Goal: Task Accomplishment & Management: Manage account settings

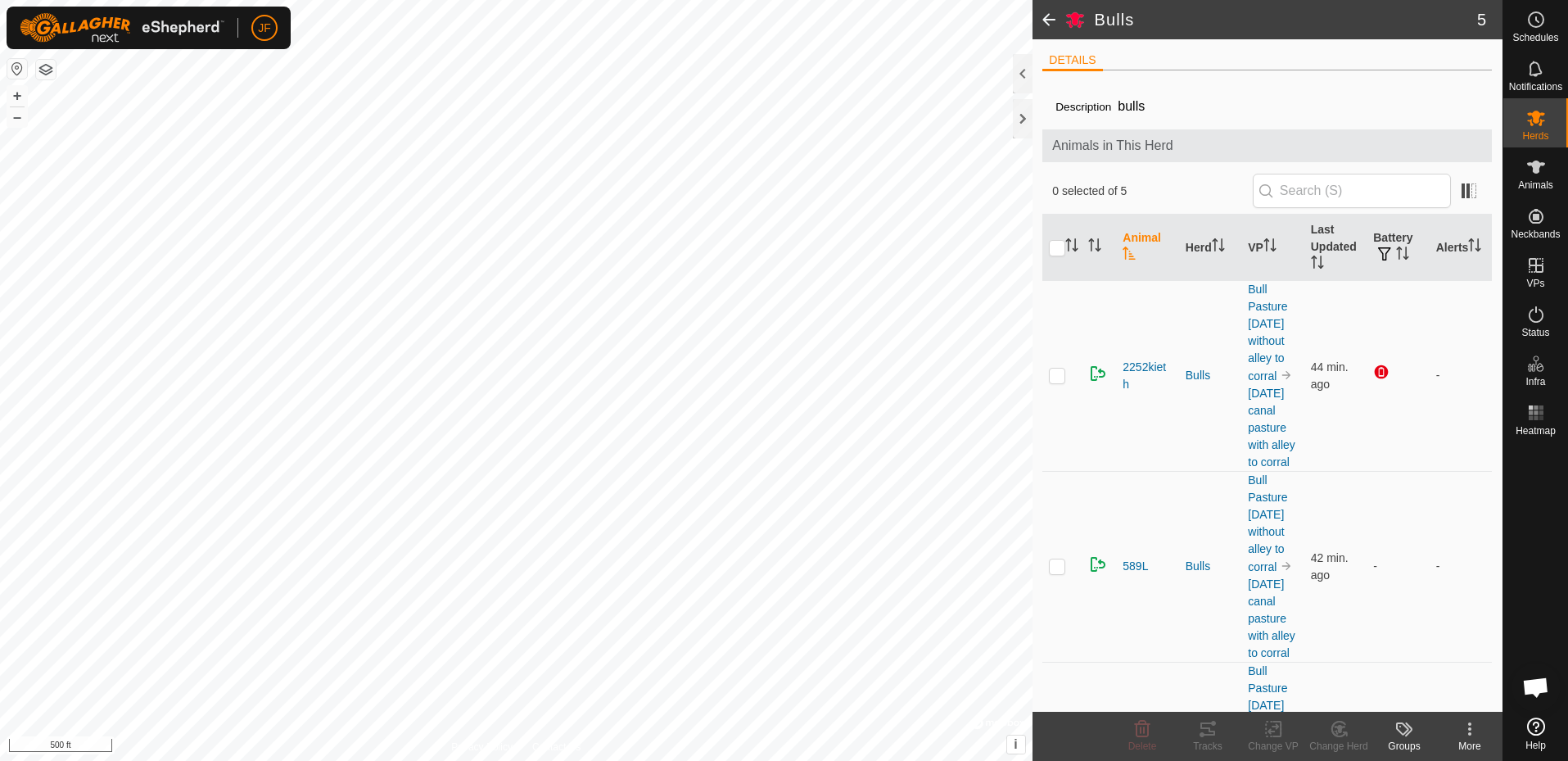
scroll to position [695, 0]
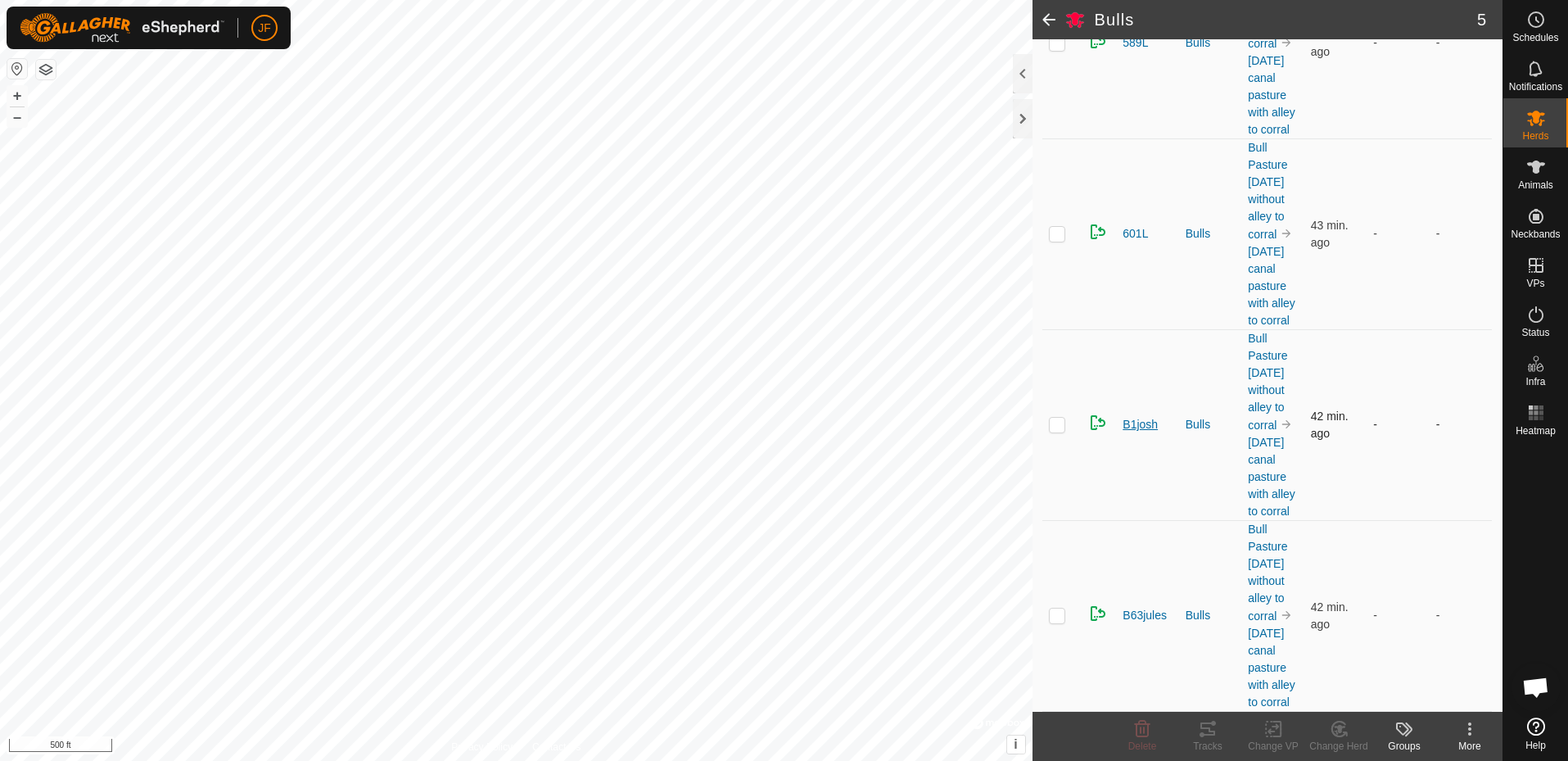
click at [1140, 416] on span "B1josh" at bounding box center [1140, 424] width 35 height 17
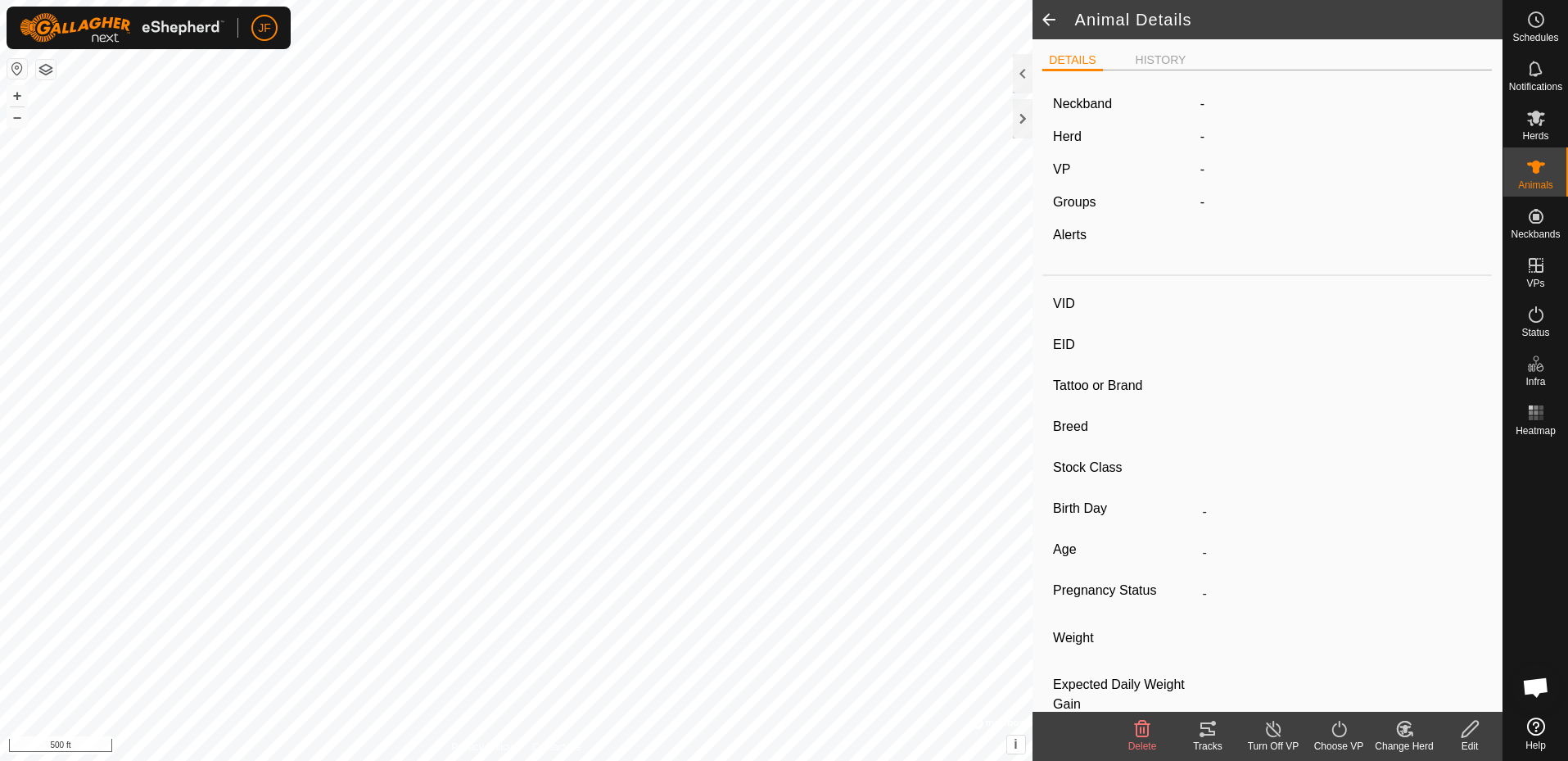
type input "B1josh"
type input "-"
type input "[PERSON_NAME]"
type input "-"
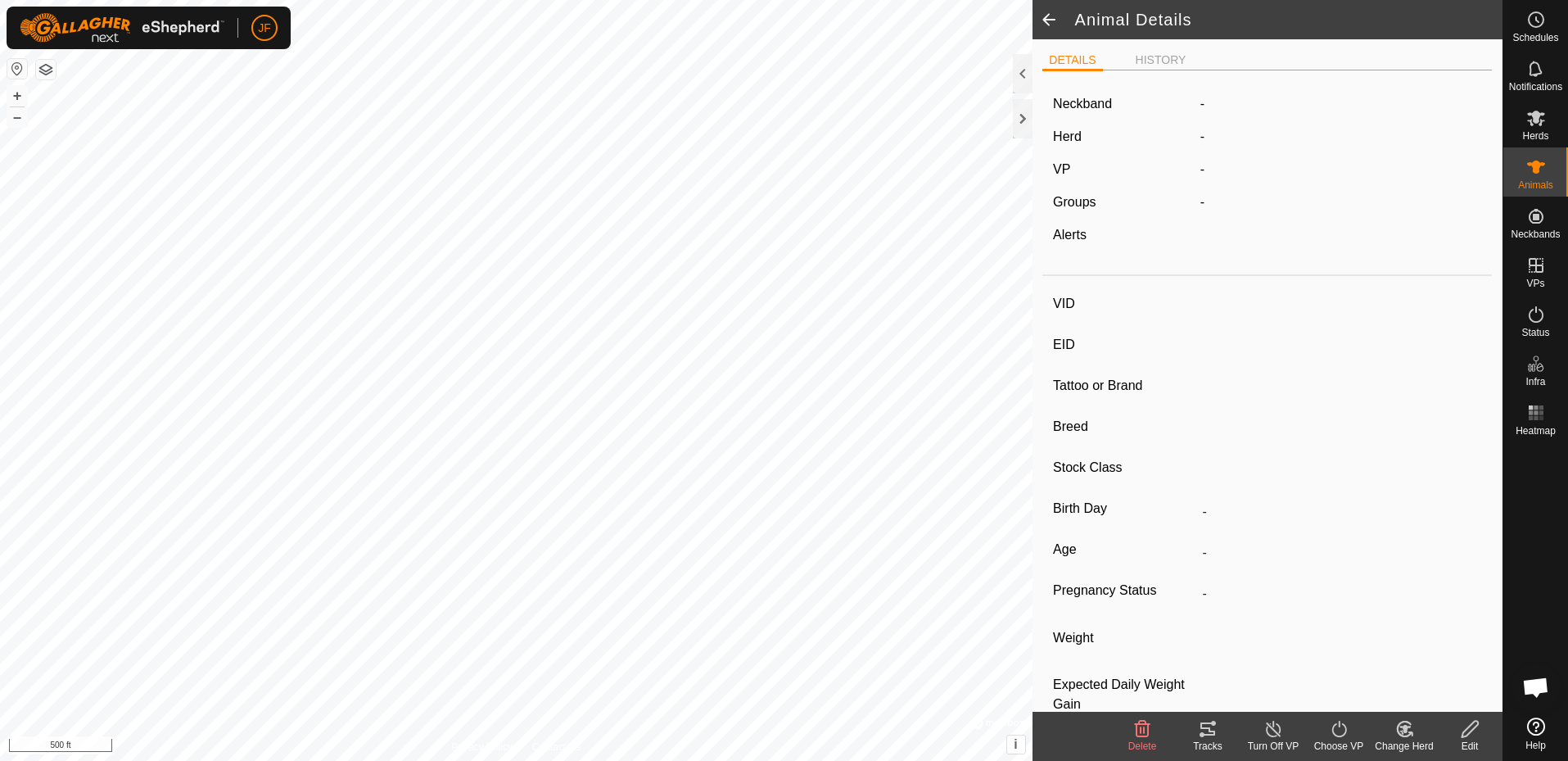
type input "0 kg"
type input "-"
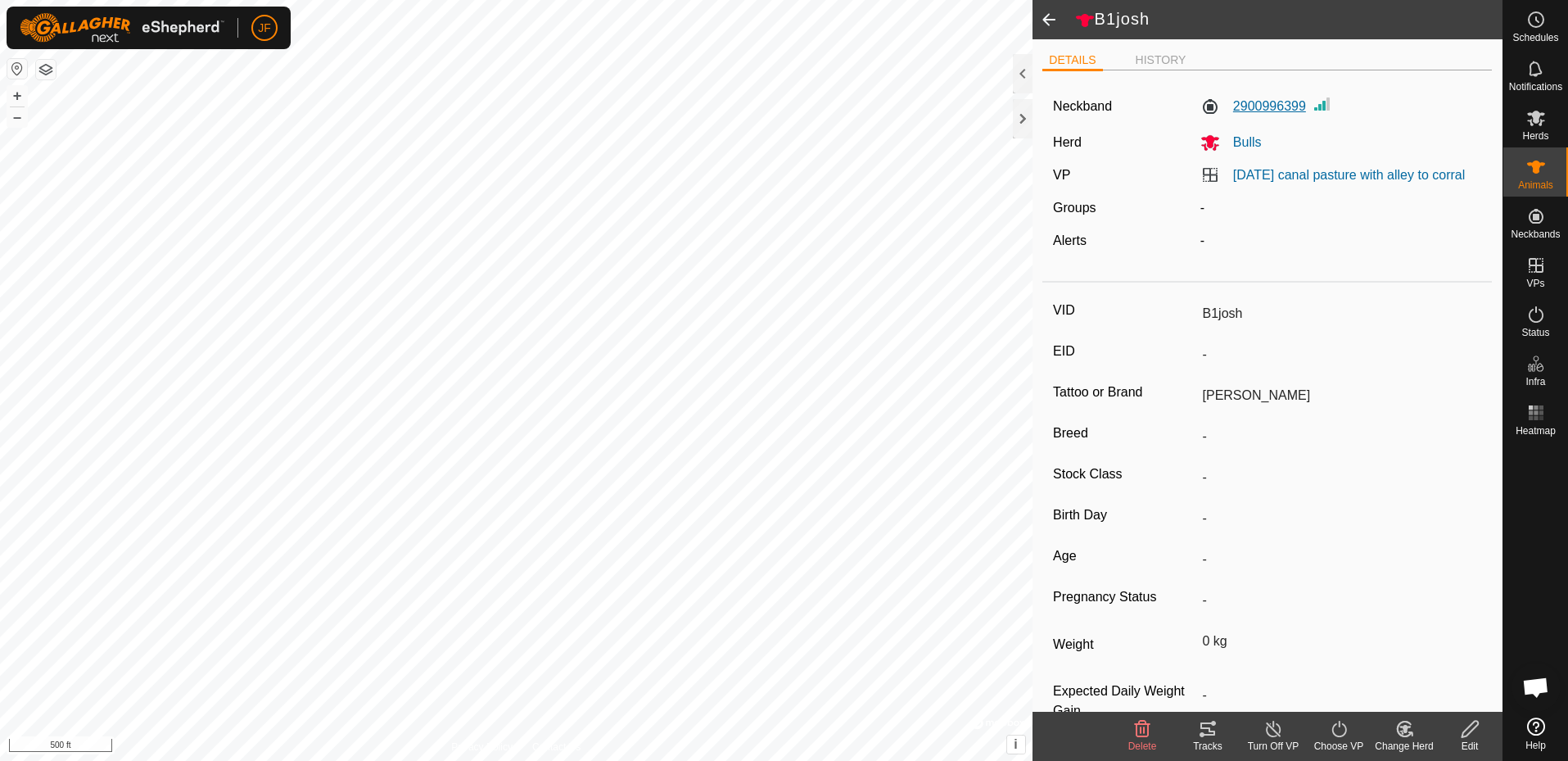
click at [1265, 106] on label "2900996399" at bounding box center [1253, 106] width 105 height 20
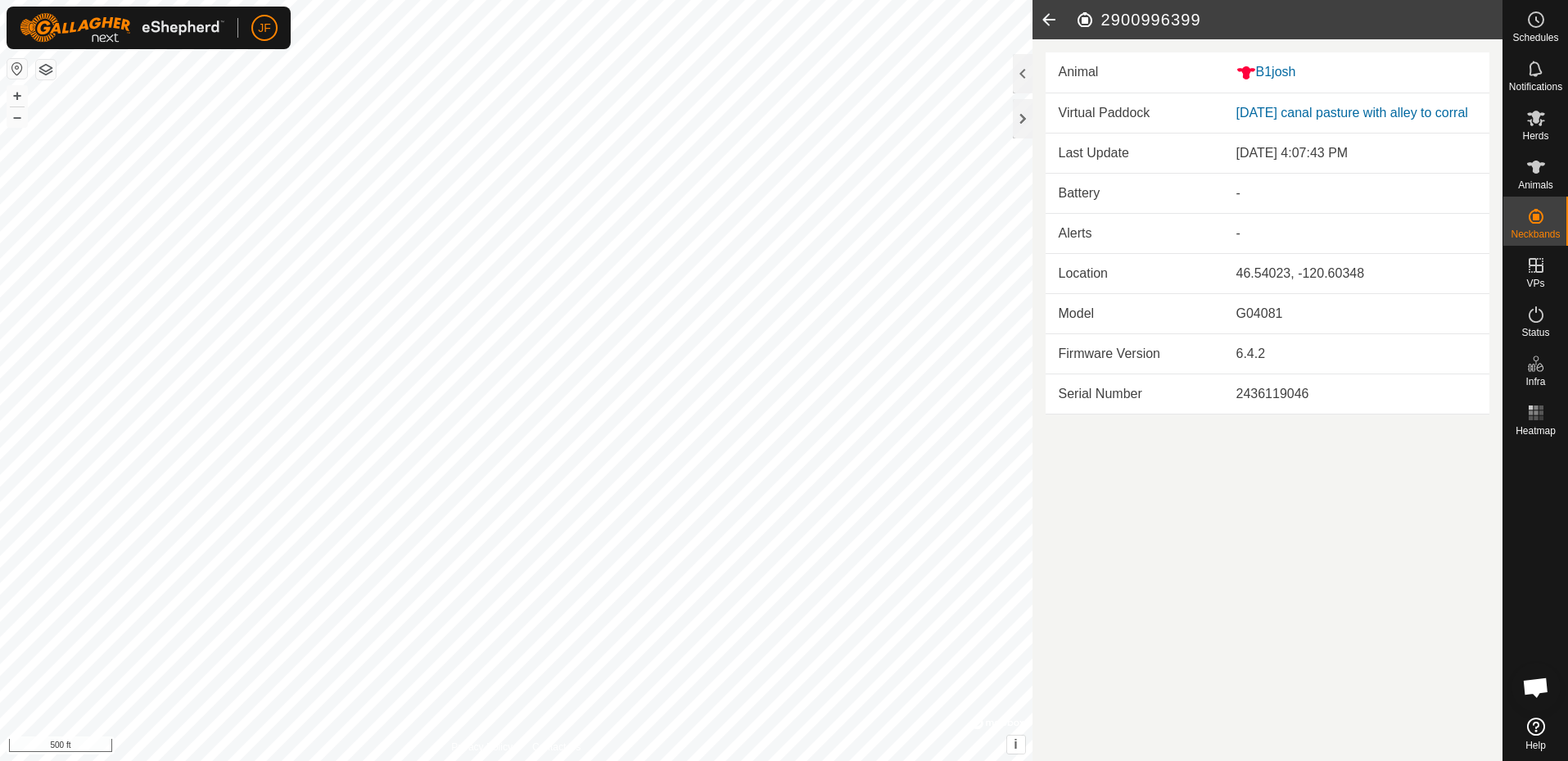
click at [1265, 106] on link "[DATE] canal pasture with alley to corral" at bounding box center [1352, 112] width 231 height 14
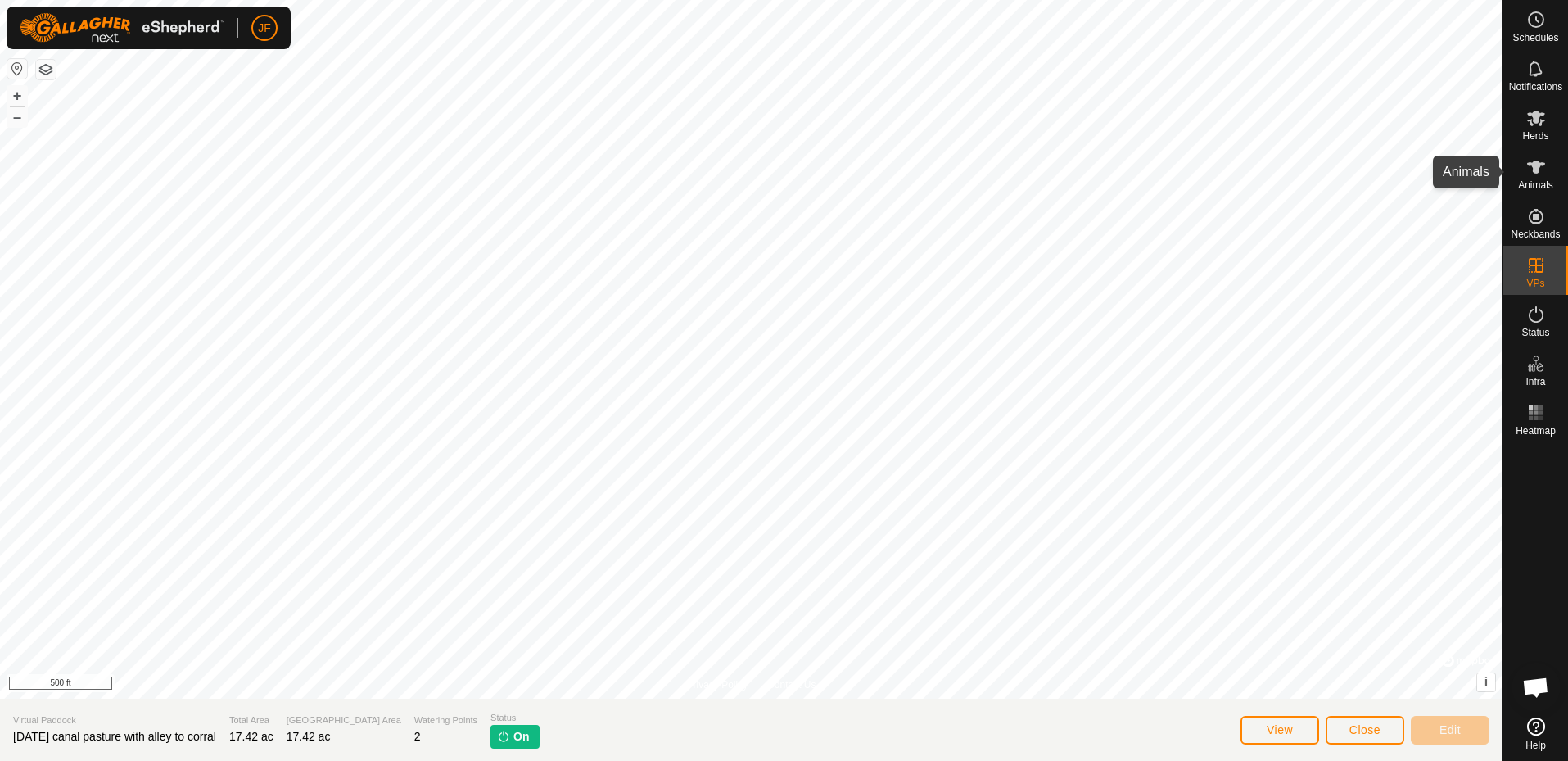
click at [1535, 164] on icon at bounding box center [1536, 167] width 18 height 13
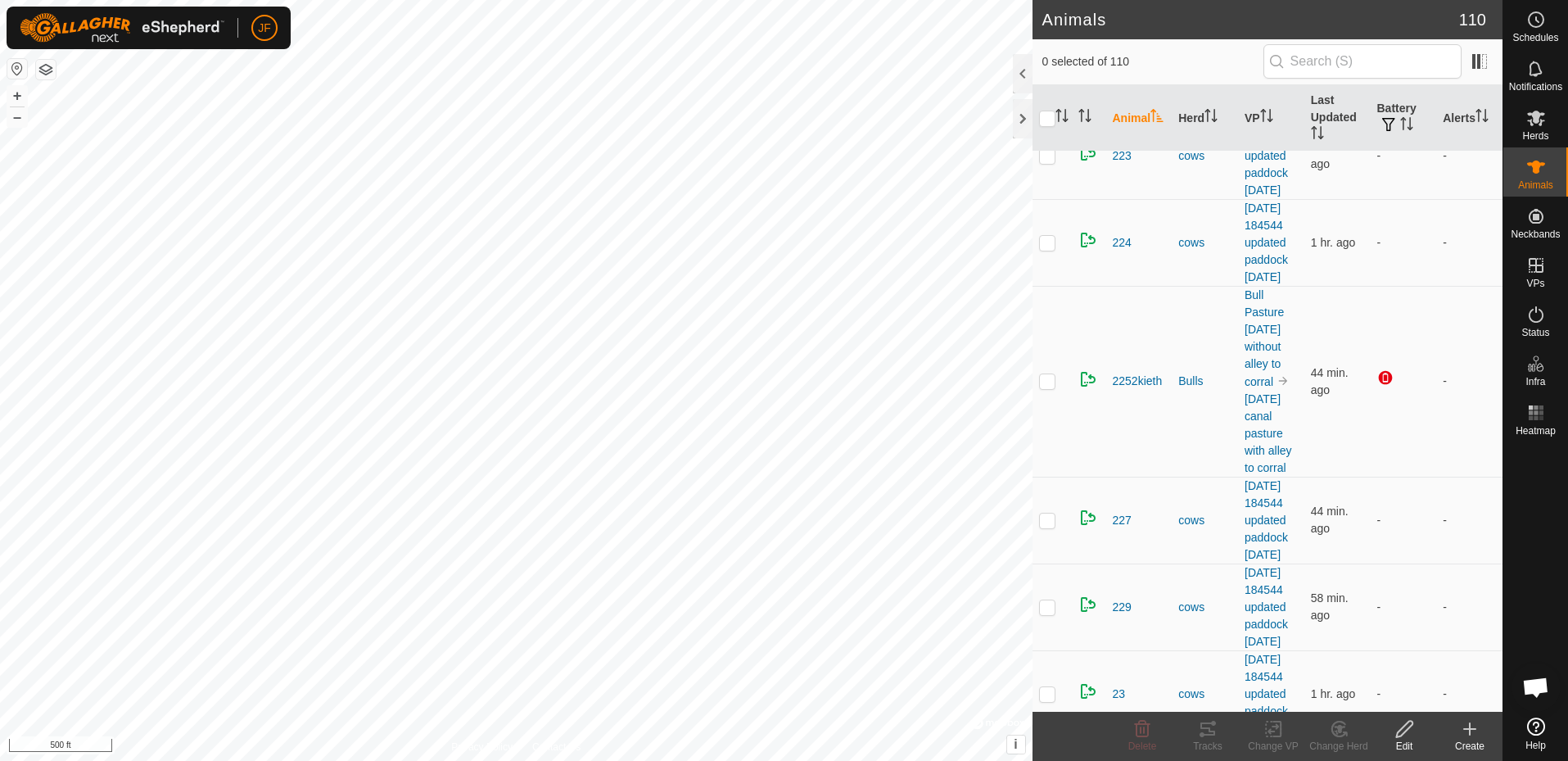
scroll to position [3452, 0]
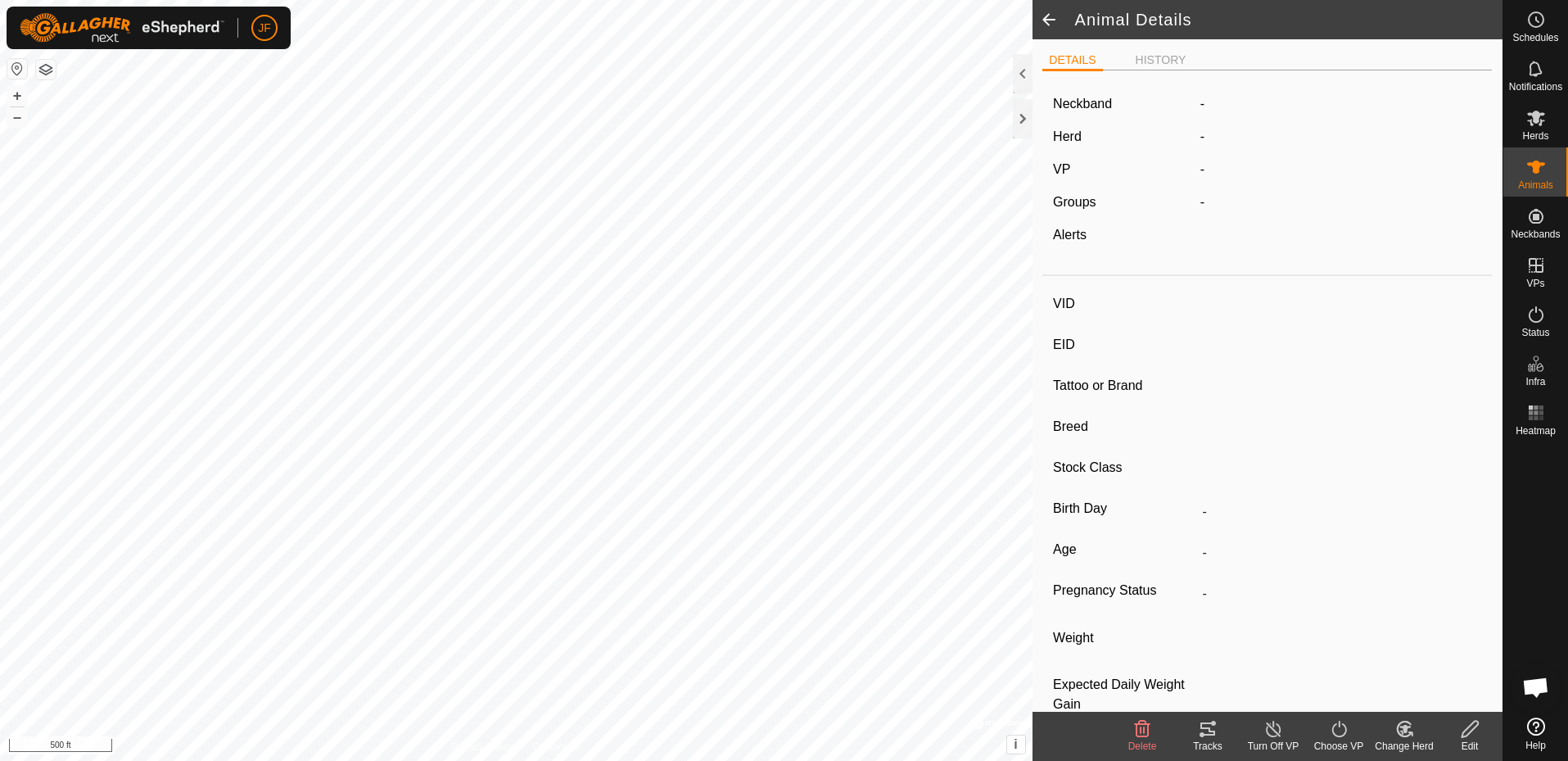
type input "2252kieth"
type input "-"
type input "[PERSON_NAME]"
type input "-"
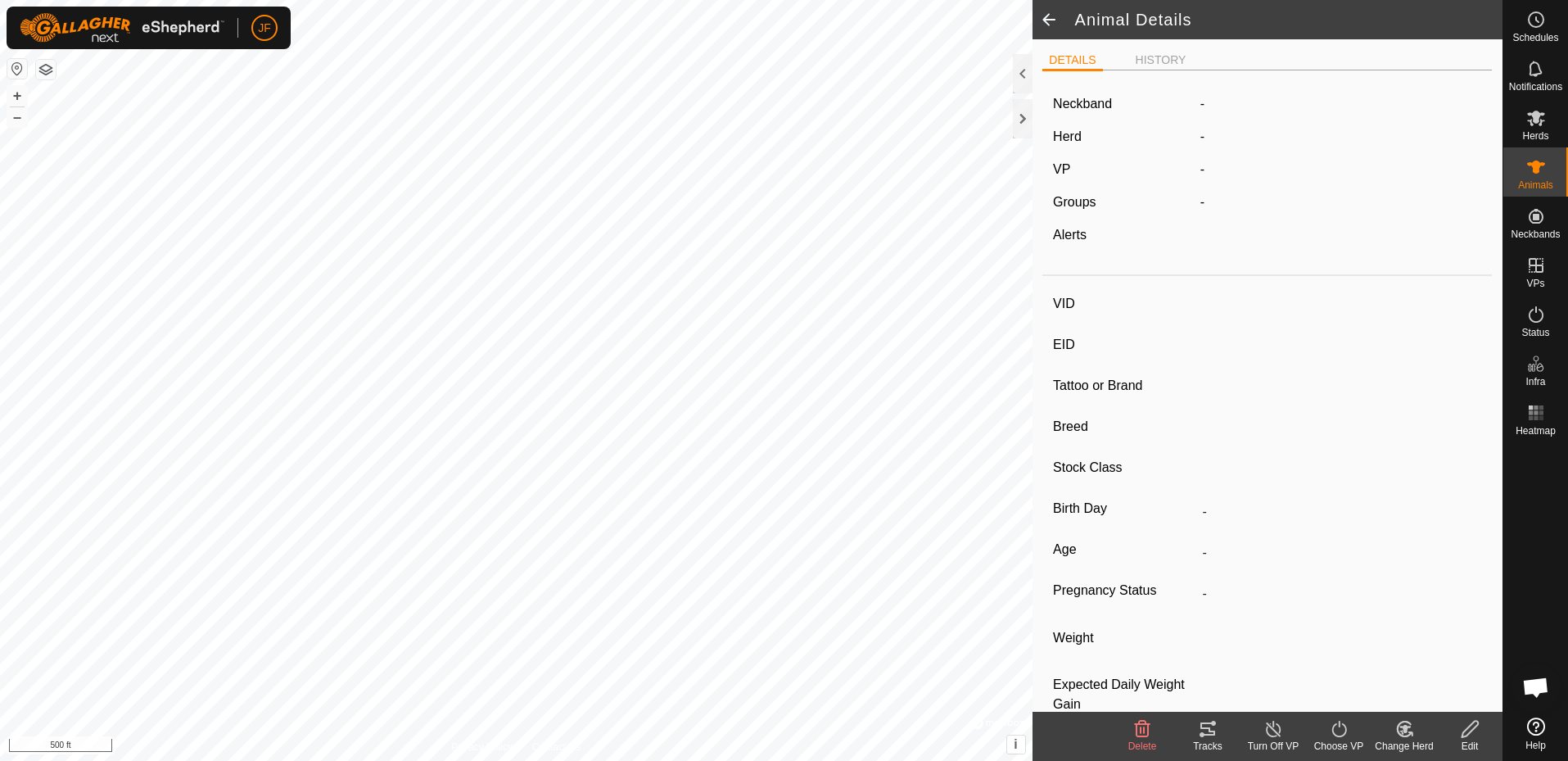
type input "0 kg"
type input "-"
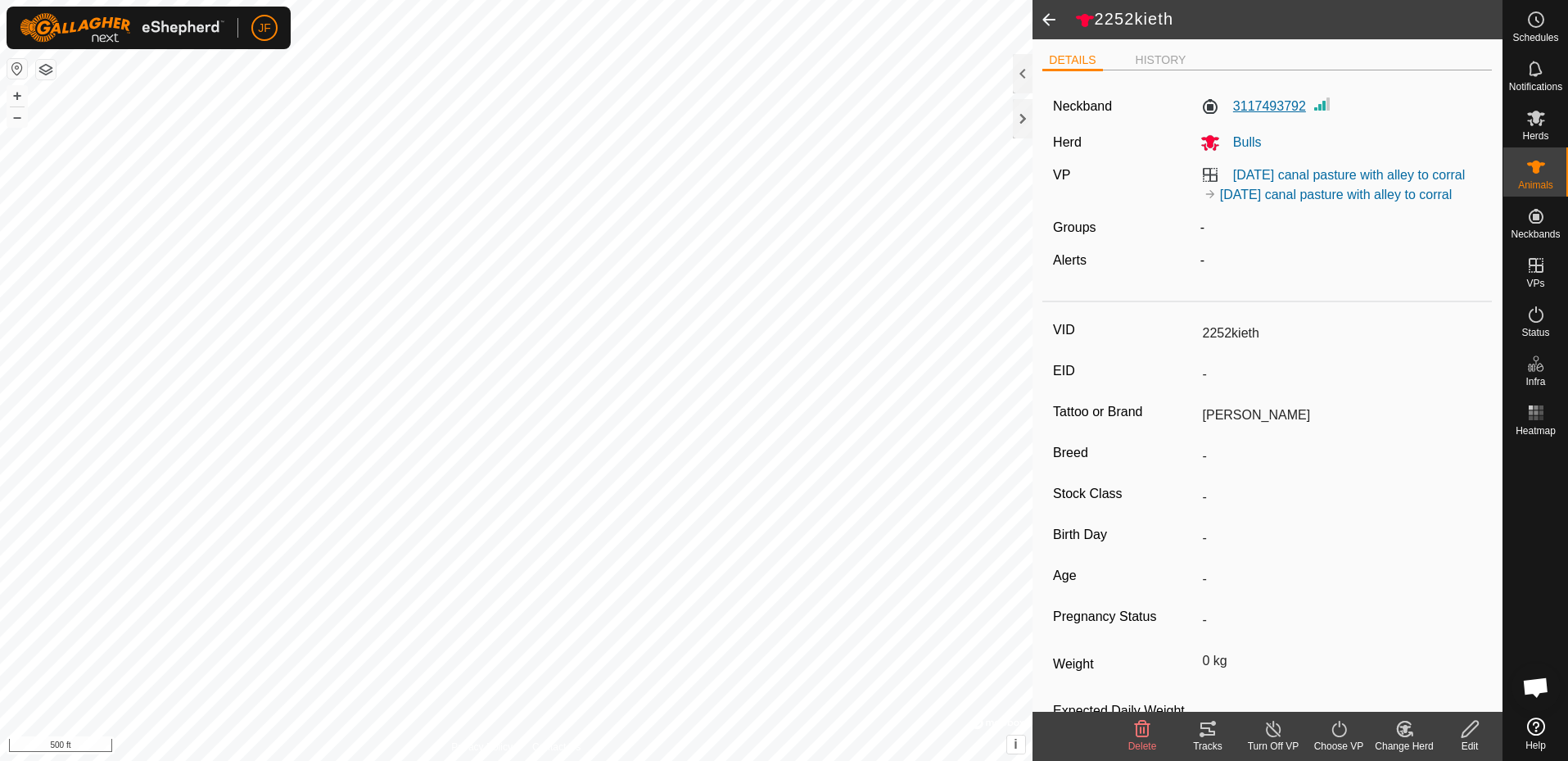
click at [1273, 101] on label "3117493792" at bounding box center [1253, 106] width 105 height 20
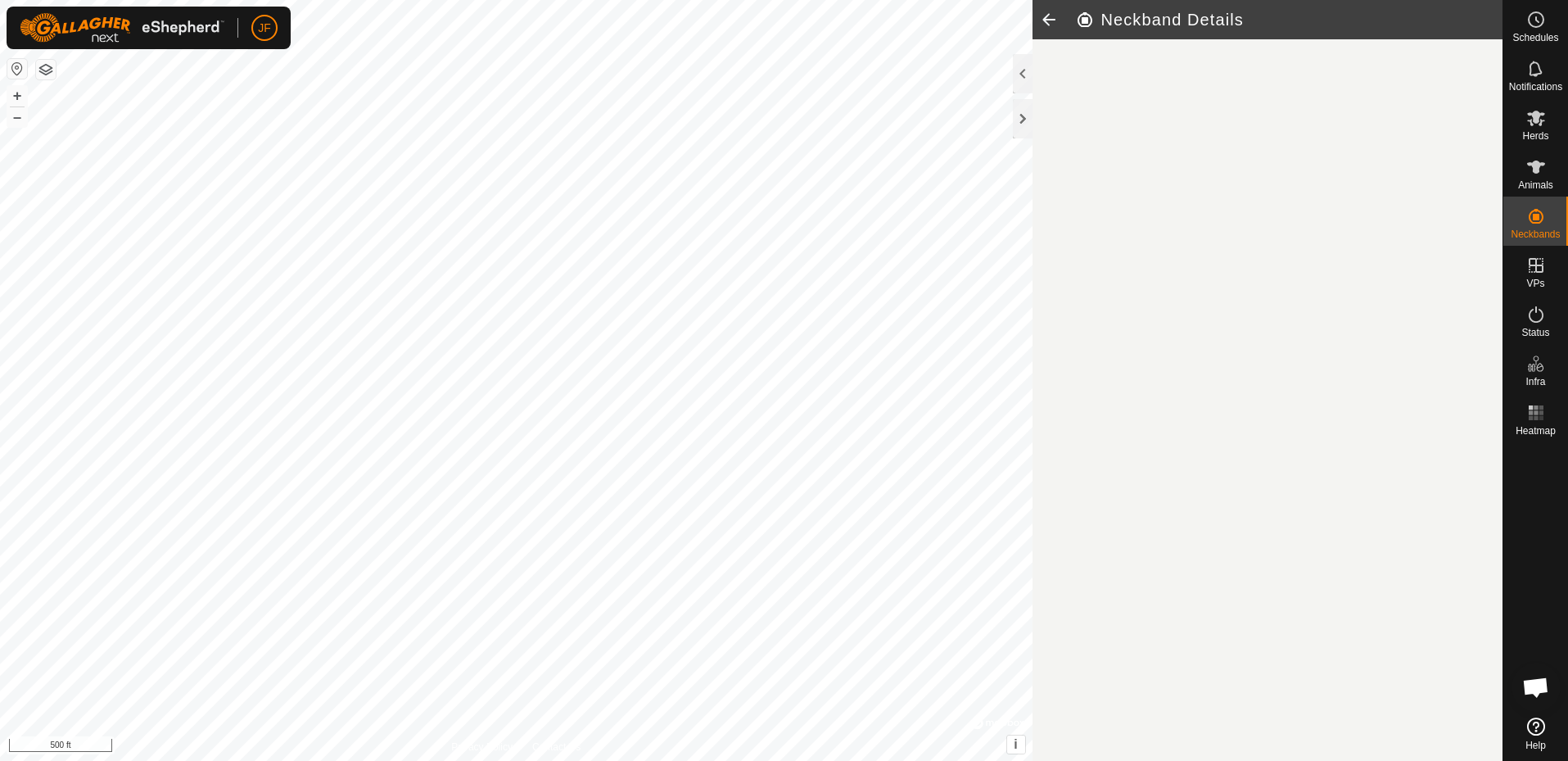
click at [1273, 101] on article "Neckband Details" at bounding box center [1269, 380] width 471 height 761
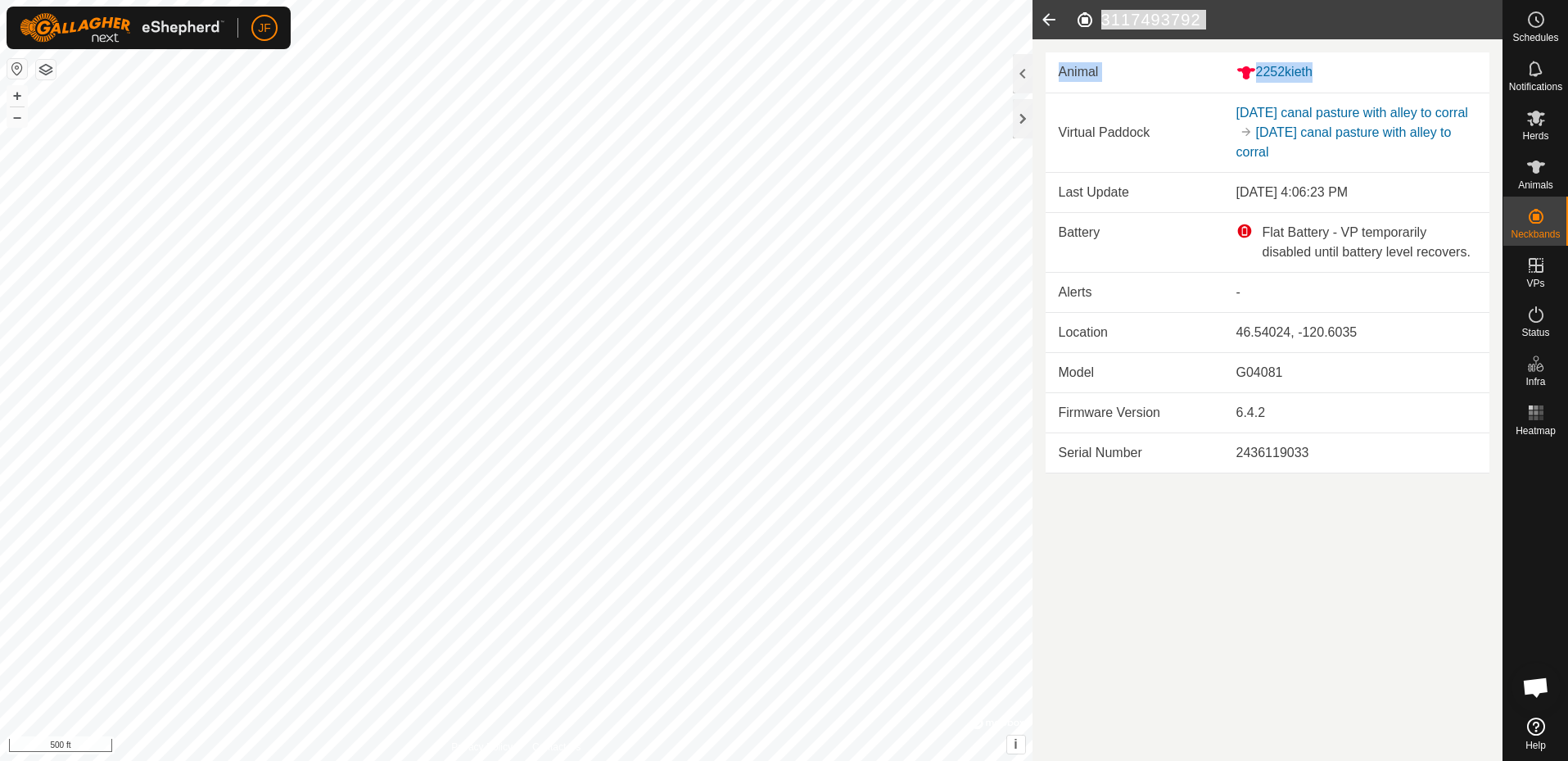
click at [1079, 80] on td "Animal" at bounding box center [1135, 72] width 178 height 40
click at [1288, 68] on div "2252kieth" at bounding box center [1357, 72] width 241 height 21
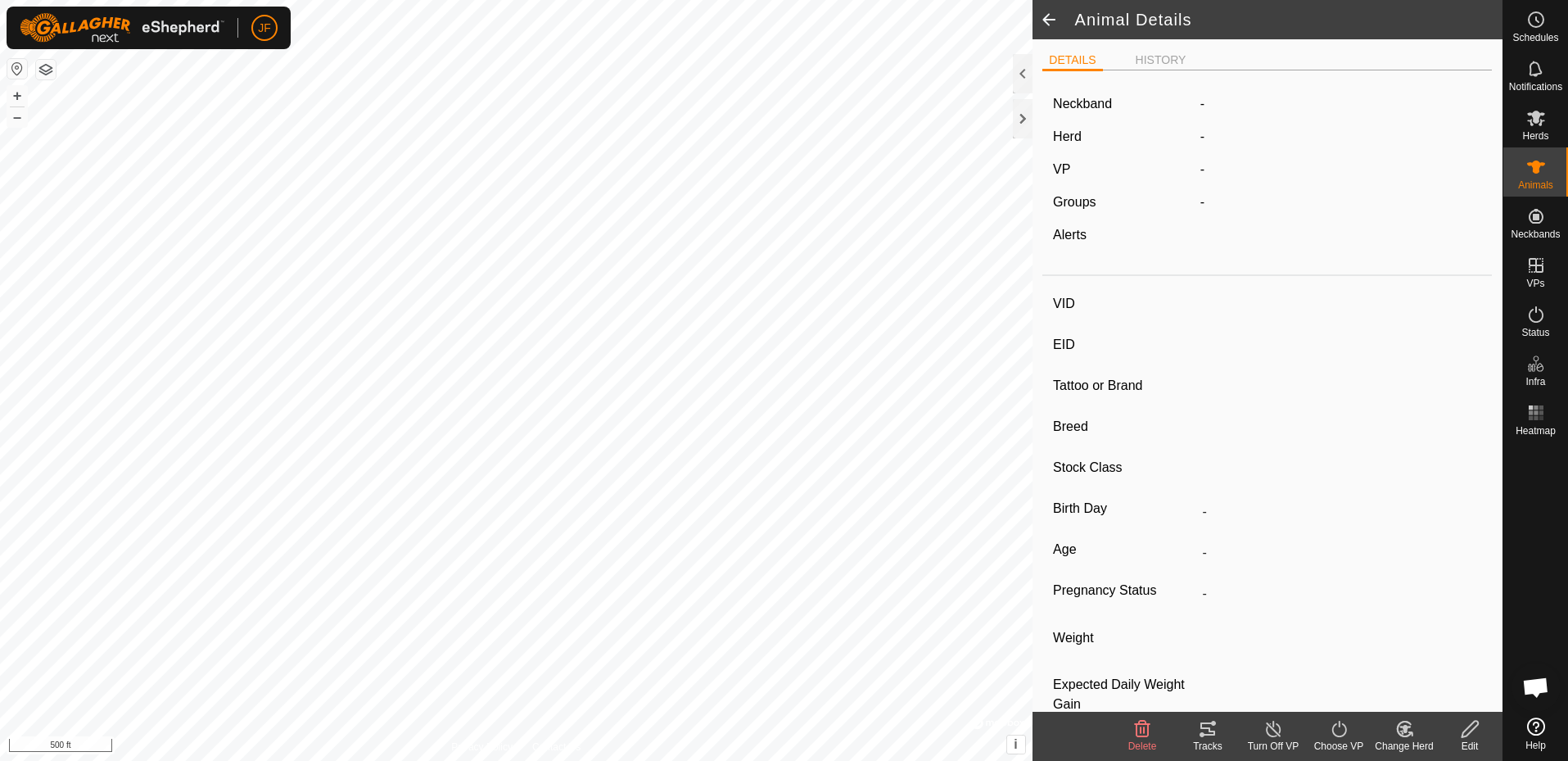
type input "2252kieth"
type input "-"
type input "[PERSON_NAME]"
type input "-"
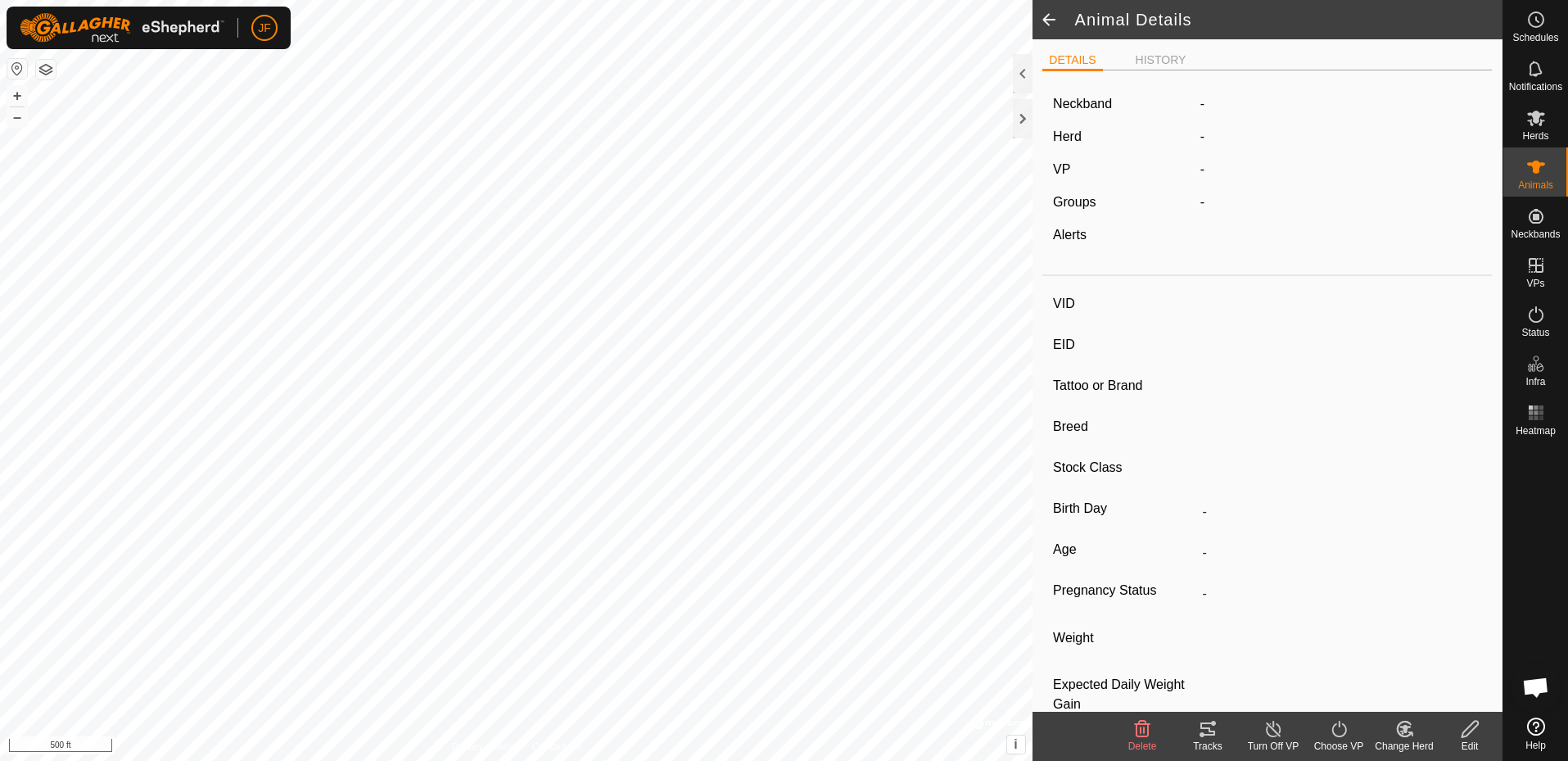
type input "0 kg"
type input "-"
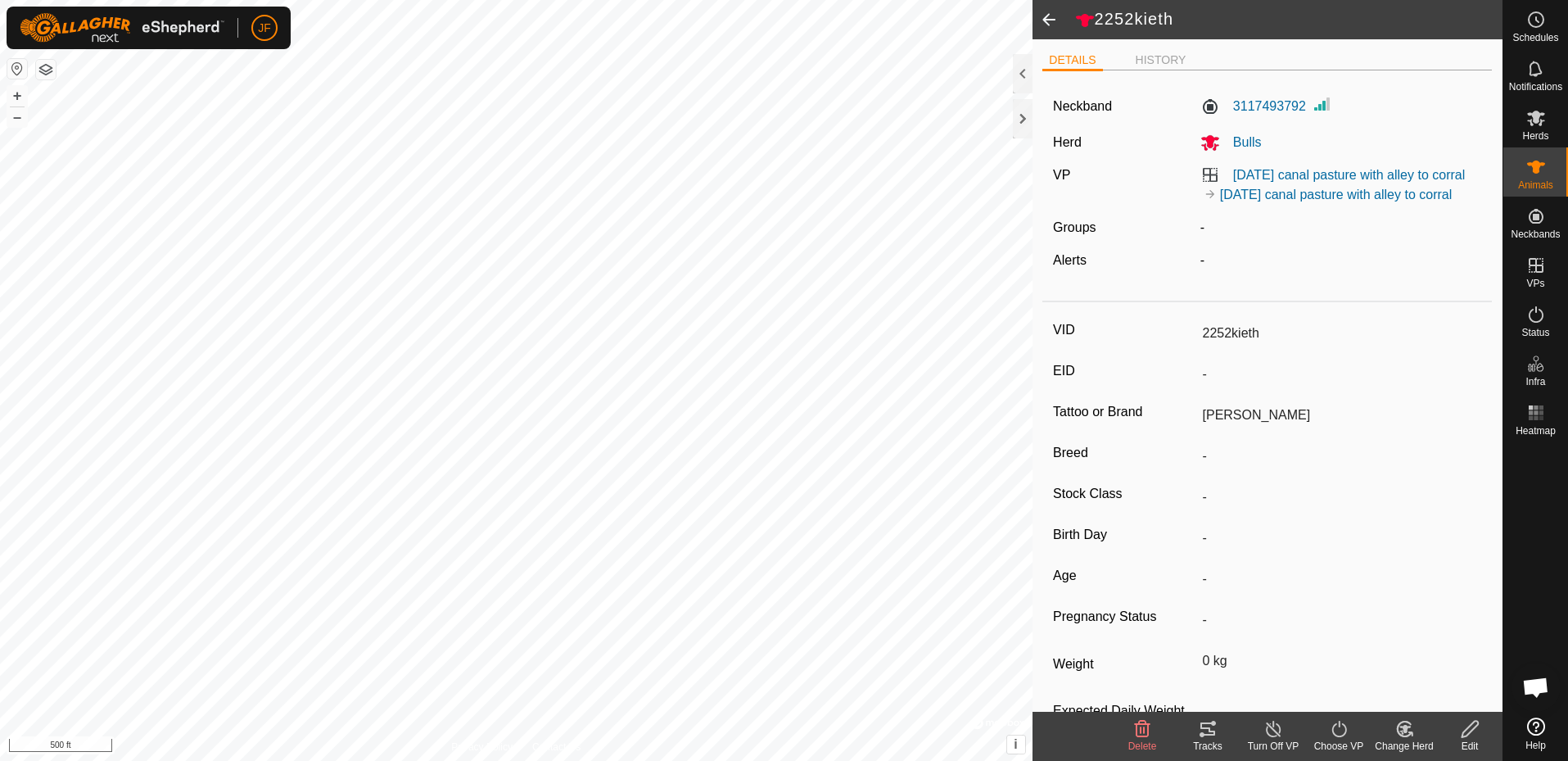
click at [1274, 729] on line at bounding box center [1273, 730] width 13 height 13
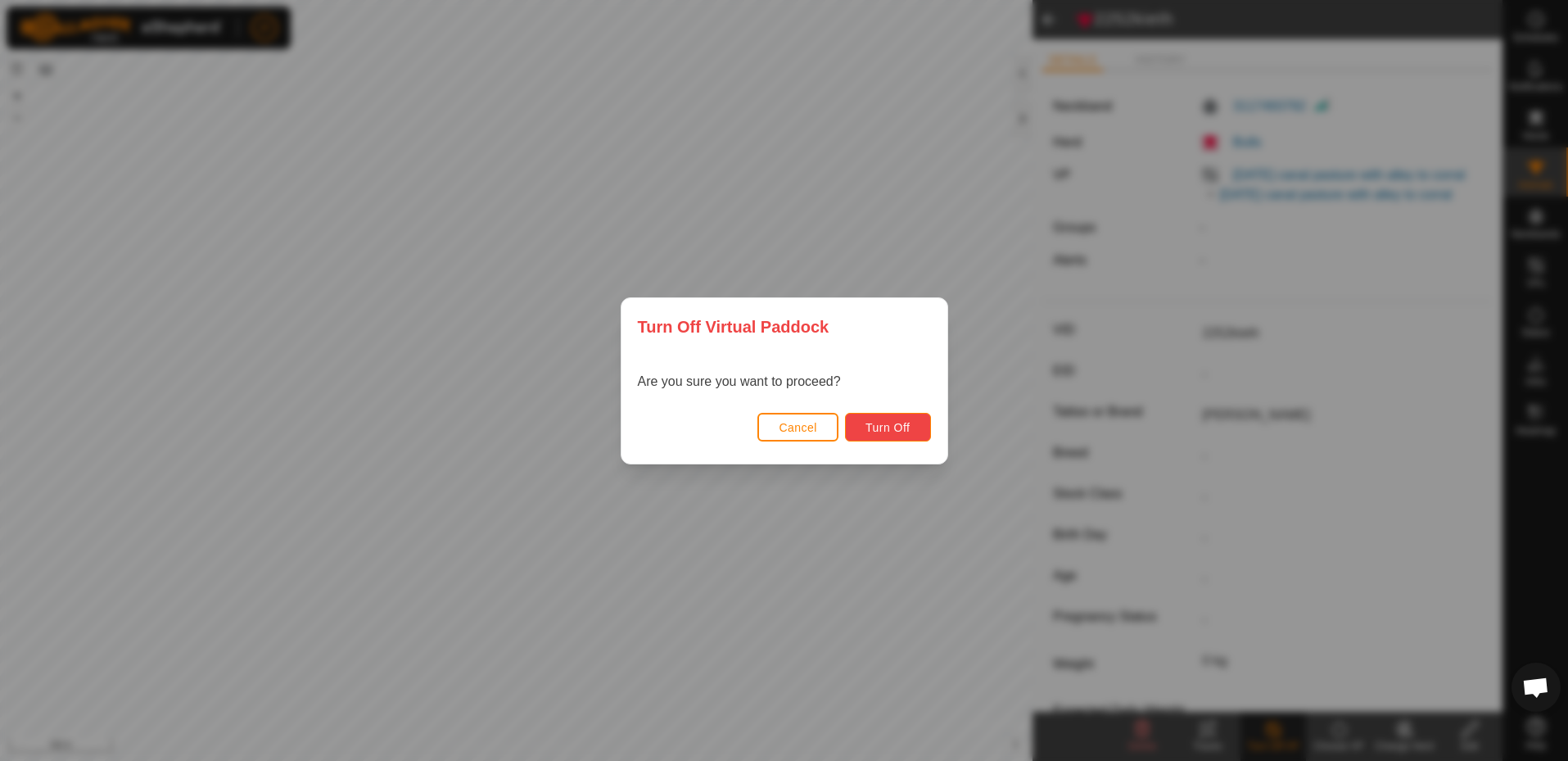
click at [902, 427] on span "Turn Off" at bounding box center [888, 427] width 45 height 13
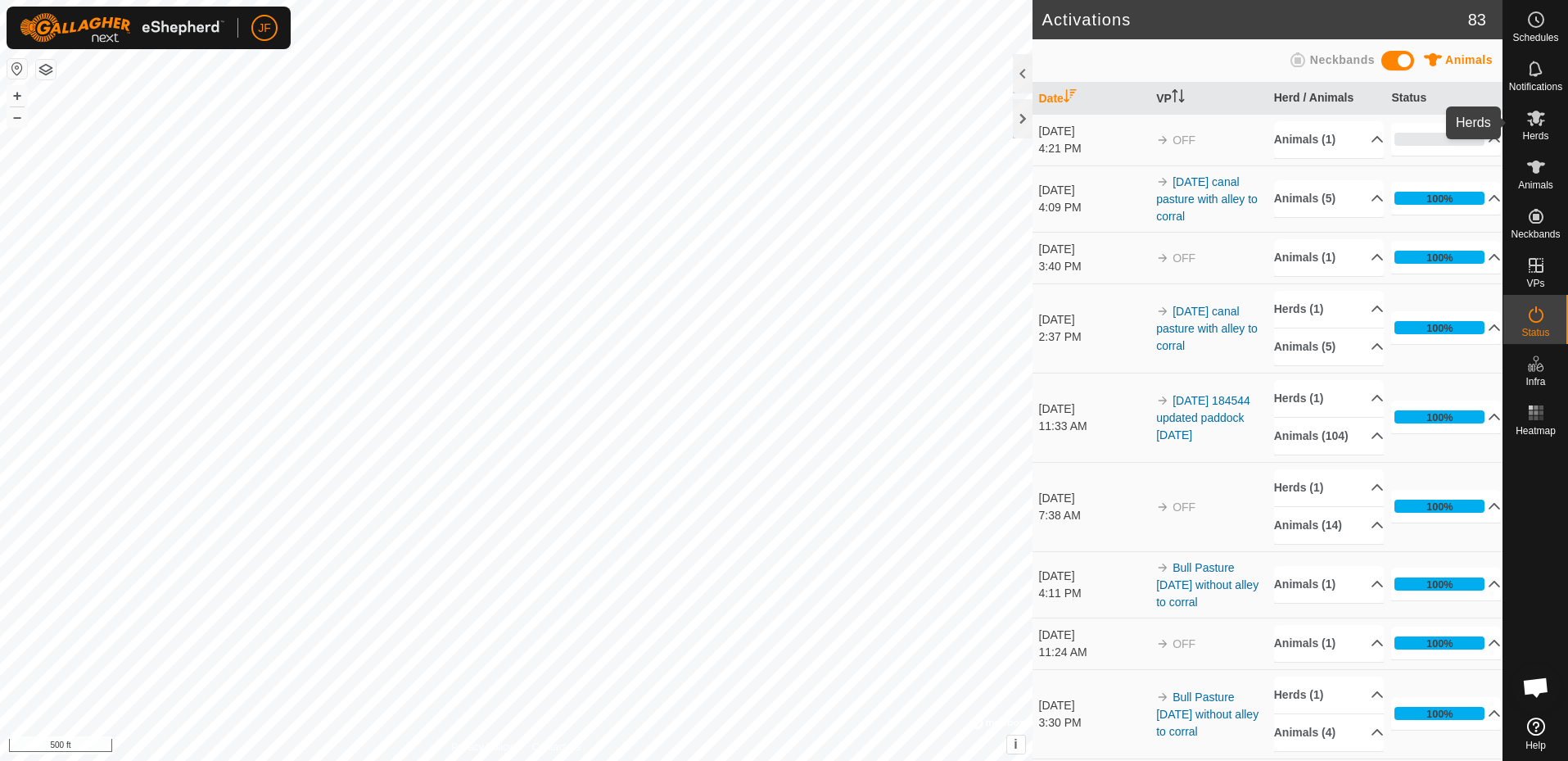
click at [1535, 115] on icon at bounding box center [1536, 118] width 18 height 16
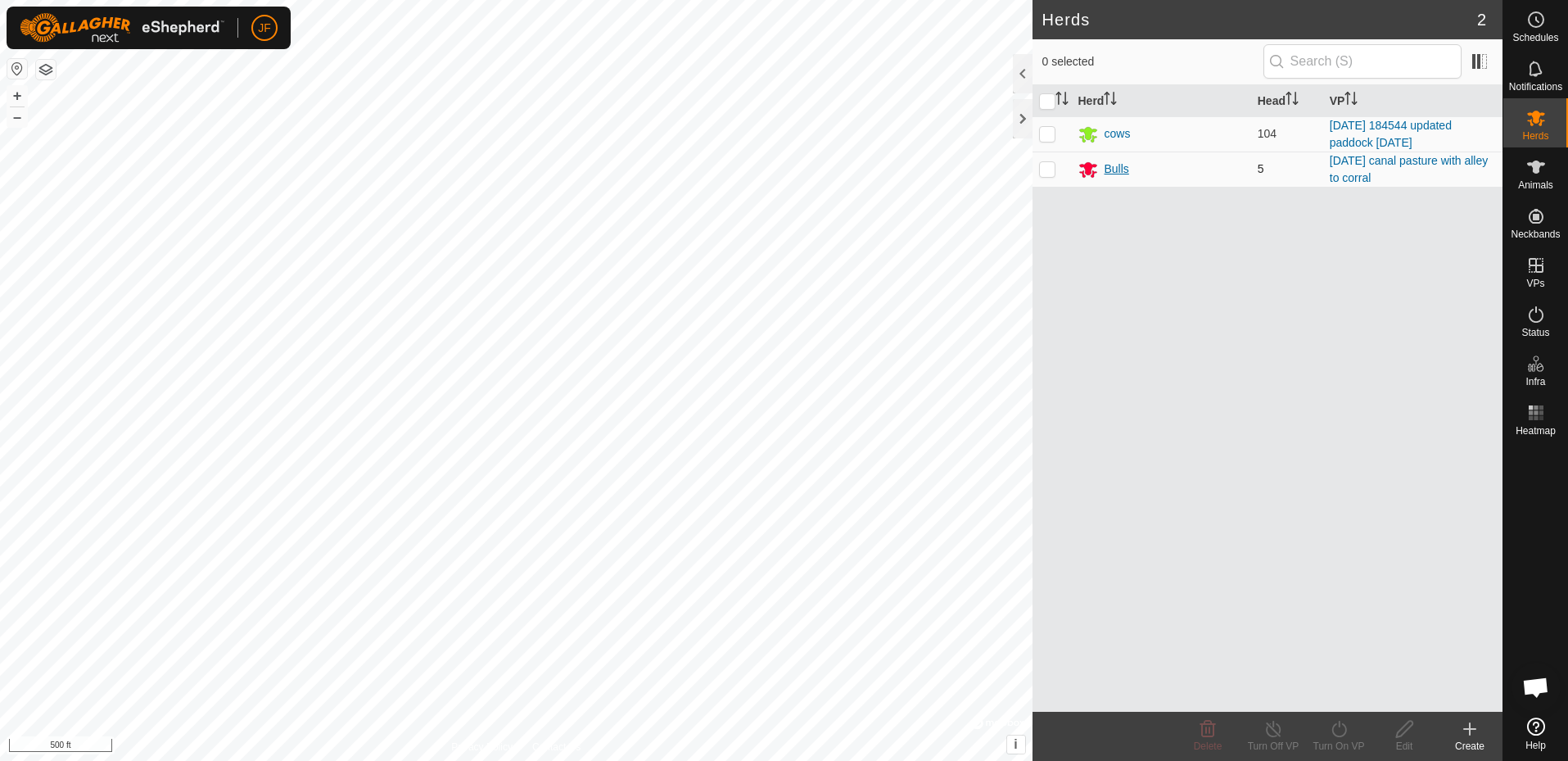
click at [1111, 165] on div "Bulls" at bounding box center [1118, 168] width 25 height 17
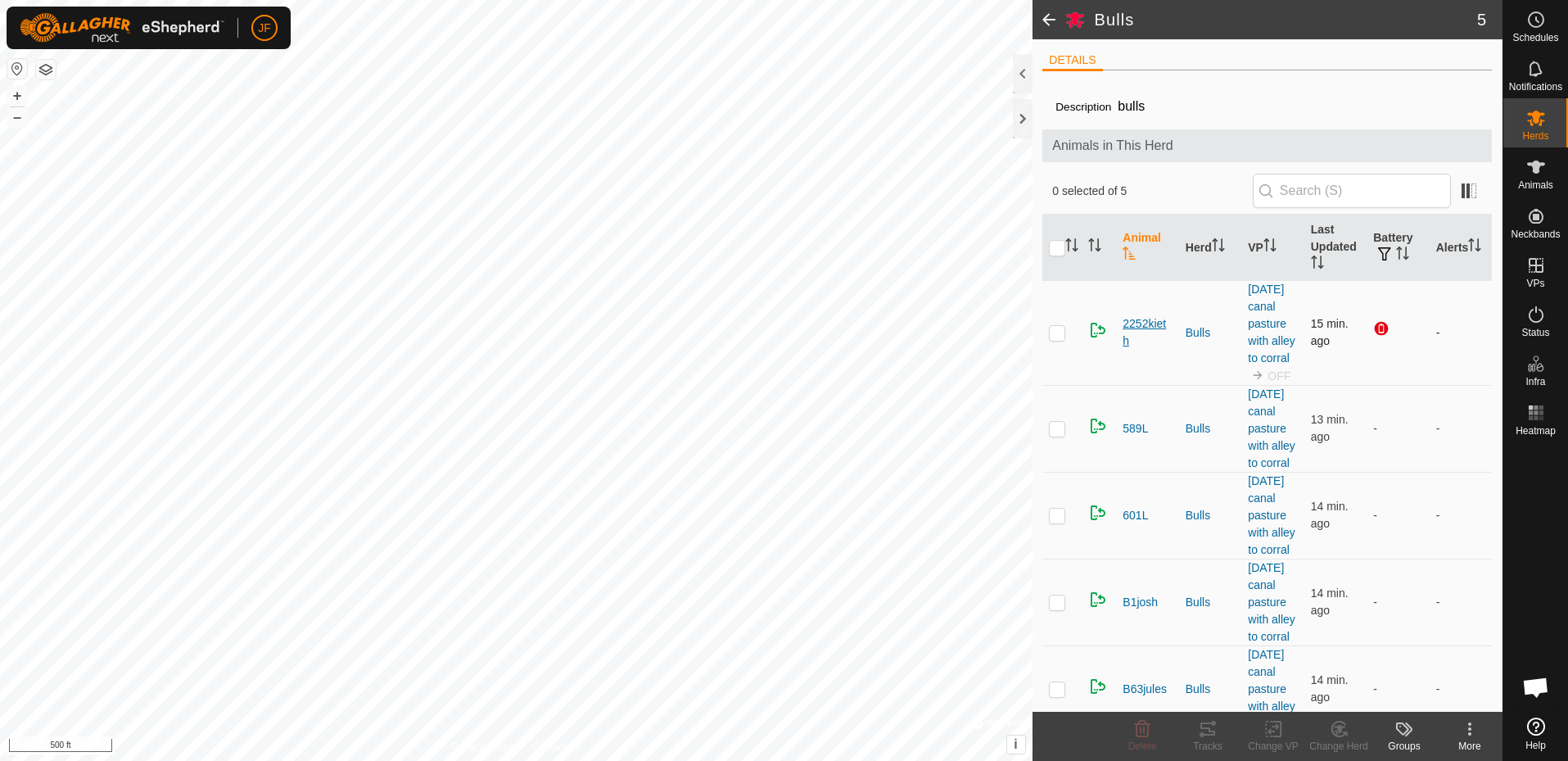
click at [1141, 329] on span "2252kieth" at bounding box center [1147, 332] width 49 height 34
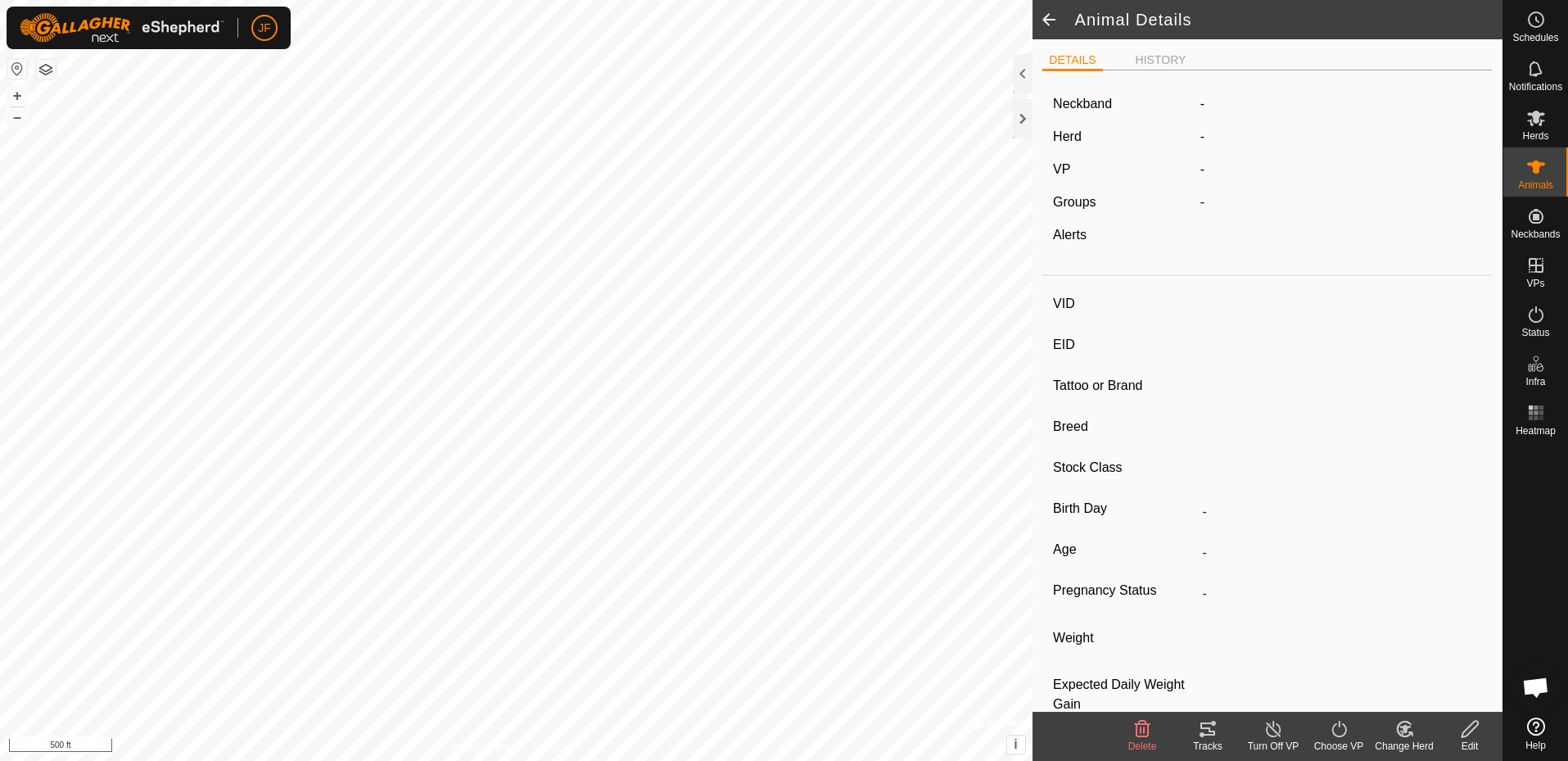
type input "2252kieth"
type input "-"
type input "[PERSON_NAME]"
type input "-"
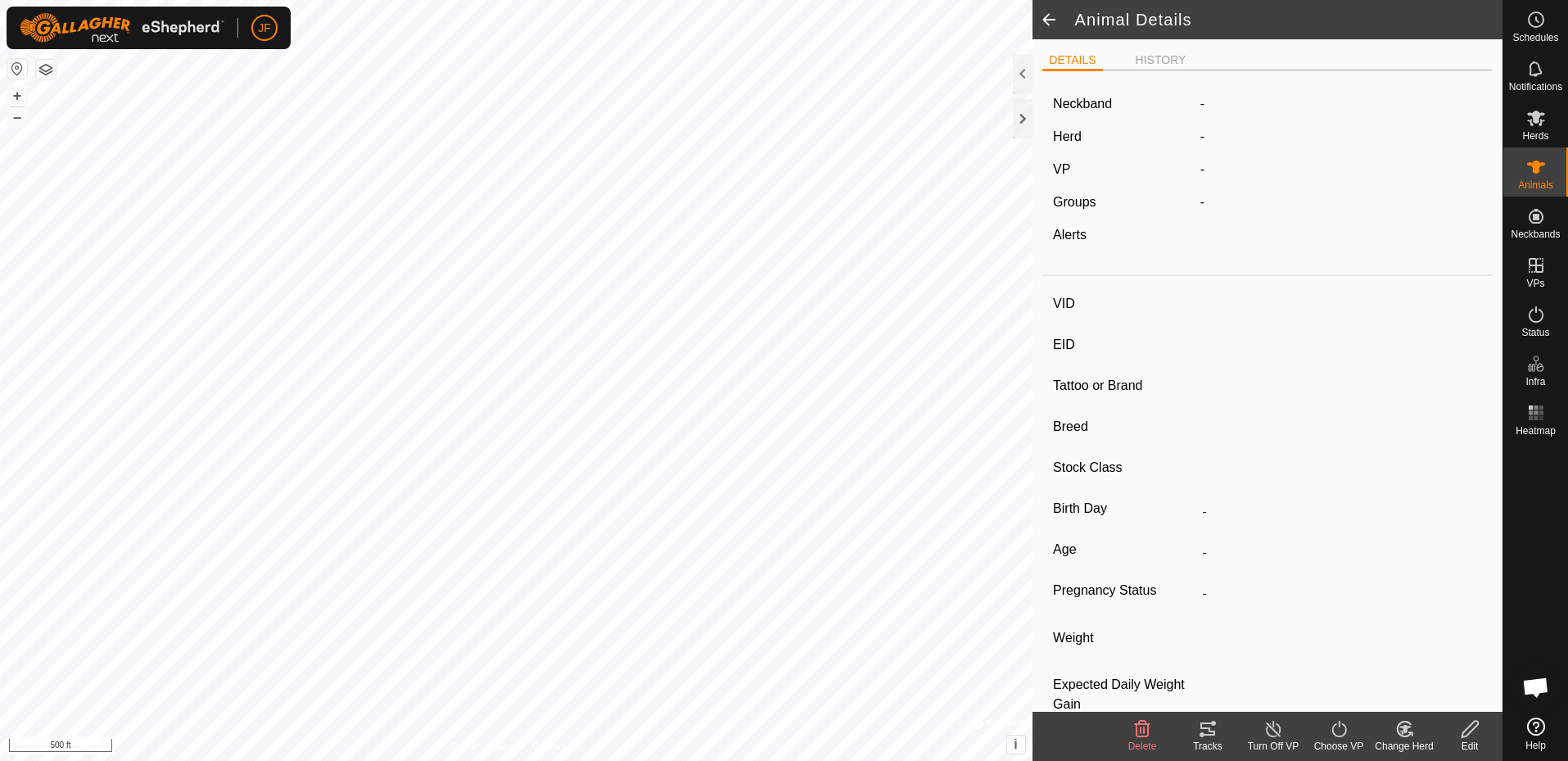
type input "0 kg"
type input "-"
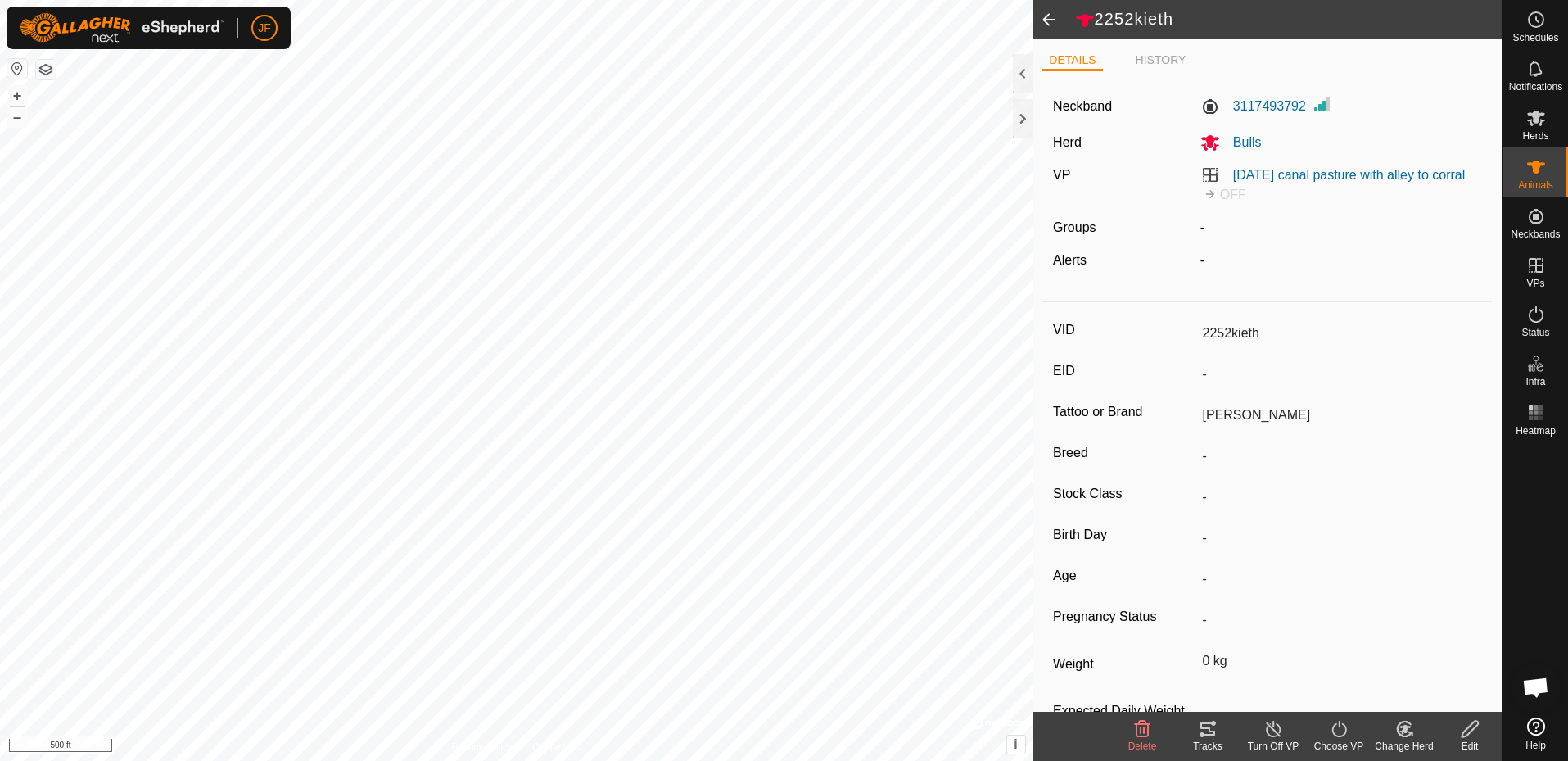
click at [1041, 17] on span at bounding box center [1049, 19] width 32 height 39
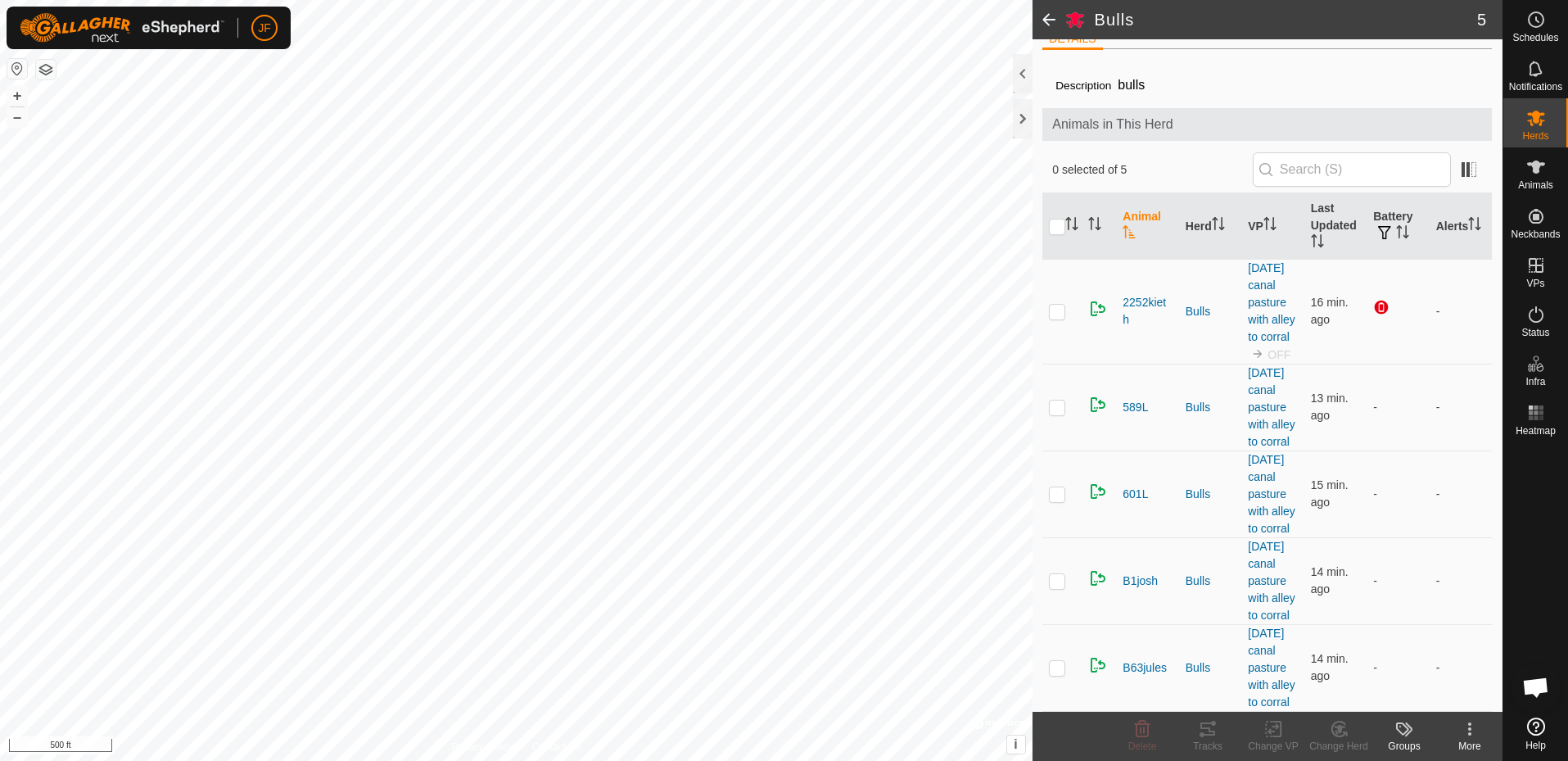
scroll to position [41, 0]
click at [1144, 590] on span "B1josh" at bounding box center [1140, 581] width 35 height 17
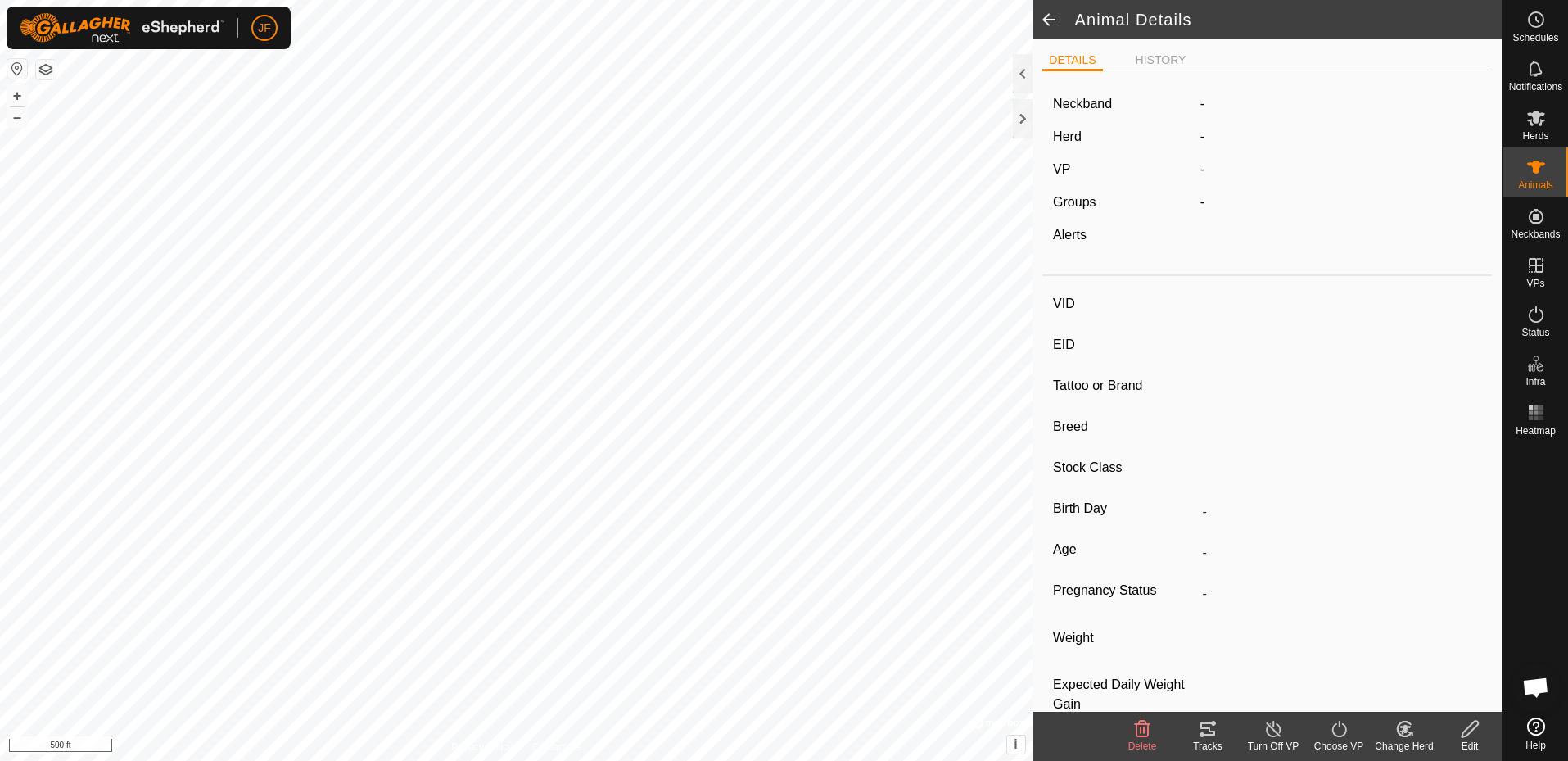
type input "B1josh"
type input "-"
type input "[PERSON_NAME]"
type input "-"
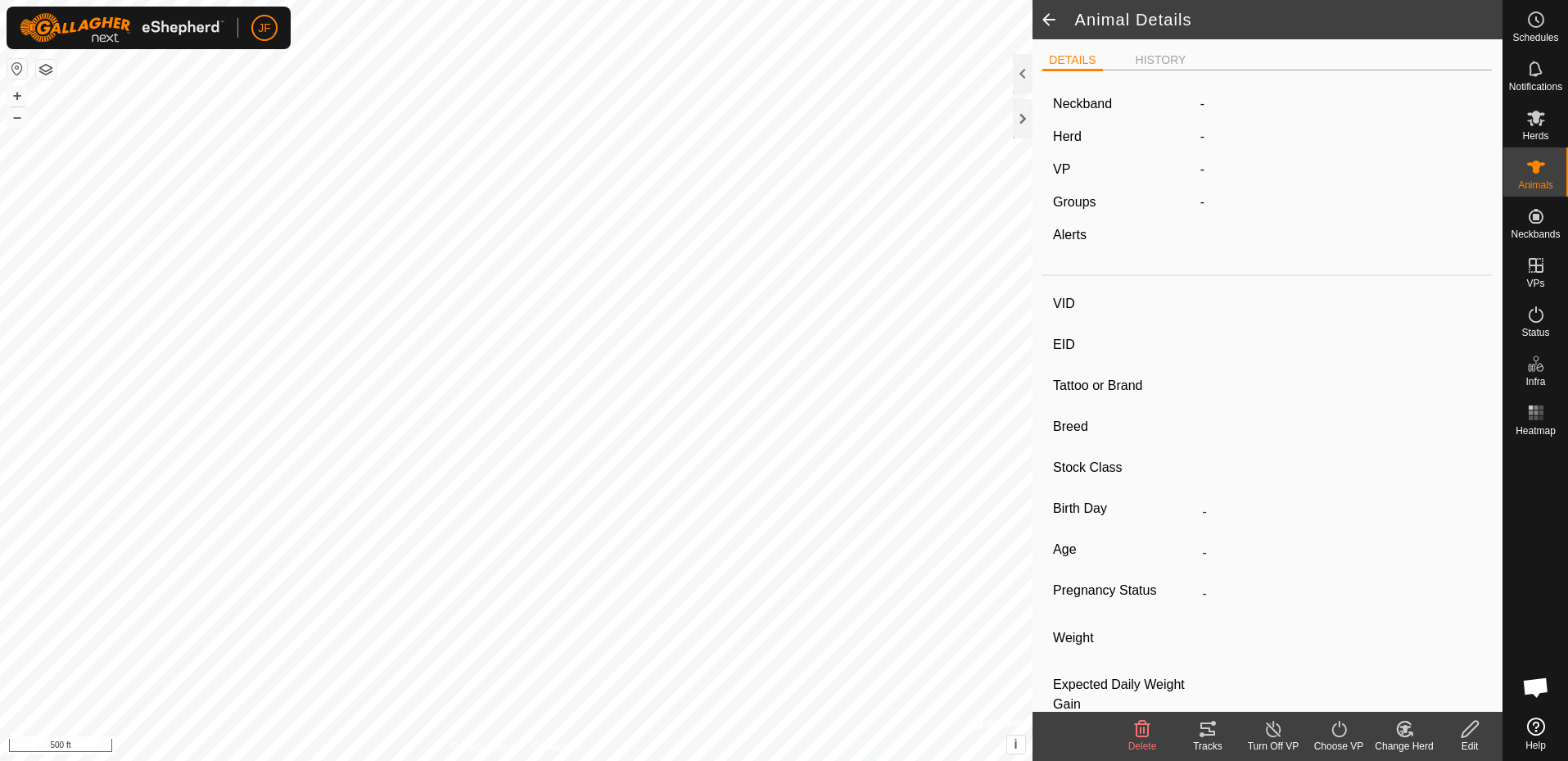
type input "0 kg"
type input "-"
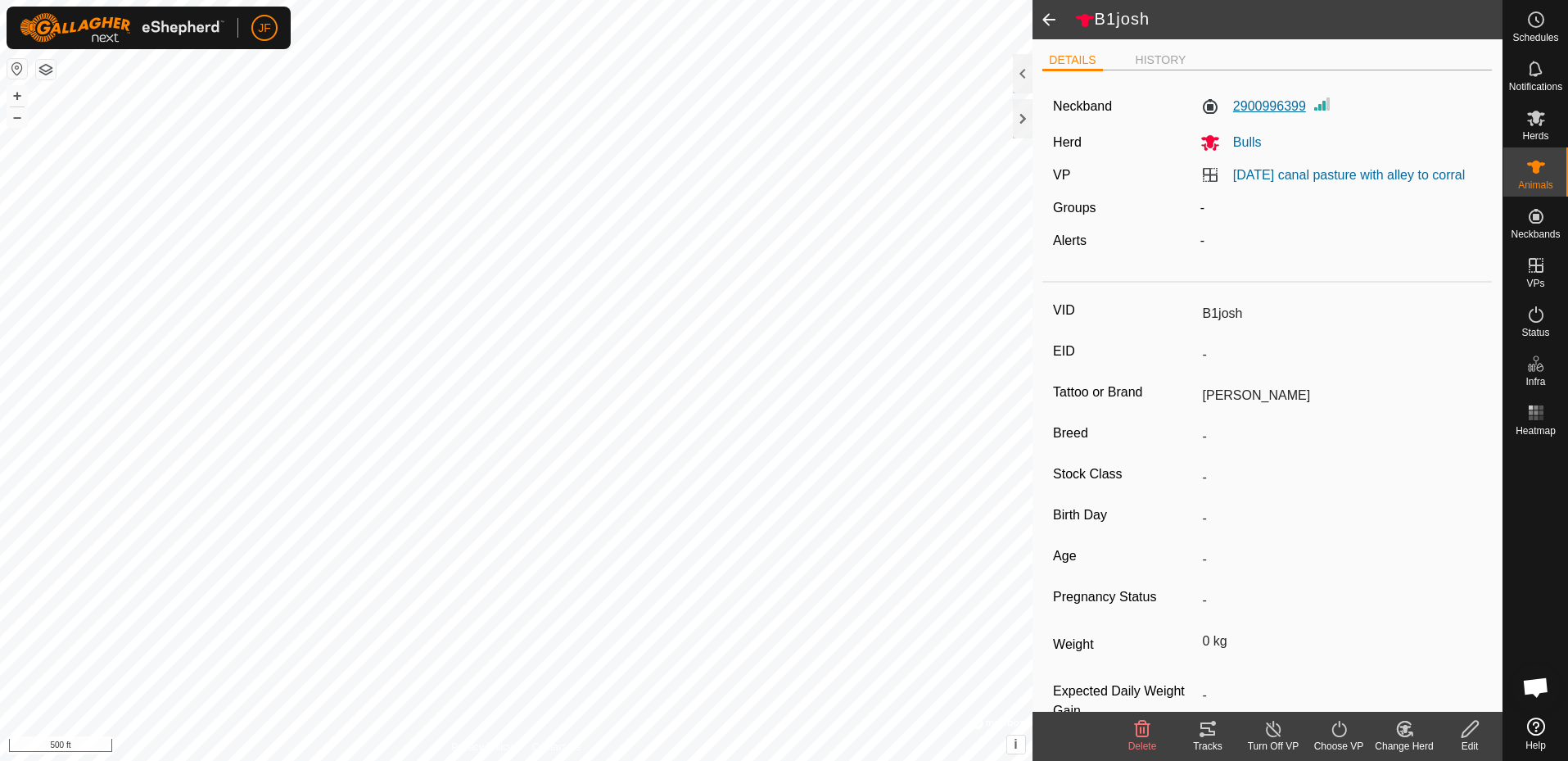
click at [1254, 105] on label "2900996399" at bounding box center [1253, 106] width 105 height 20
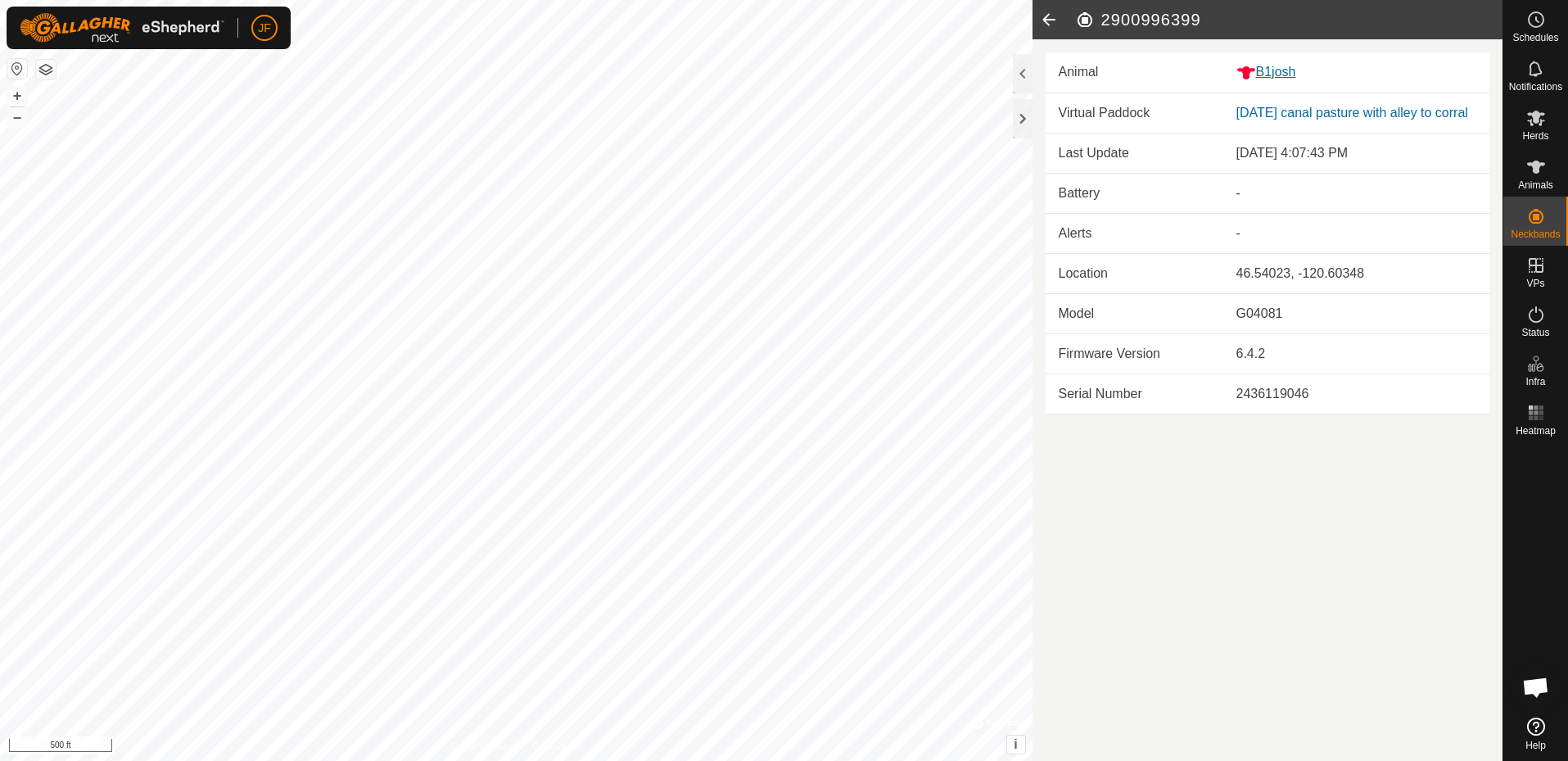
click at [1286, 68] on div "B1josh" at bounding box center [1357, 72] width 241 height 21
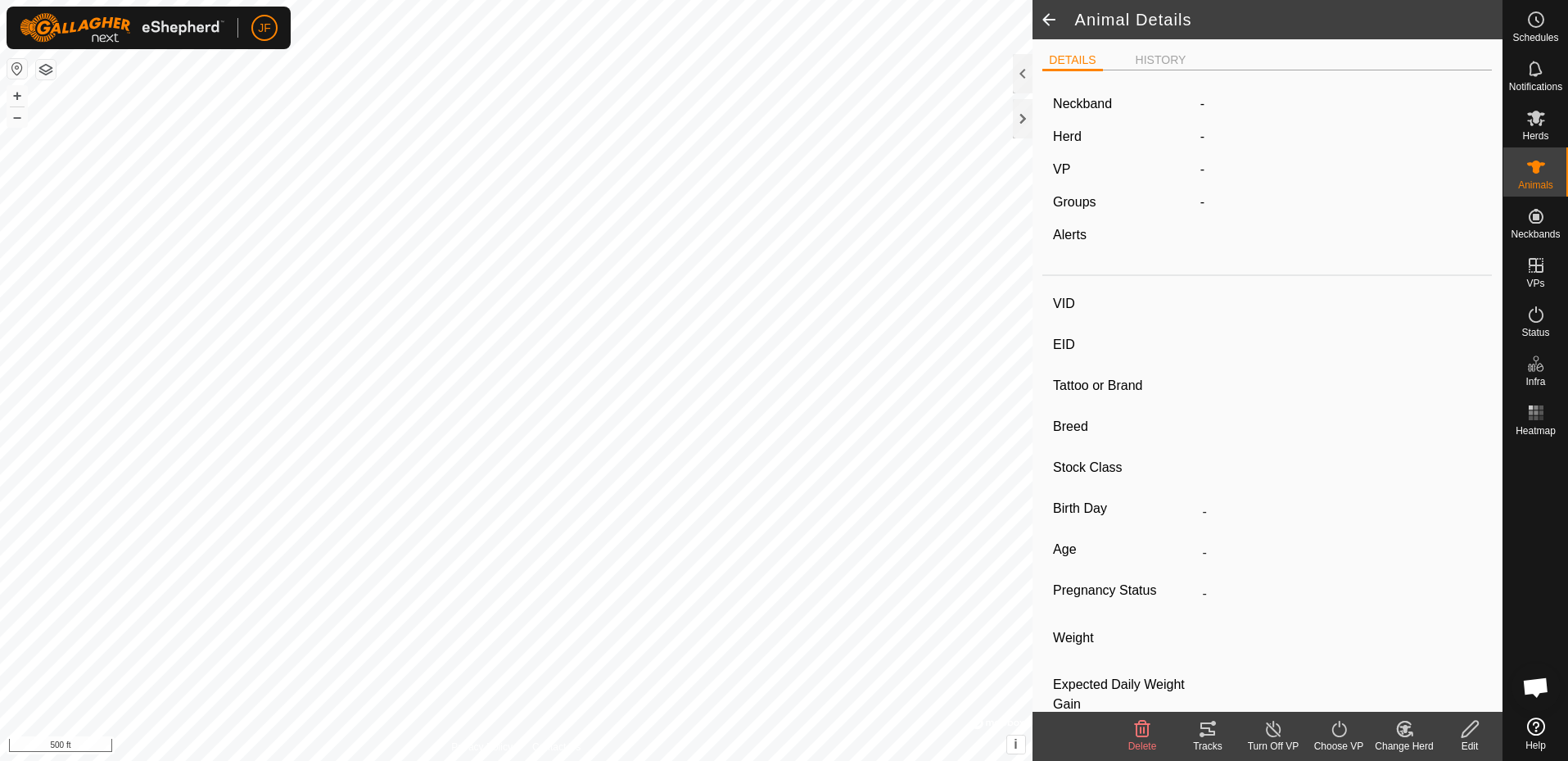
type input "B1josh"
type input "-"
type input "[PERSON_NAME]"
type input "-"
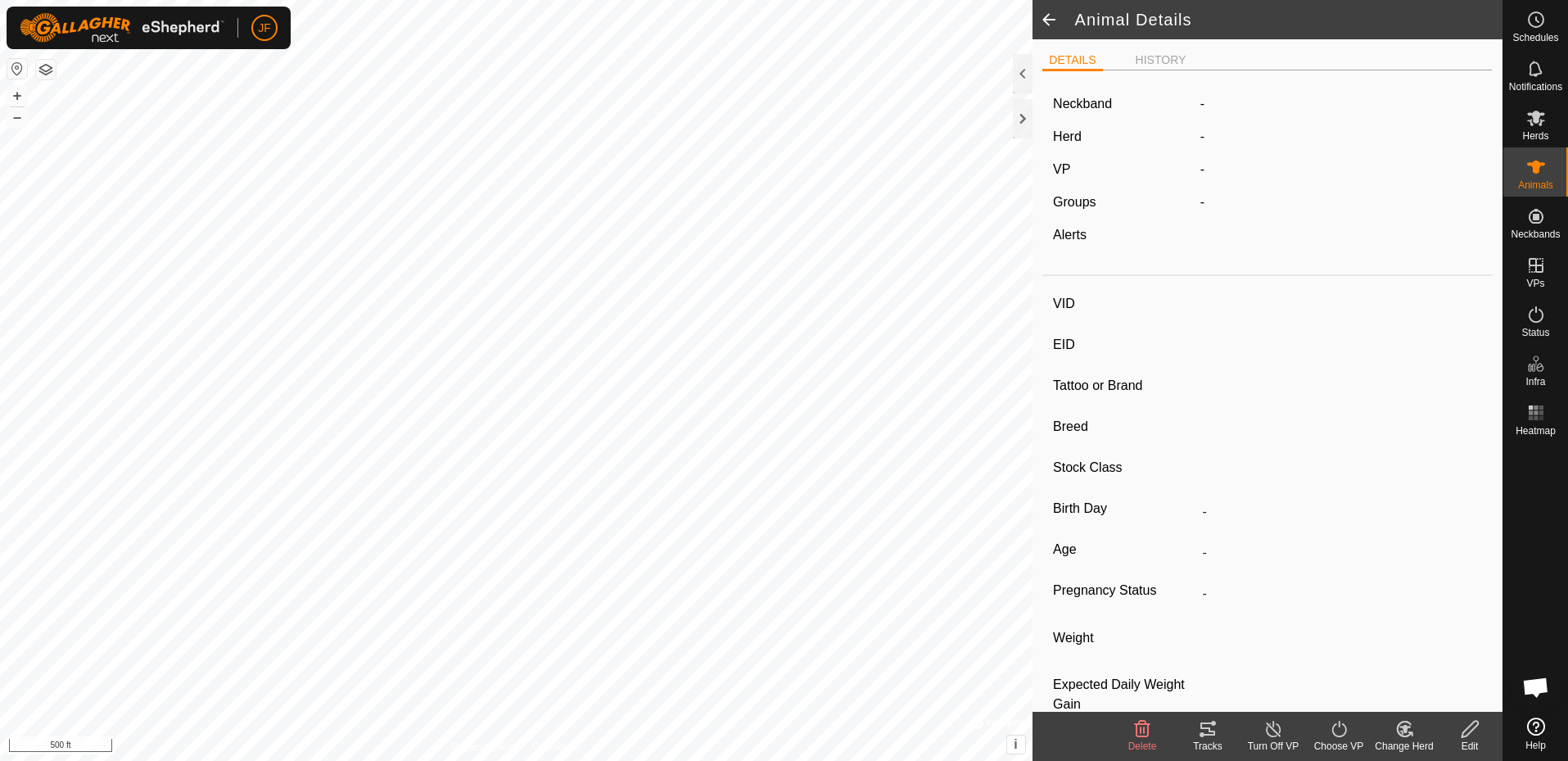
type input "0 kg"
type input "-"
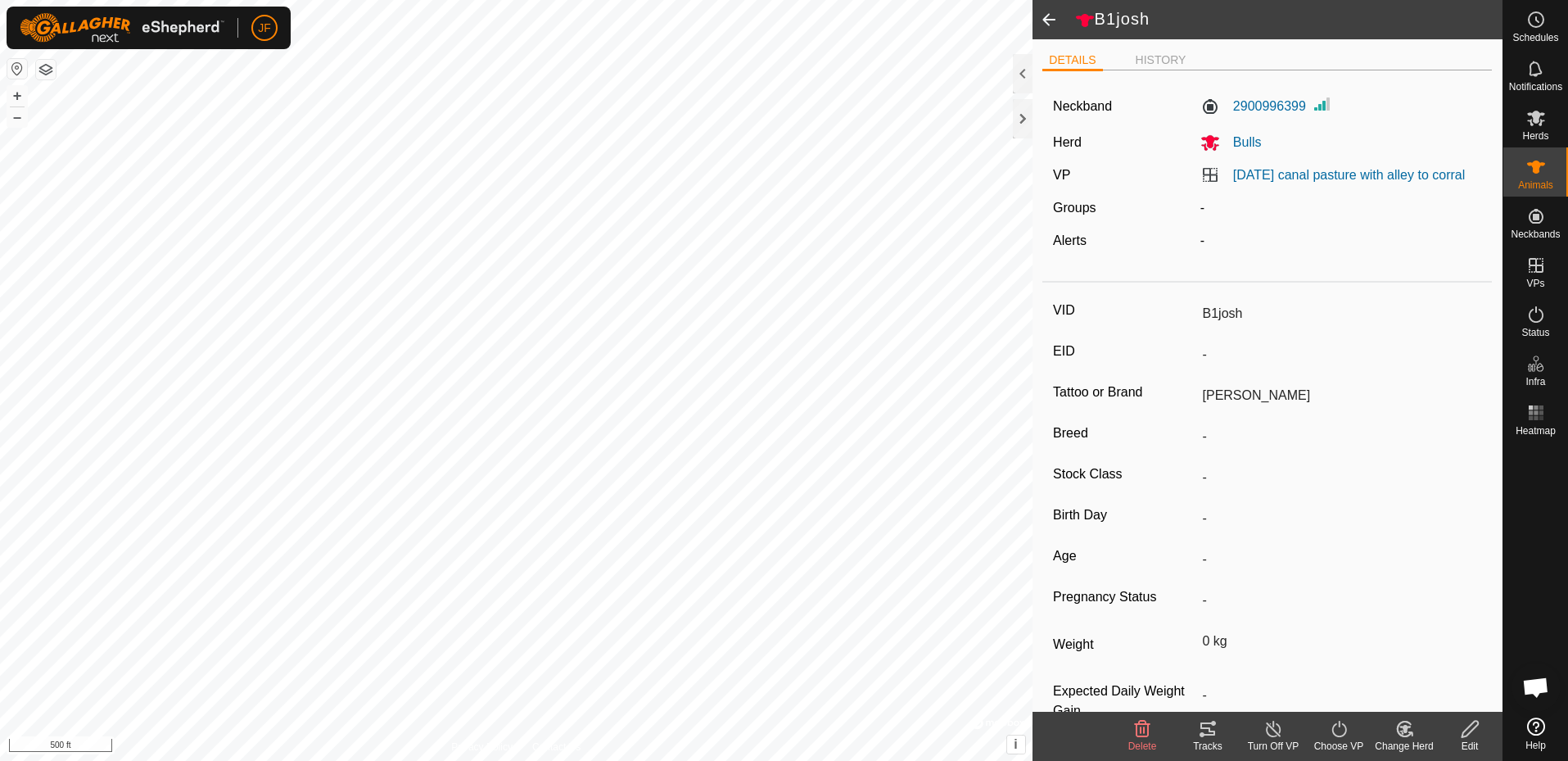
click at [1271, 731] on icon at bounding box center [1273, 729] width 21 height 20
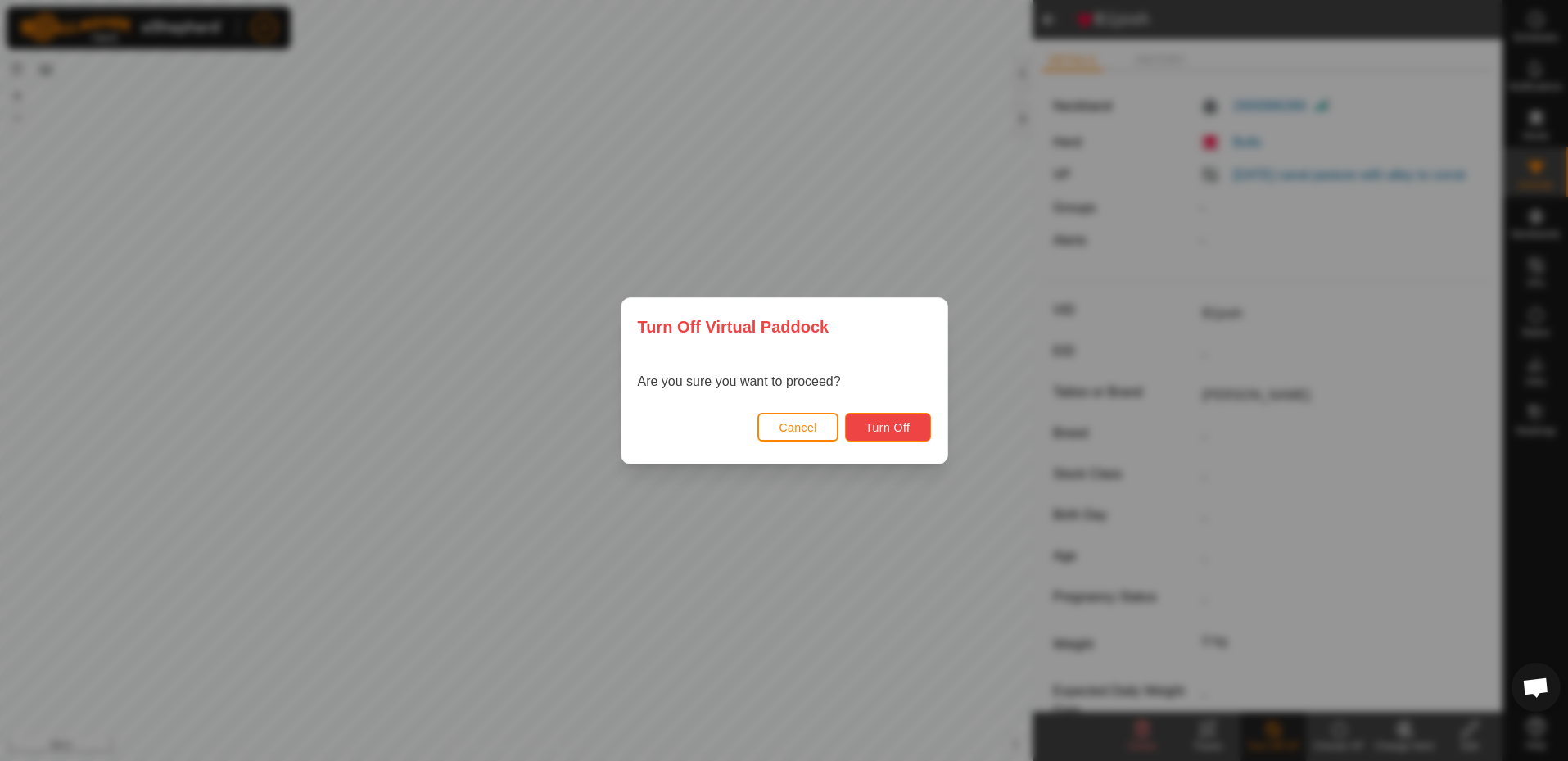
click at [903, 428] on span "Turn Off" at bounding box center [888, 427] width 45 height 13
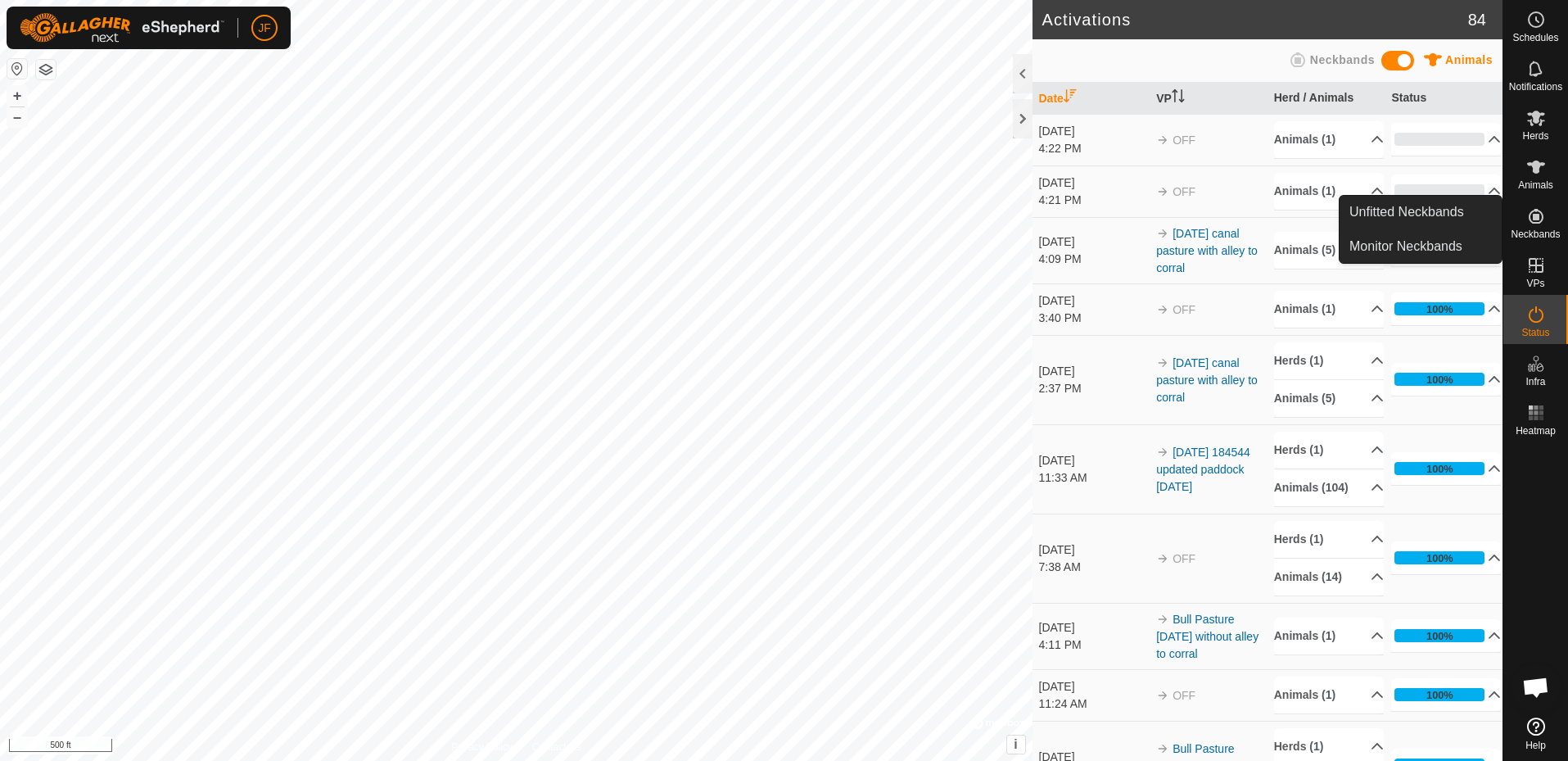
click at [1536, 217] on icon at bounding box center [1536, 217] width 15 height 15
click at [1436, 207] on link "Unfitted Neckbands" at bounding box center [1420, 212] width 162 height 32
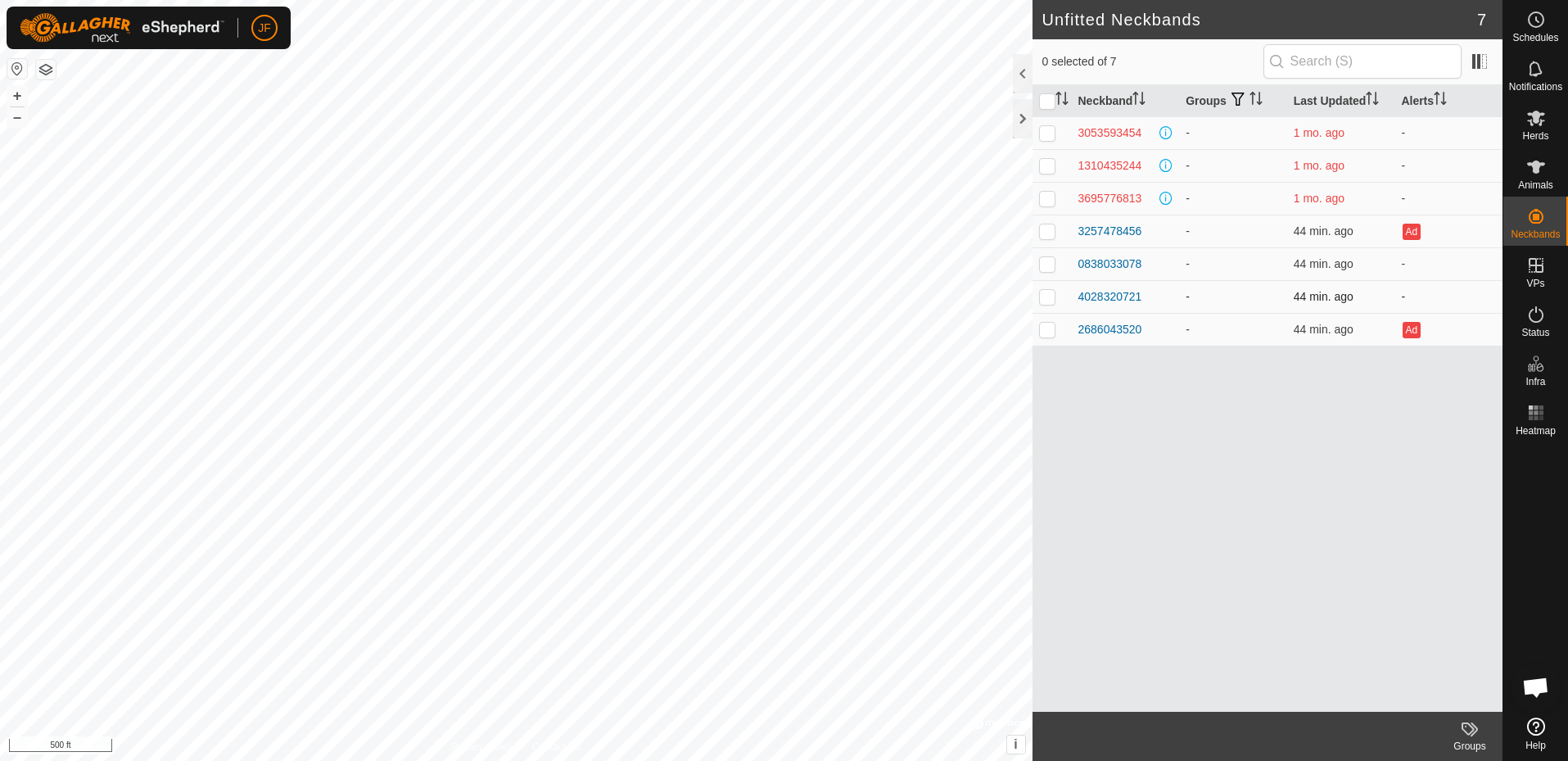
click at [1045, 298] on p-checkbox at bounding box center [1048, 296] width 17 height 13
checkbox input "true"
click at [1102, 292] on div "4028320721" at bounding box center [1110, 296] width 64 height 17
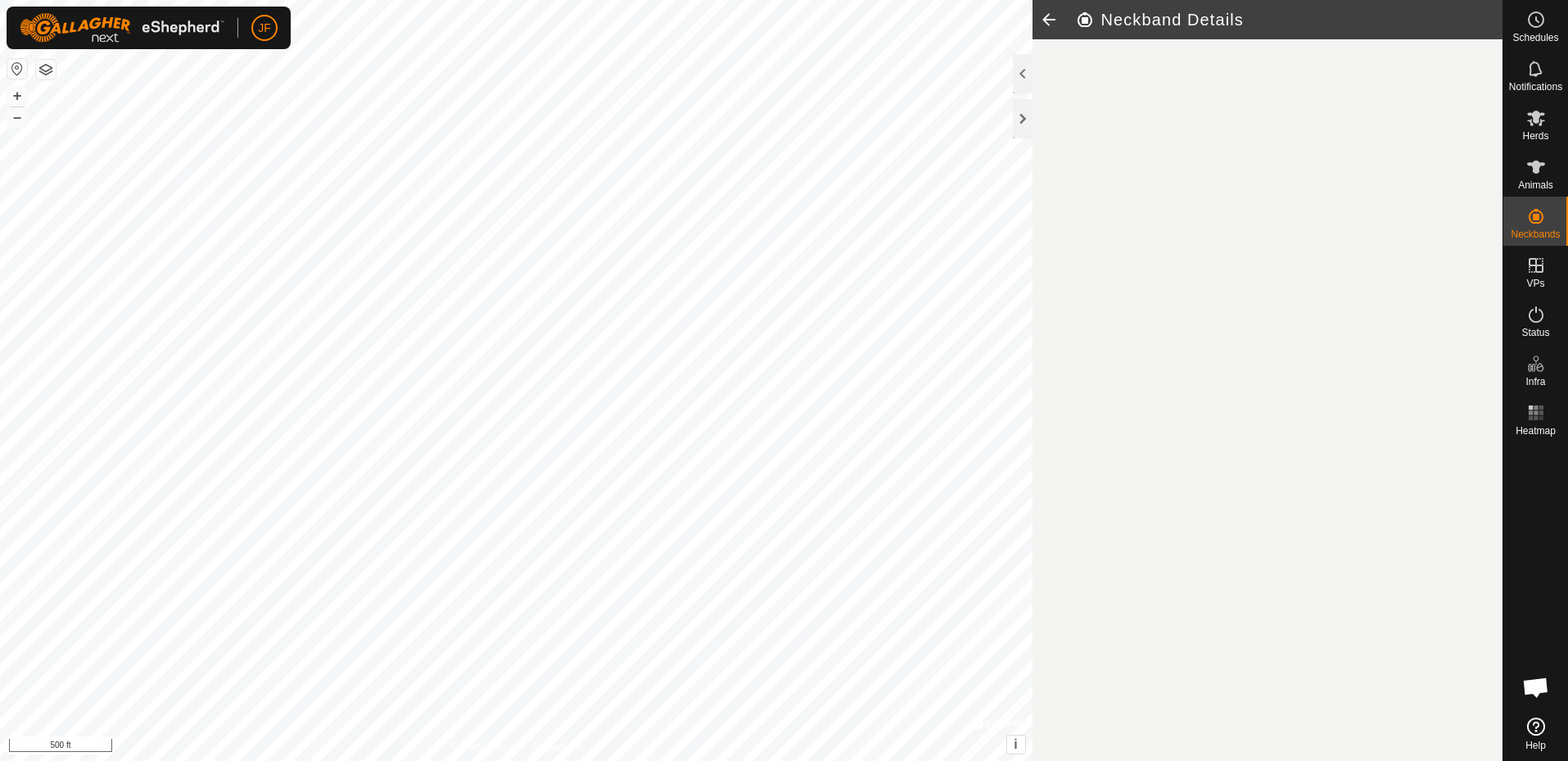
click at [1102, 292] on article "Neckband Details" at bounding box center [1269, 380] width 471 height 761
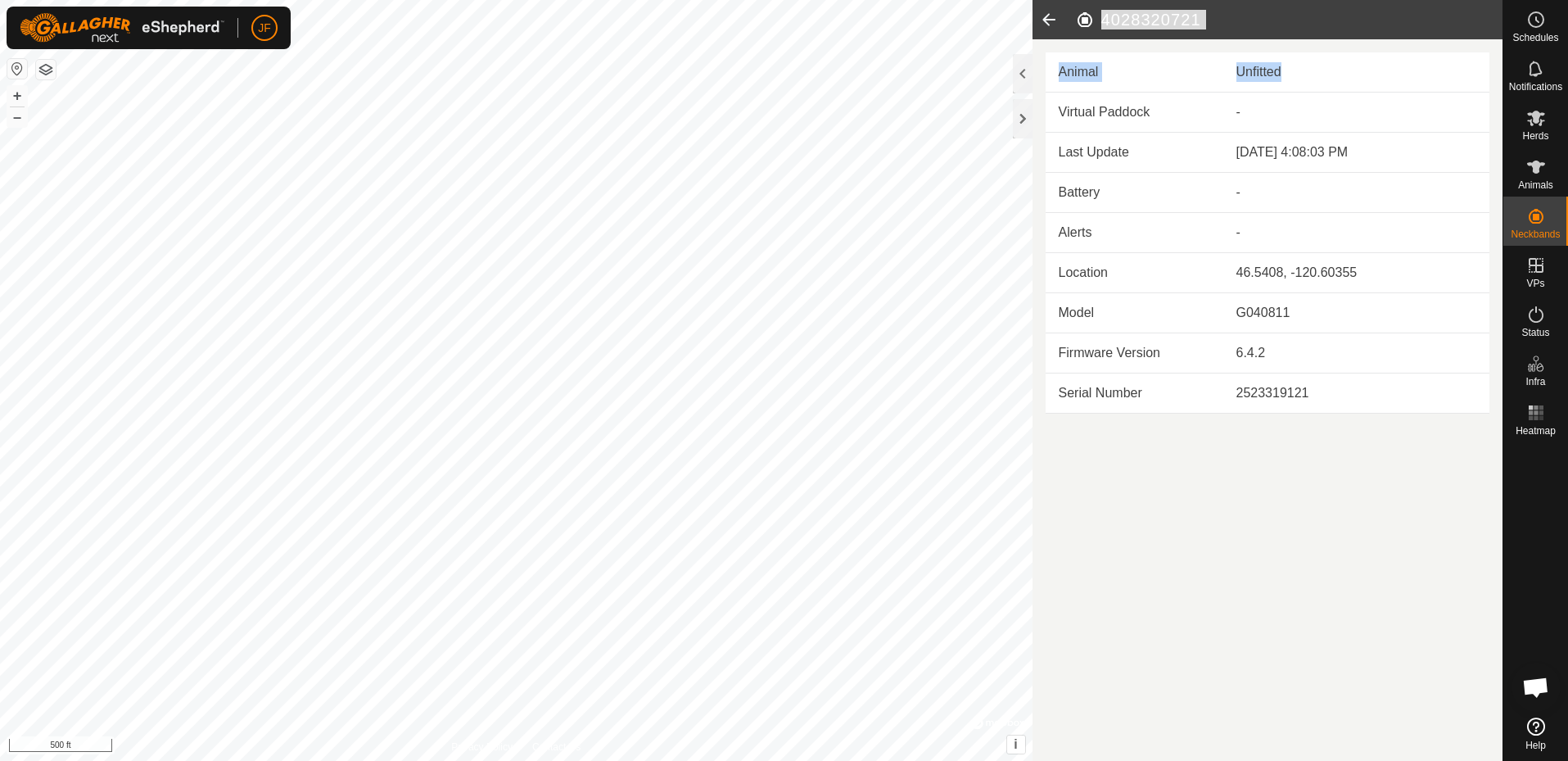
click at [1254, 68] on div "Unfitted" at bounding box center [1357, 72] width 241 height 20
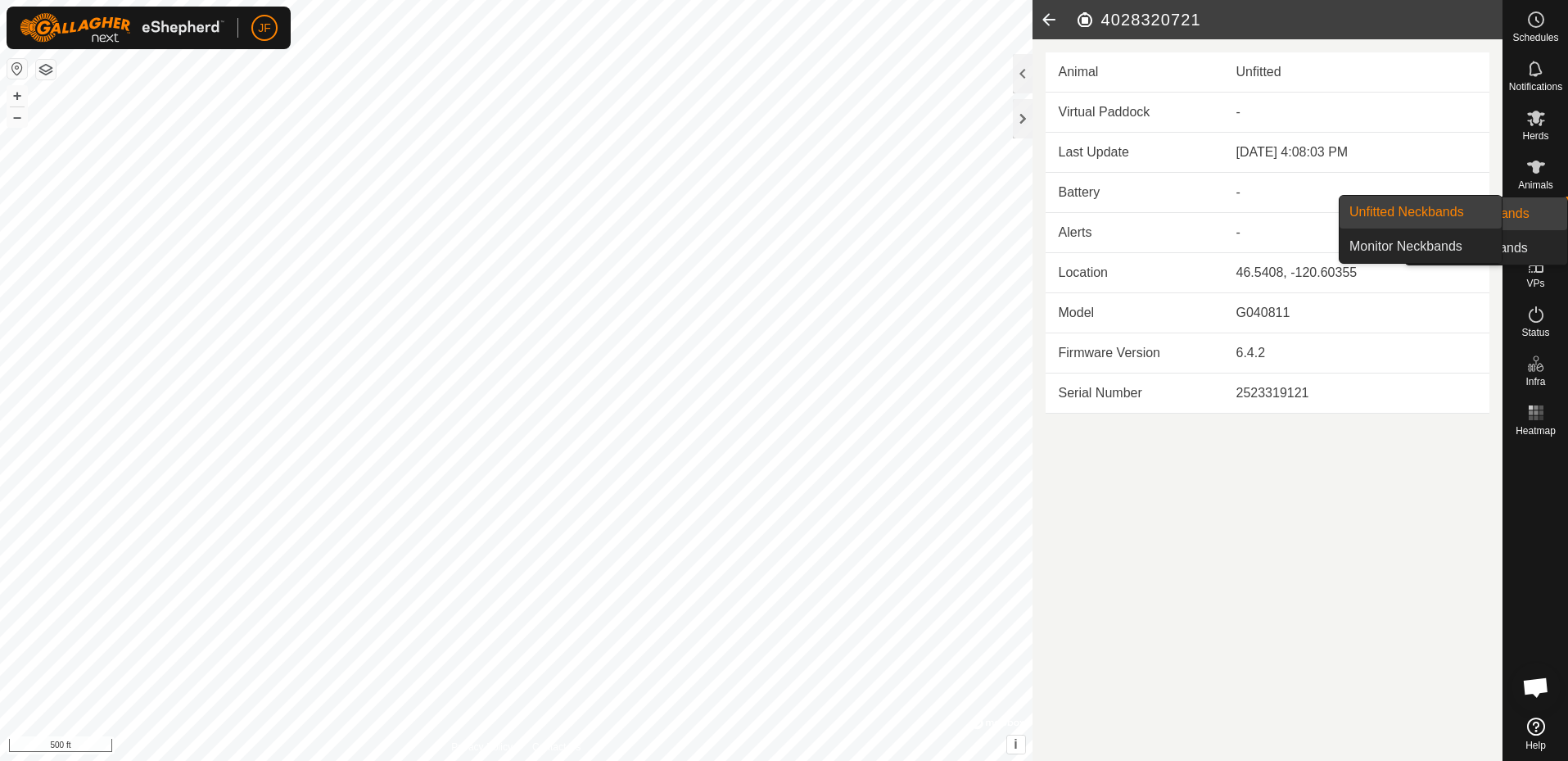
drag, startPoint x: 1253, startPoint y: 68, endPoint x: 1530, endPoint y: 212, distance: 312.2
click at [1530, 212] on icon at bounding box center [1536, 217] width 20 height 20
click at [1444, 238] on link "Monitor Neckbands" at bounding box center [1420, 246] width 162 height 32
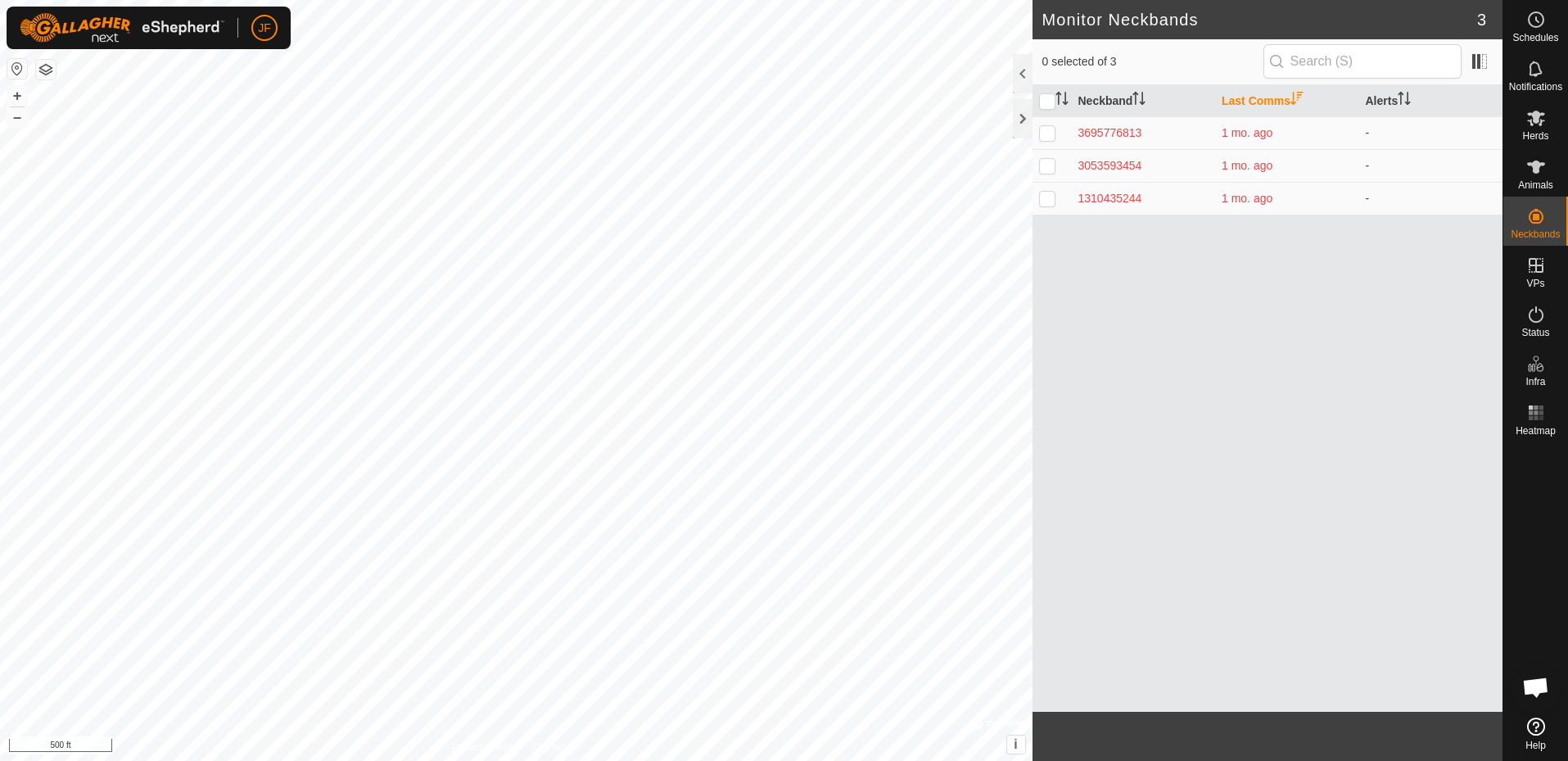
click at [1218, 236] on div "Neckband Last Comms Alerts 3695776813 1 mo. ago - 3053593454 1 mo. ago - 131043…" at bounding box center [1269, 398] width 471 height 627
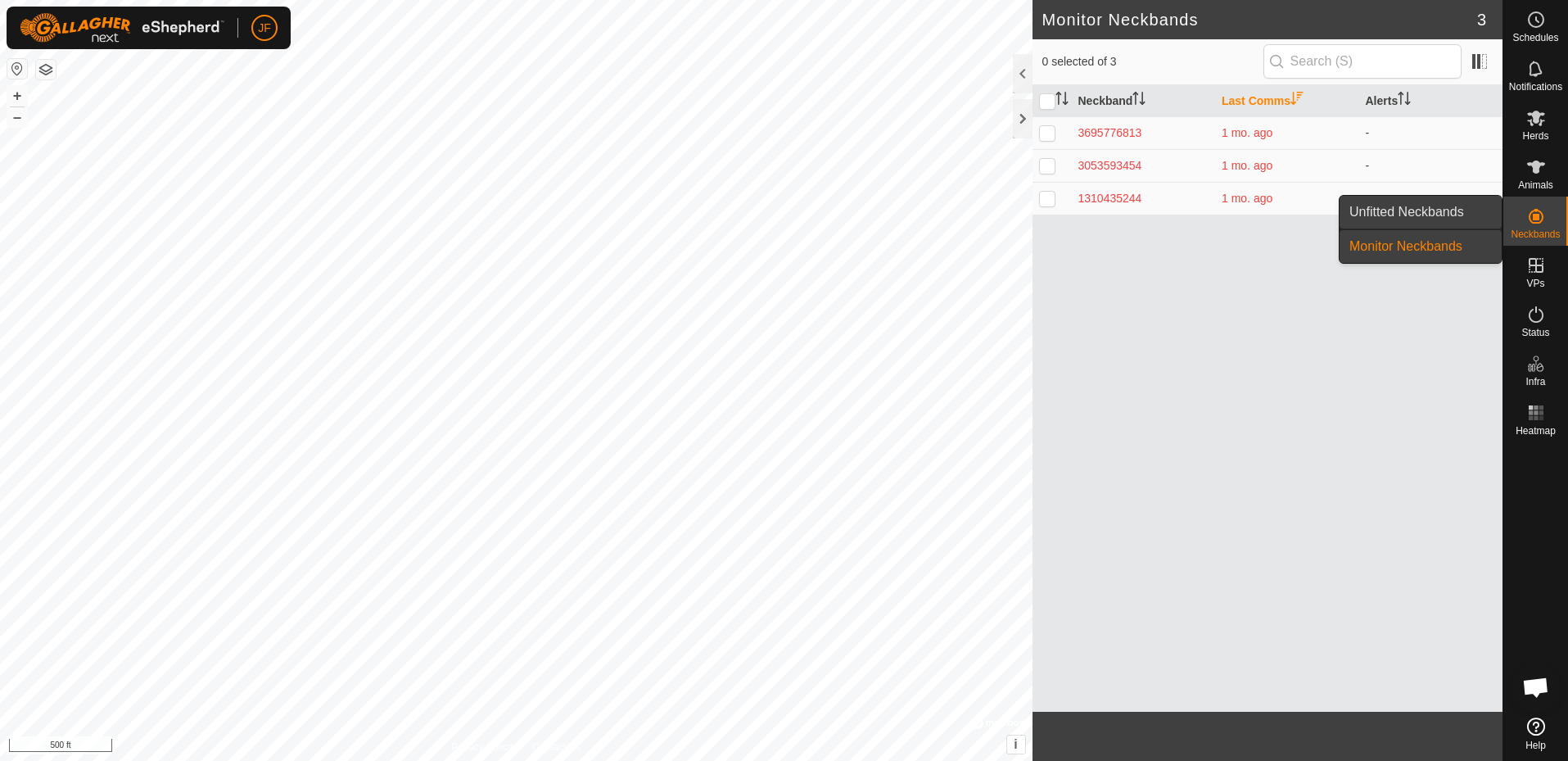
click at [1441, 211] on link "Unfitted Neckbands" at bounding box center [1420, 212] width 162 height 32
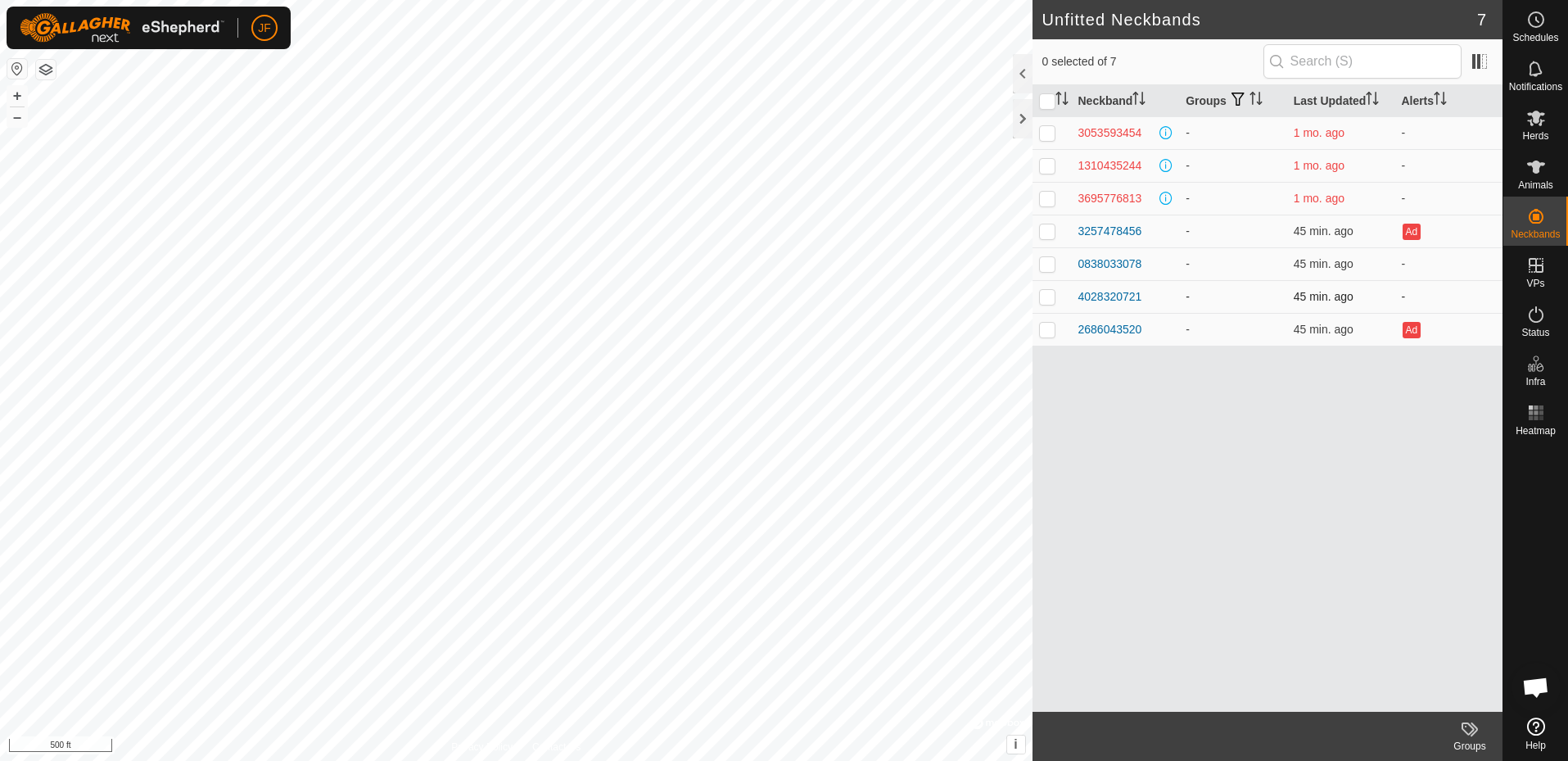
click at [1050, 295] on p-checkbox at bounding box center [1048, 296] width 17 height 13
checkbox input "true"
click at [1043, 265] on p-checkbox at bounding box center [1048, 264] width 17 height 13
checkbox input "true"
click at [1530, 122] on icon at bounding box center [1536, 118] width 20 height 20
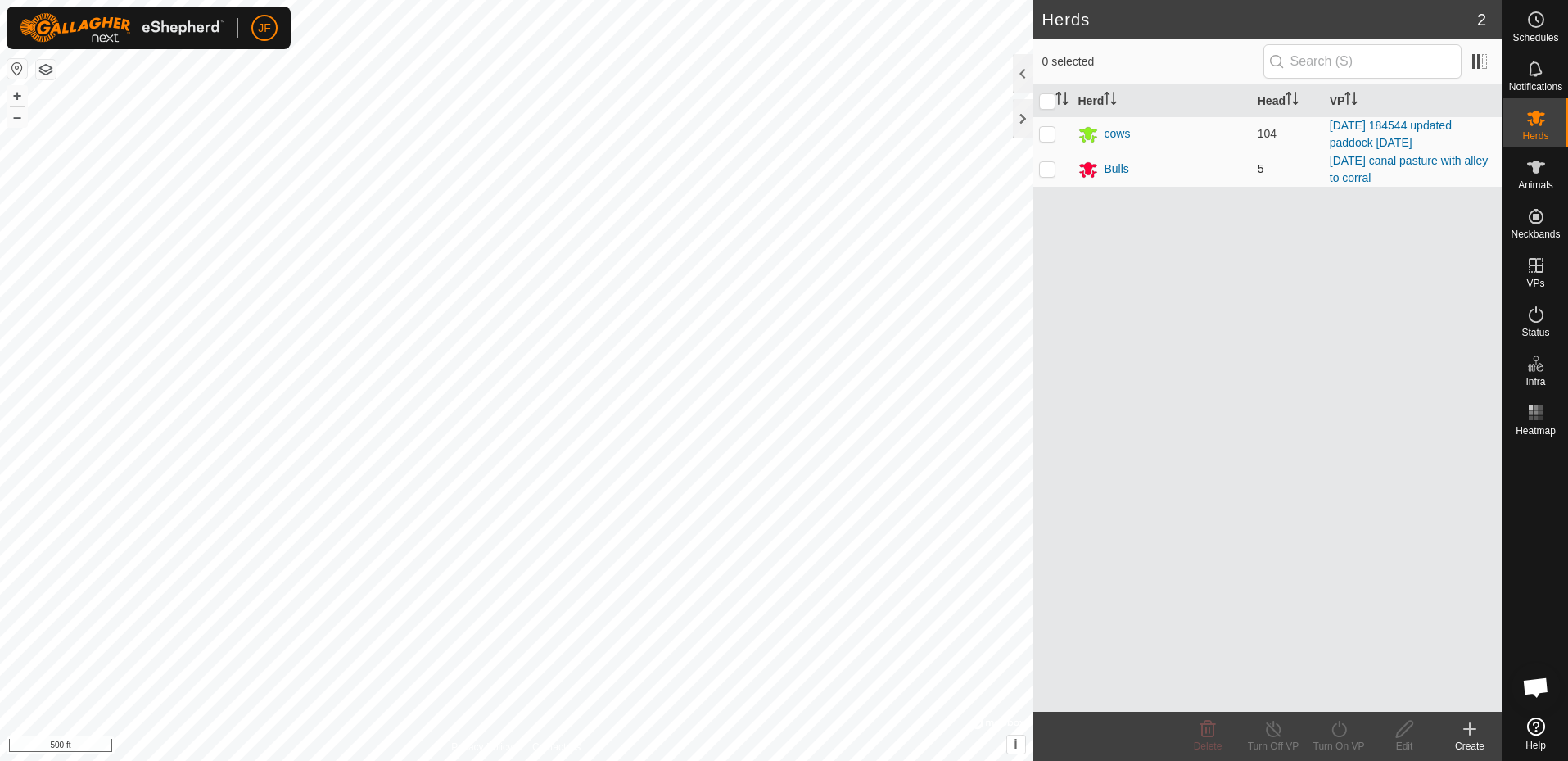
click at [1103, 168] on div "Bulls" at bounding box center [1161, 169] width 166 height 20
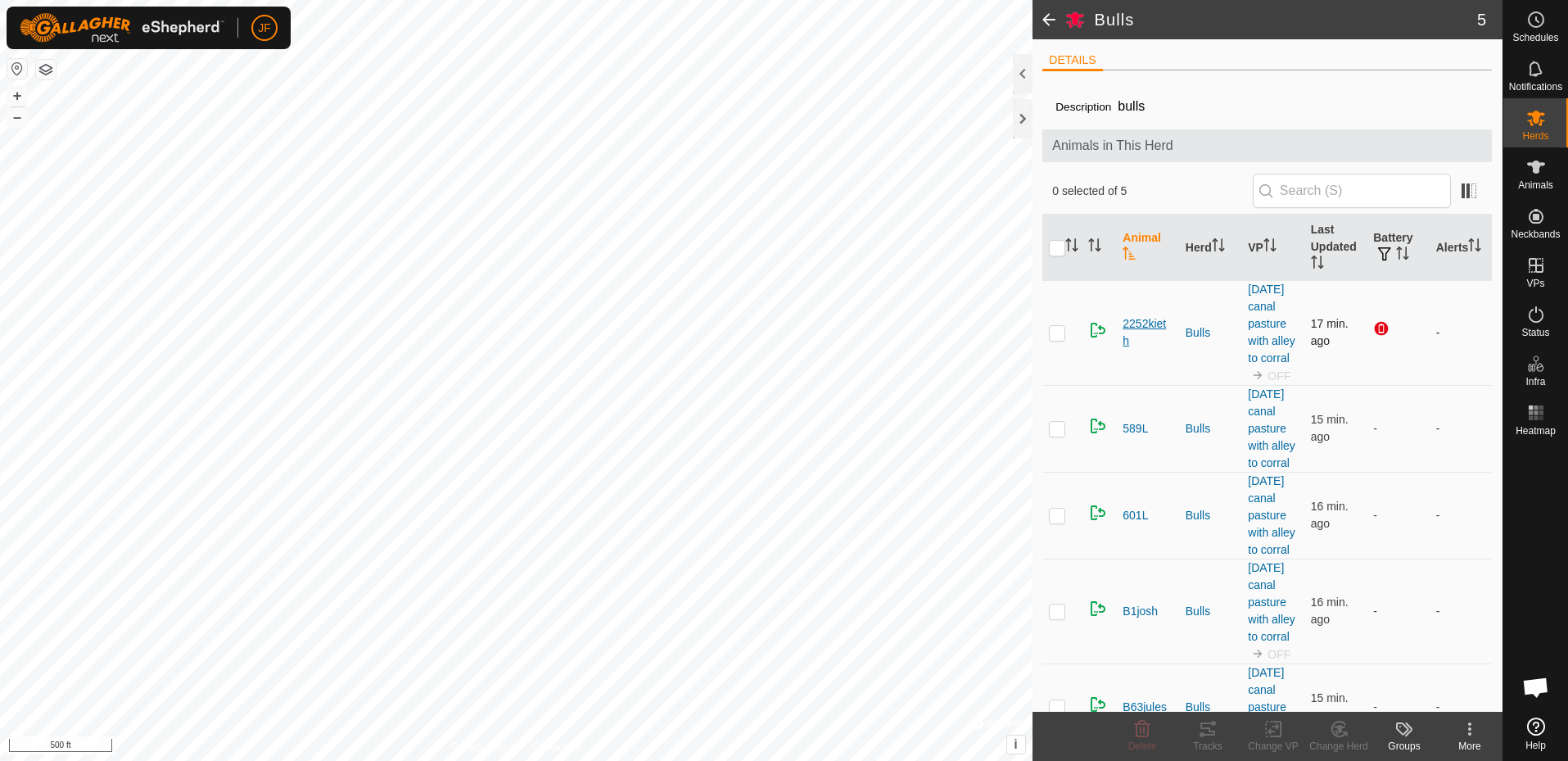
click at [1140, 334] on span "2252kieth" at bounding box center [1147, 332] width 49 height 34
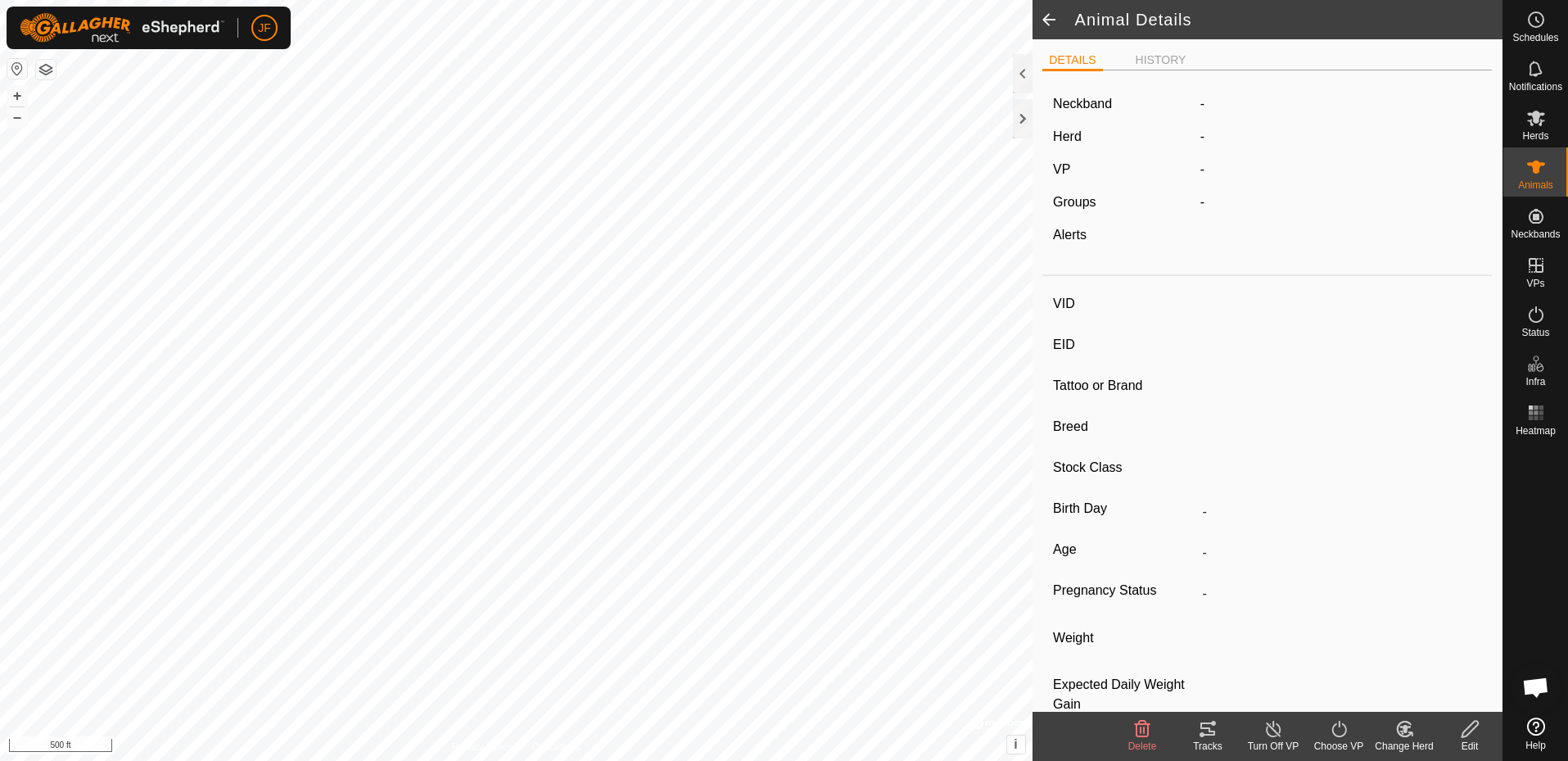
type input "2252kieth"
type input "-"
type input "[PERSON_NAME]"
type input "-"
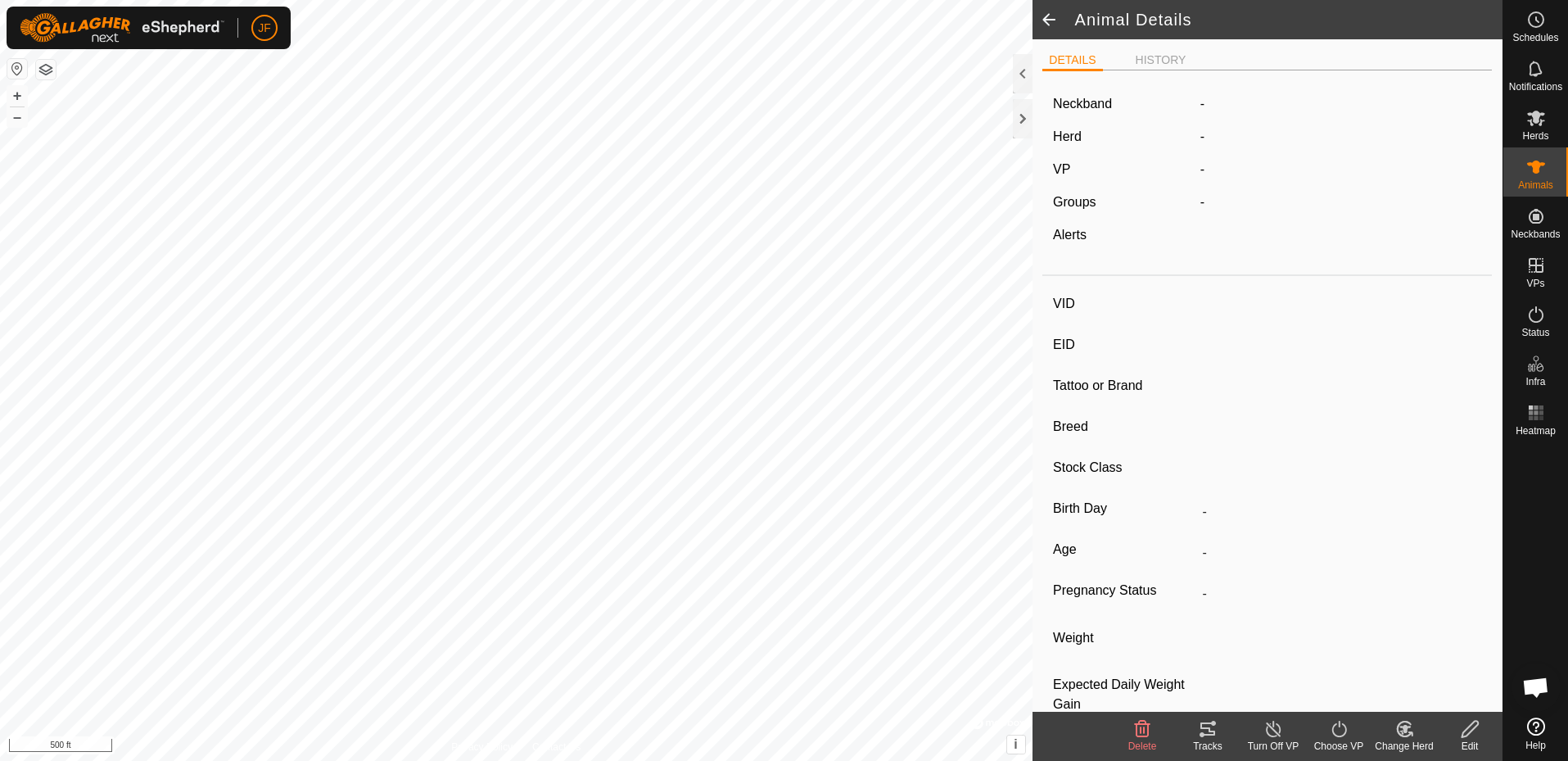
type input "0 kg"
type input "-"
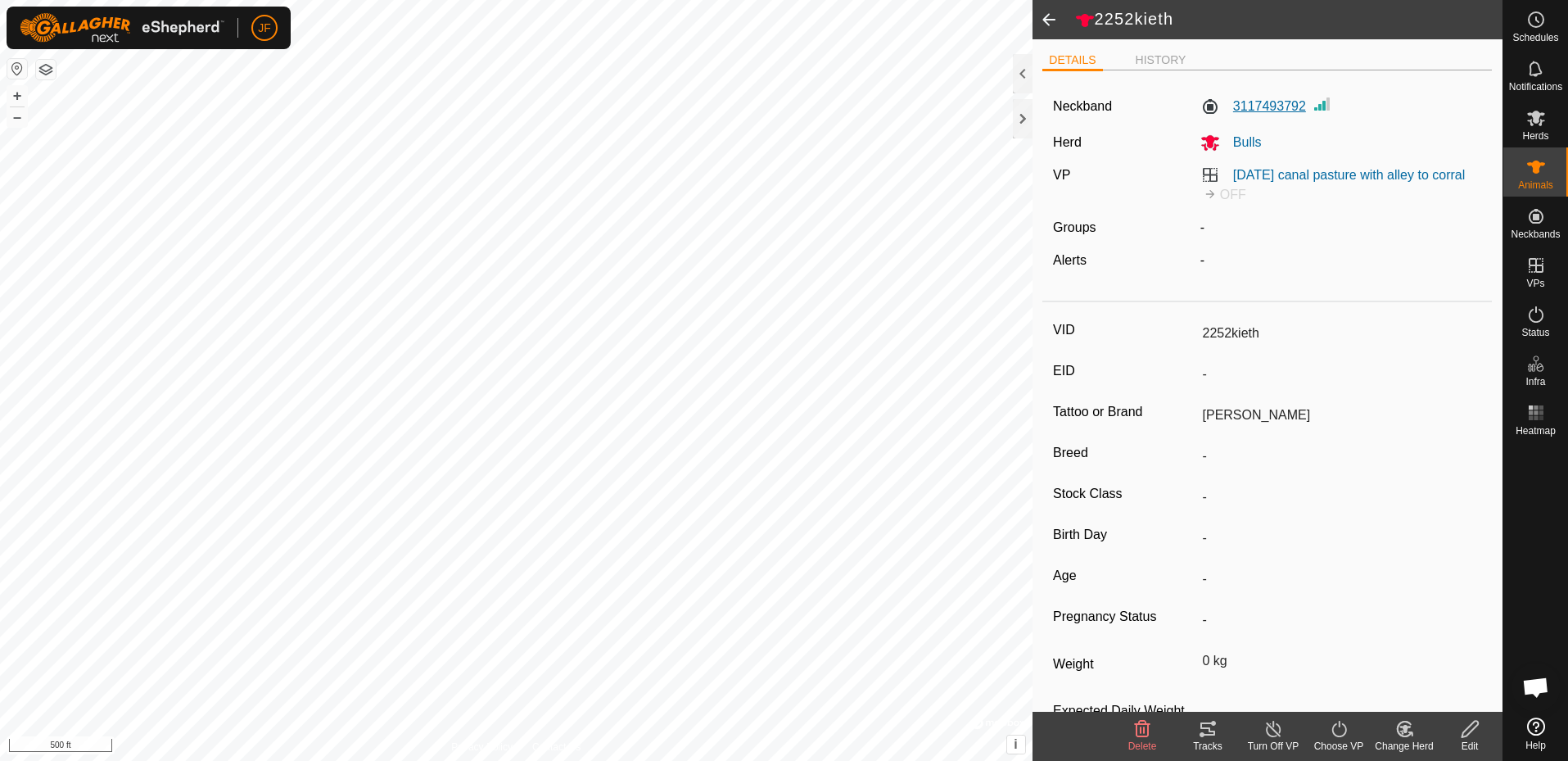
click at [1269, 104] on label "3117493792" at bounding box center [1253, 106] width 105 height 20
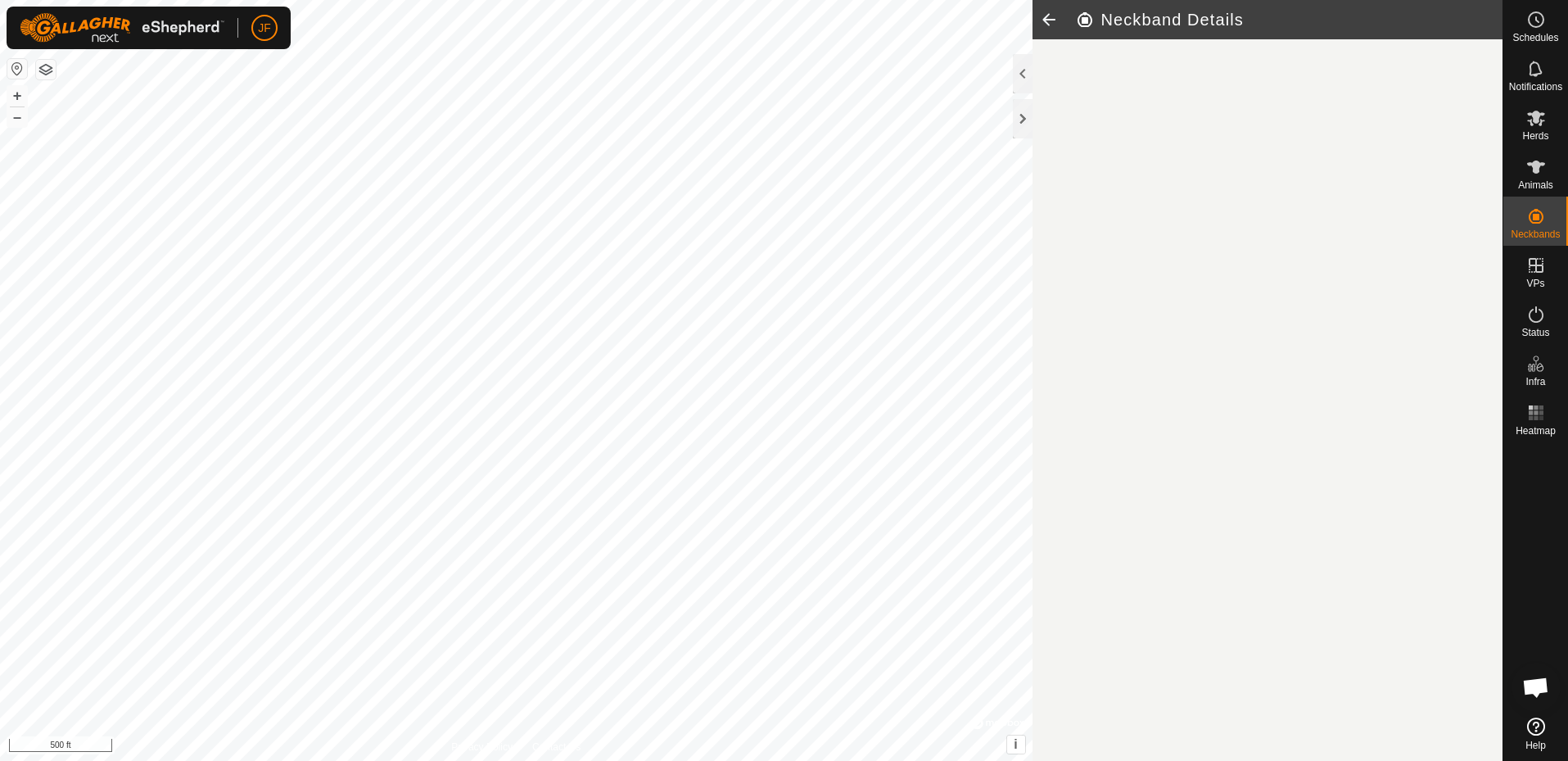
click at [1269, 104] on article "Neckband Details" at bounding box center [1269, 380] width 471 height 761
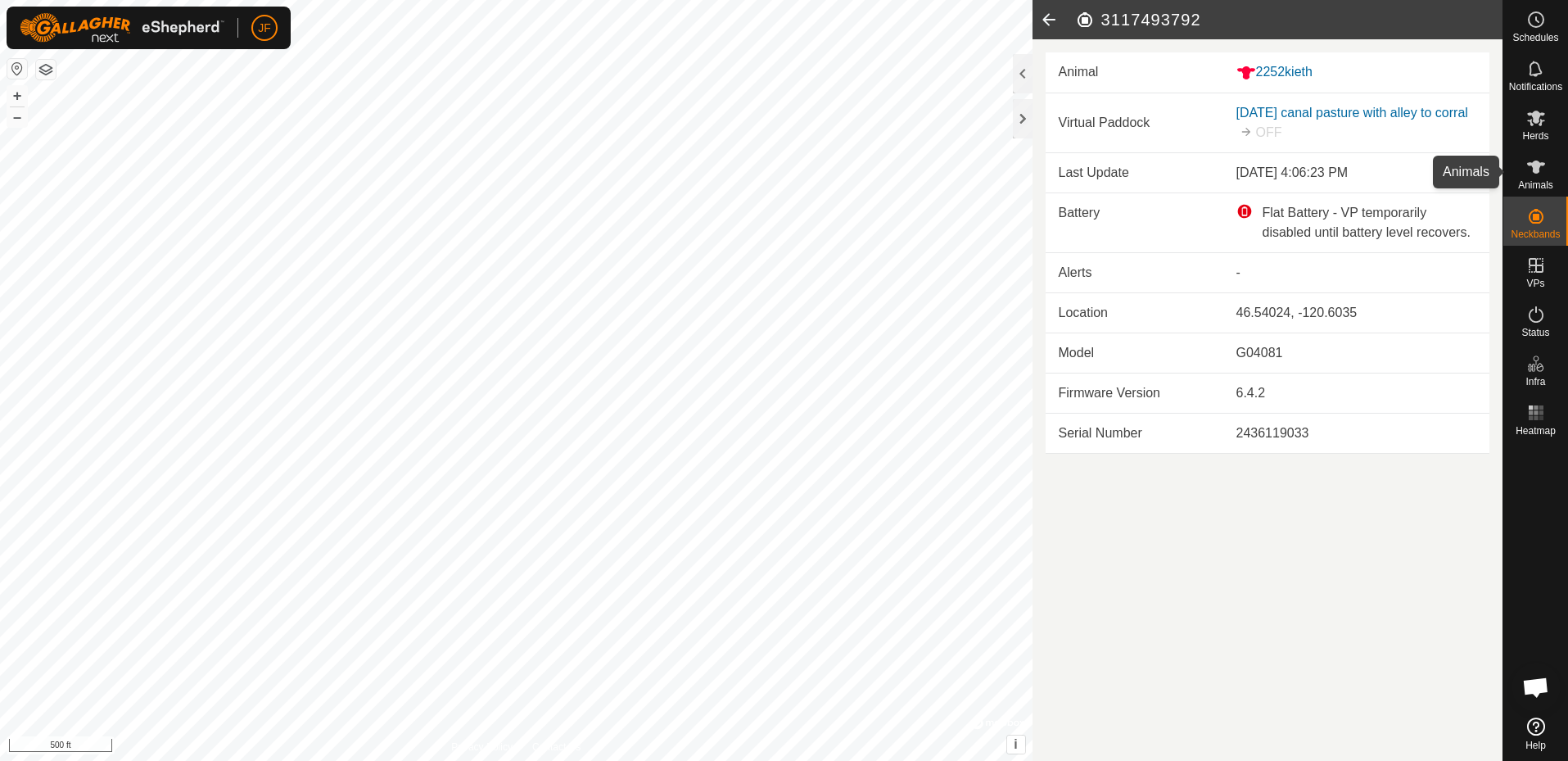
click at [1532, 163] on icon at bounding box center [1536, 167] width 18 height 13
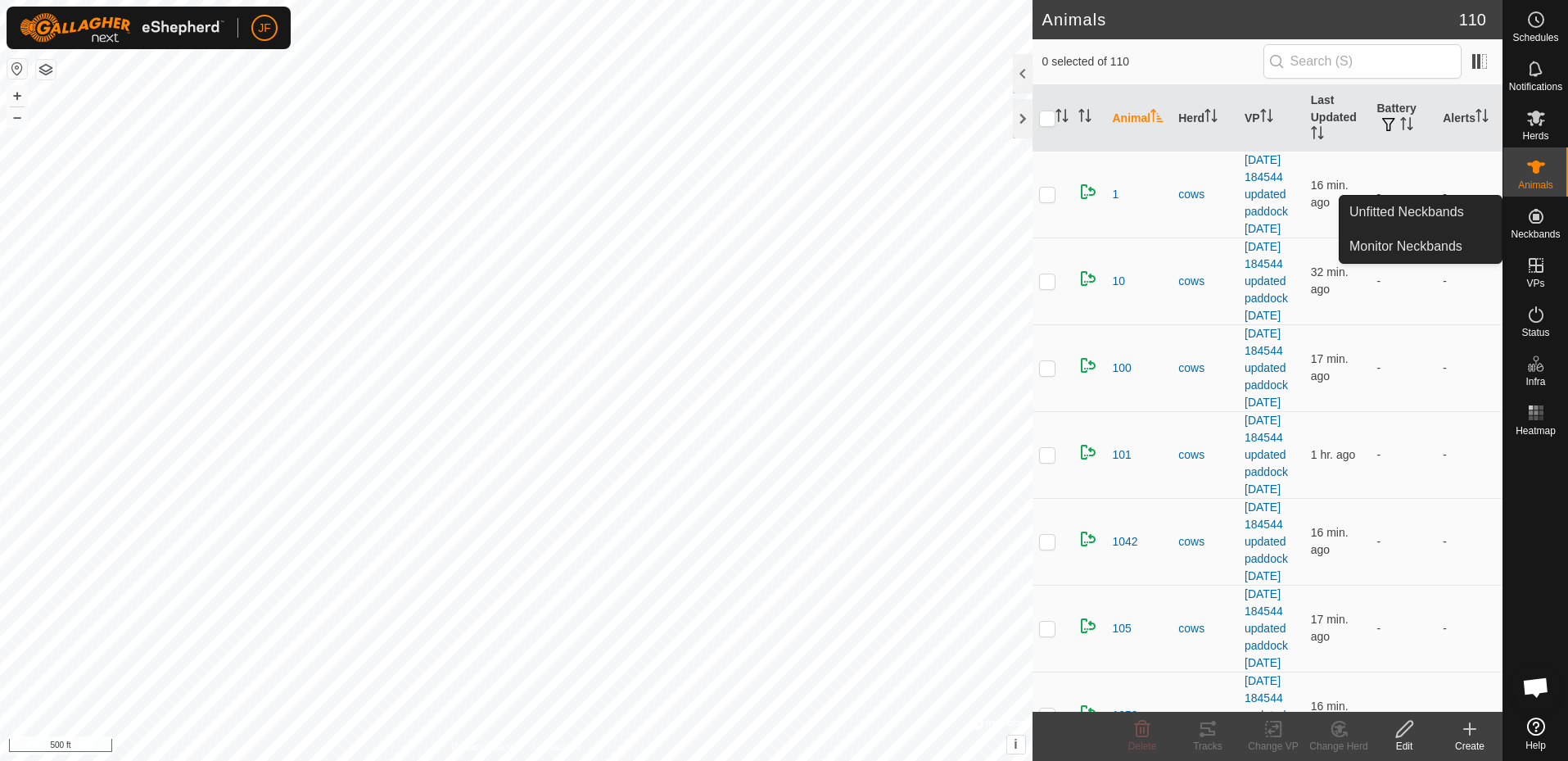
click at [1537, 214] on icon at bounding box center [1536, 217] width 15 height 15
click at [1442, 244] on link "Monitor Neckbands" at bounding box center [1420, 246] width 162 height 32
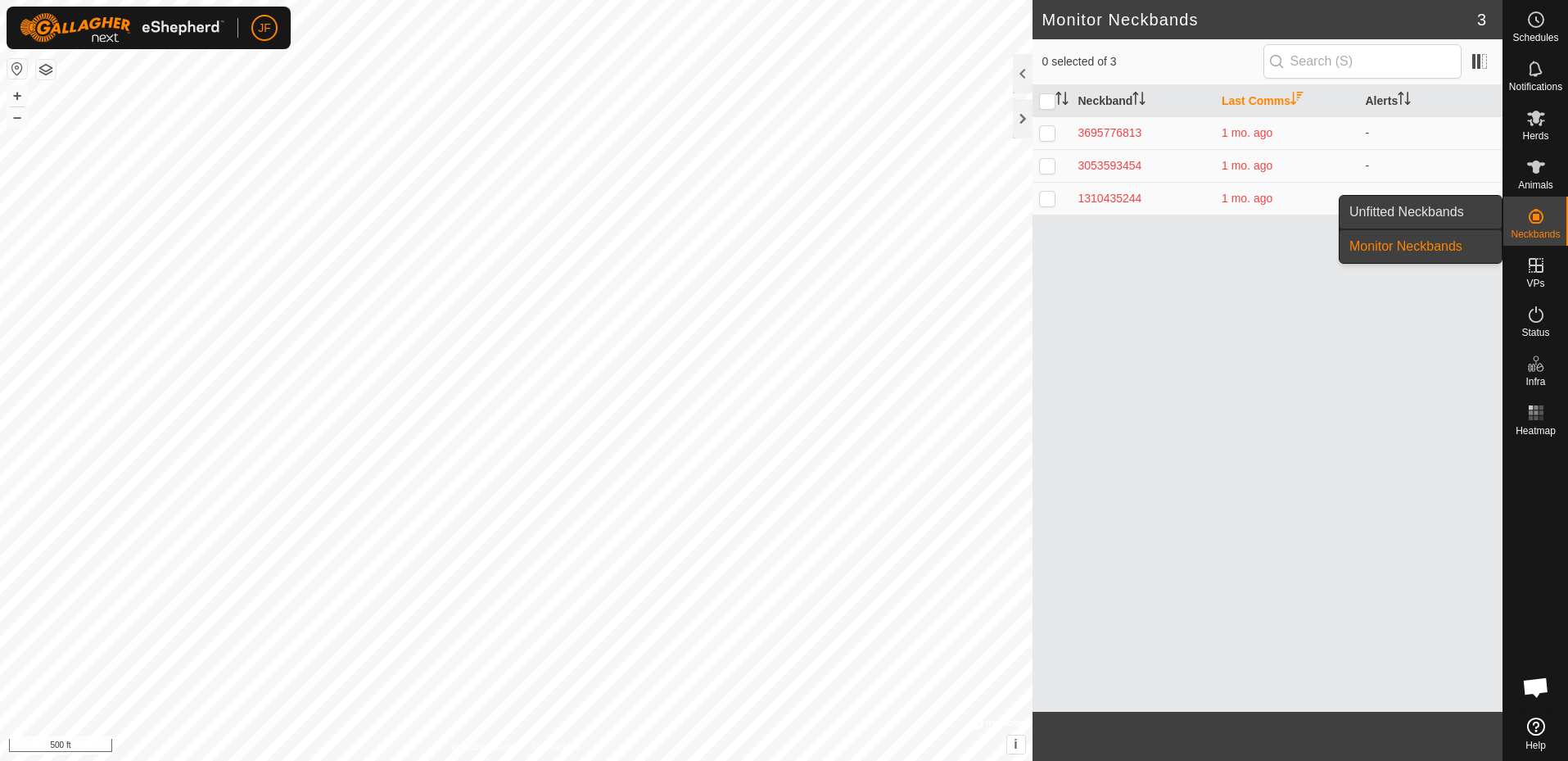
click at [1439, 212] on link "Unfitted Neckbands" at bounding box center [1420, 212] width 162 height 32
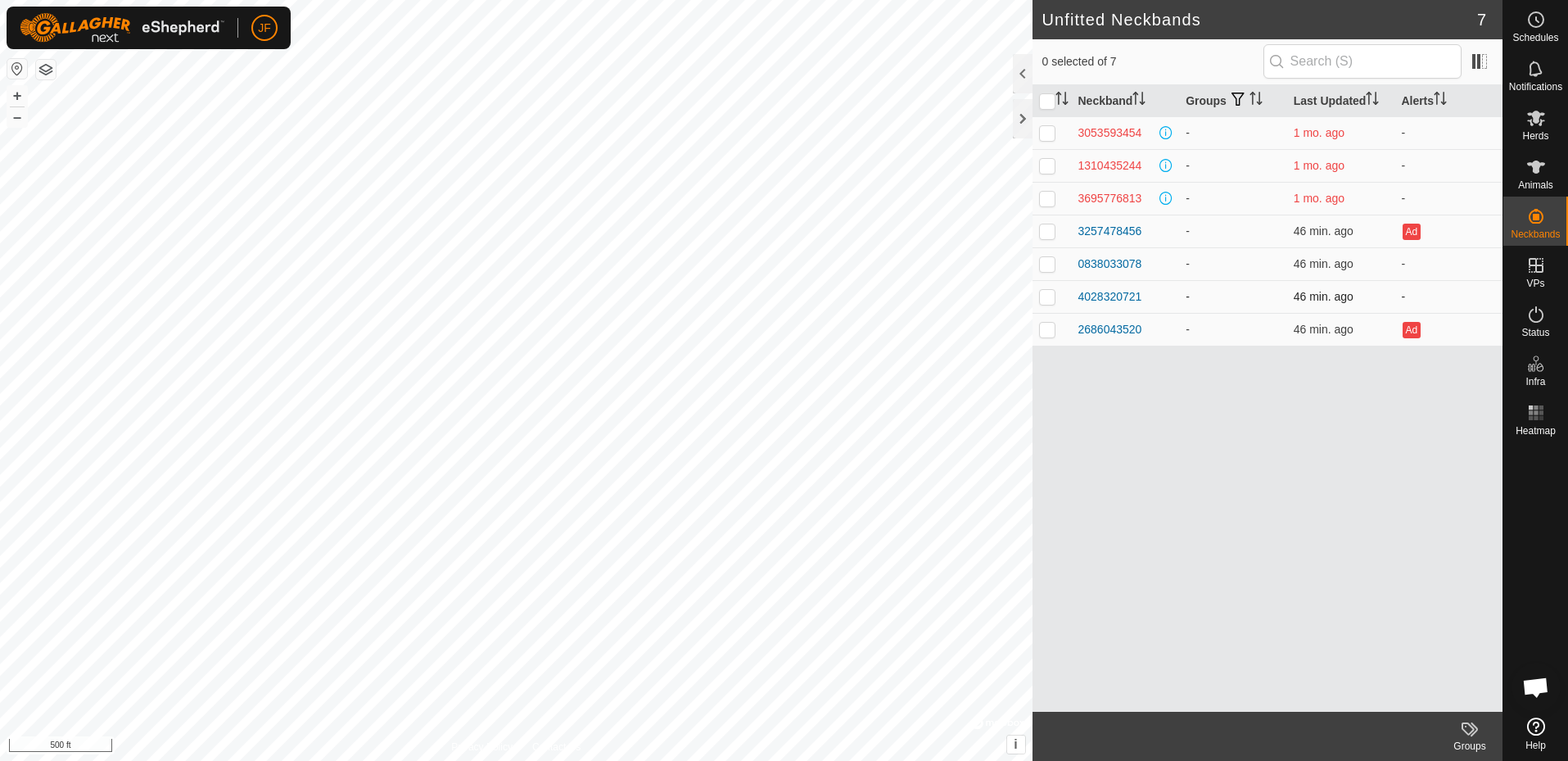
click at [1057, 295] on td at bounding box center [1052, 296] width 39 height 32
checkbox input "true"
click at [1048, 270] on p-checkbox at bounding box center [1048, 264] width 17 height 13
click at [1046, 264] on p-checkbox at bounding box center [1048, 264] width 17 height 13
checkbox input "false"
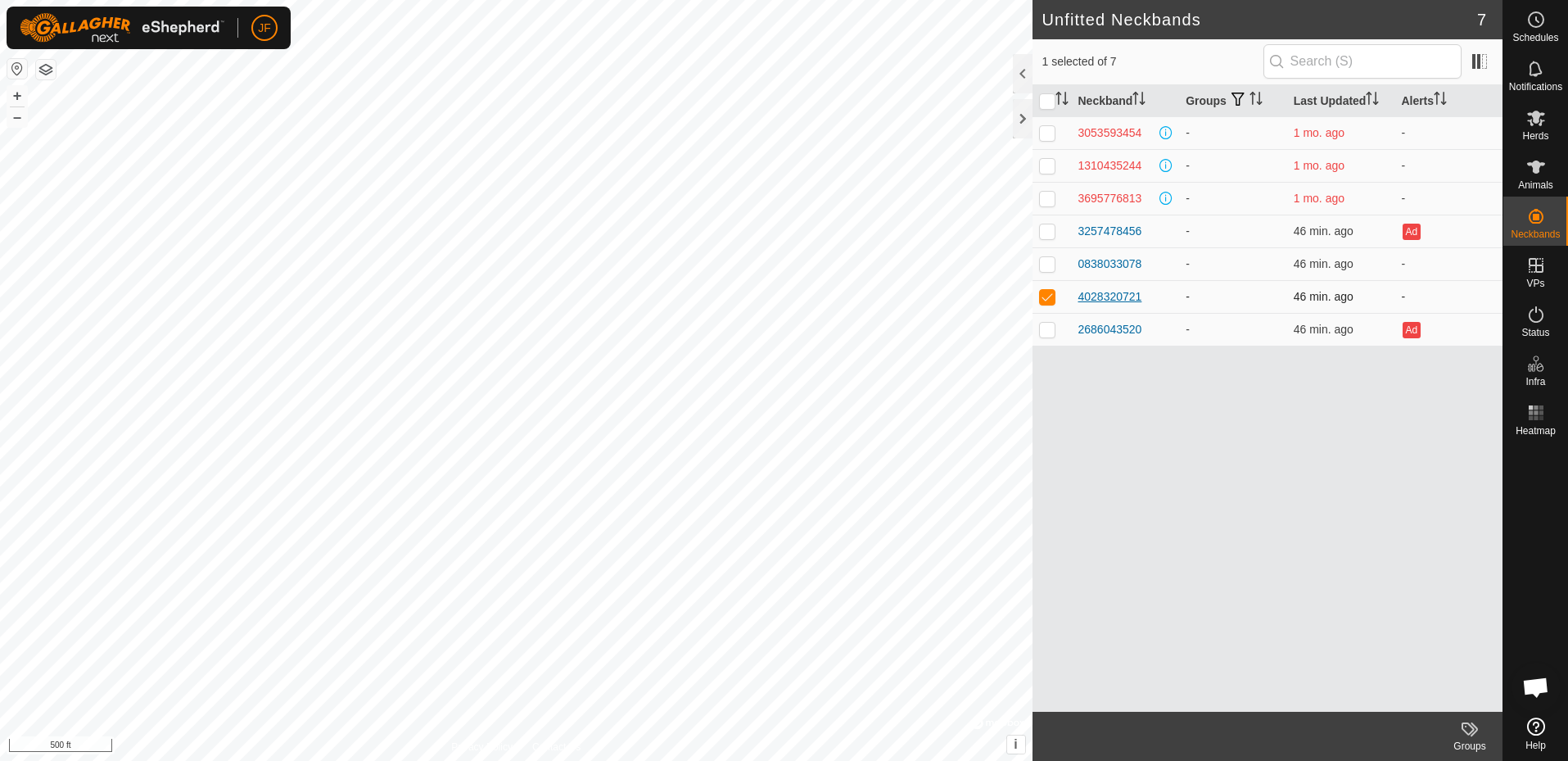
click at [1122, 291] on div "4028320721" at bounding box center [1110, 296] width 64 height 17
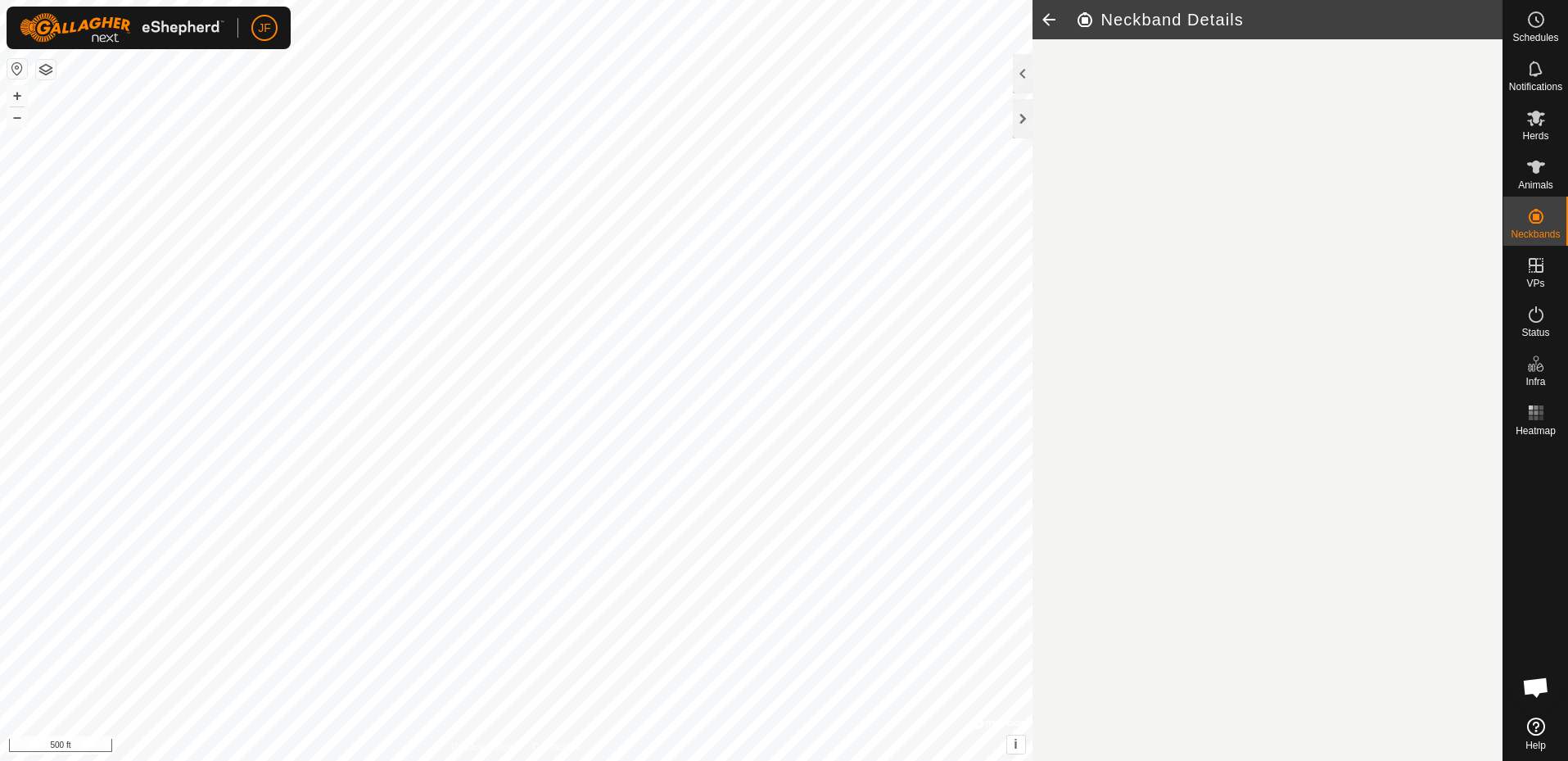
click at [1122, 291] on article "Neckband Details" at bounding box center [1269, 380] width 471 height 761
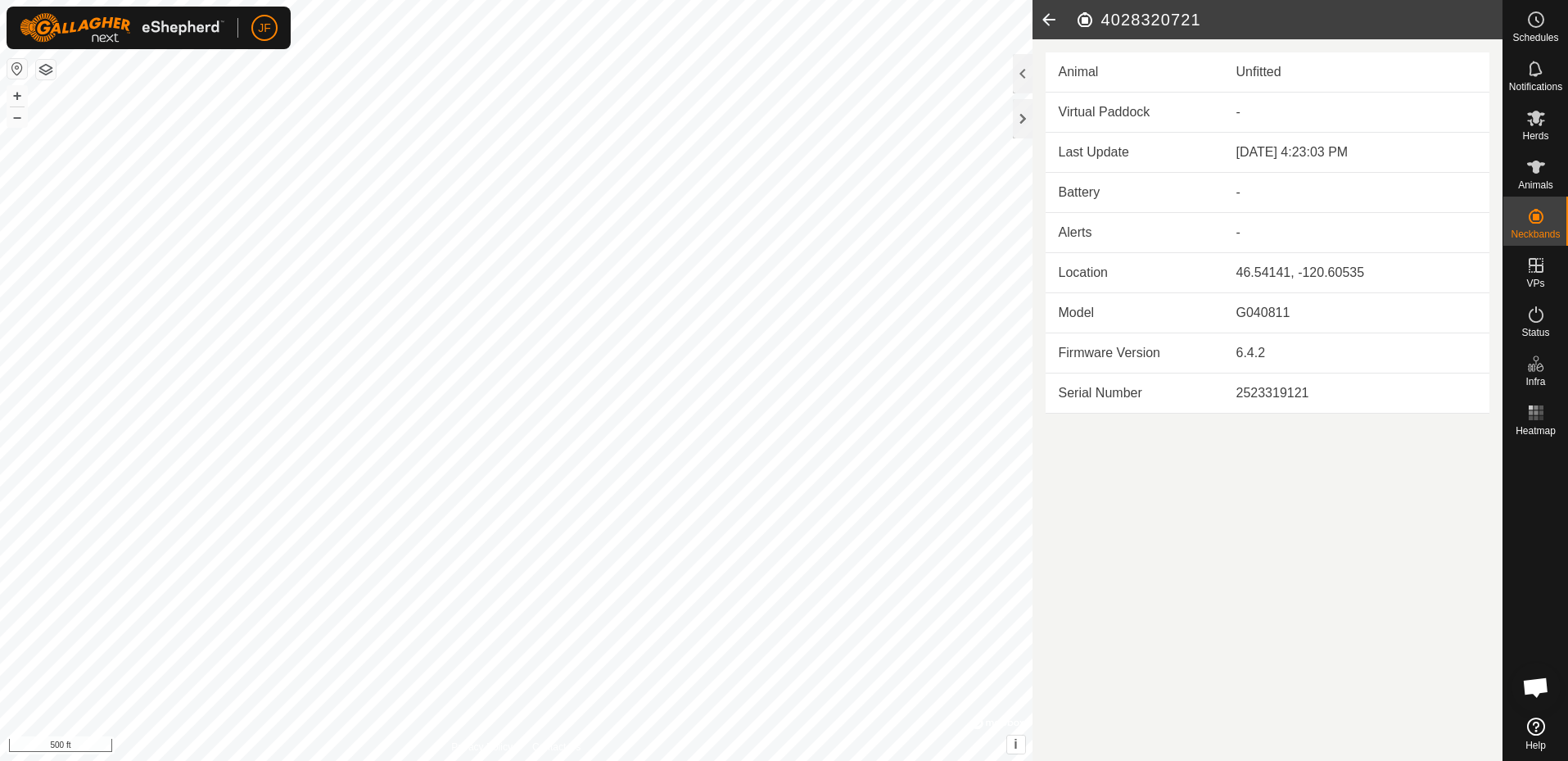
click at [1253, 96] on td "-" at bounding box center [1357, 113] width 267 height 40
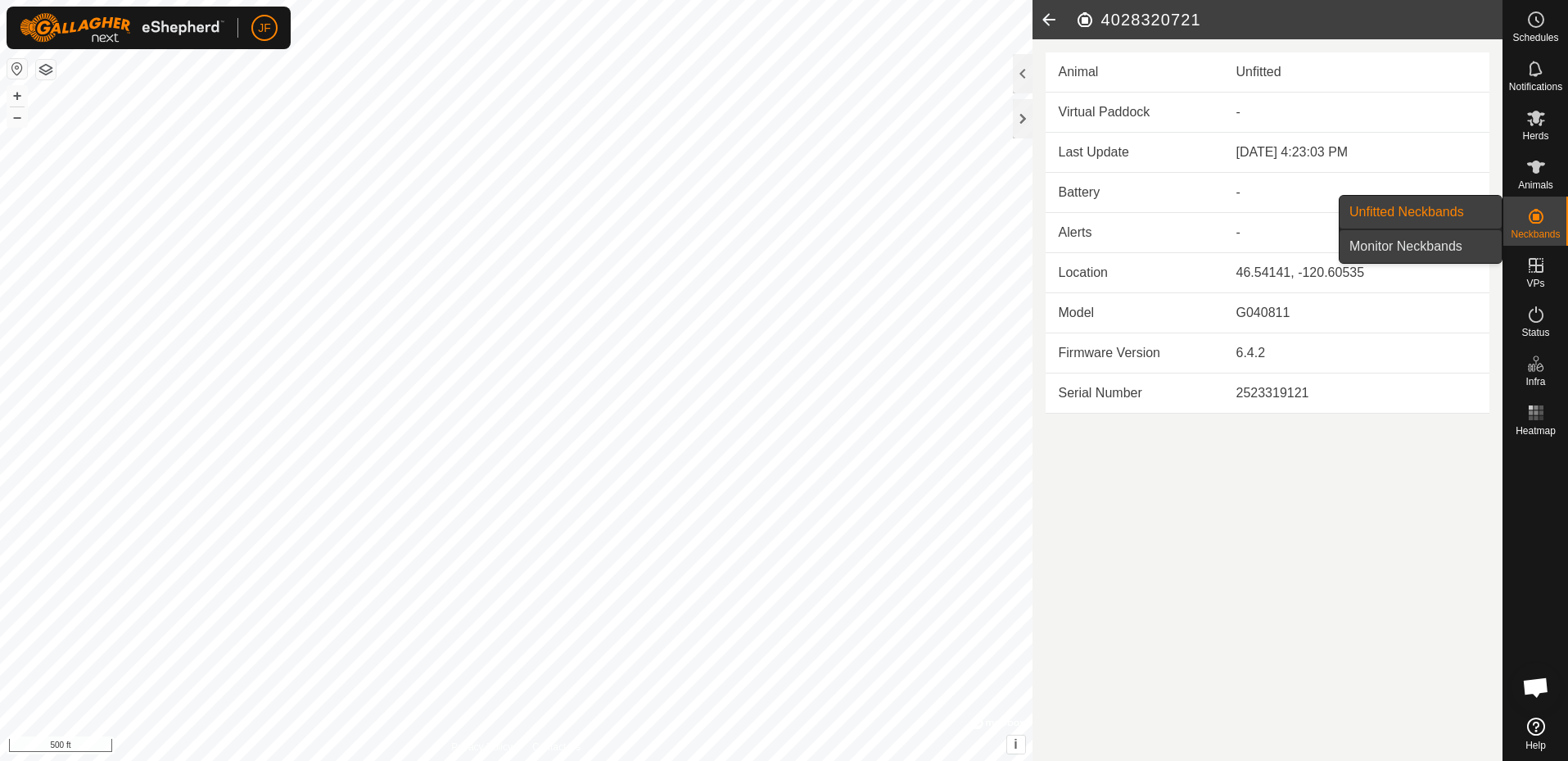
click at [1455, 240] on link "Monitor Neckbands" at bounding box center [1420, 246] width 162 height 32
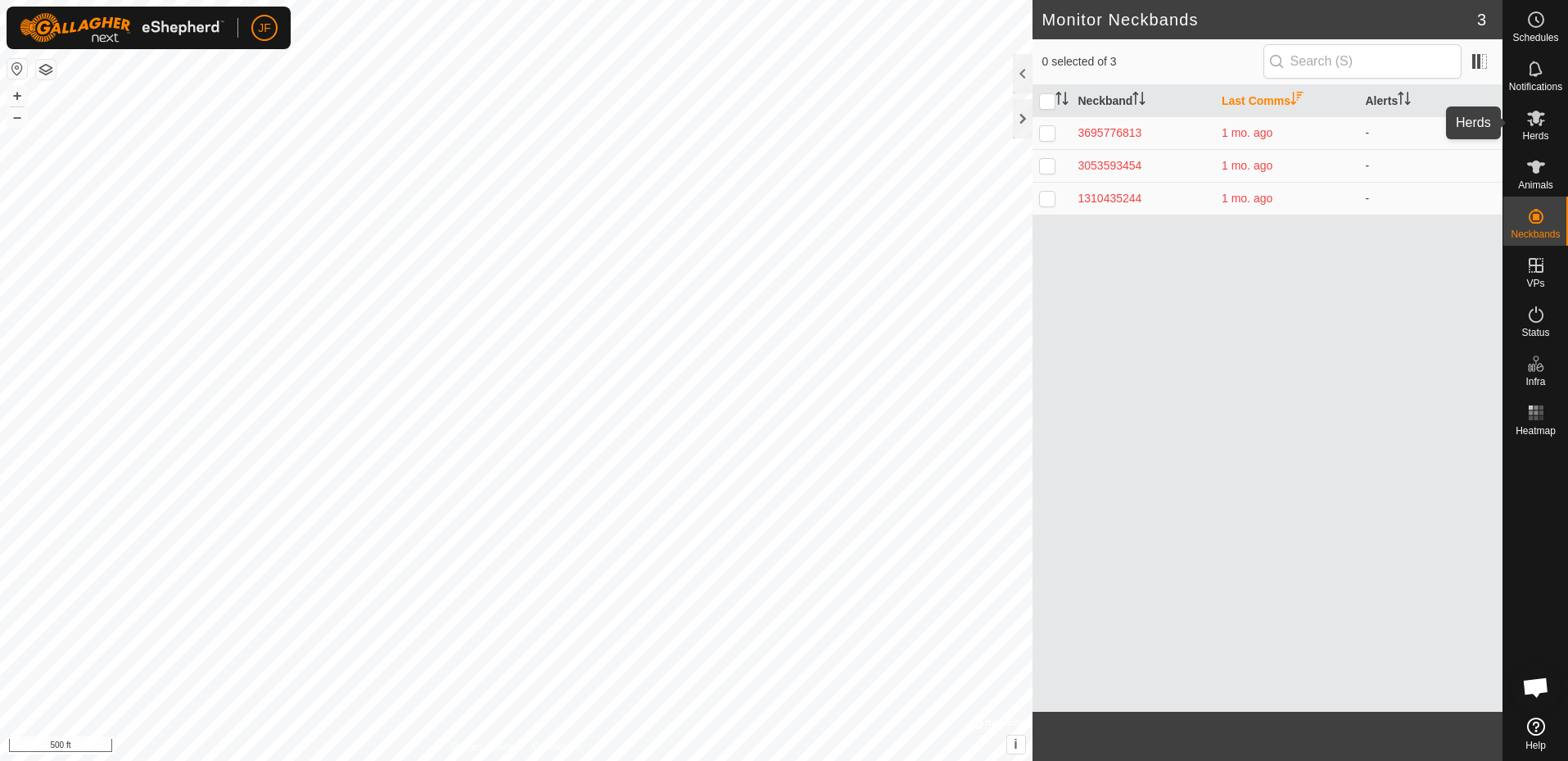
click at [1541, 125] on icon at bounding box center [1536, 118] width 20 height 20
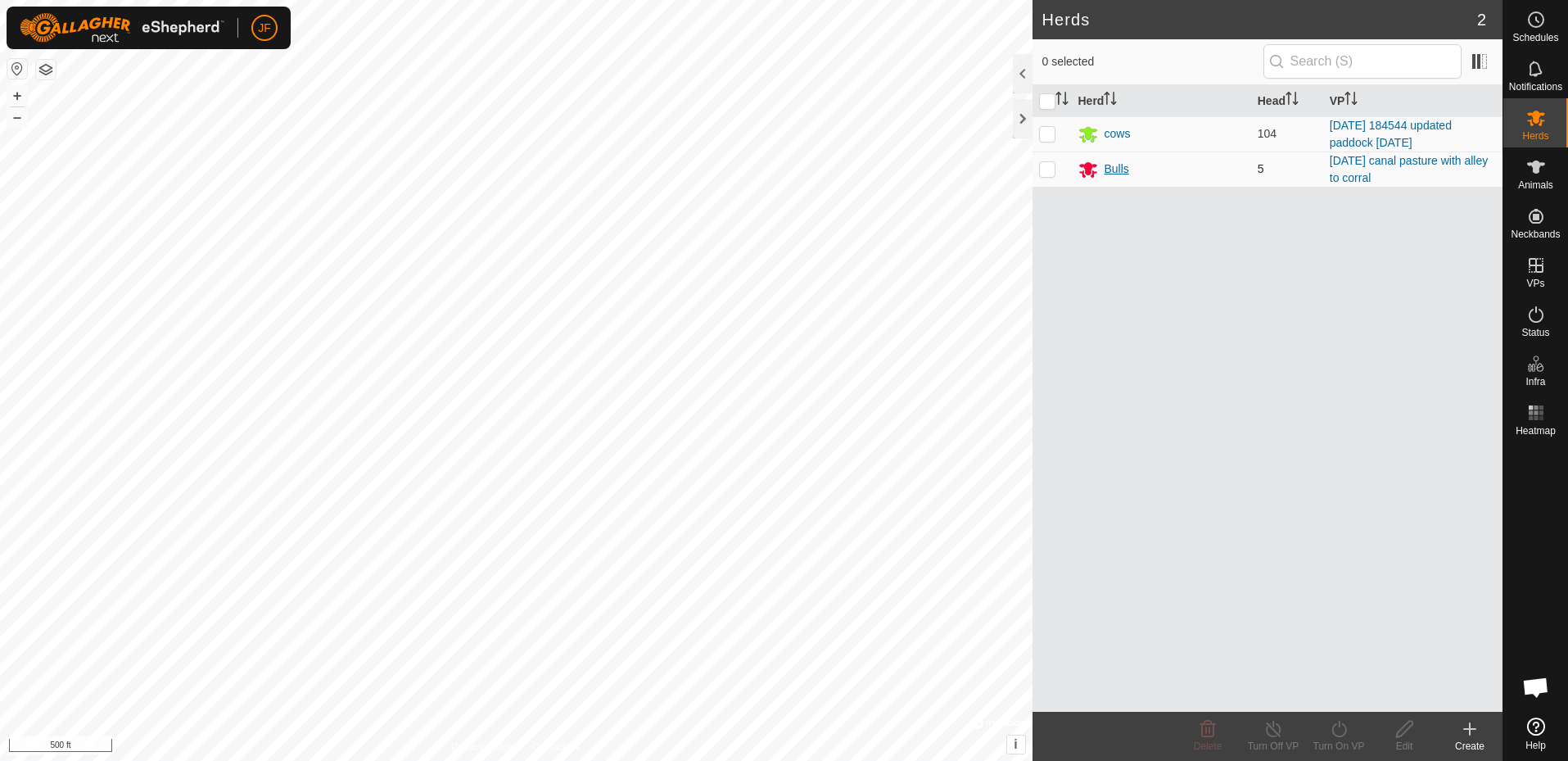
click at [1113, 168] on div "Bulls" at bounding box center [1118, 168] width 25 height 17
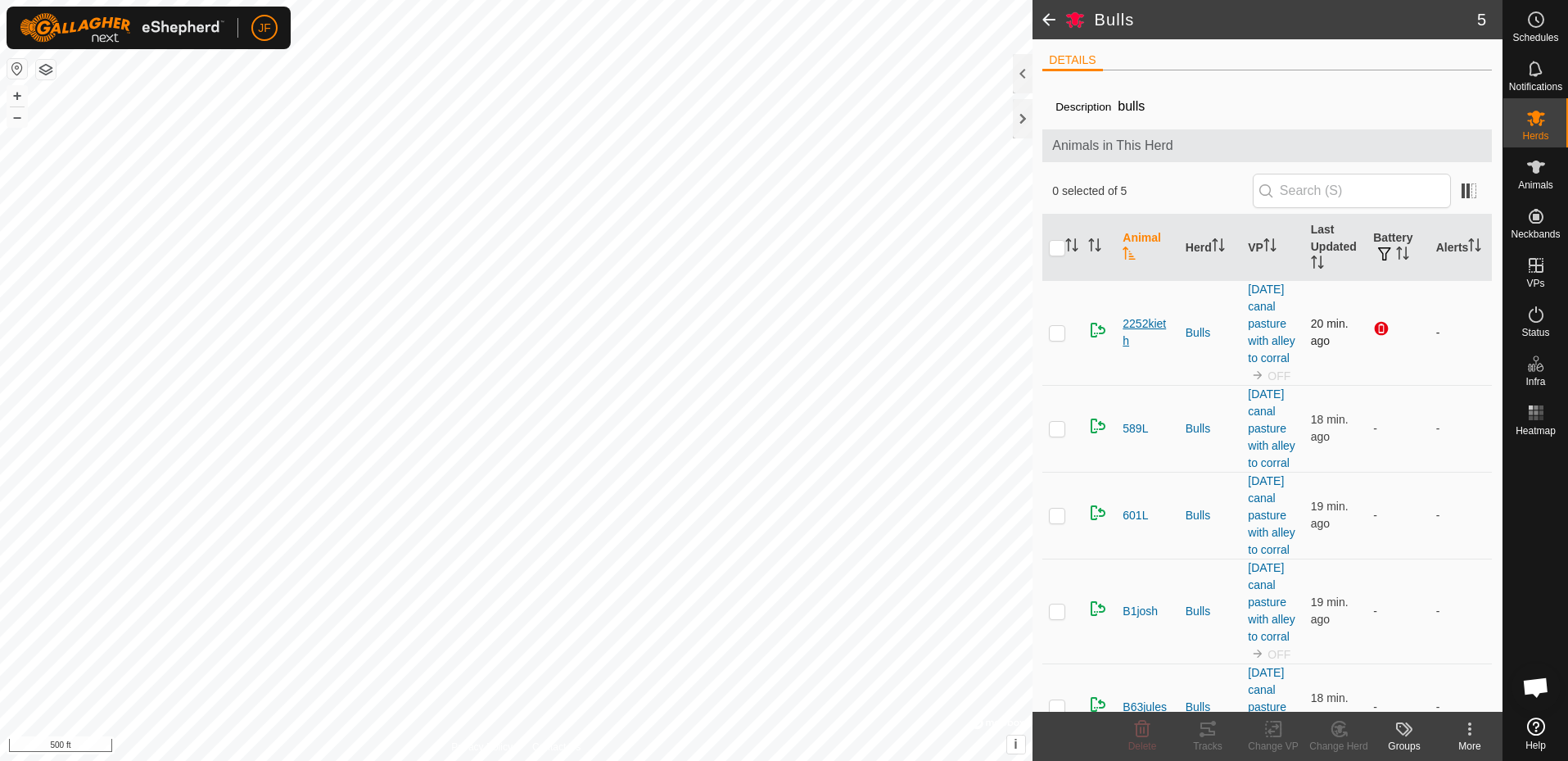
click at [1154, 329] on span "2252kieth" at bounding box center [1147, 332] width 49 height 34
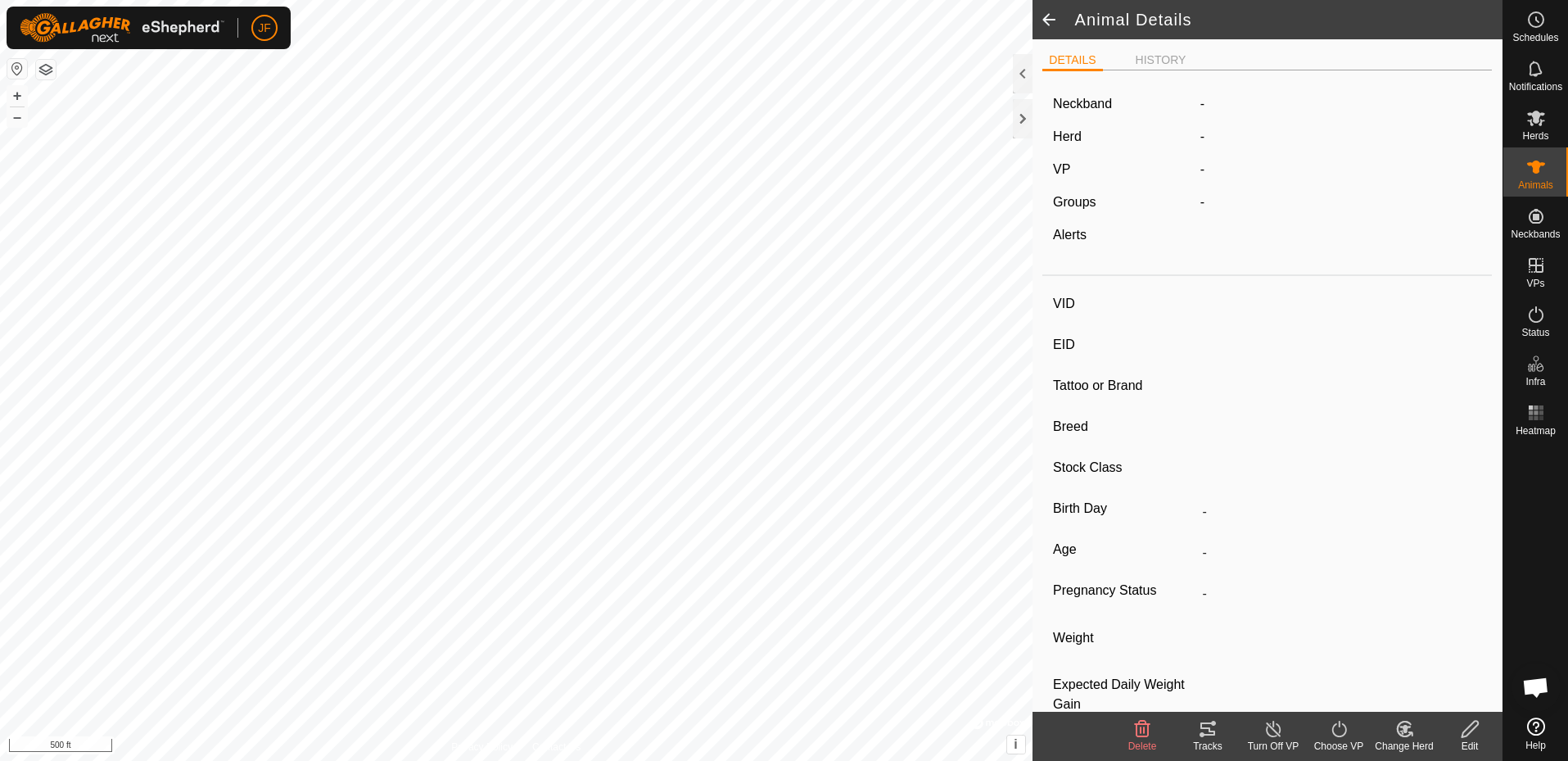
type input "2252kieth"
type input "-"
type input "[PERSON_NAME]"
type input "-"
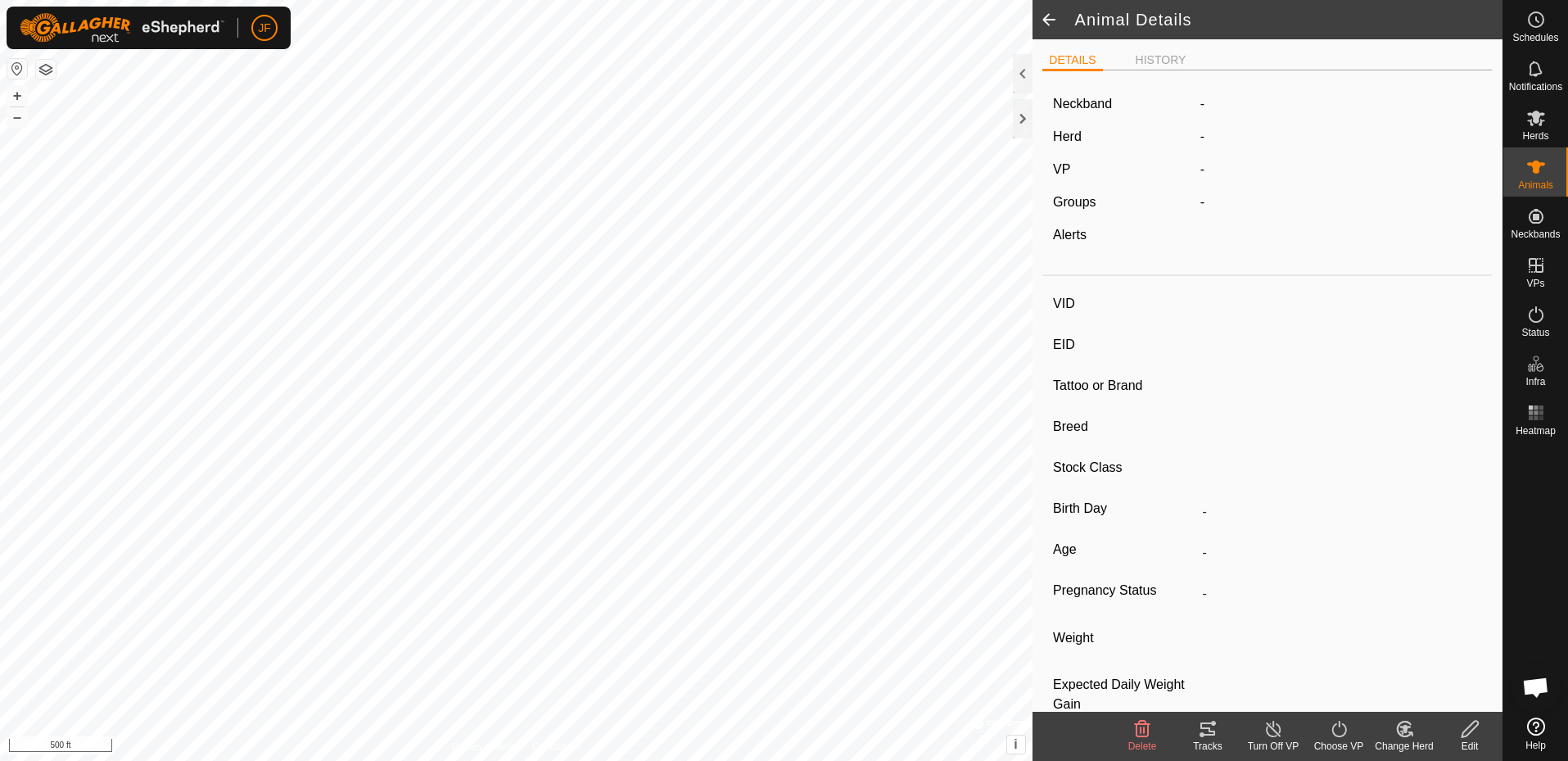
type input "0 kg"
type input "-"
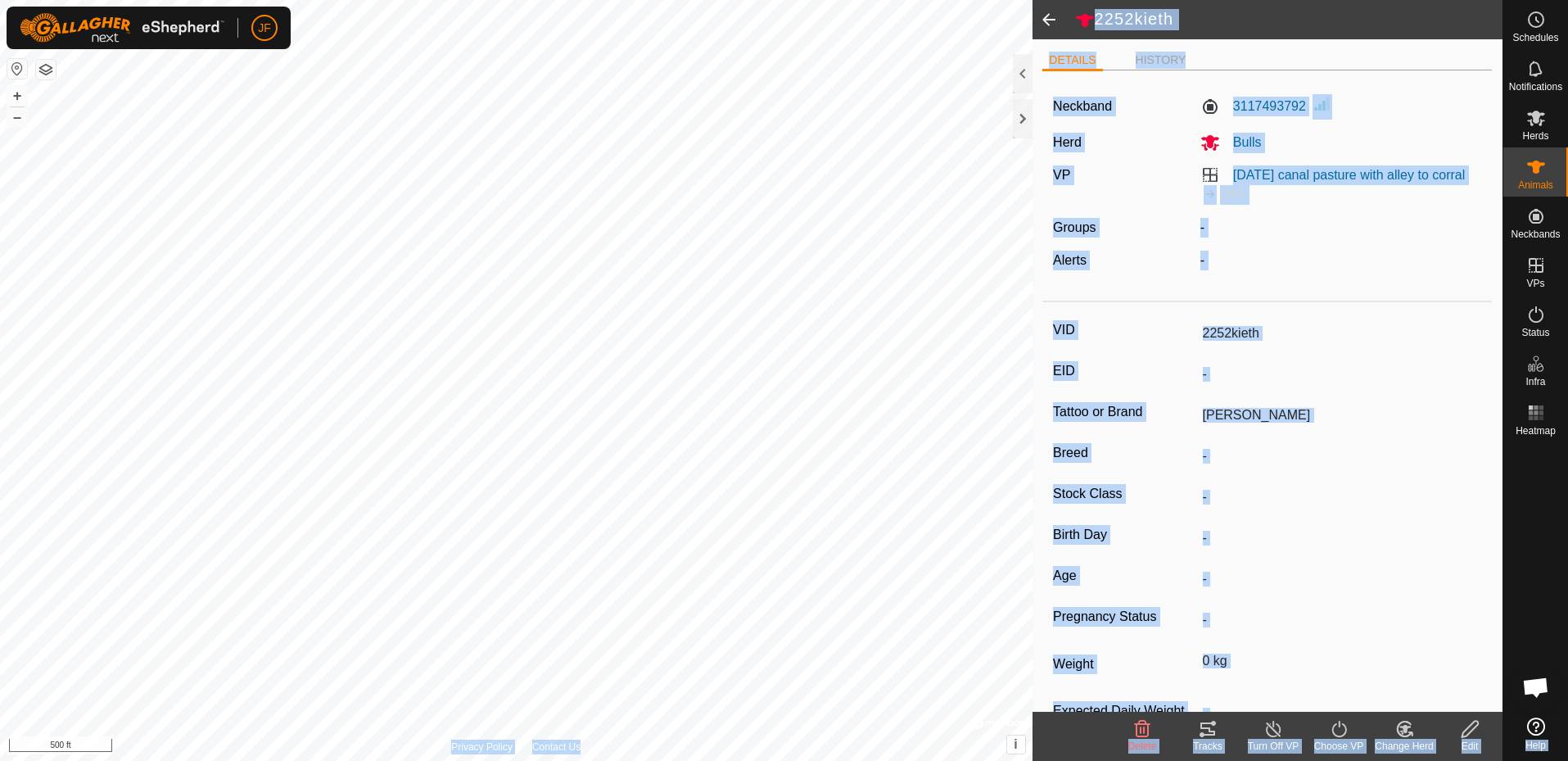
drag, startPoint x: 1496, startPoint y: 437, endPoint x: 1515, endPoint y: 672, distance: 235.8
click at [1515, 672] on body "JF Schedules Notifications Herds Animals Neckbands VPs Status Infra Heatmap Hel…" at bounding box center [784, 380] width 1568 height 761
click at [1536, 511] on div at bounding box center [1536, 577] width 65 height 269
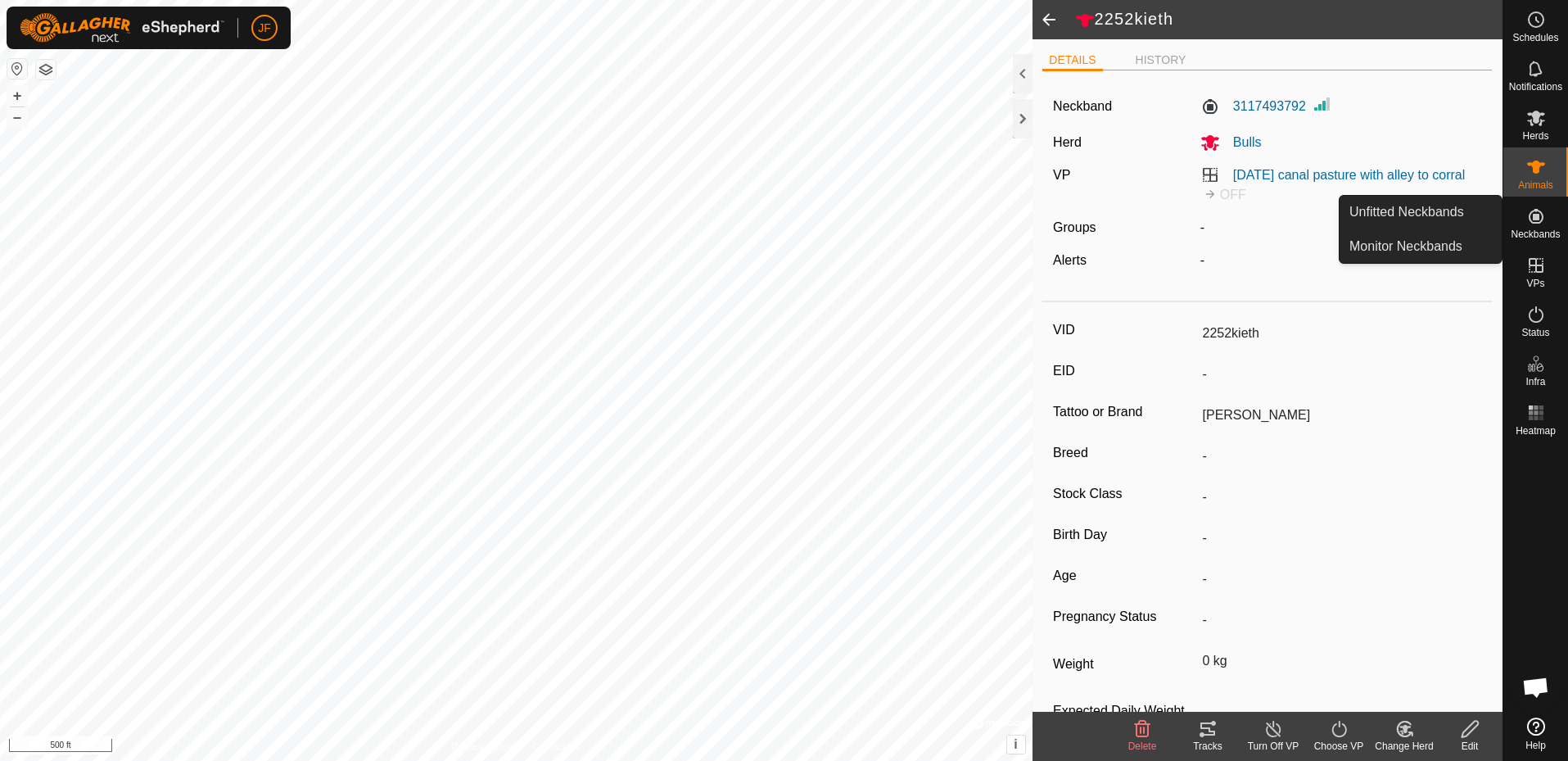
click at [1546, 210] on icon at bounding box center [1536, 217] width 20 height 20
click at [1449, 212] on link "Unfitted Neckbands" at bounding box center [1420, 212] width 162 height 32
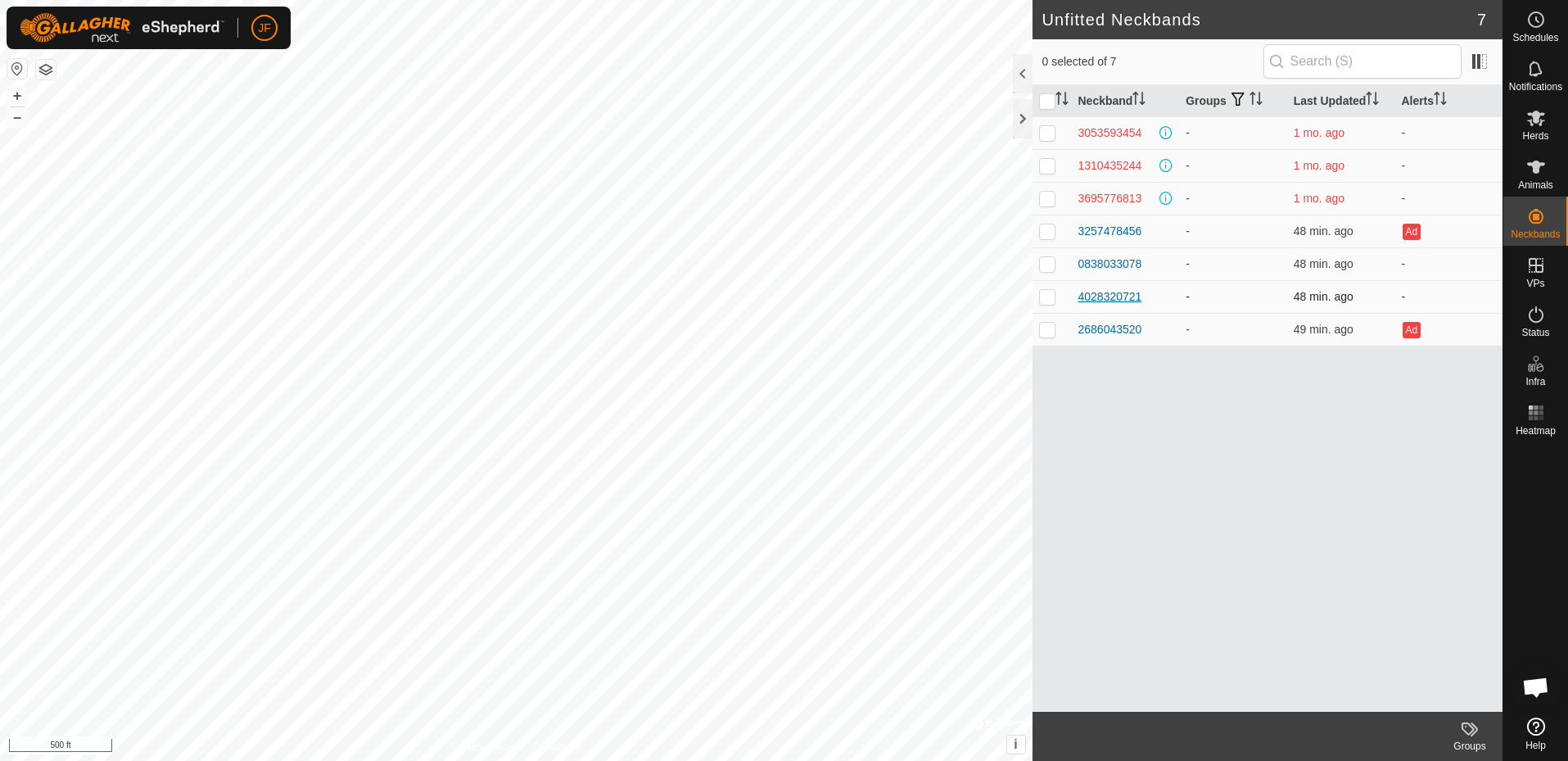
click at [1127, 290] on div "4028320721" at bounding box center [1110, 296] width 64 height 17
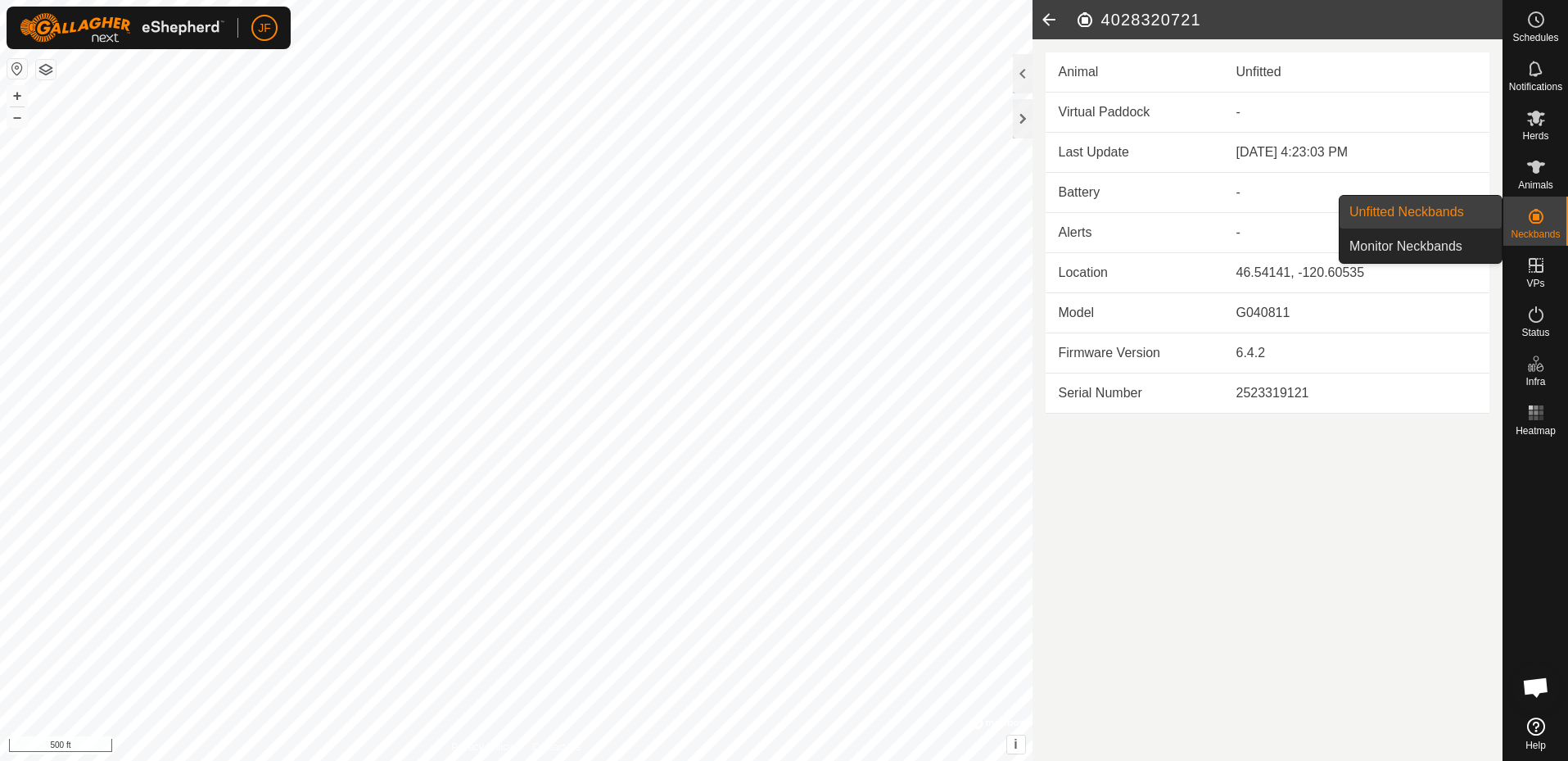
click at [1531, 222] on icon at bounding box center [1536, 217] width 20 height 20
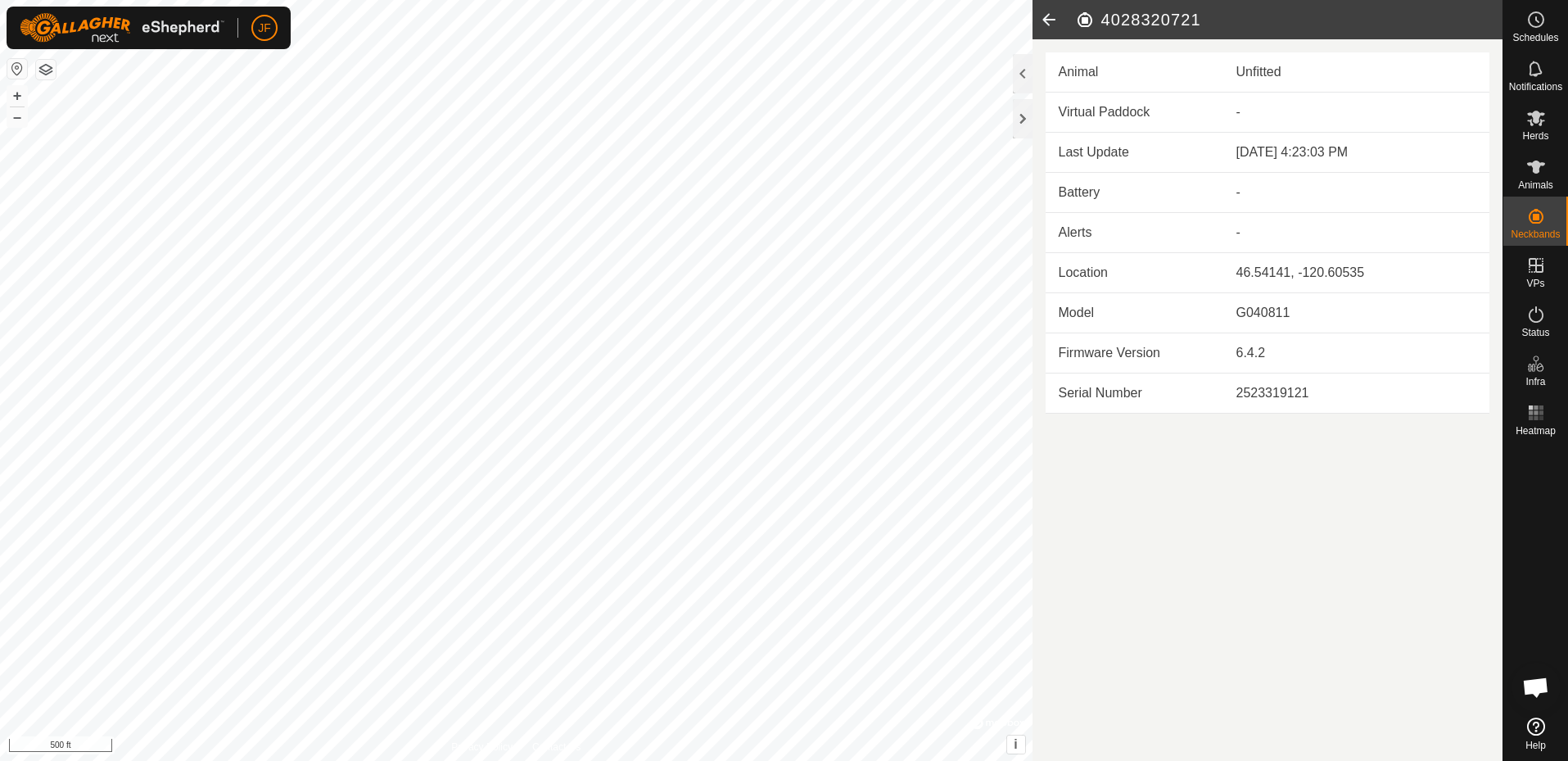
click at [1087, 63] on td "Animal" at bounding box center [1135, 72] width 178 height 40
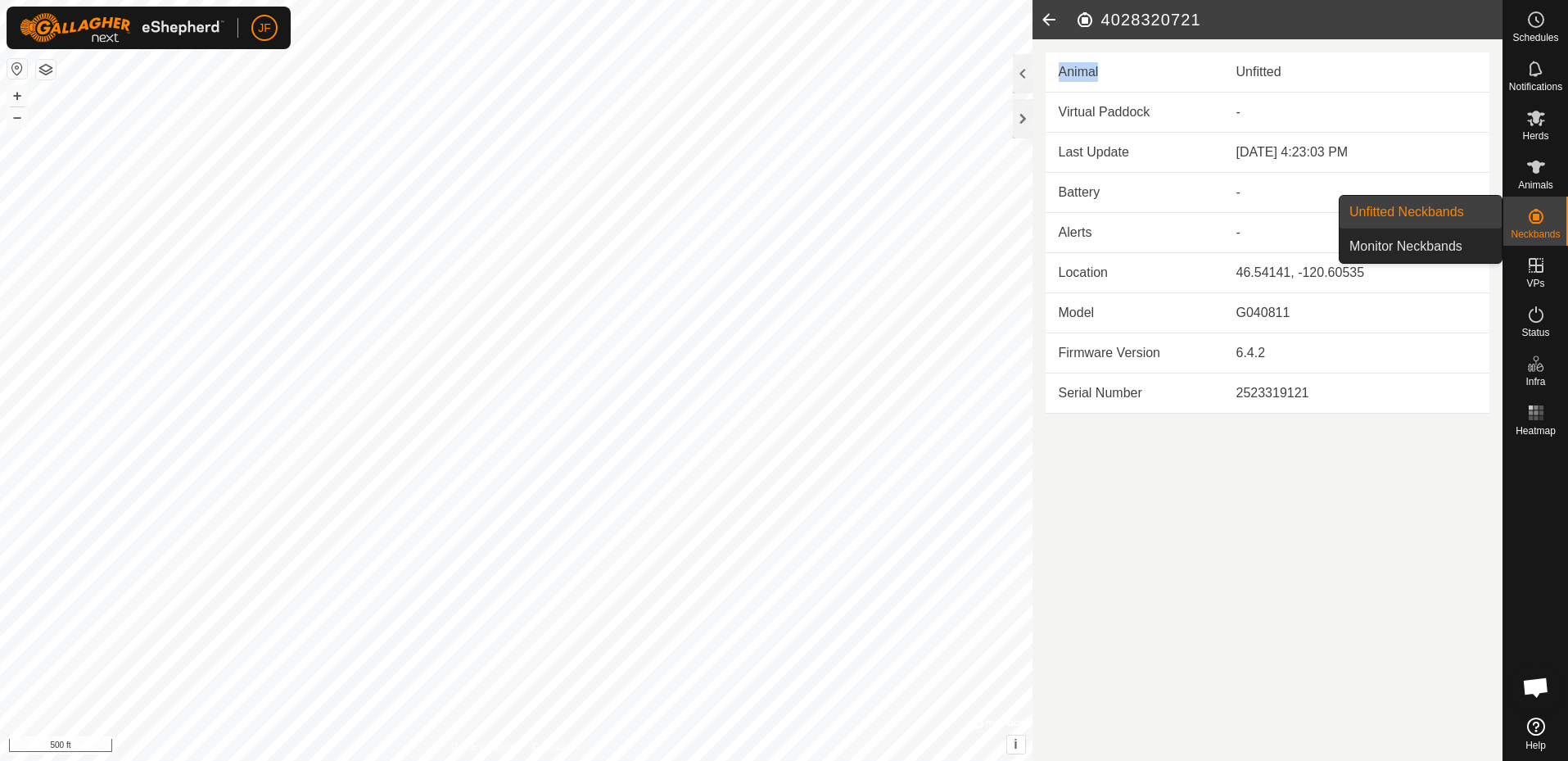
click at [1444, 213] on link "Unfitted Neckbands" at bounding box center [1420, 212] width 162 height 32
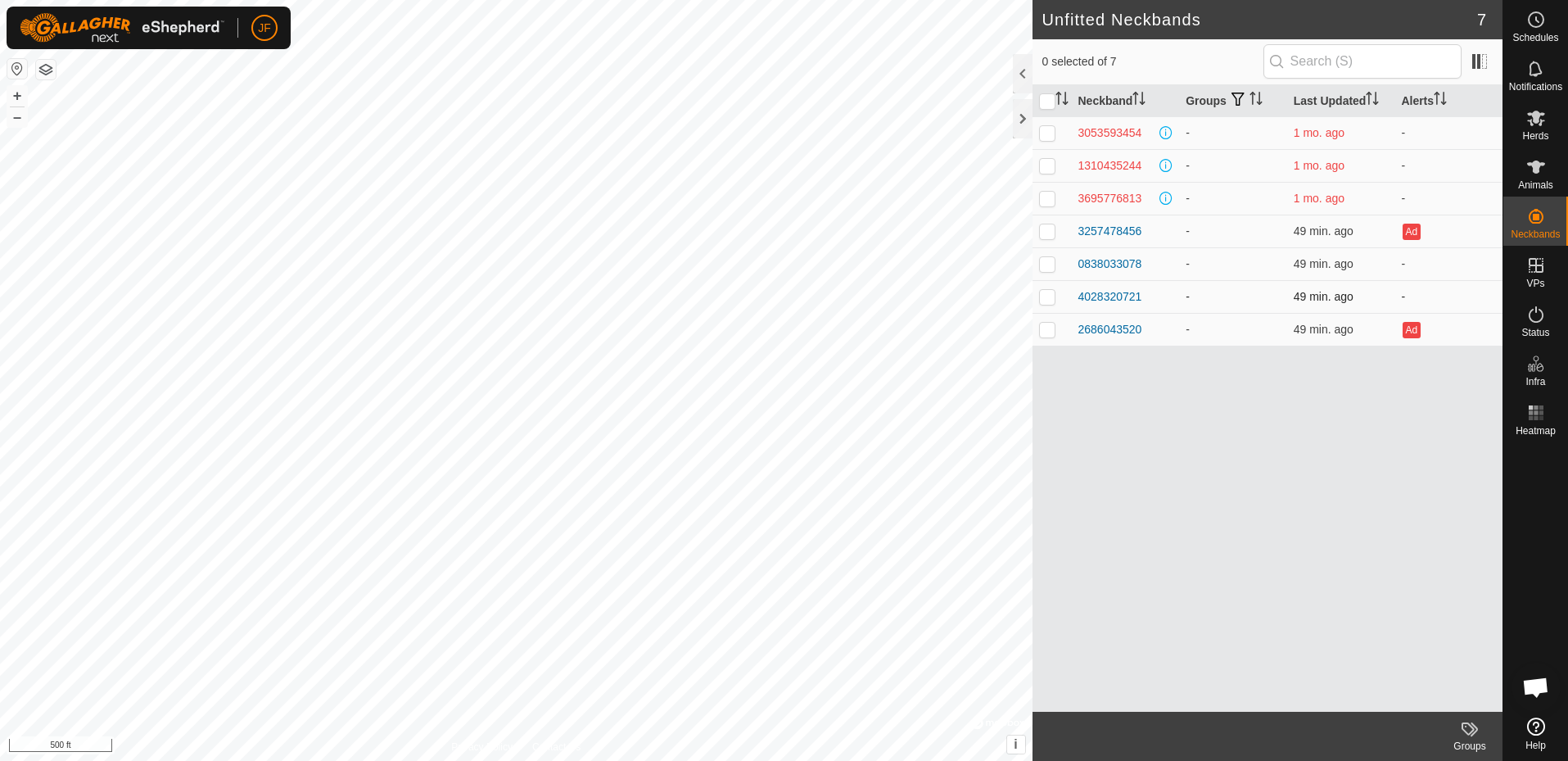
click at [1054, 293] on p-checkbox at bounding box center [1048, 296] width 17 height 13
checkbox input "true"
click at [1050, 263] on p-checkbox at bounding box center [1048, 264] width 17 height 13
checkbox input "true"
click at [1122, 293] on div "4028320721" at bounding box center [1110, 296] width 64 height 17
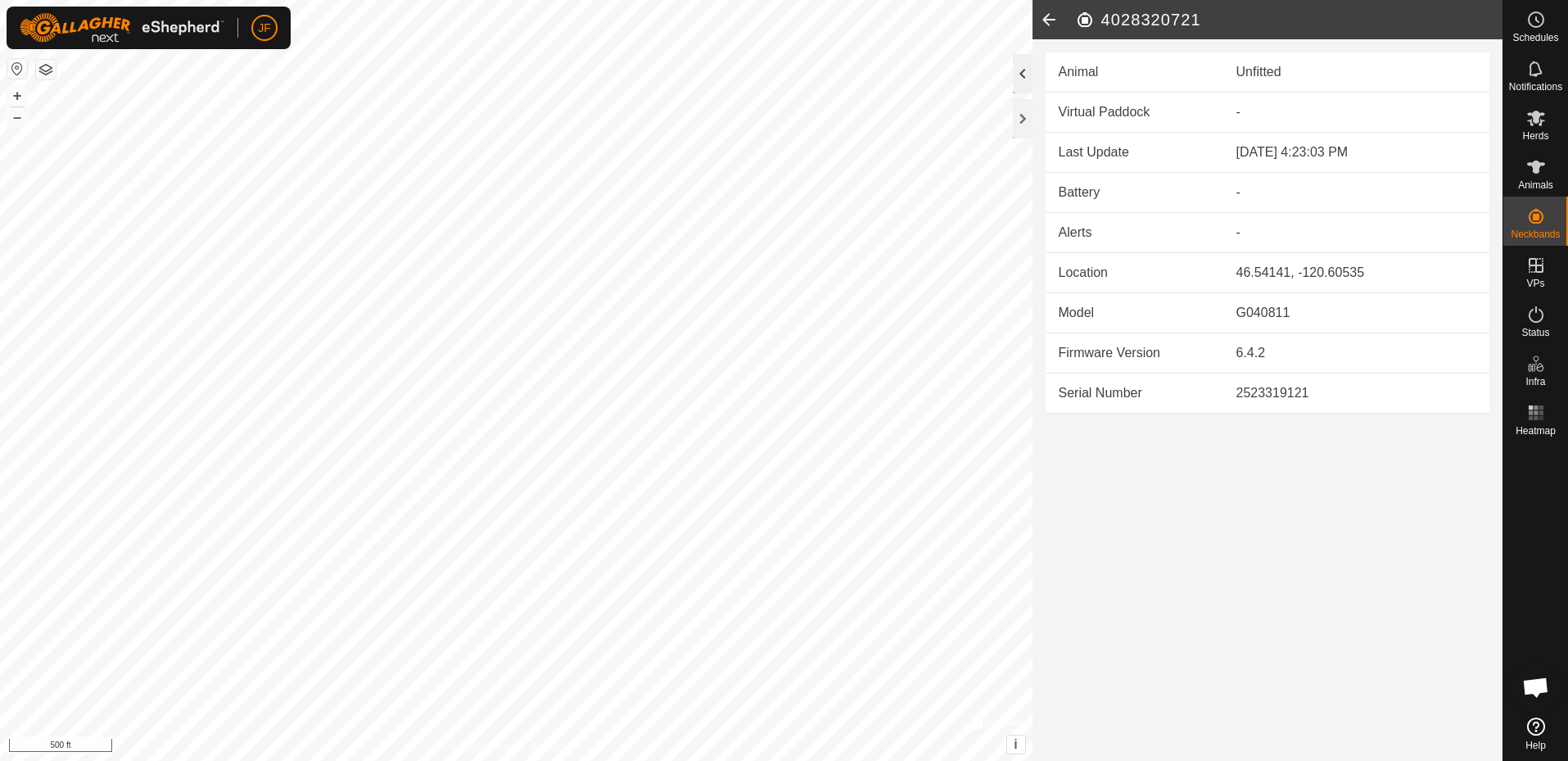
click at [1023, 67] on div at bounding box center [1023, 73] width 20 height 39
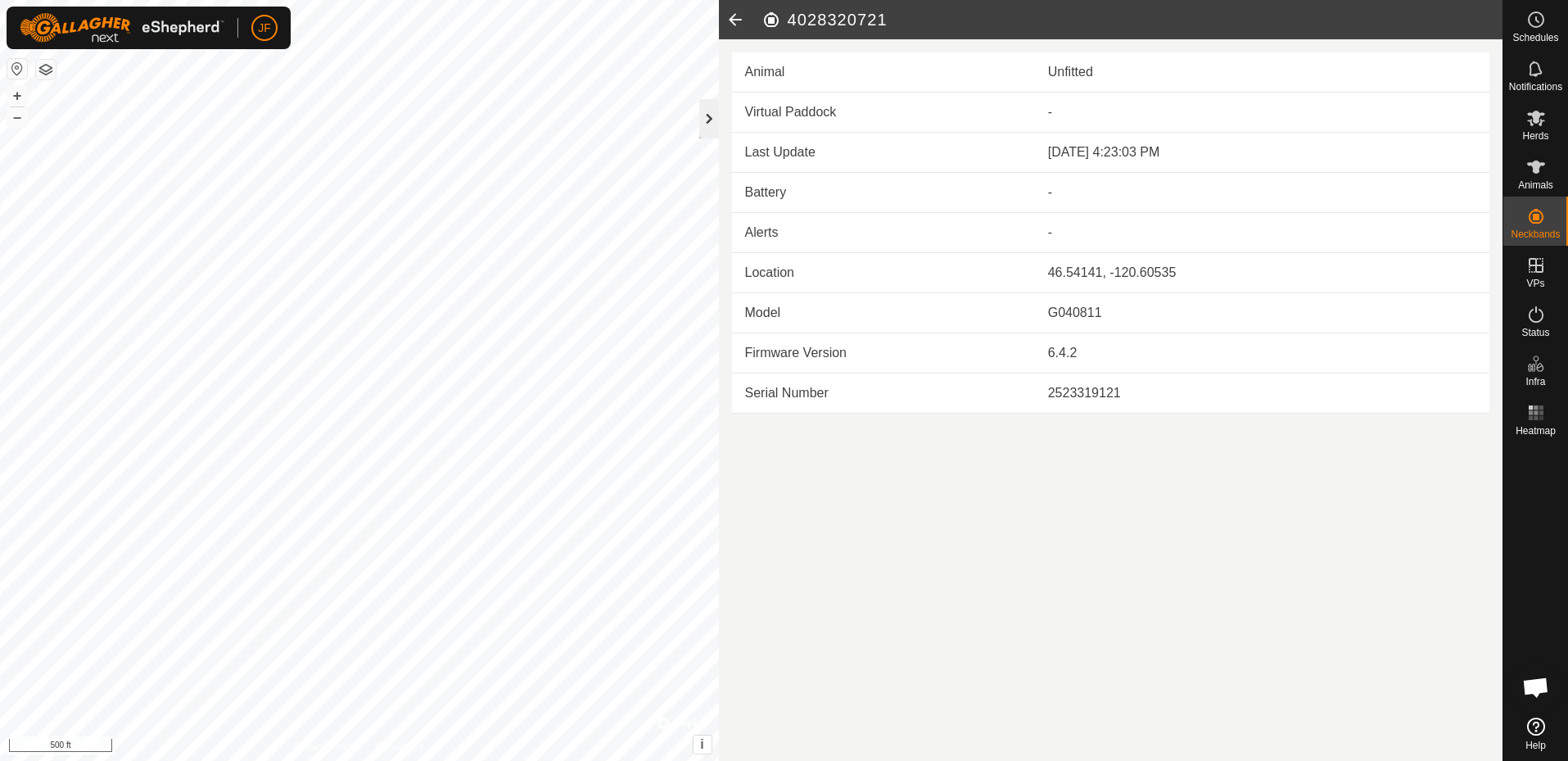
click at [710, 113] on div at bounding box center [709, 118] width 20 height 39
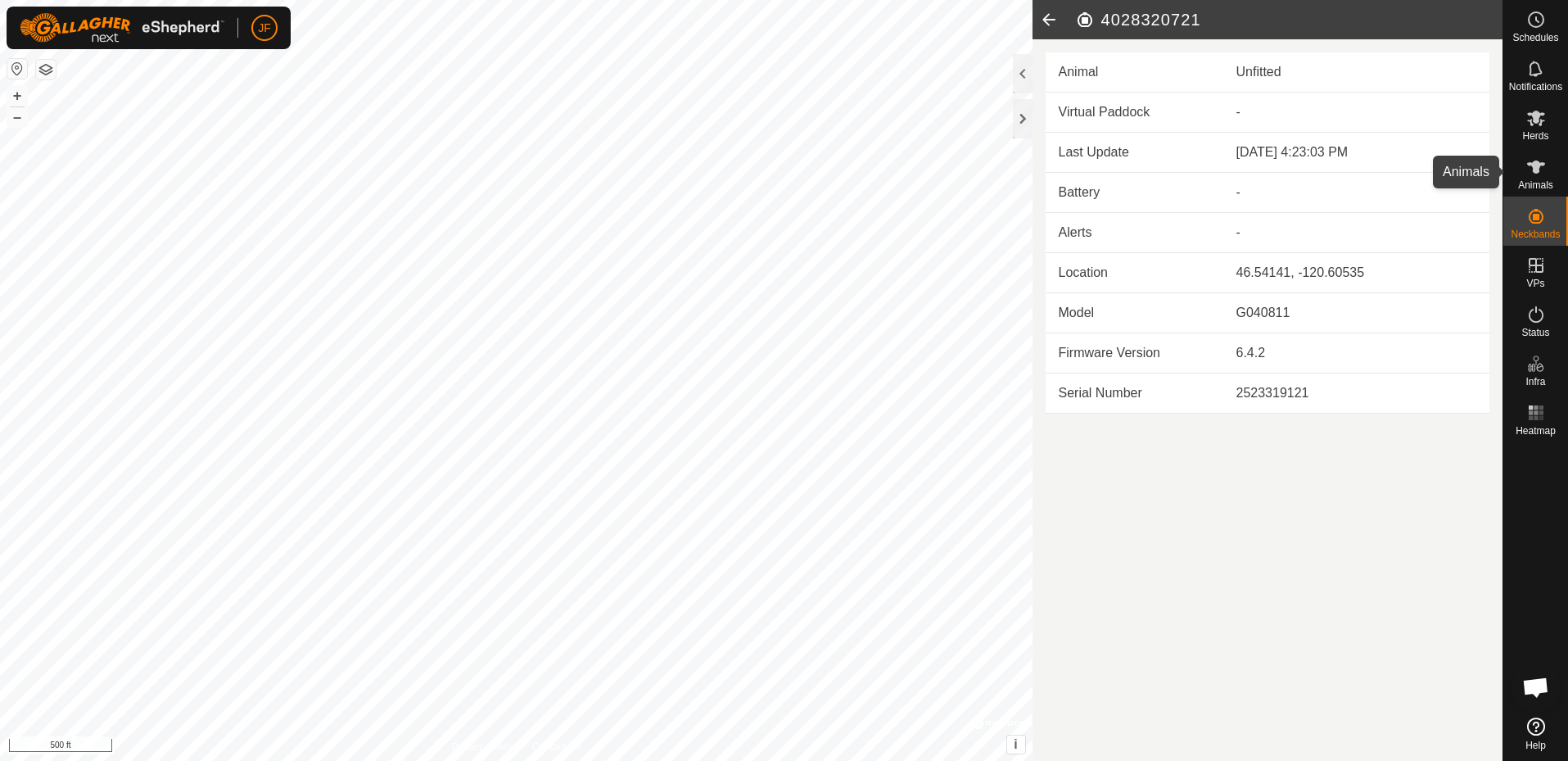
click at [1541, 155] on es-animals-svg-icon at bounding box center [1536, 168] width 30 height 27
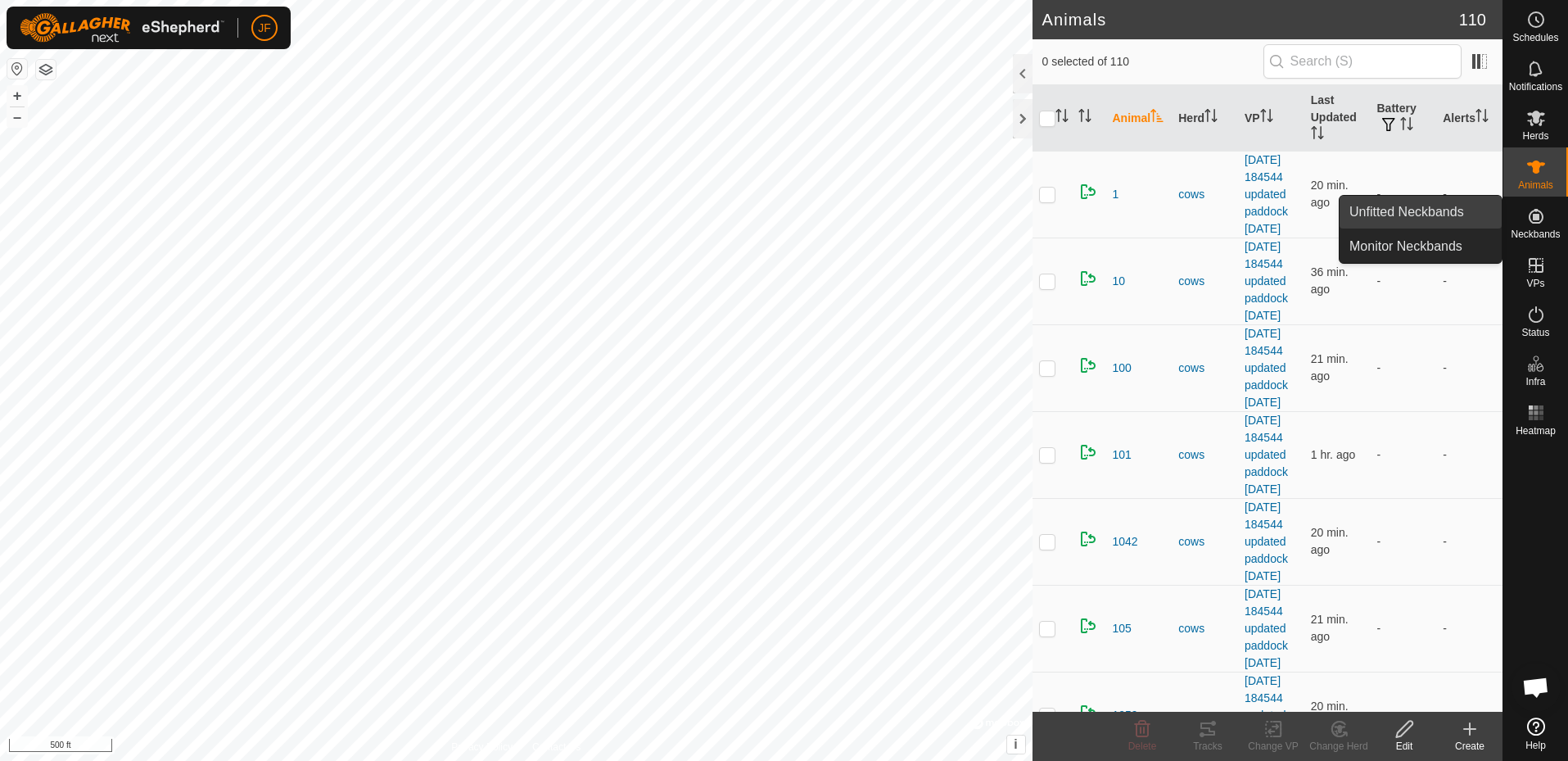
click at [1452, 212] on link "Unfitted Neckbands" at bounding box center [1420, 212] width 162 height 32
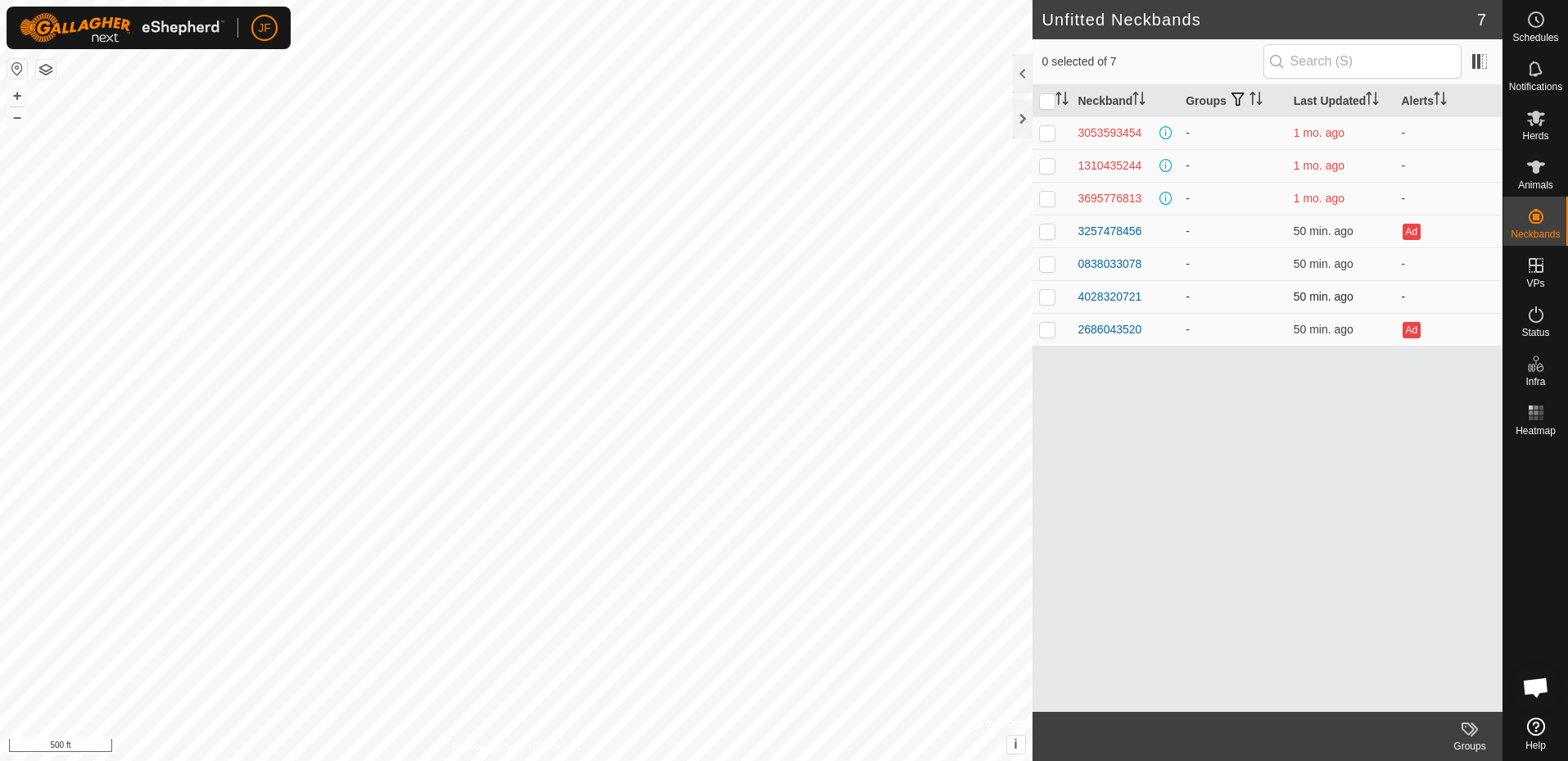
click at [1049, 294] on p-checkbox at bounding box center [1048, 296] width 17 height 13
checkbox input "true"
drag, startPoint x: 1049, startPoint y: 294, endPoint x: 1113, endPoint y: 299, distance: 64.2
drag, startPoint x: 1113, startPoint y: 299, endPoint x: 1088, endPoint y: 297, distance: 25.1
click at [1088, 297] on div "4028320721" at bounding box center [1110, 296] width 64 height 17
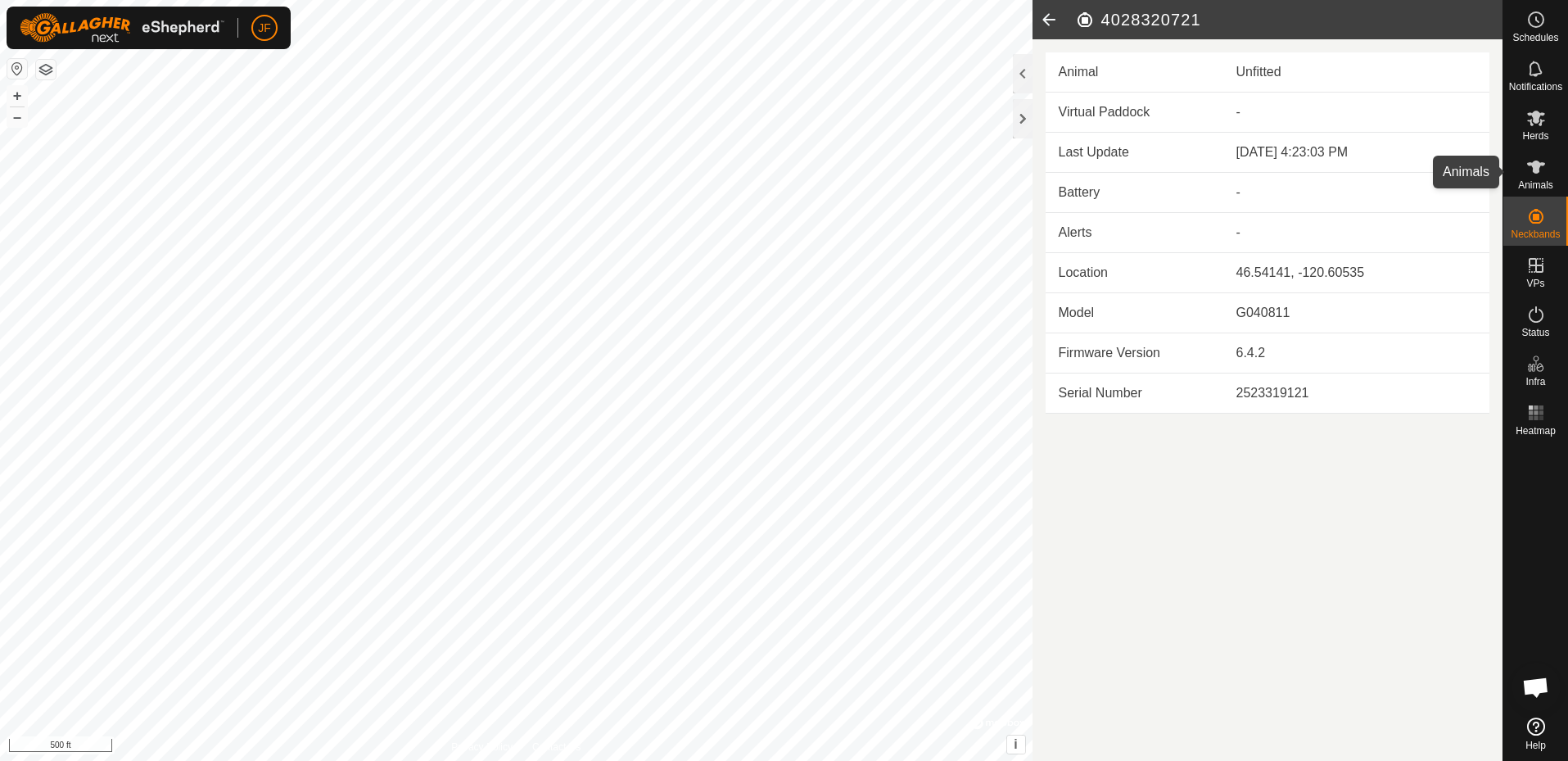
click at [1536, 169] on icon at bounding box center [1536, 167] width 18 height 13
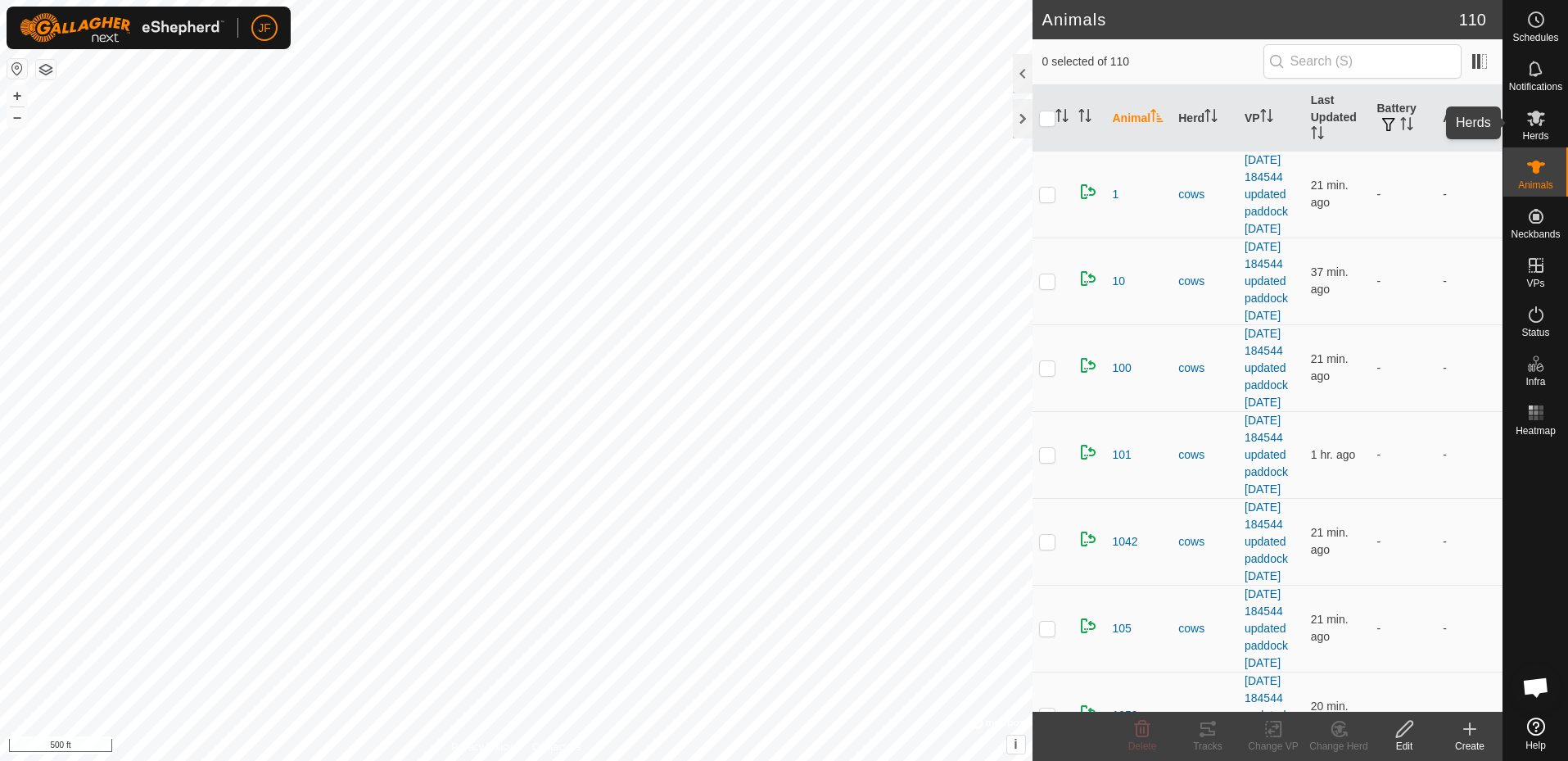
click at [1536, 131] on span "Herds" at bounding box center [1536, 136] width 27 height 10
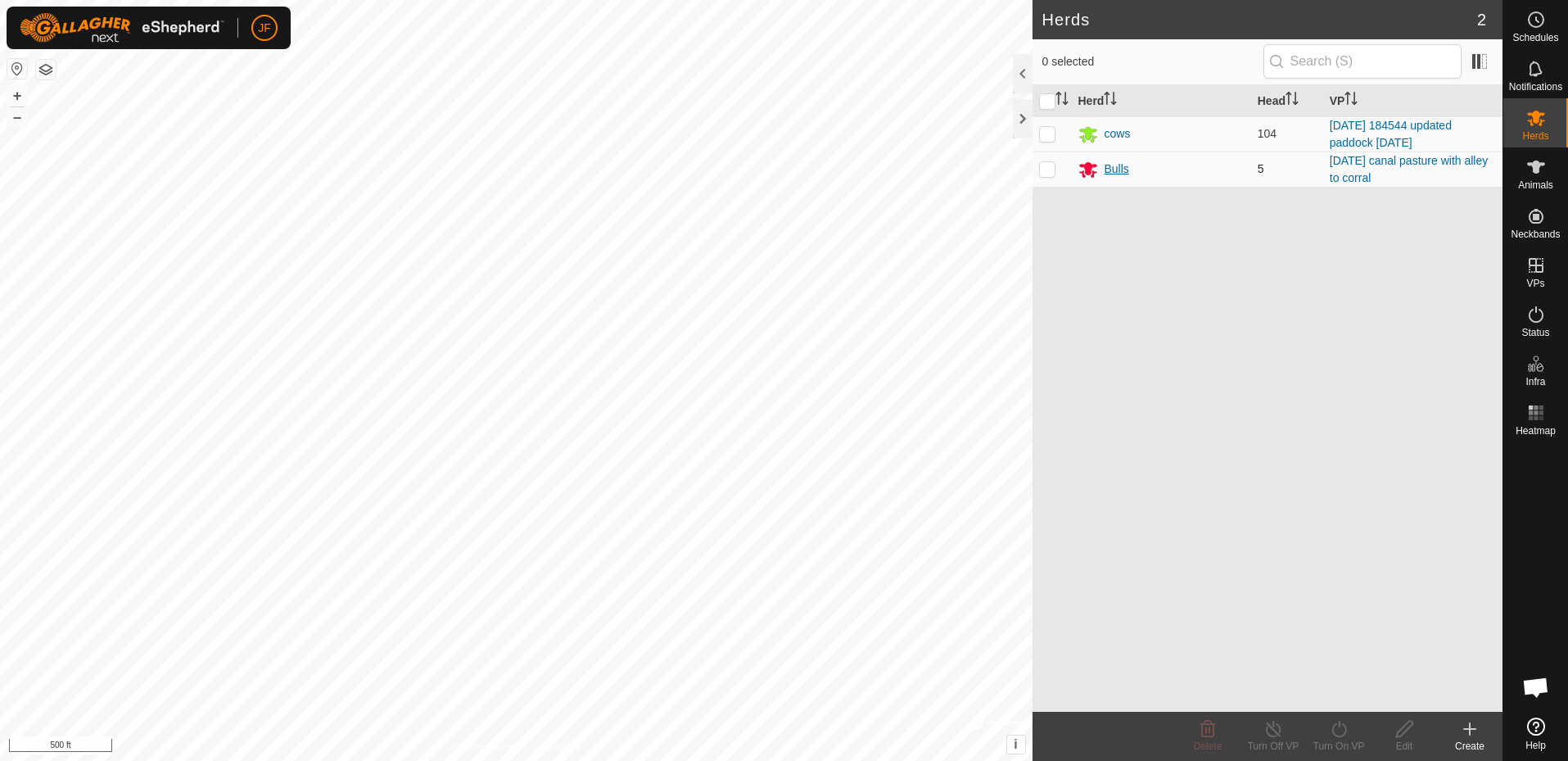
click at [1114, 172] on div "Bulls" at bounding box center [1118, 168] width 25 height 17
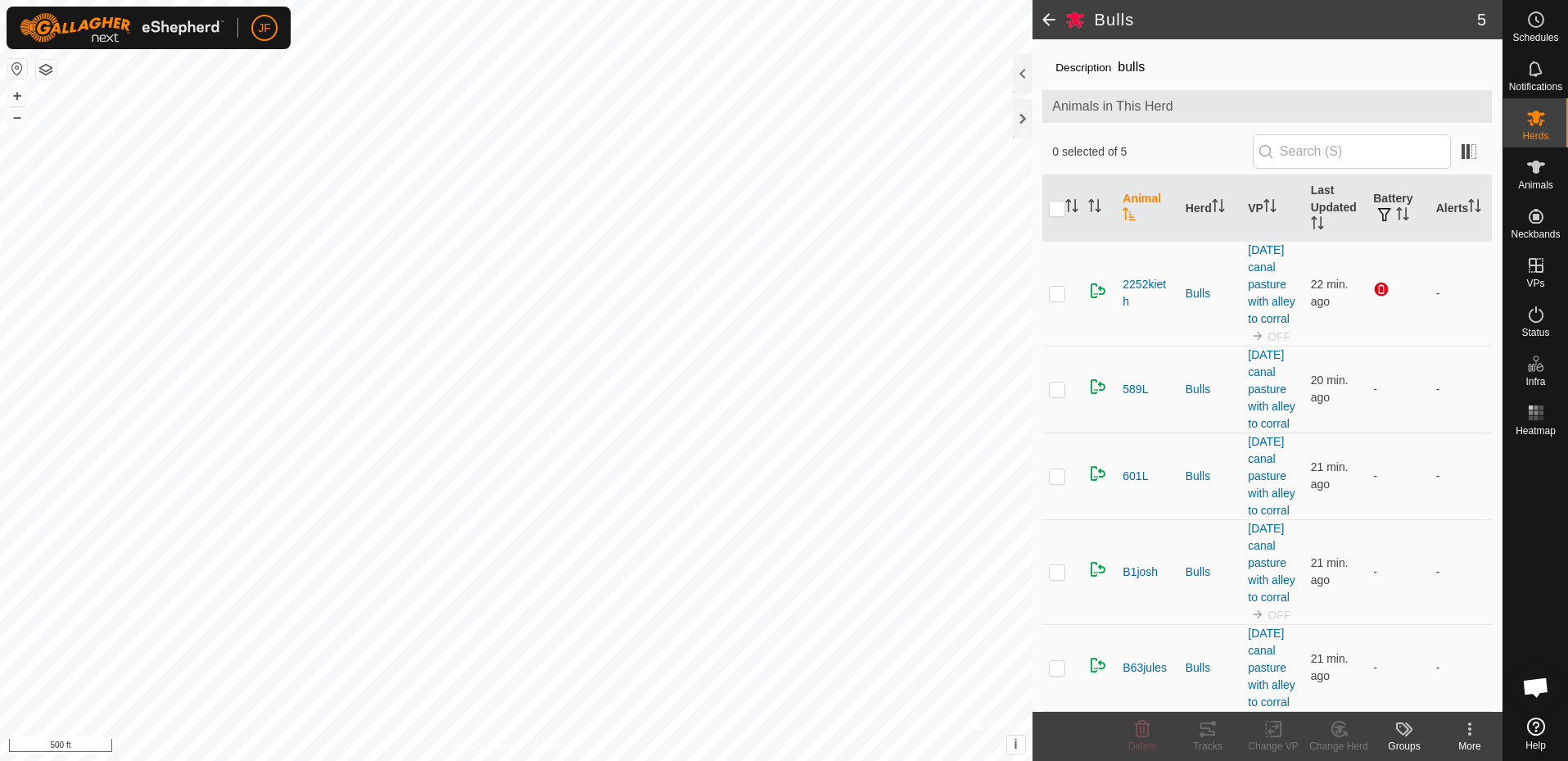
scroll to position [125, 0]
click at [1137, 563] on span "B1josh" at bounding box center [1140, 572] width 35 height 17
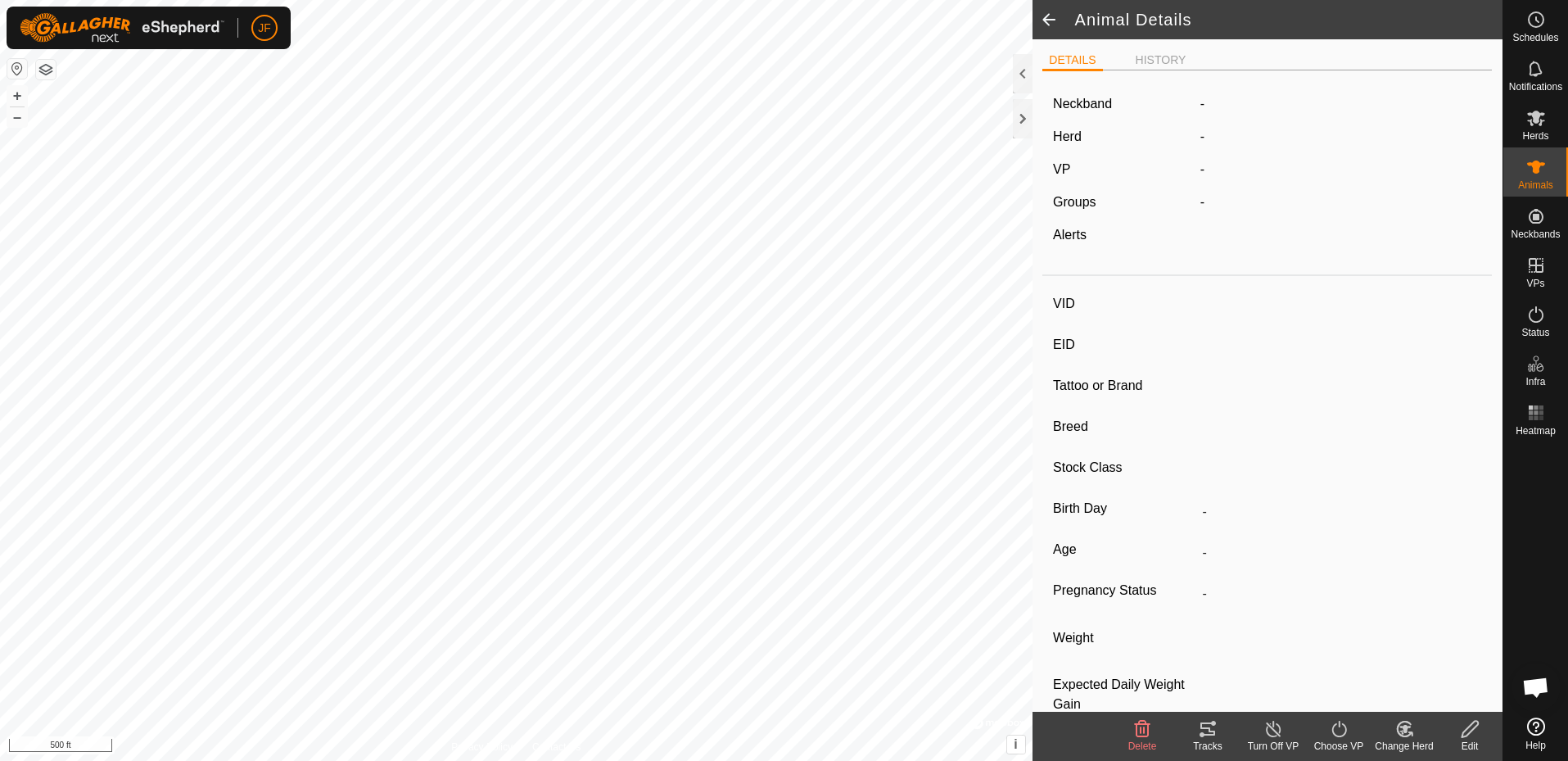
type input "B1josh"
type input "-"
type input "[PERSON_NAME]"
type input "-"
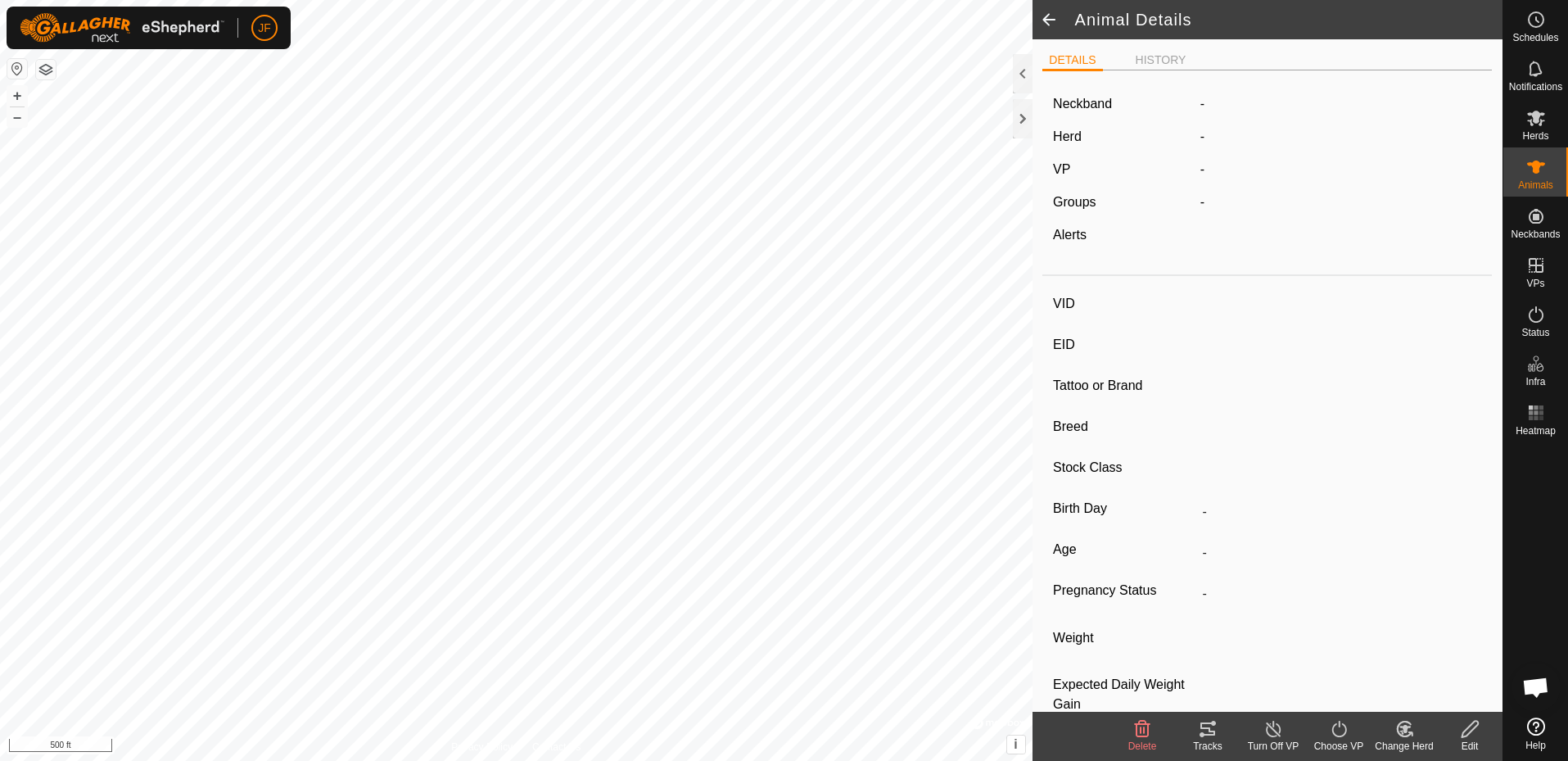
type input "0 kg"
type input "-"
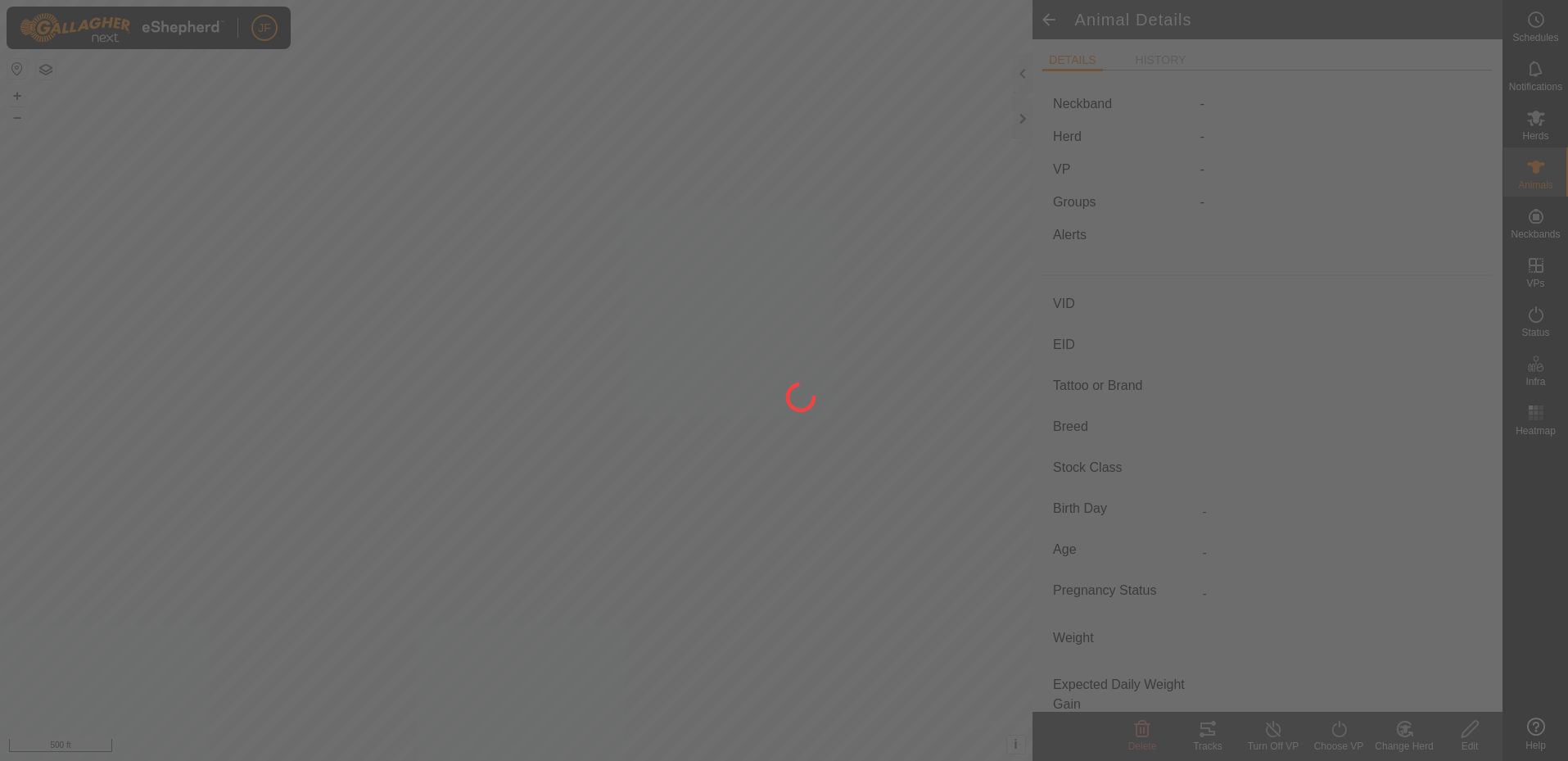
type input "B1josh"
type input "-"
type input "[PERSON_NAME]"
type input "-"
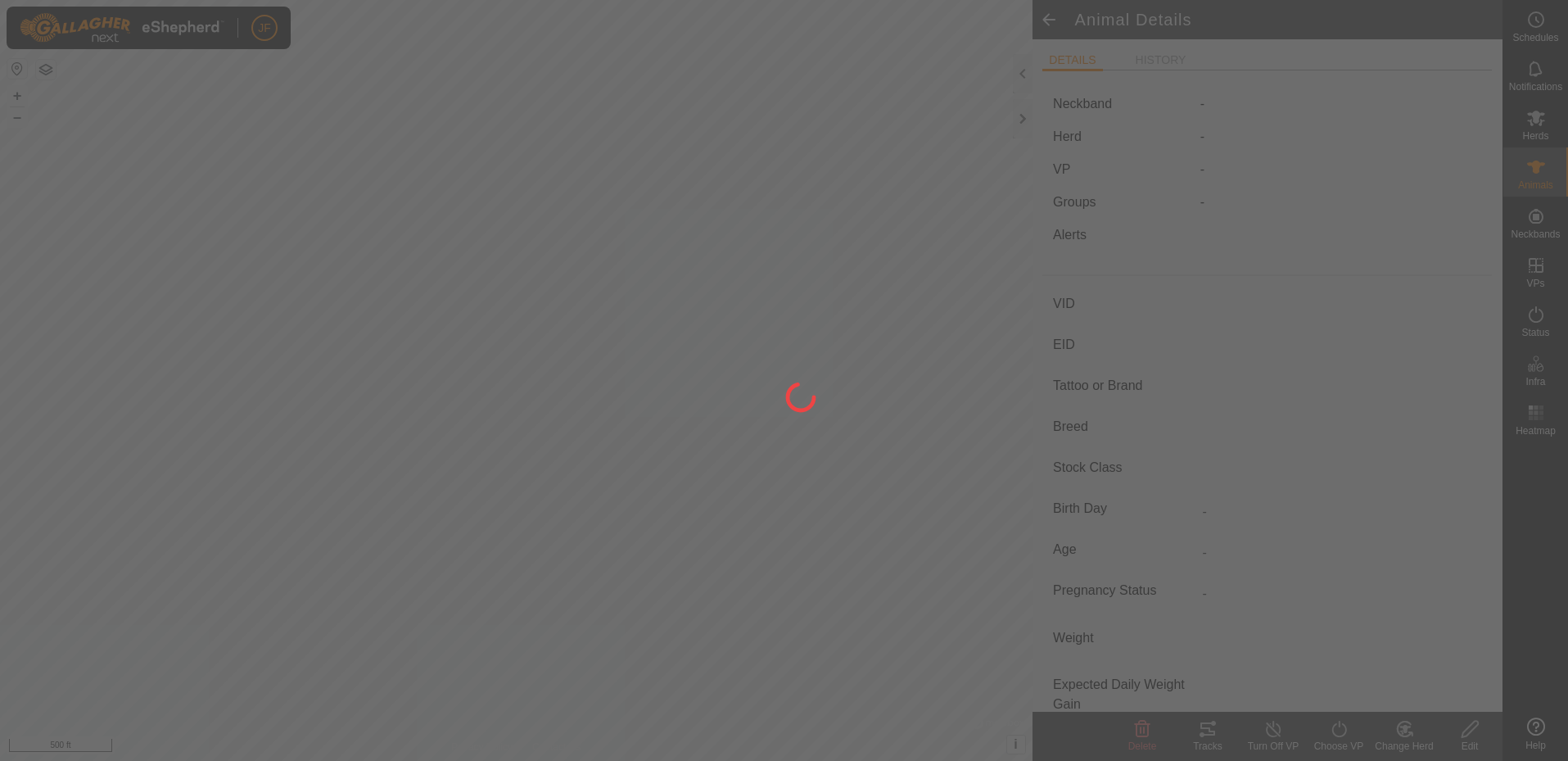
type input "0 kg"
type input "-"
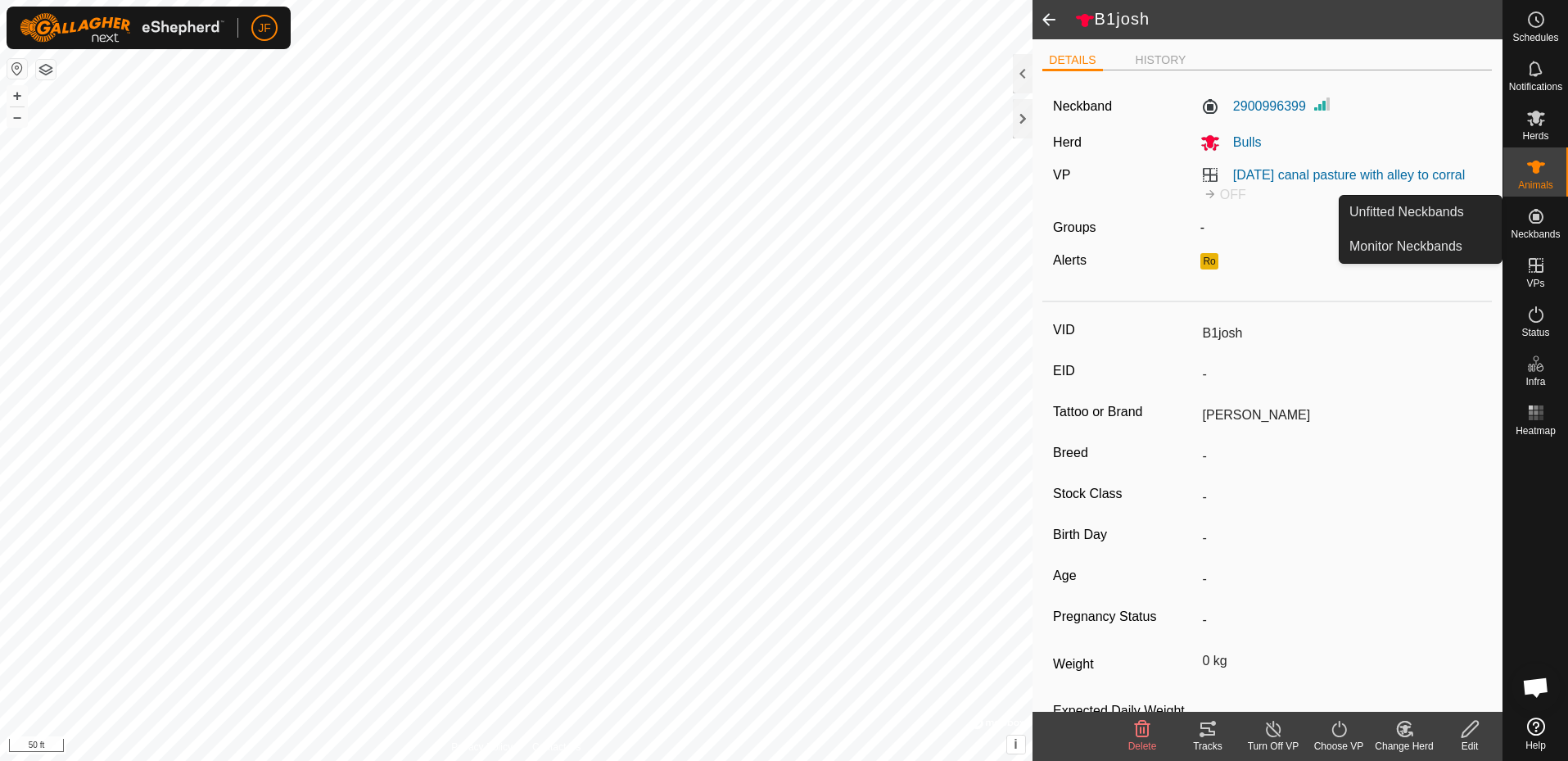
click at [1535, 217] on icon at bounding box center [1536, 217] width 15 height 15
click at [1425, 217] on link "Unfitted Neckbands" at bounding box center [1420, 212] width 162 height 32
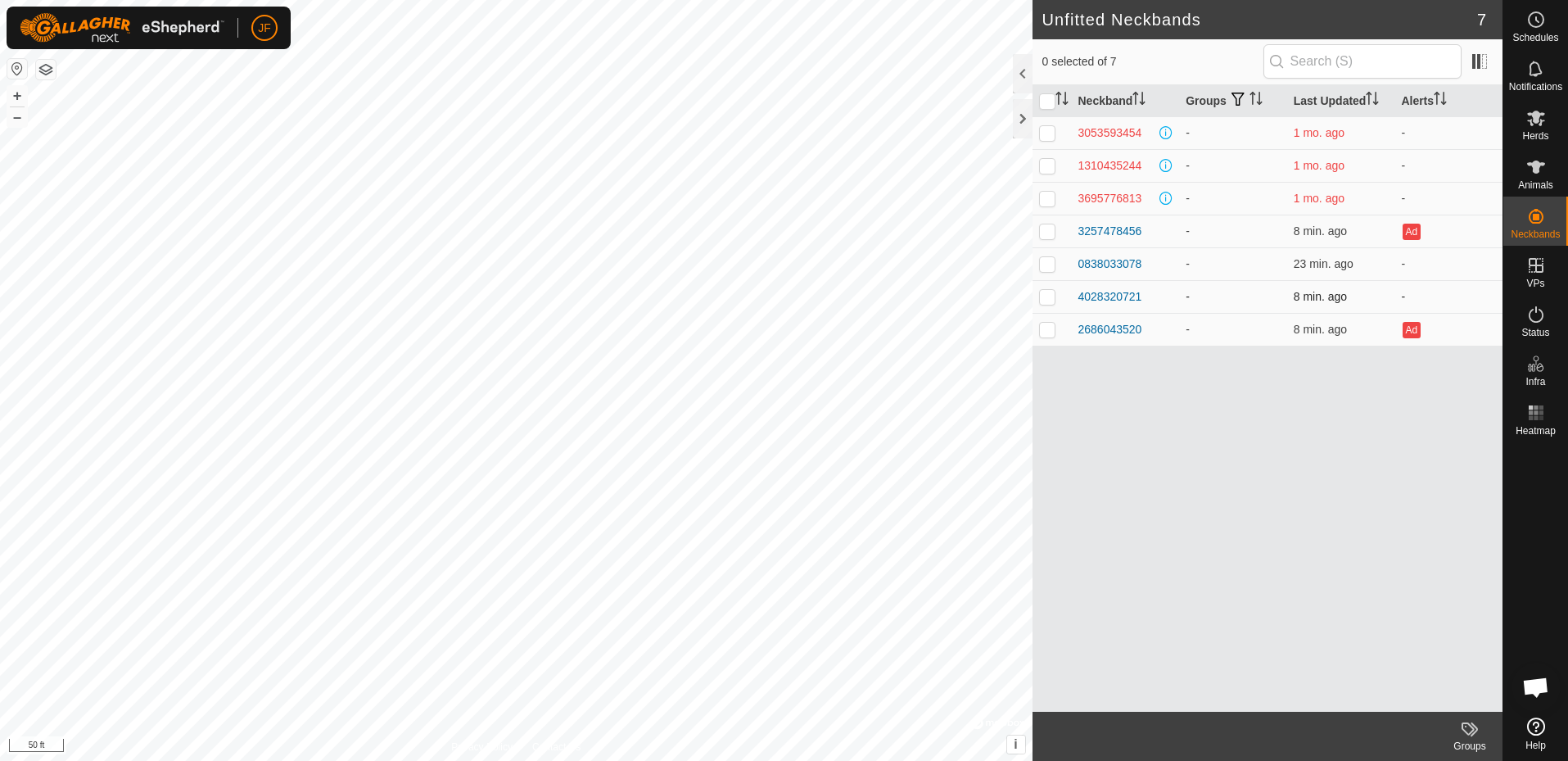
click at [1049, 296] on p-checkbox at bounding box center [1048, 296] width 17 height 13
checkbox input "true"
click at [1536, 184] on span "Animals" at bounding box center [1536, 185] width 35 height 10
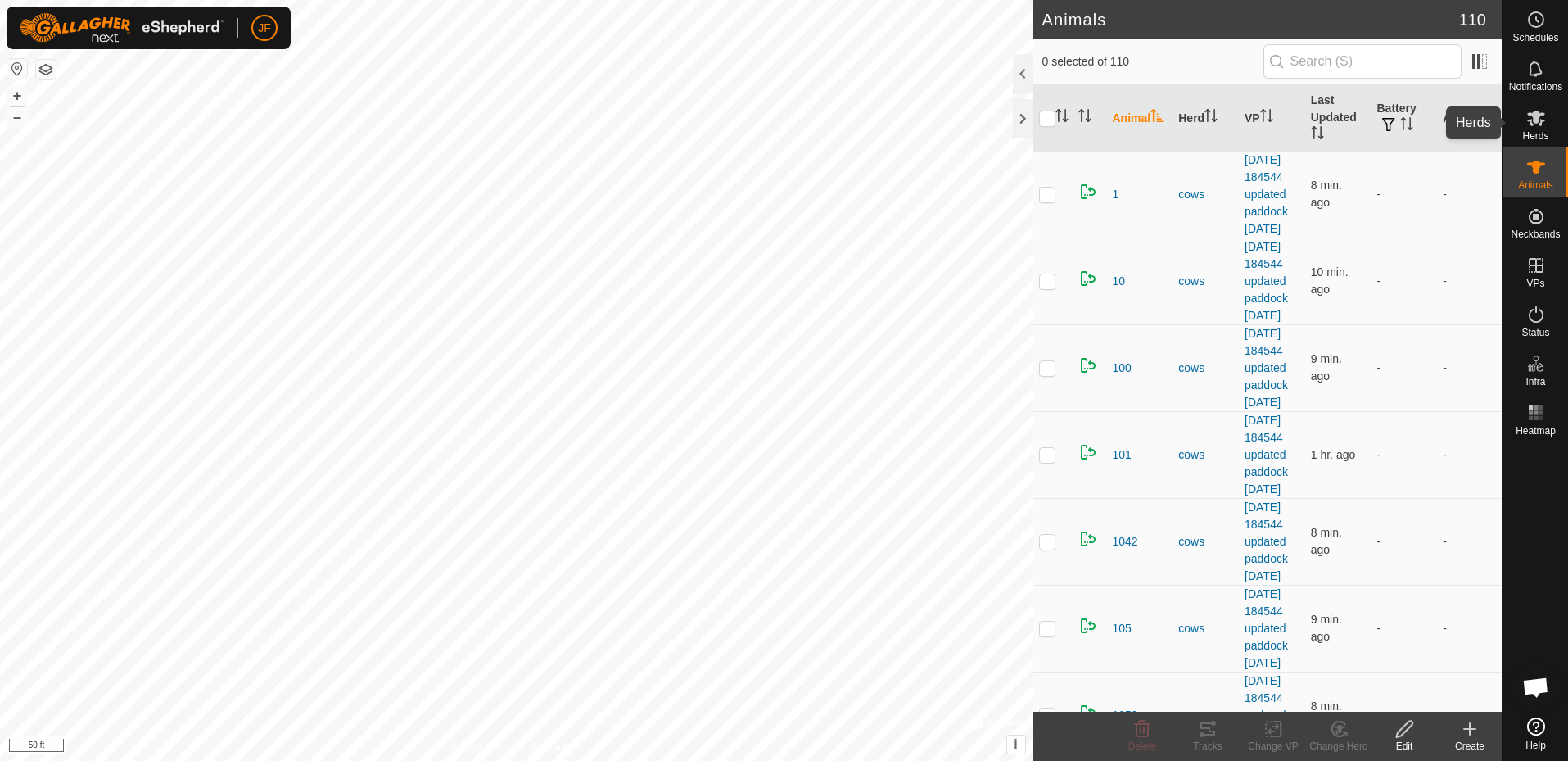
click at [1536, 135] on span "Herds" at bounding box center [1536, 136] width 27 height 10
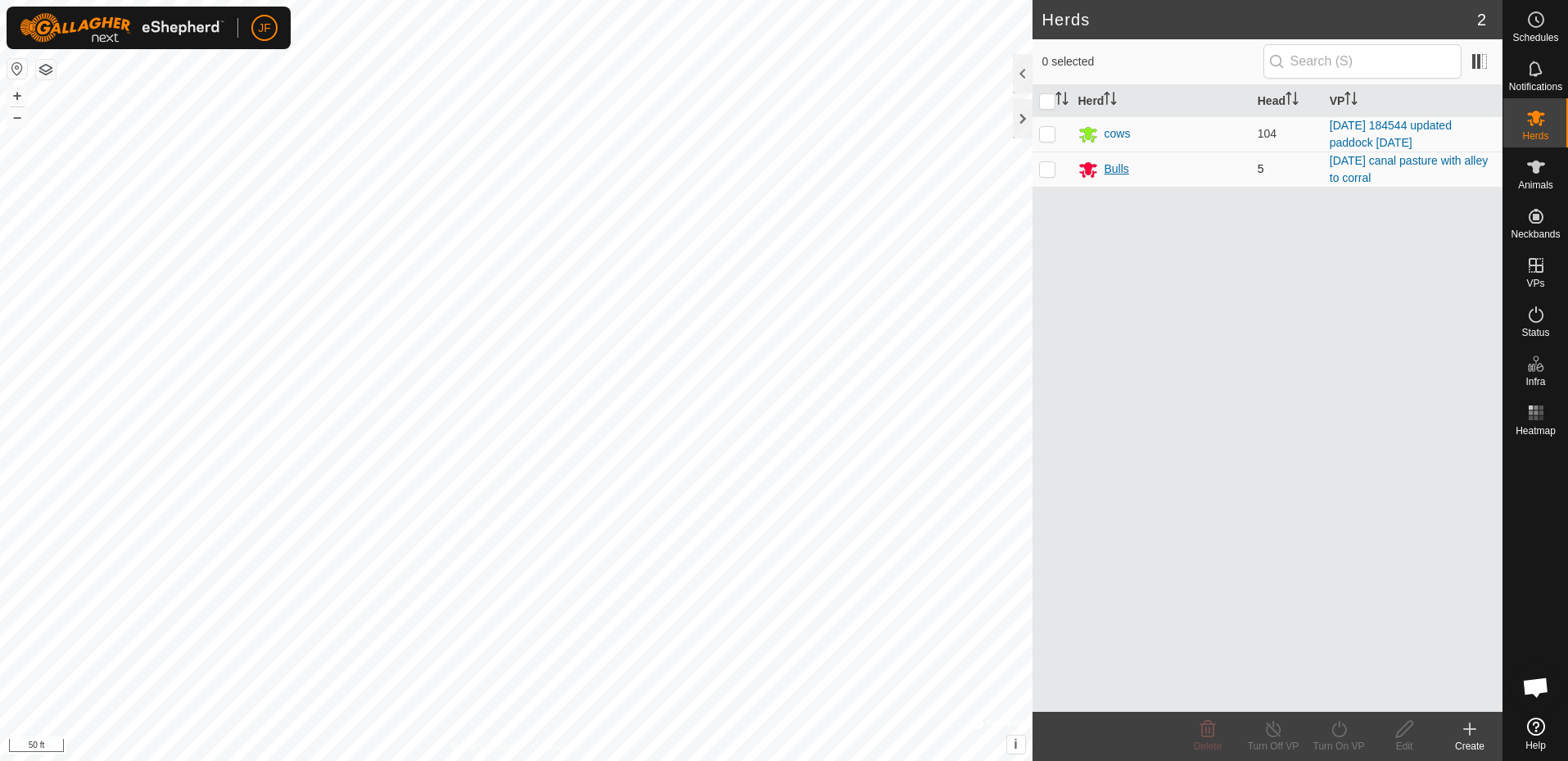
click at [1113, 167] on div "Bulls" at bounding box center [1118, 168] width 25 height 17
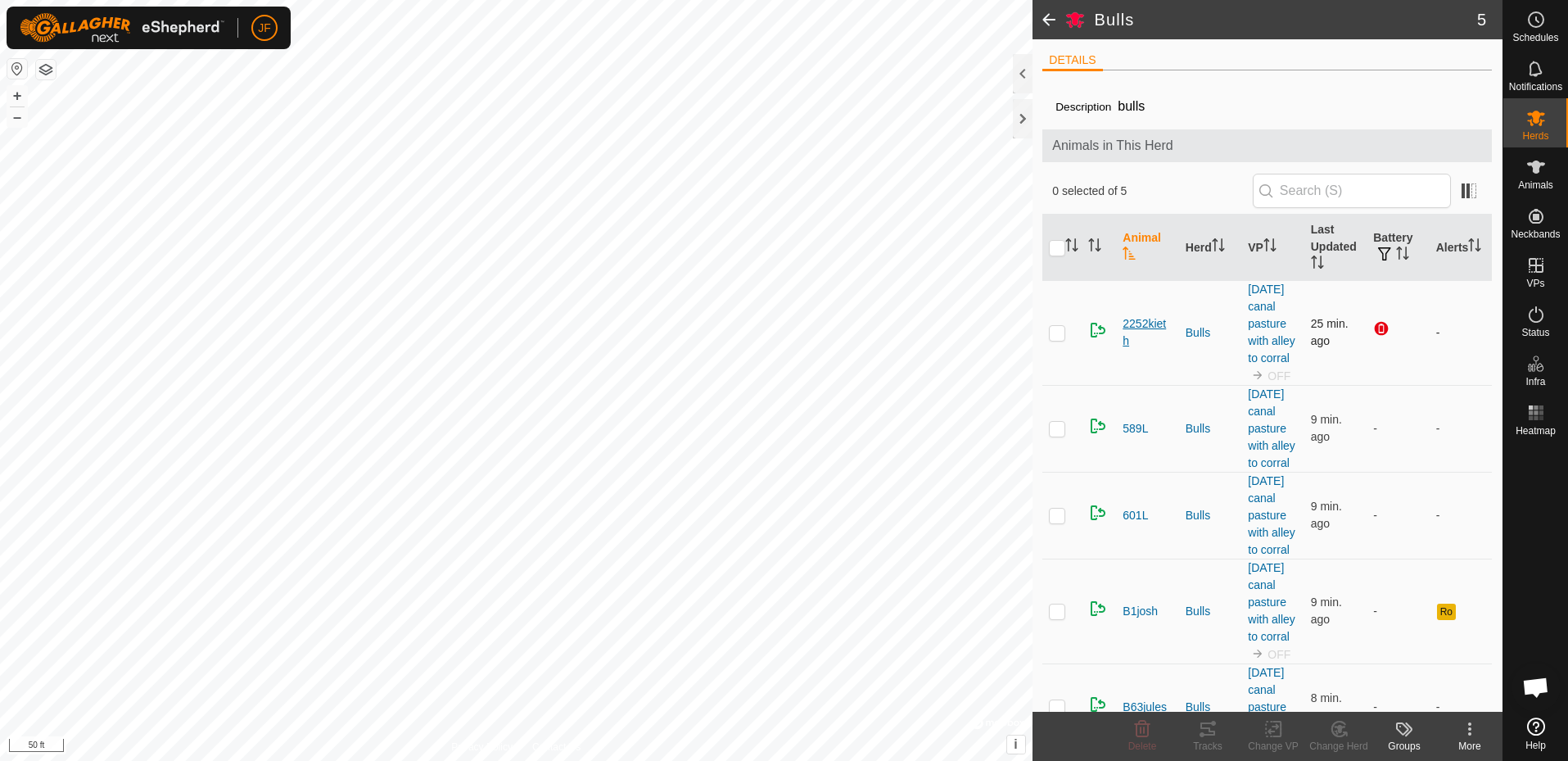
click at [1156, 332] on span "2252kieth" at bounding box center [1147, 332] width 49 height 34
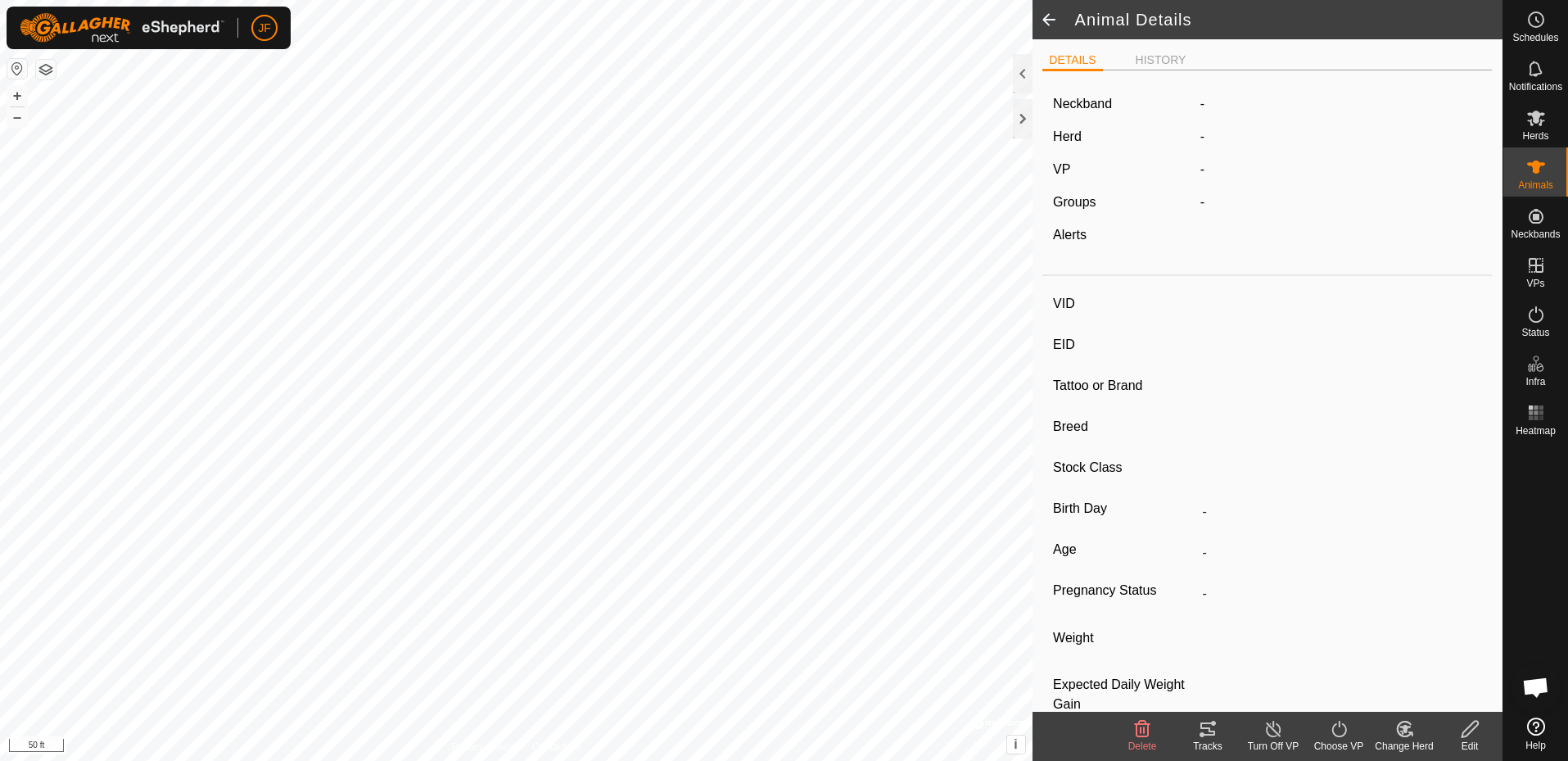
type input "2252kieth"
type input "-"
type input "[PERSON_NAME]"
type input "-"
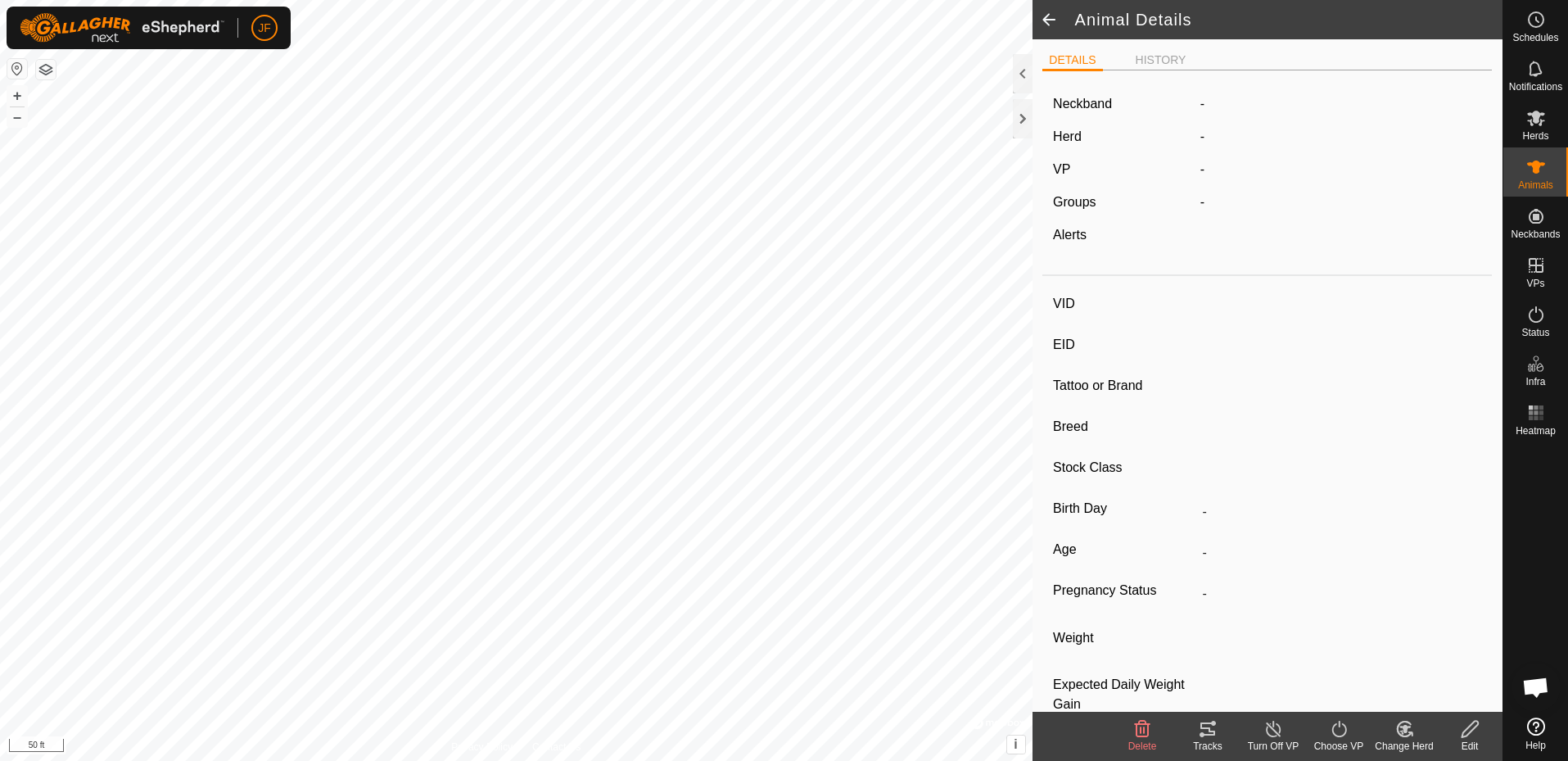
type input "0 kg"
type input "-"
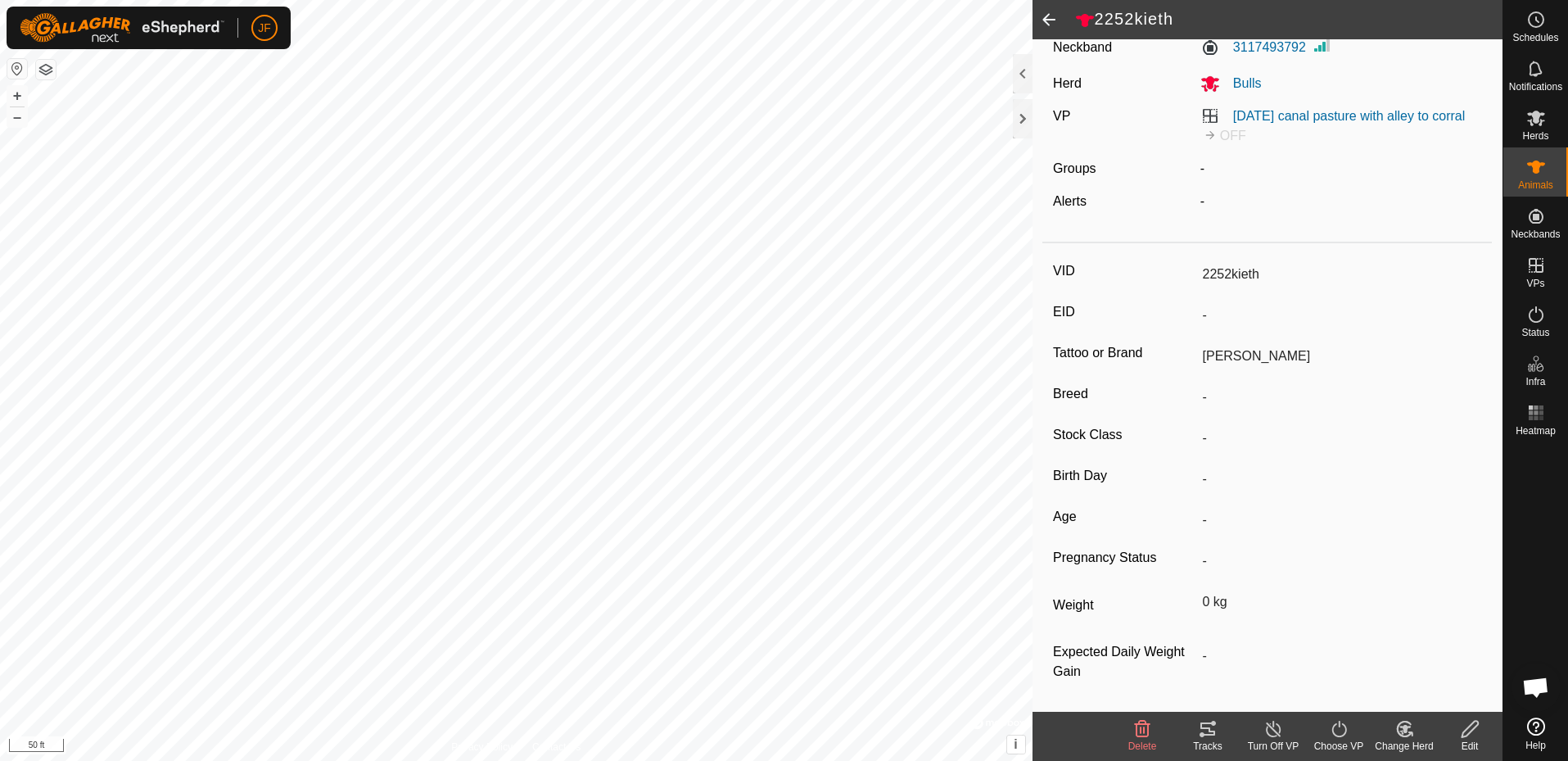
scroll to position [57, 0]
click at [1471, 733] on icon at bounding box center [1470, 729] width 21 height 20
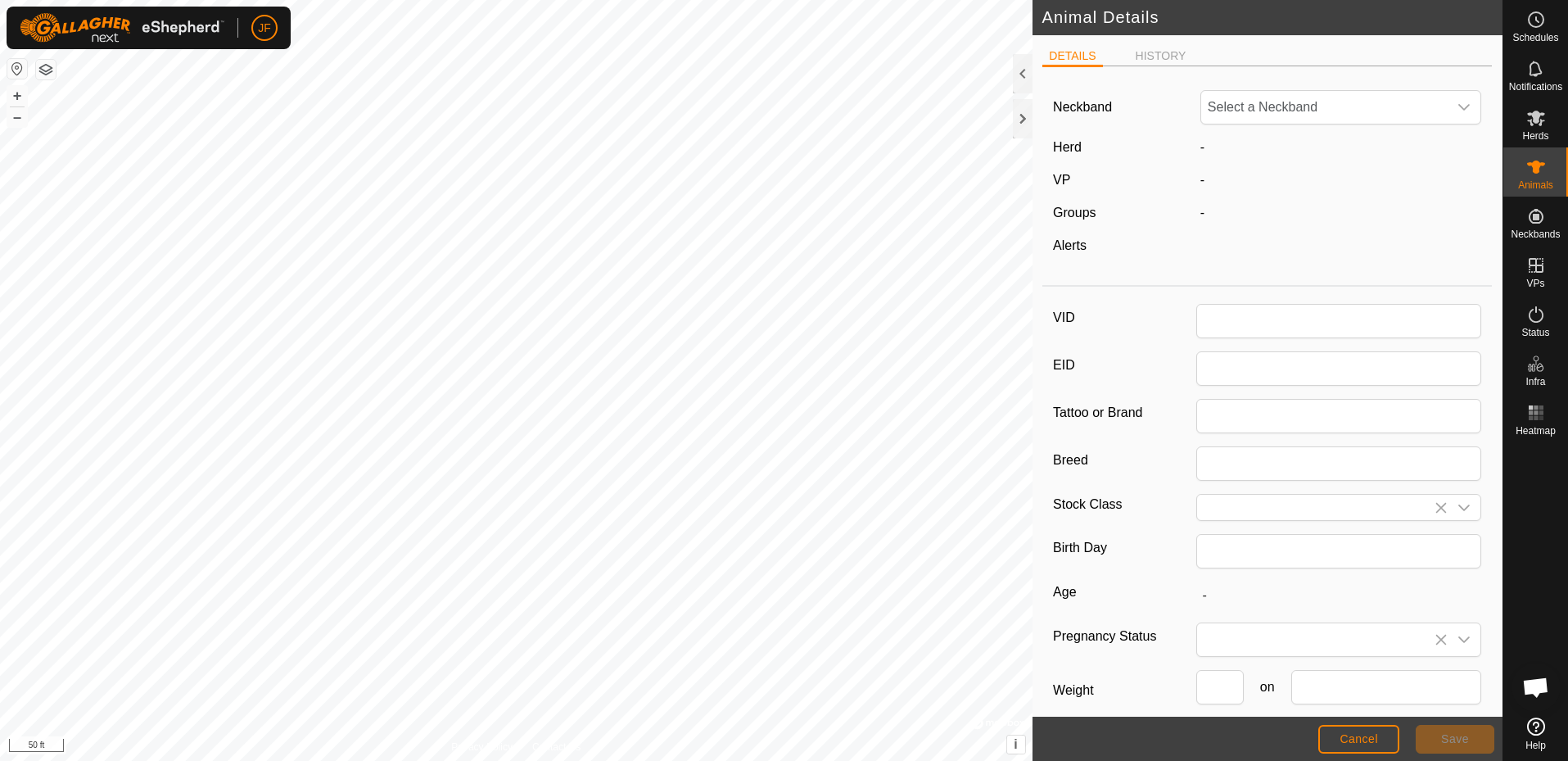
type input "2252kieth"
type input "[PERSON_NAME]"
type input "0"
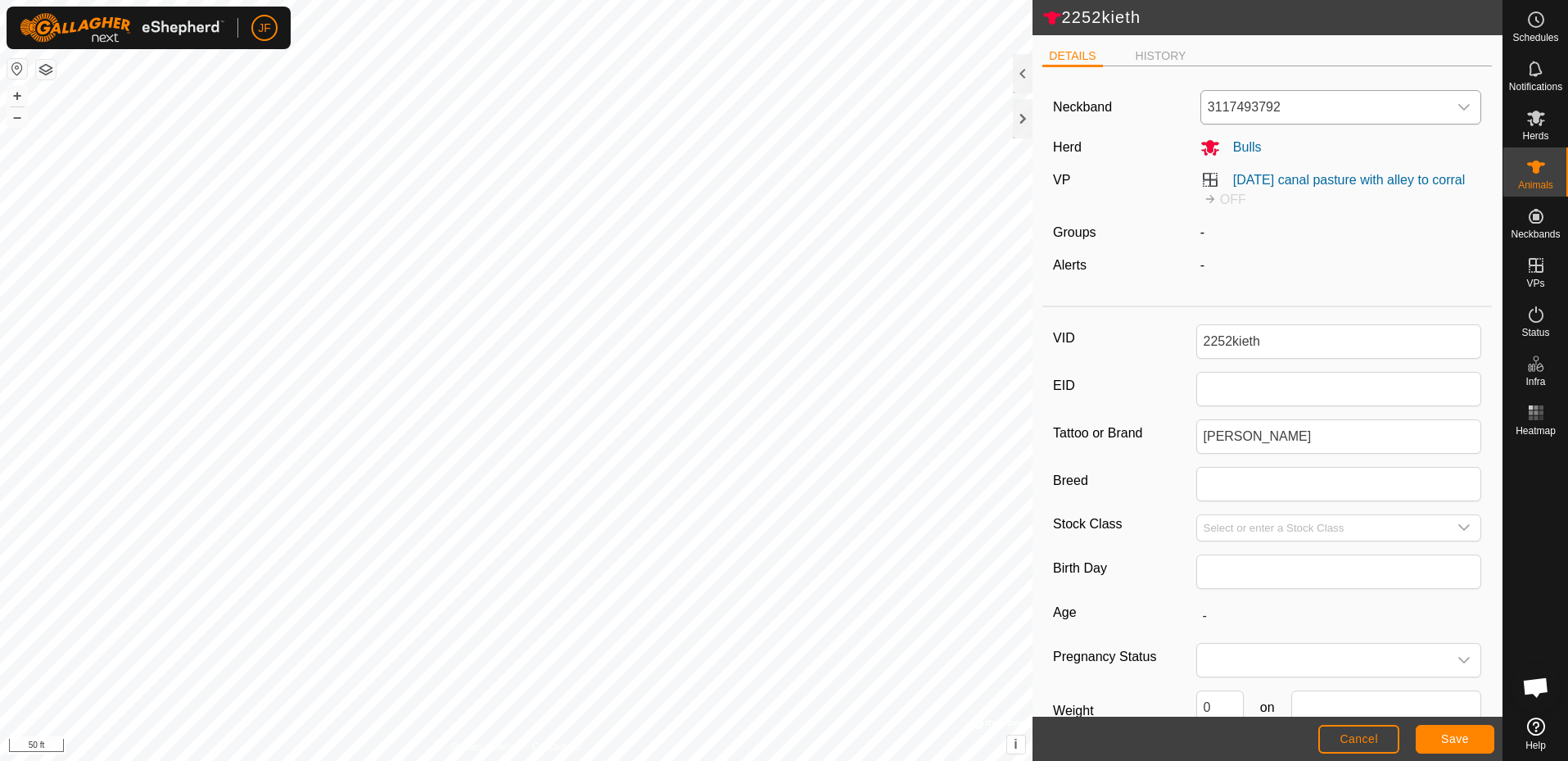
click at [1448, 98] on div "dropdown trigger" at bounding box center [1463, 107] width 32 height 32
type input "3078"
click at [1267, 192] on li "0838033078" at bounding box center [1337, 191] width 270 height 32
click at [1469, 734] on button "Save" at bounding box center [1455, 739] width 79 height 29
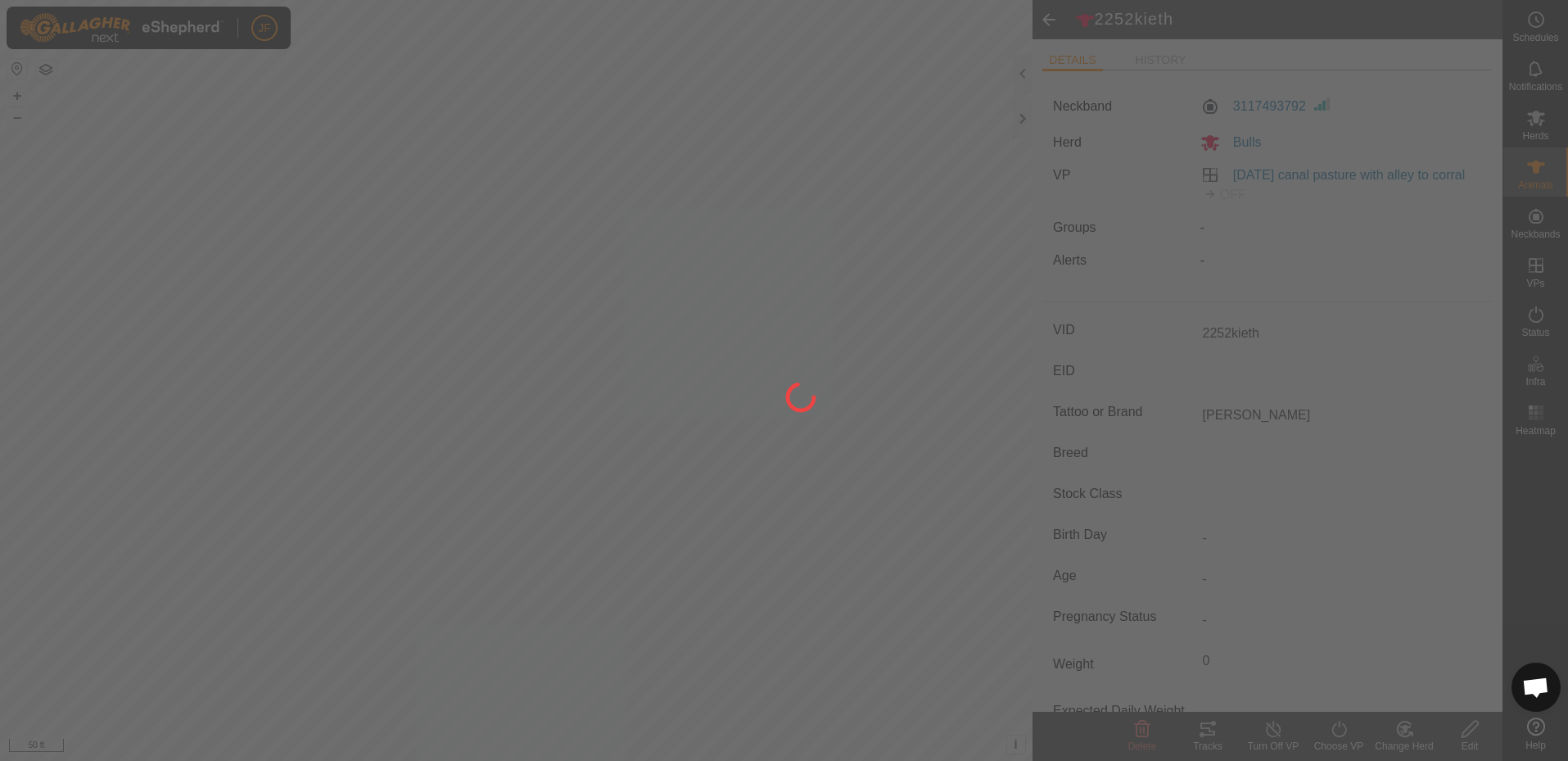
type input "-"
type input "0 kg"
type input "-"
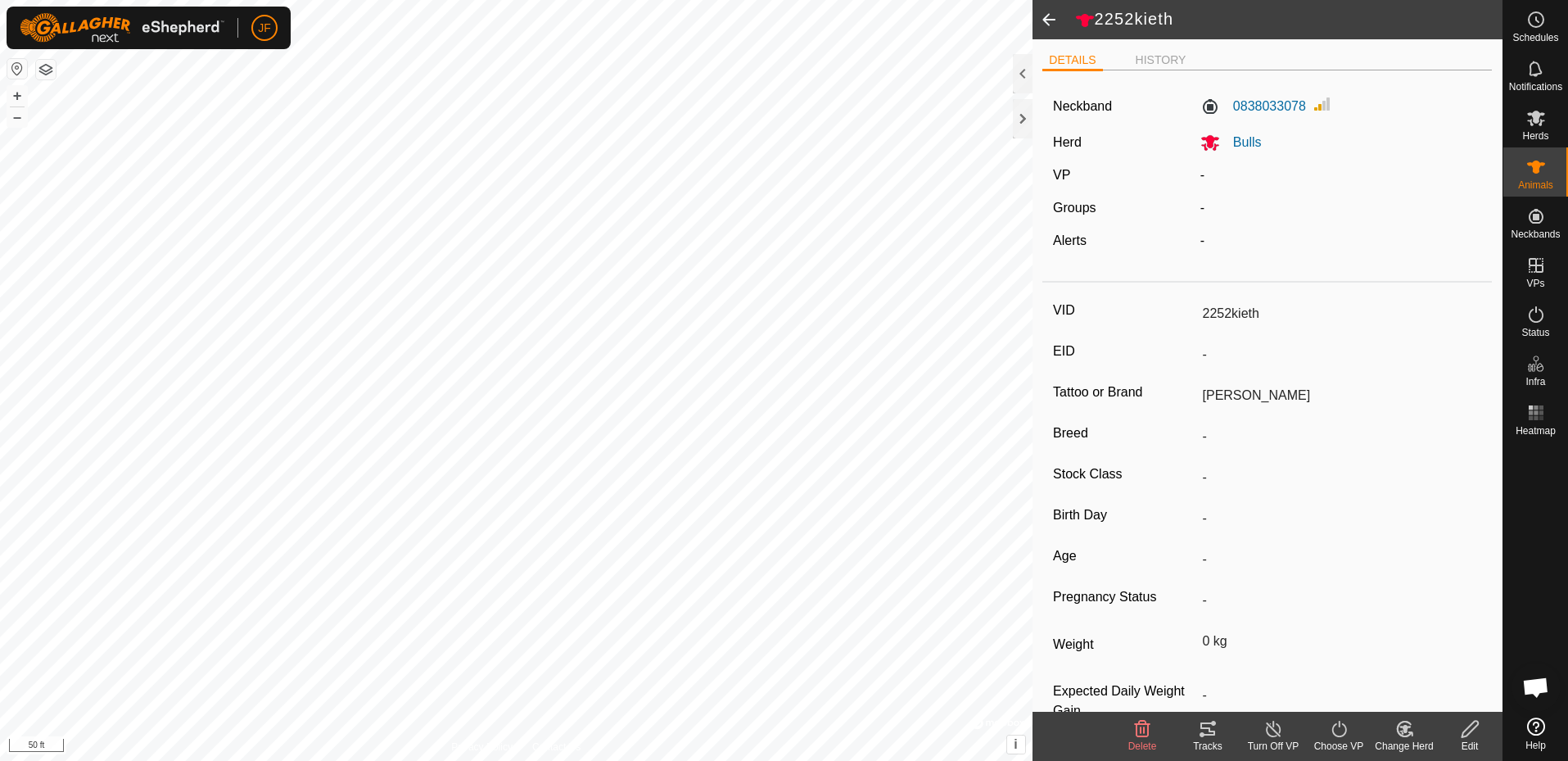
click at [1047, 12] on span at bounding box center [1049, 19] width 32 height 39
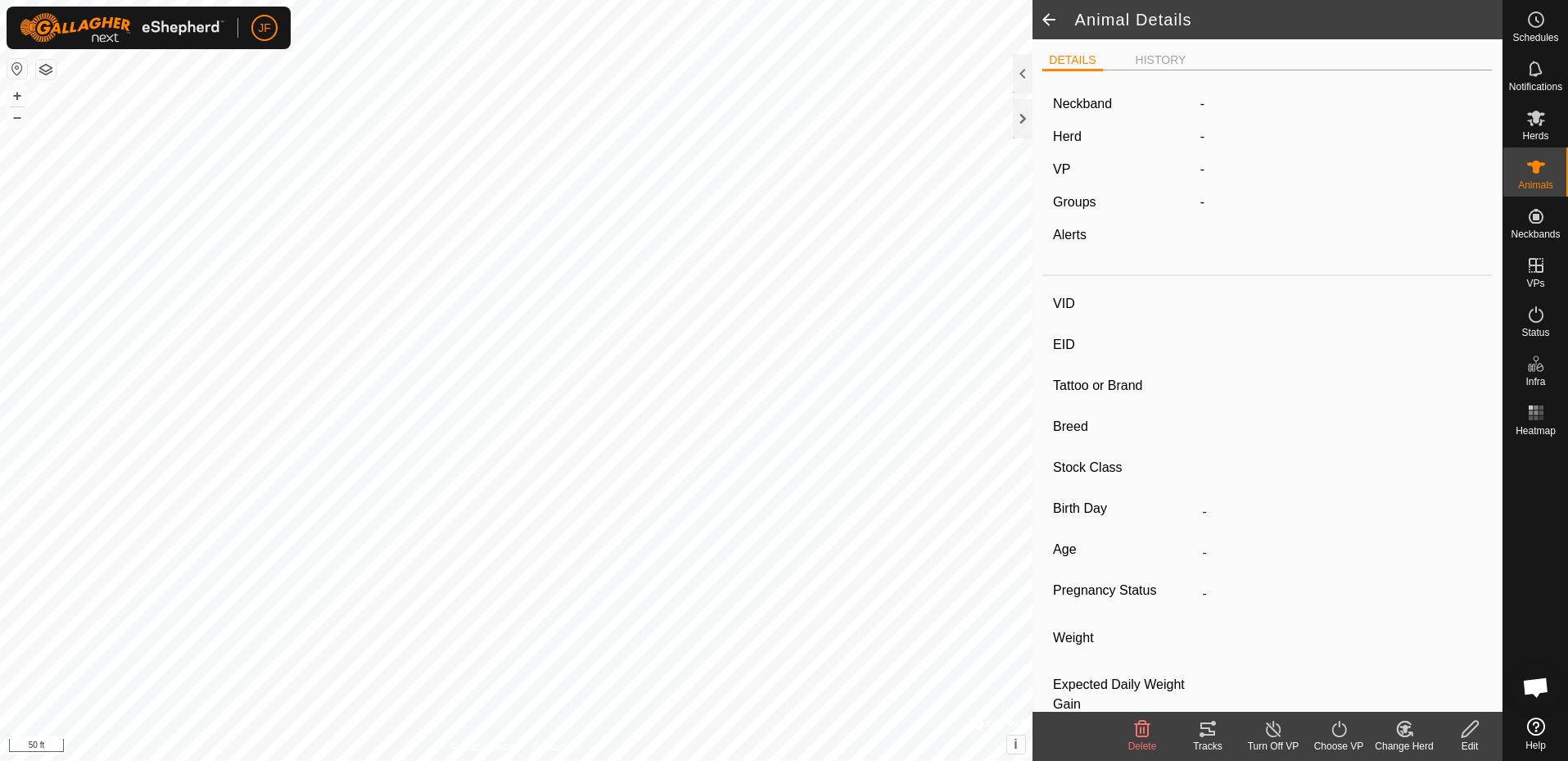
type input "2252kieth"
type input "-"
type input "[PERSON_NAME]"
type input "-"
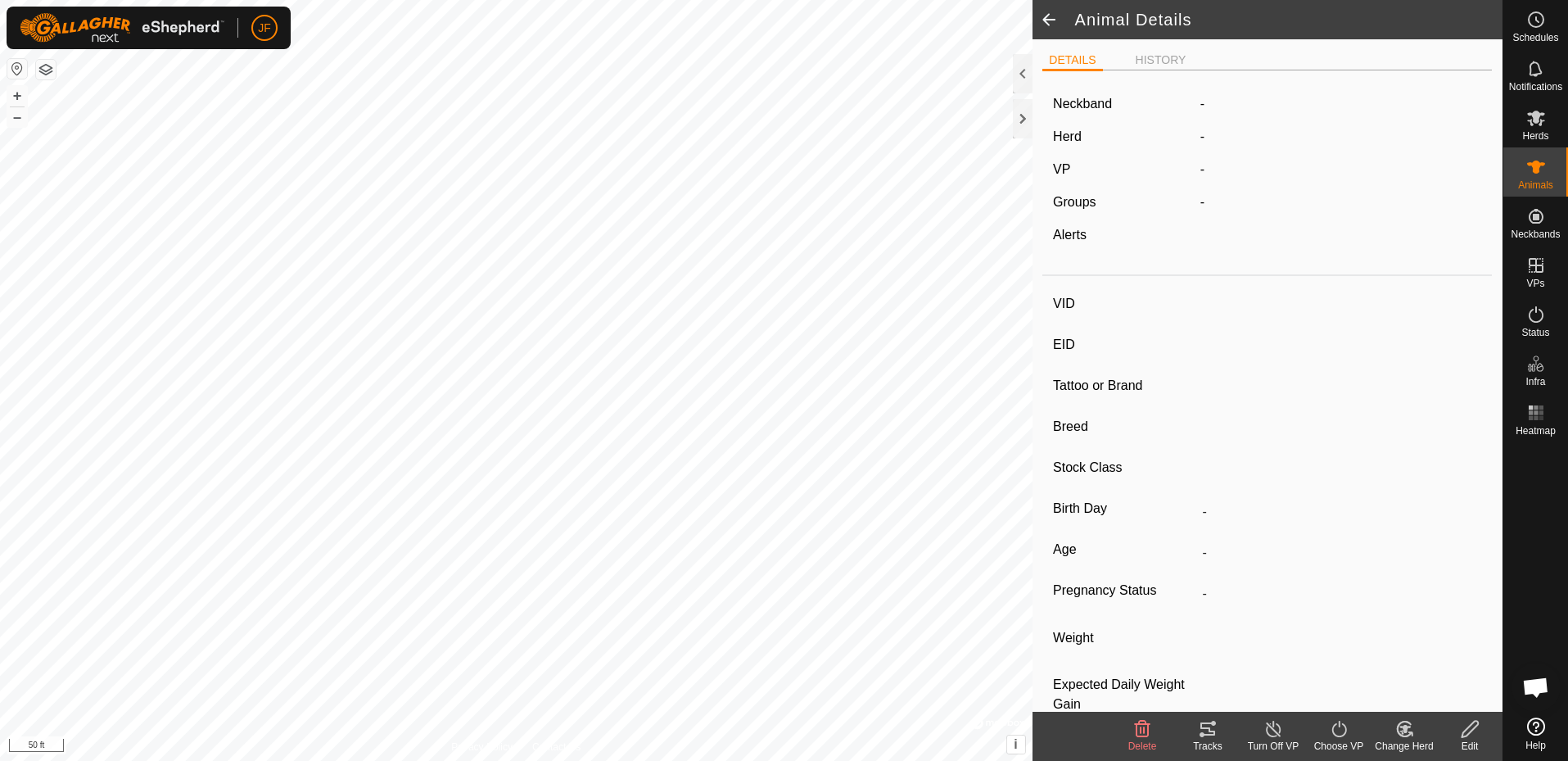
type input "0 kg"
type input "-"
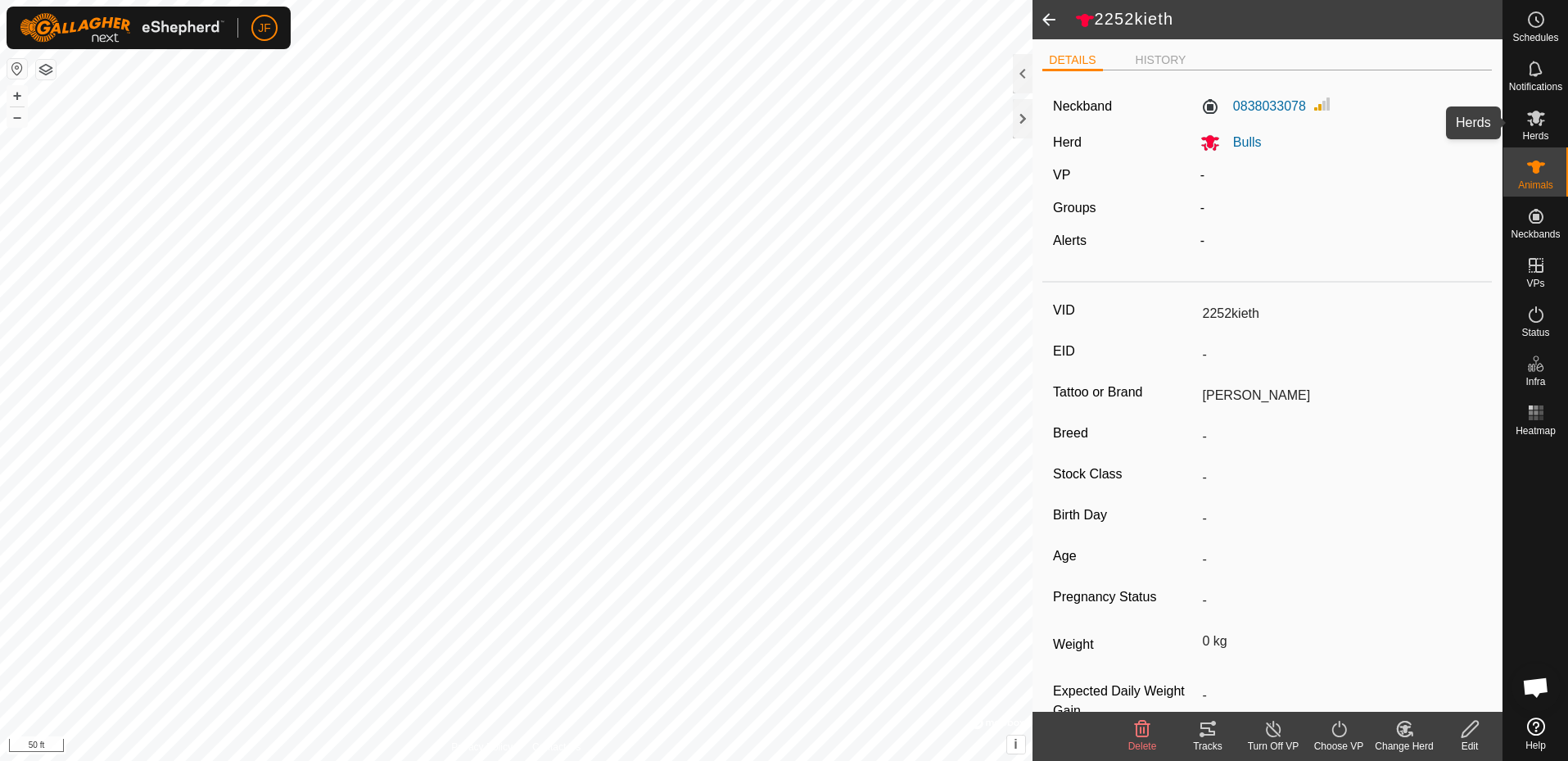
click at [1534, 118] on icon at bounding box center [1536, 118] width 18 height 16
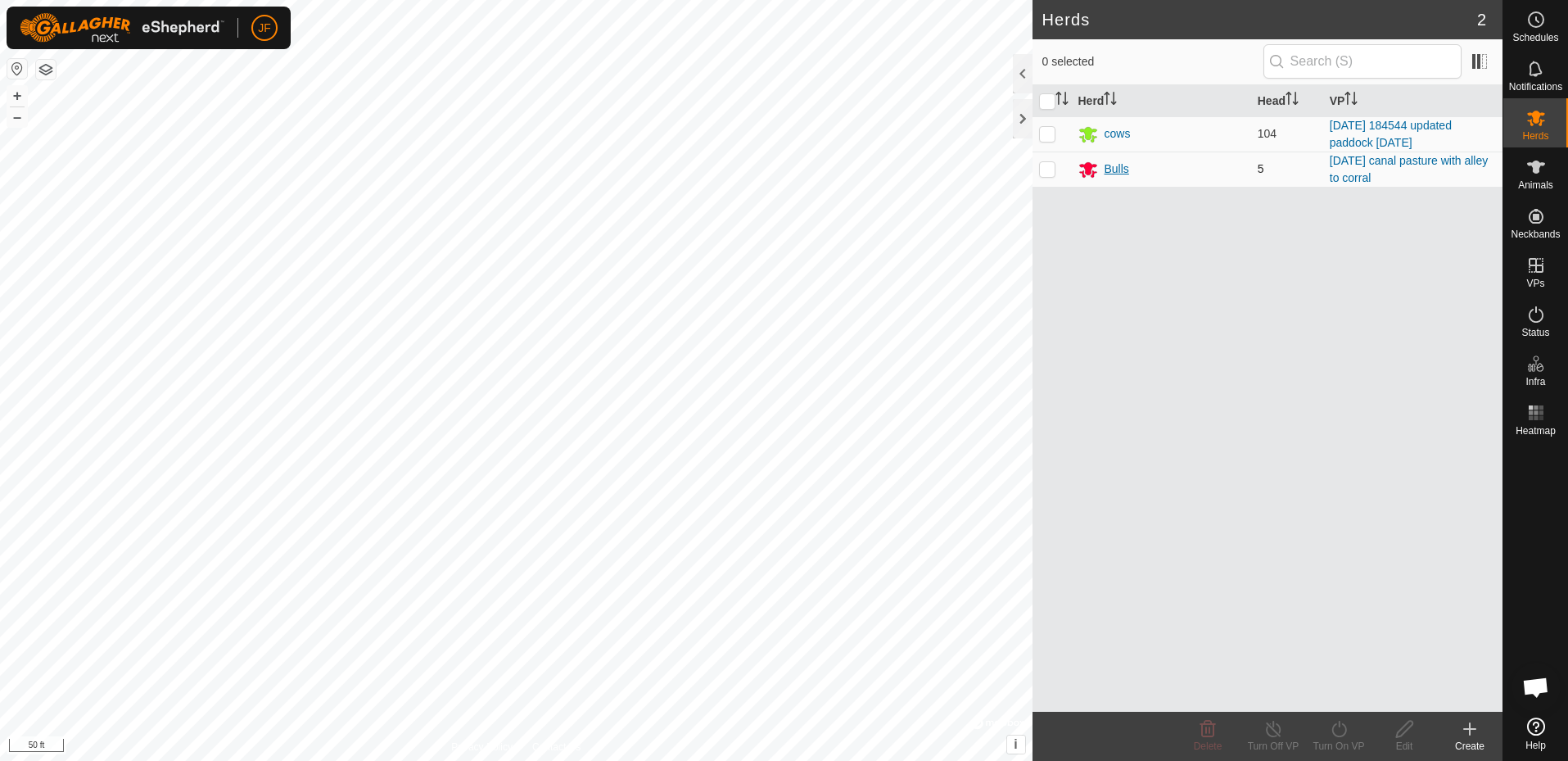
click at [1121, 168] on div "Bulls" at bounding box center [1118, 168] width 25 height 17
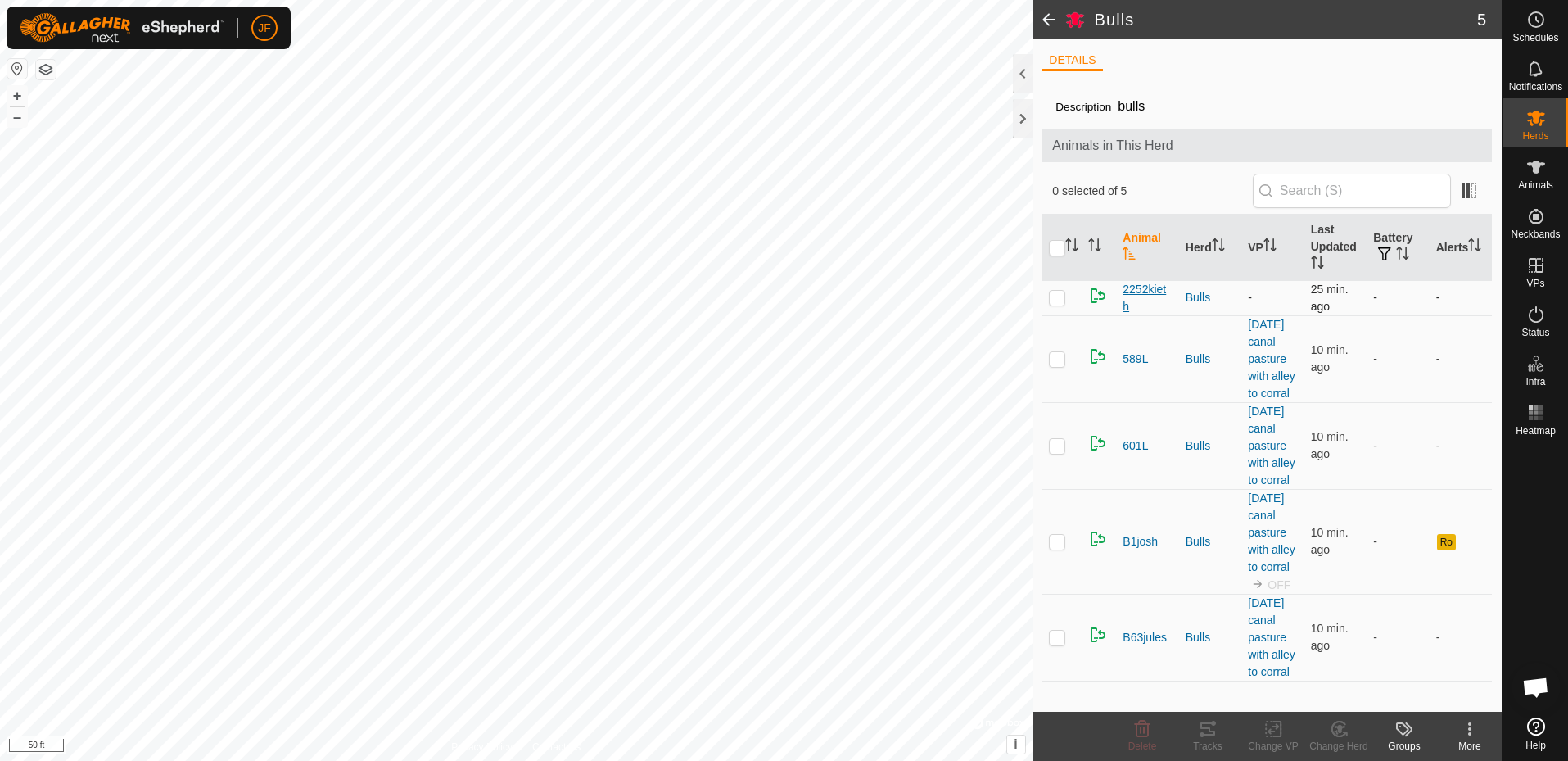
click at [1147, 290] on span "2252kieth" at bounding box center [1147, 298] width 49 height 34
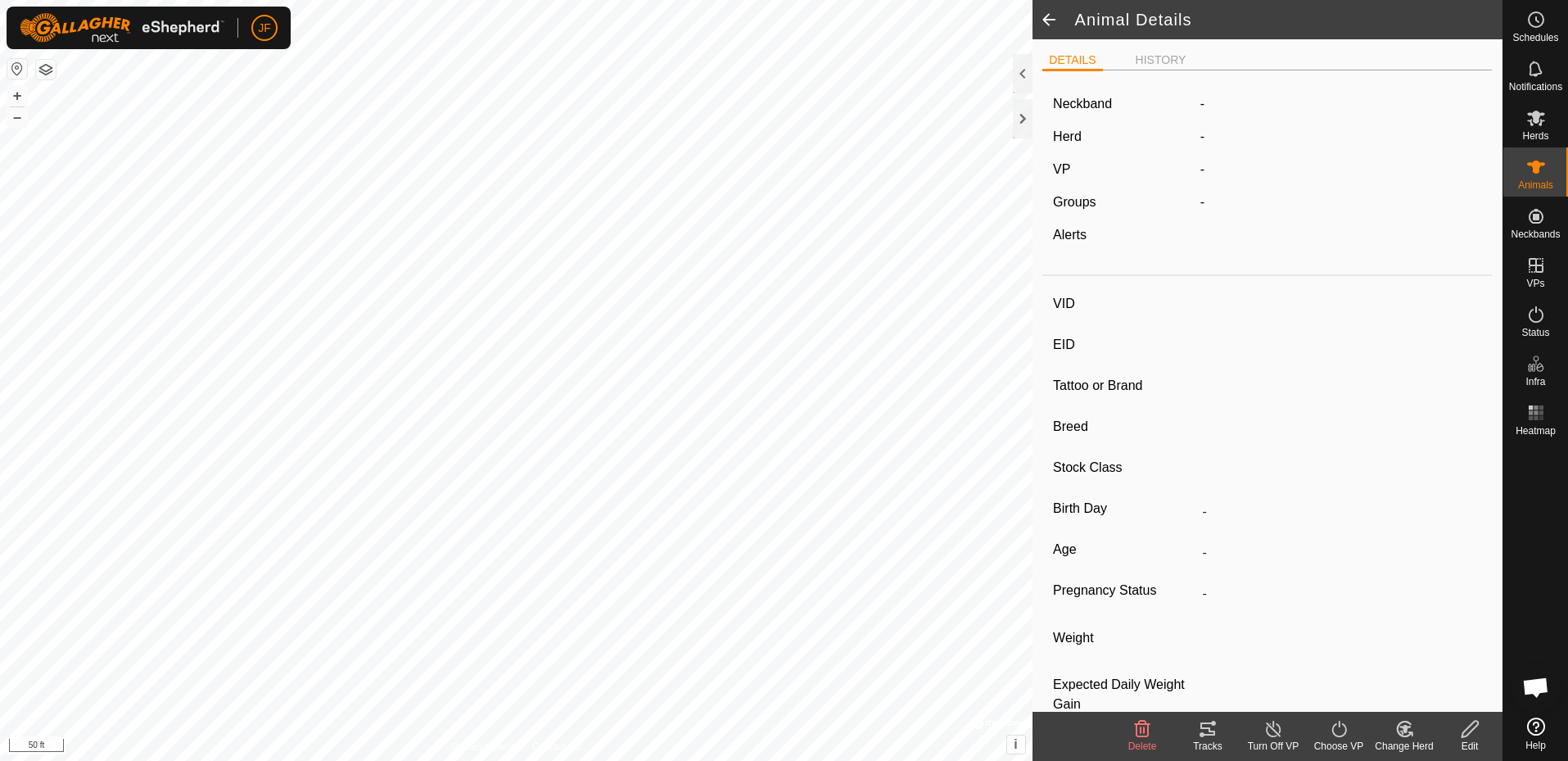
type input "2252kieth"
type input "-"
type input "[PERSON_NAME]"
type input "-"
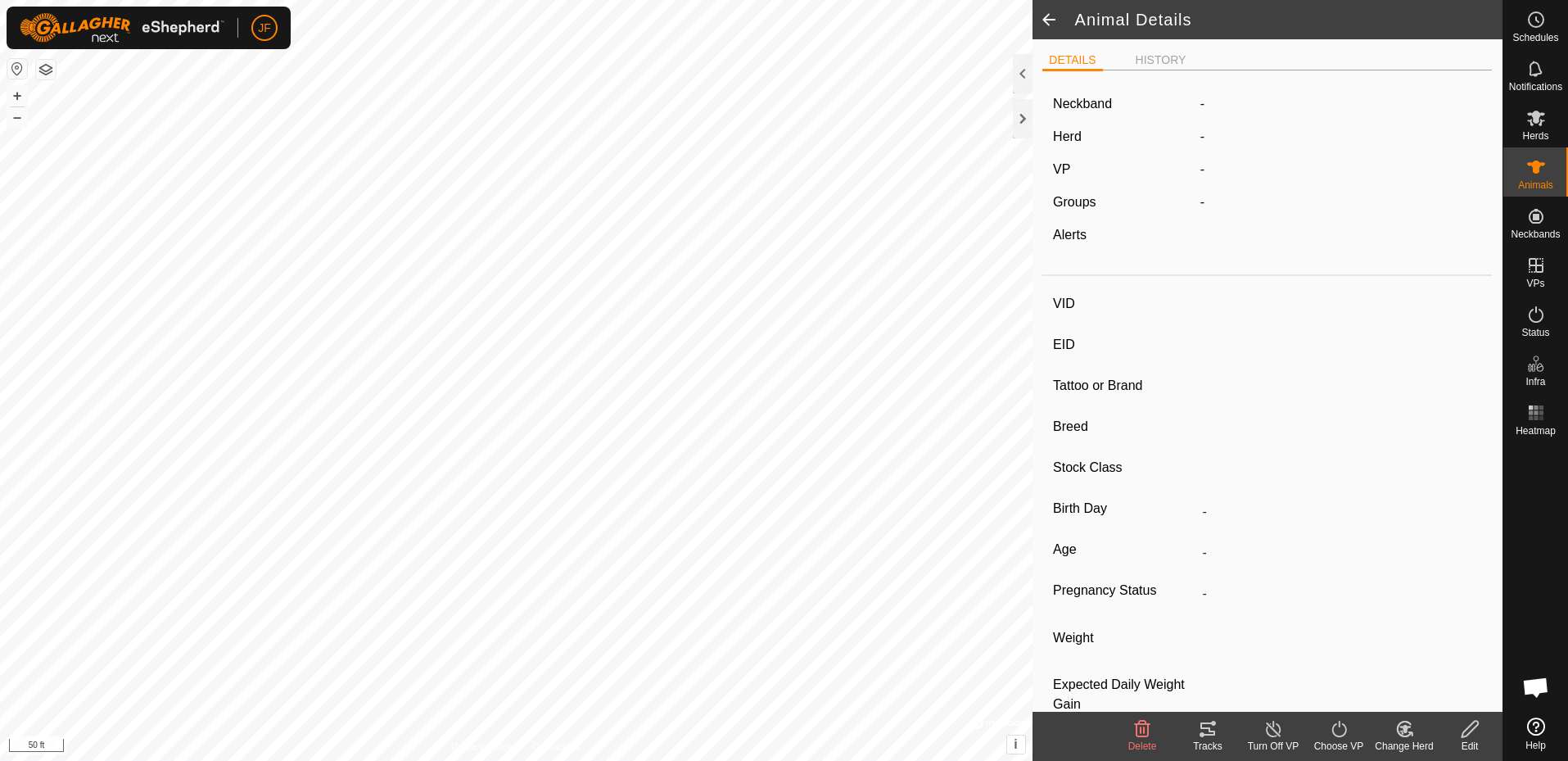
type input "0 kg"
type input "-"
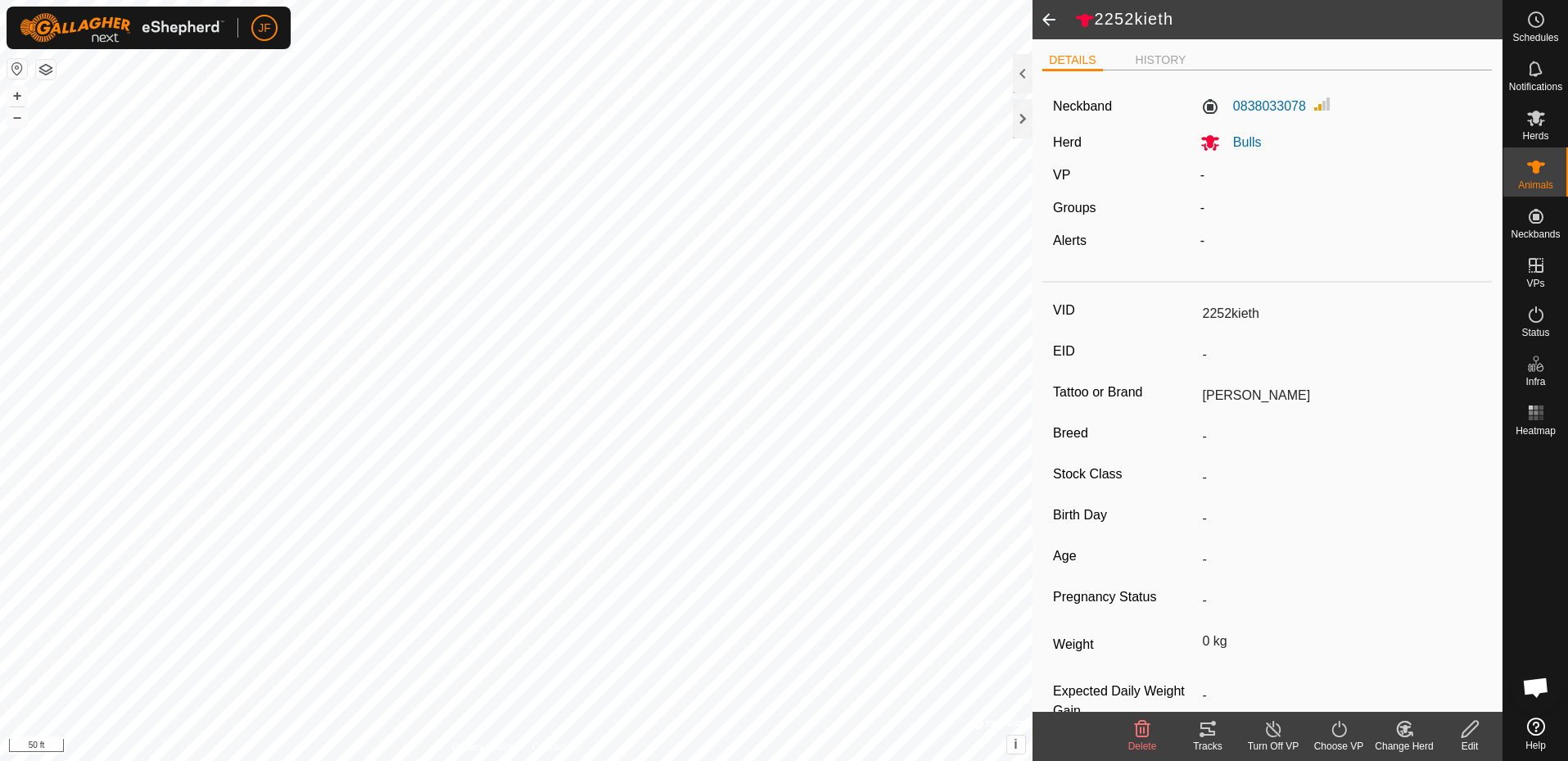
click at [1473, 731] on icon at bounding box center [1470, 729] width 21 height 20
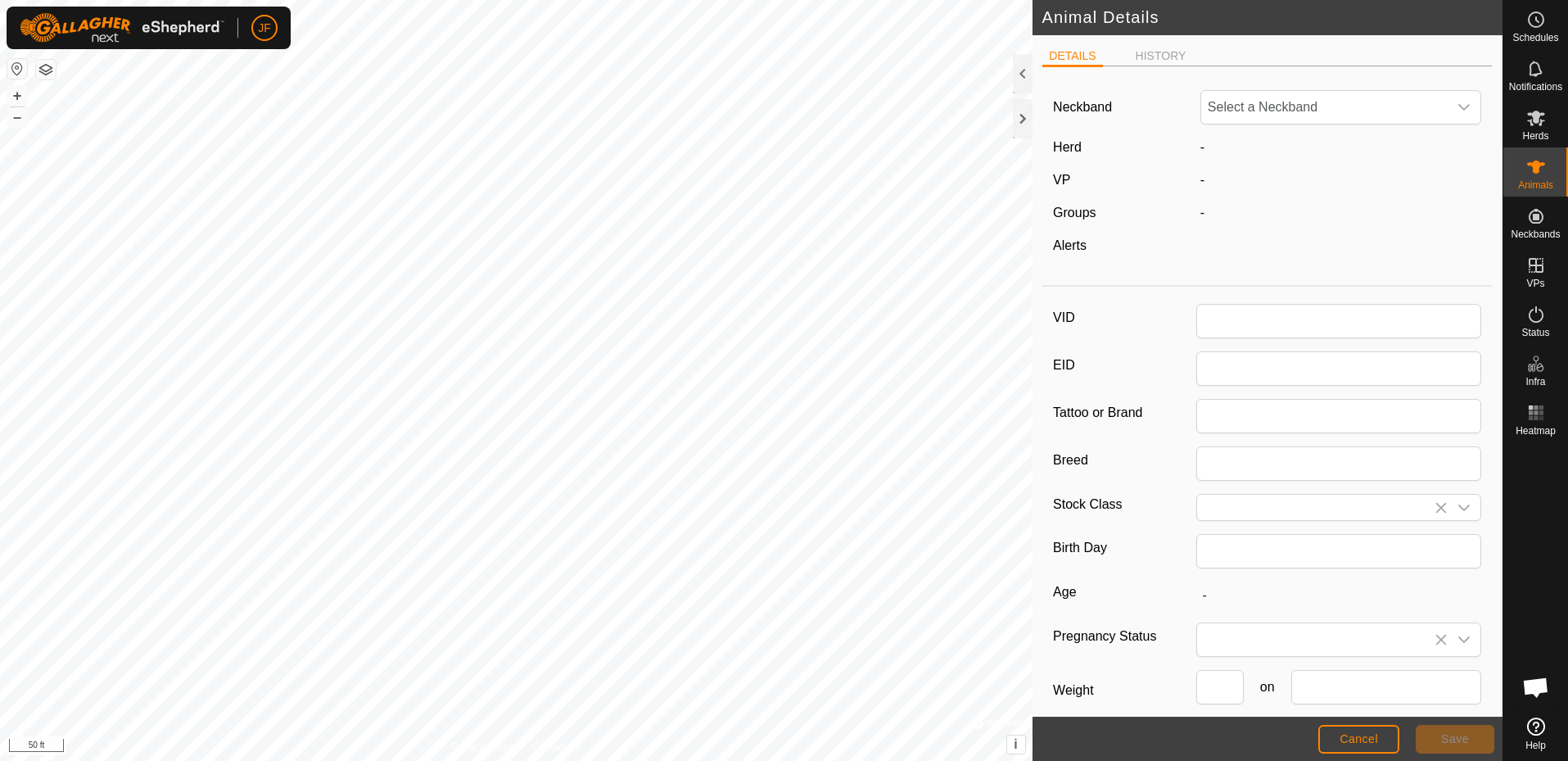
type input "2252kieth"
type input "[PERSON_NAME]"
type input "0"
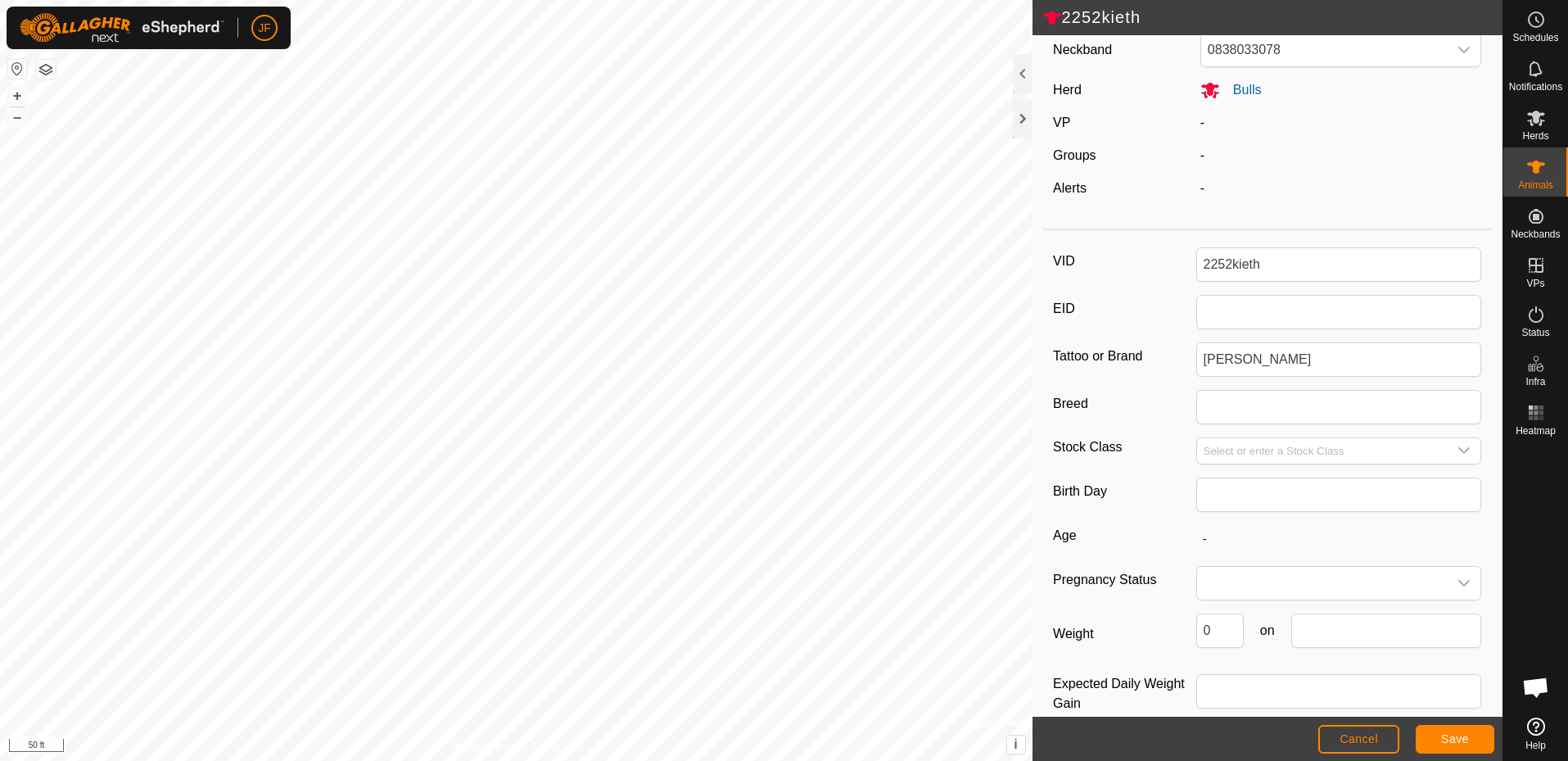
scroll to position [85, 0]
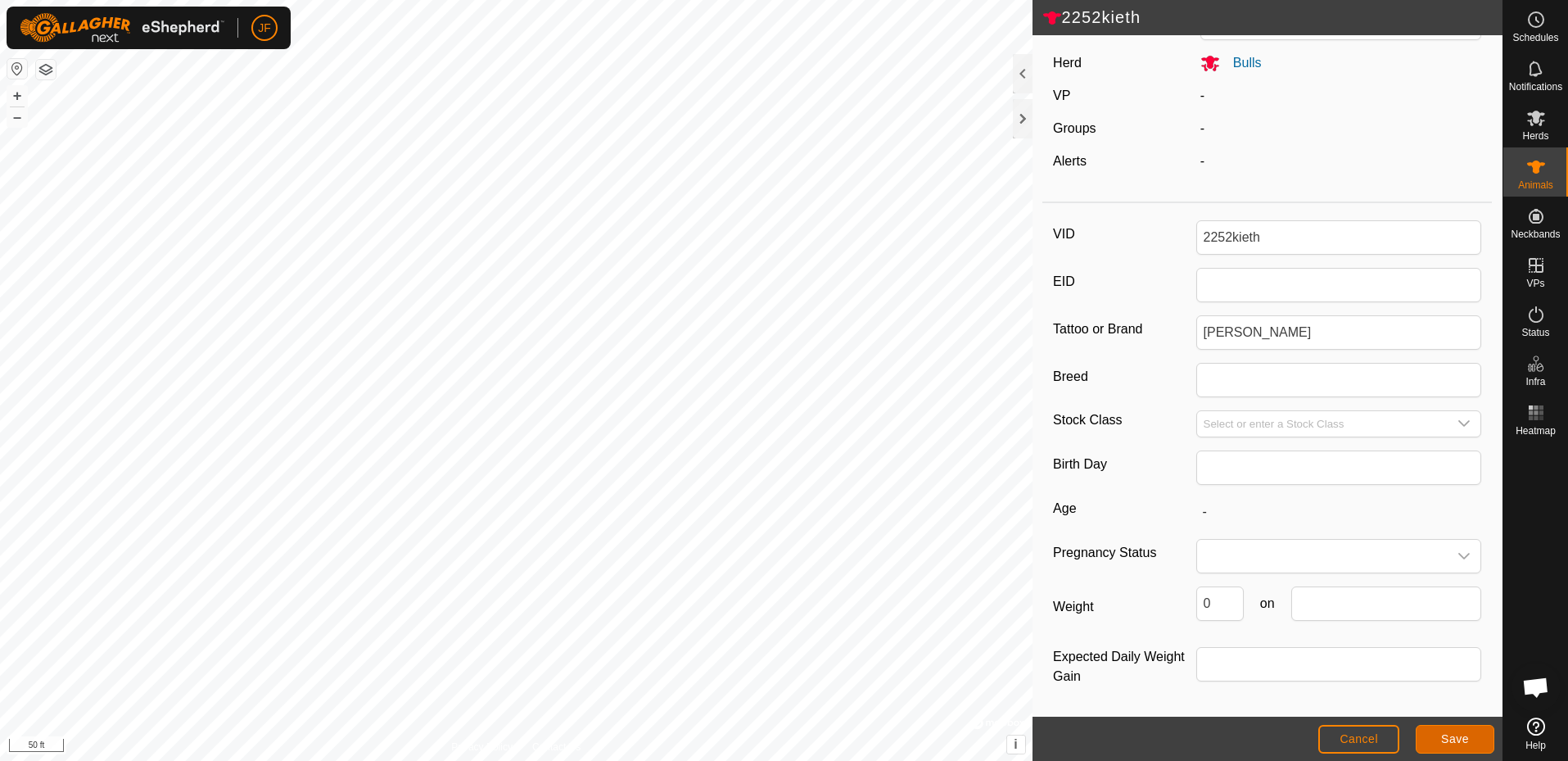
click at [1458, 734] on span "Save" at bounding box center [1455, 739] width 28 height 13
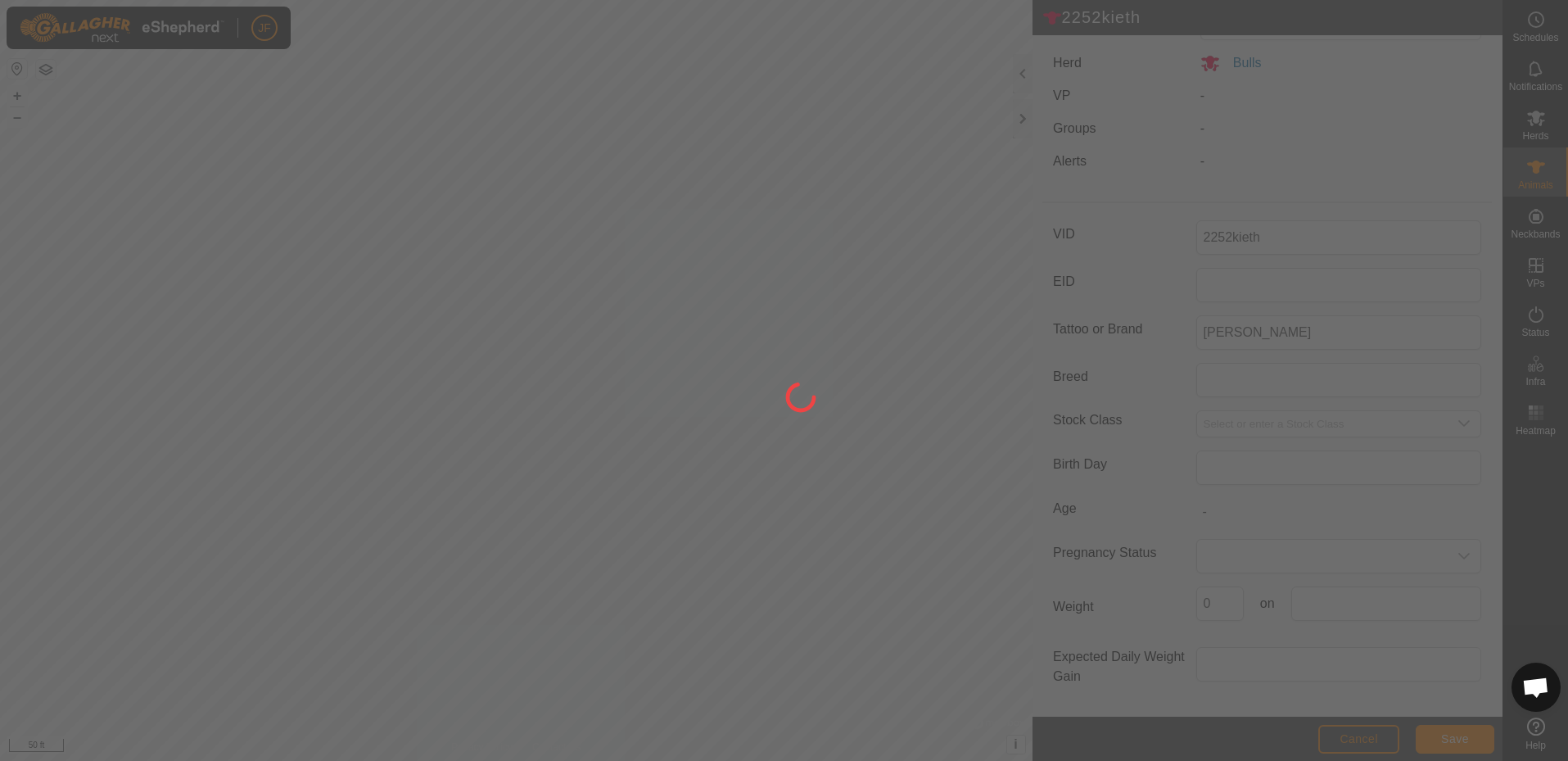
scroll to position [39, 0]
type input "-"
type input "0 kg"
type input "-"
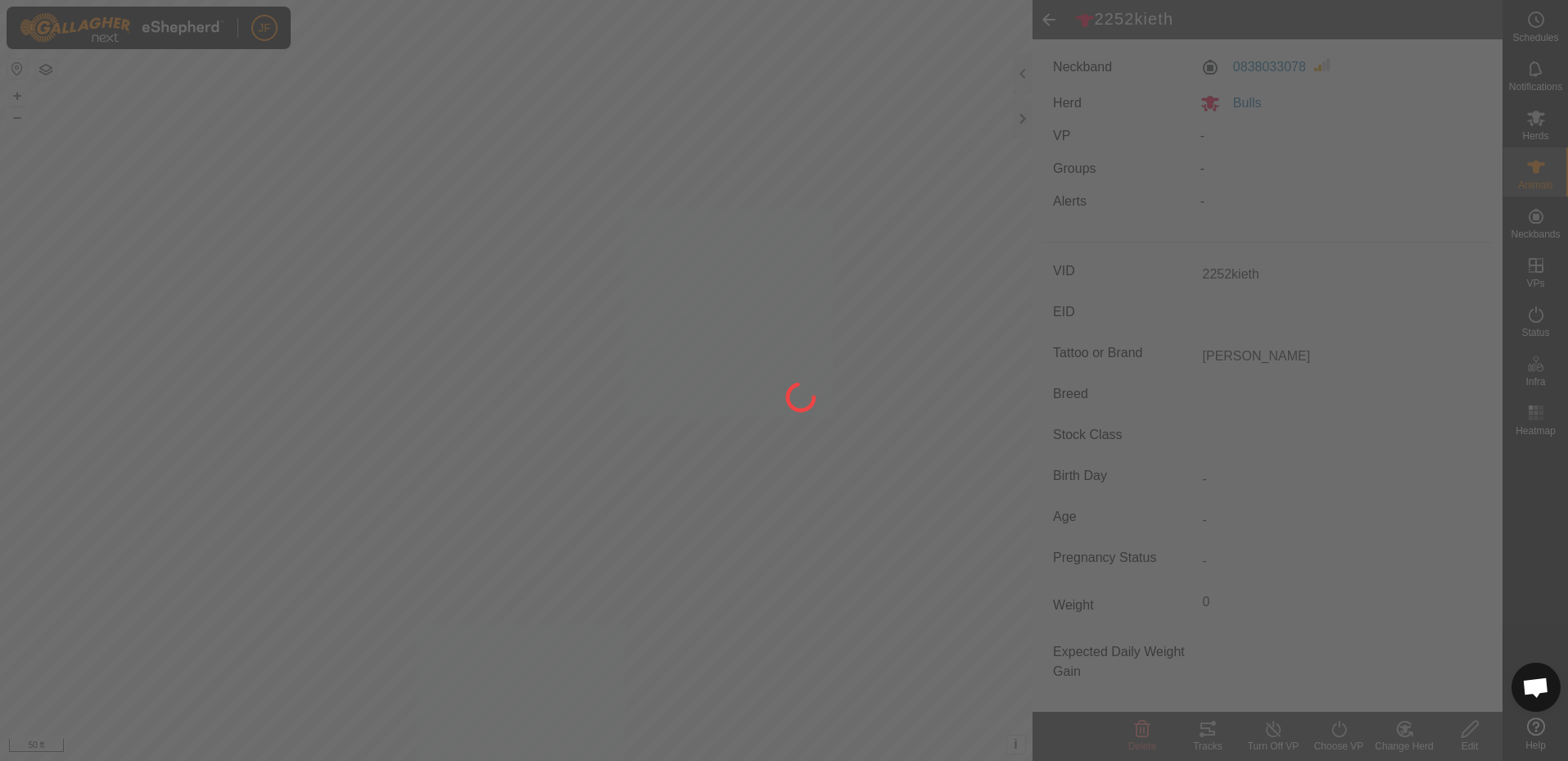
type input "-"
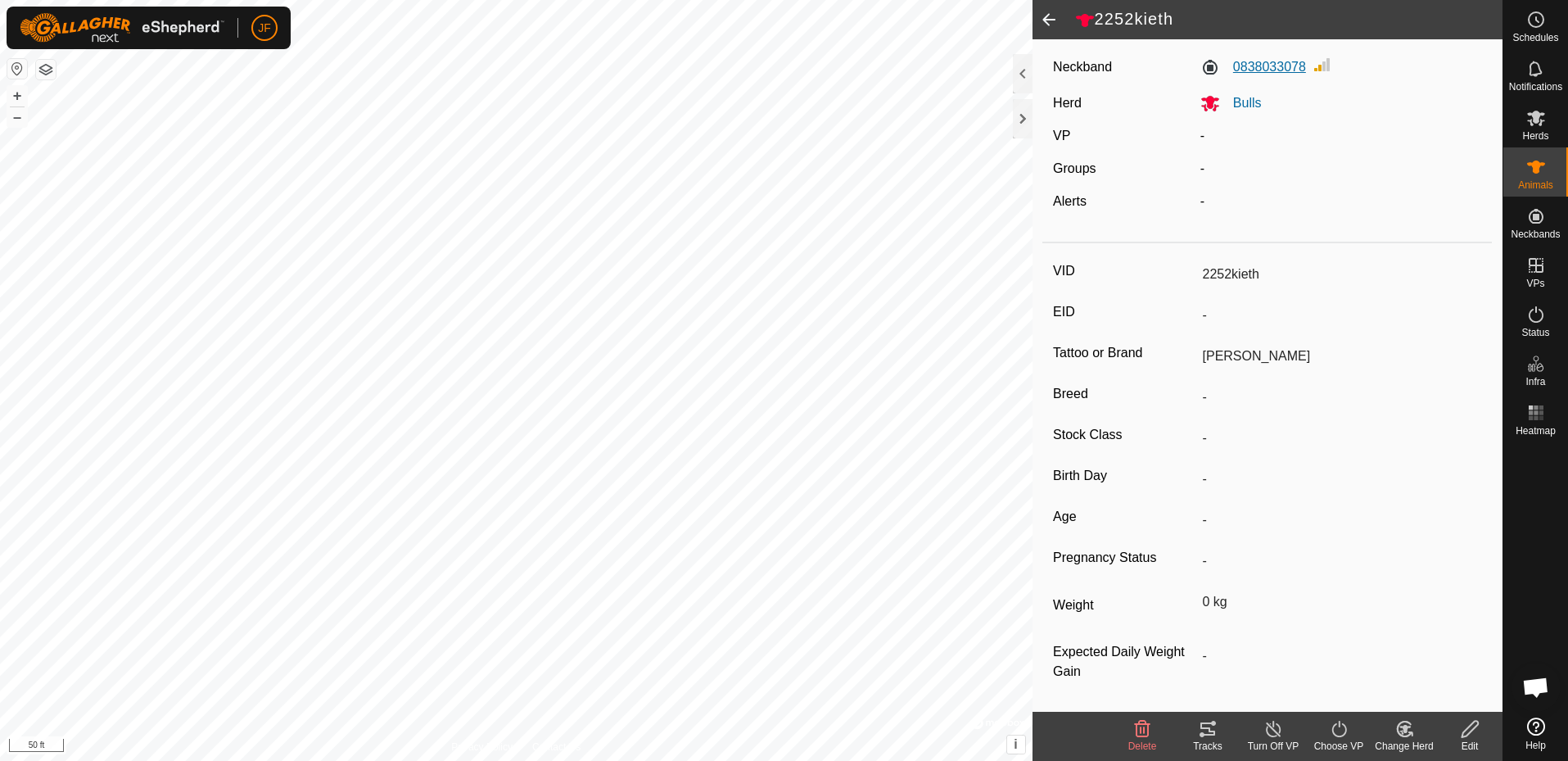
click at [1267, 71] on label "0838033078" at bounding box center [1253, 67] width 105 height 20
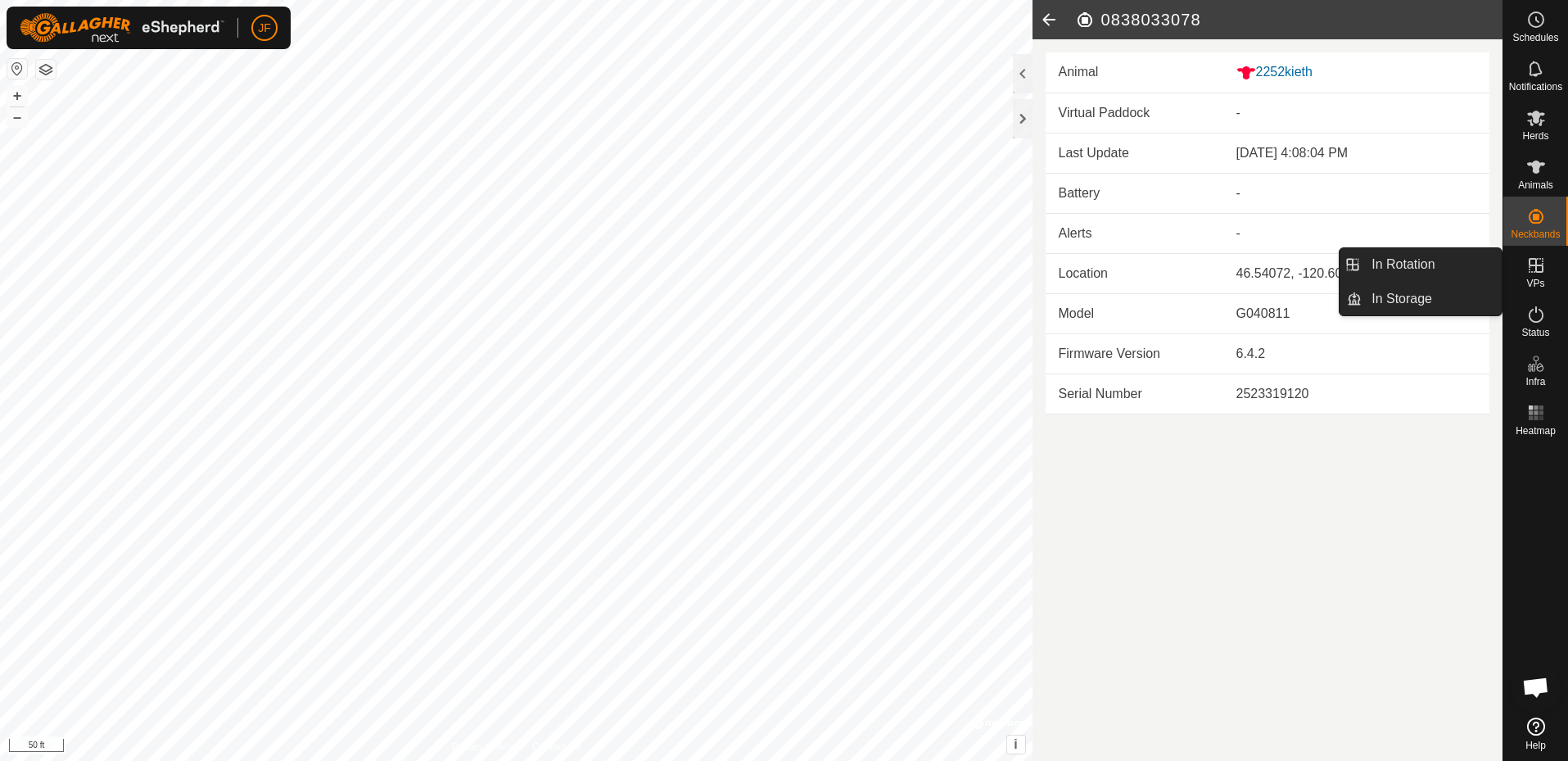
click at [1536, 267] on icon at bounding box center [1536, 266] width 15 height 15
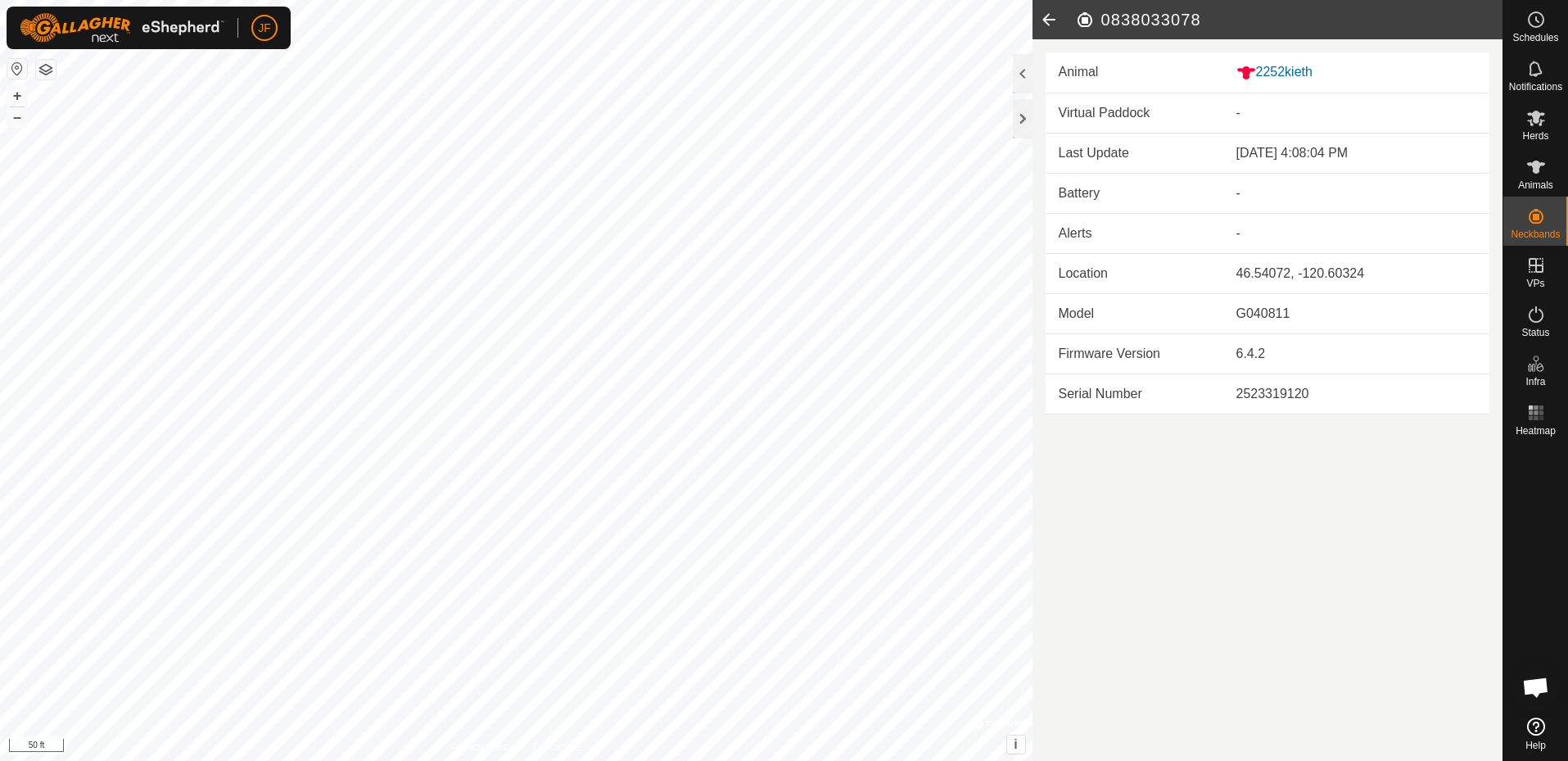
click at [1288, 580] on article "0838033078 Animal 2252kieth Virtual Paddock - Last Update Aug 28, 2025, 4:08:04…" at bounding box center [1269, 380] width 471 height 761
click at [1024, 70] on div at bounding box center [1023, 73] width 20 height 39
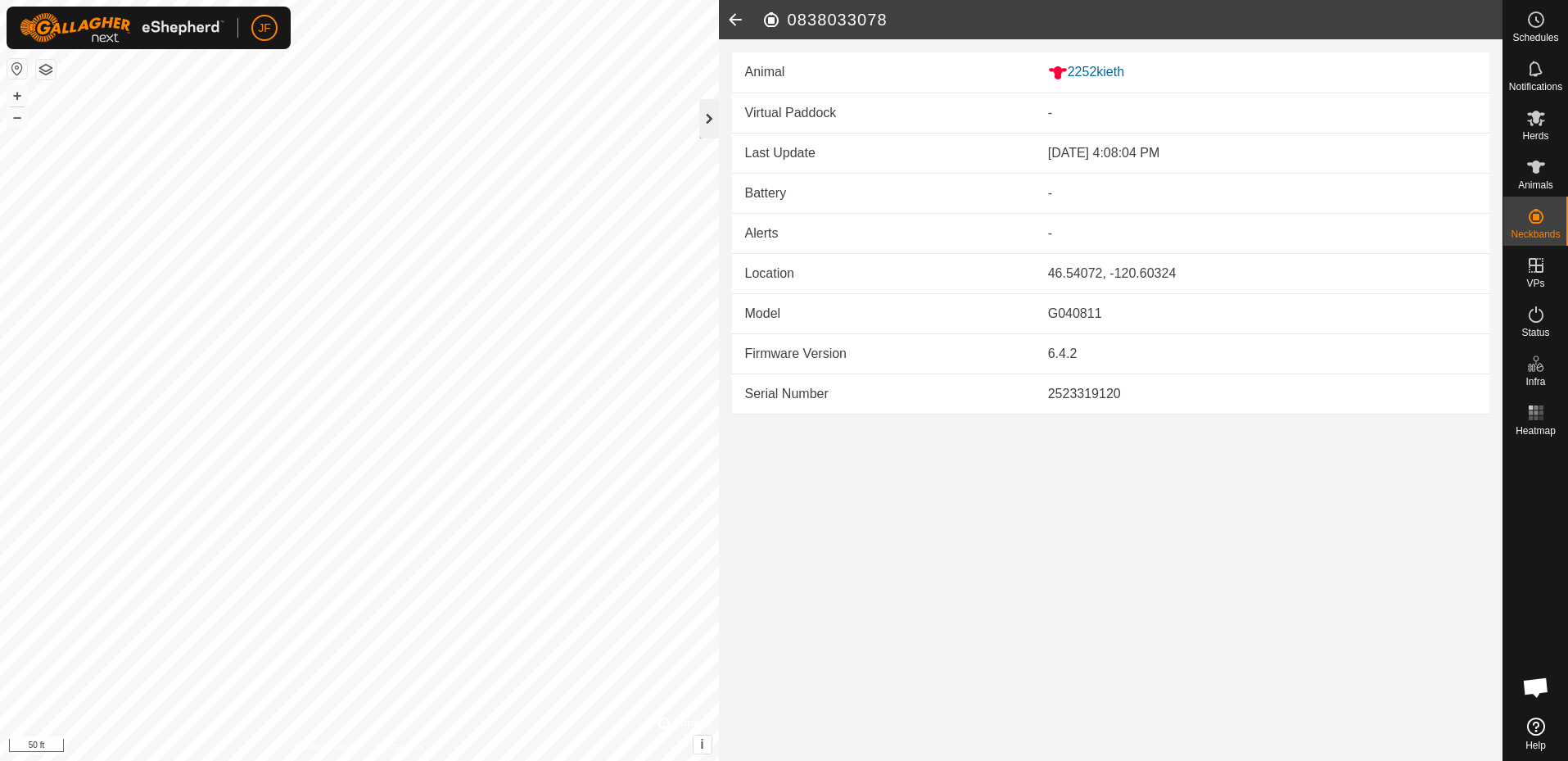
click at [718, 118] on div at bounding box center [709, 118] width 20 height 39
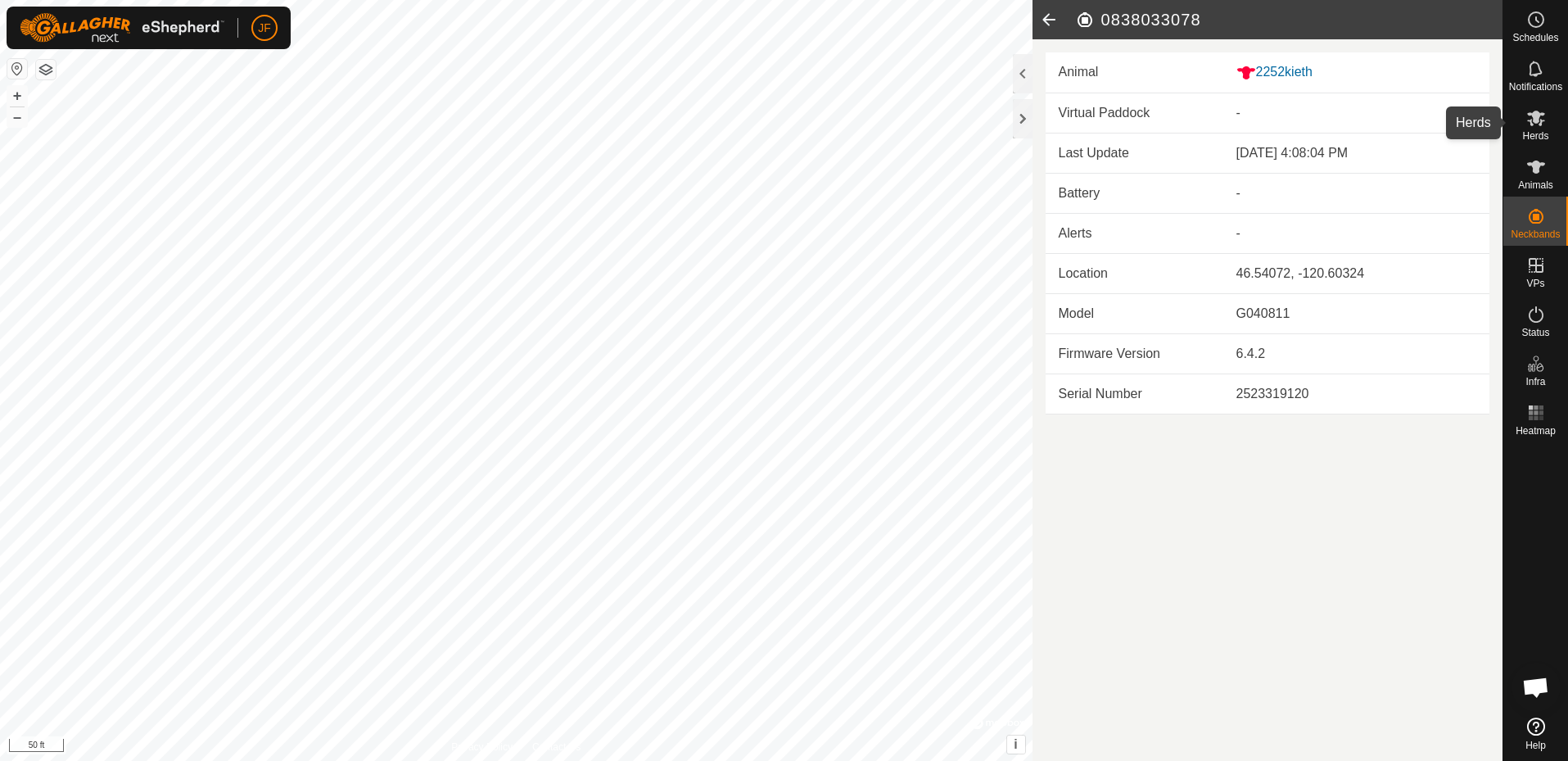
click at [1544, 123] on icon at bounding box center [1536, 118] width 20 height 20
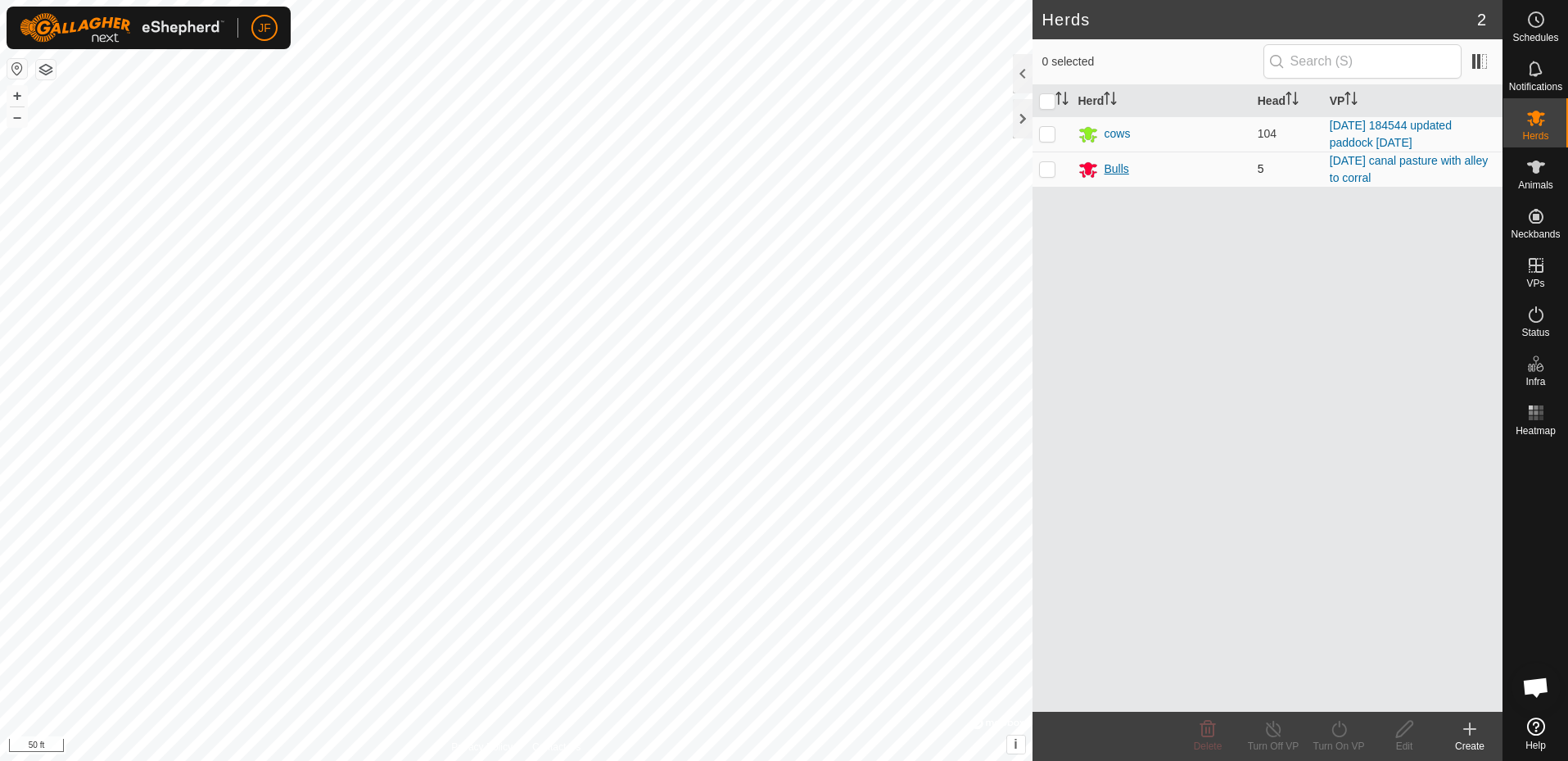
click at [1118, 164] on div "Bulls" at bounding box center [1118, 168] width 25 height 17
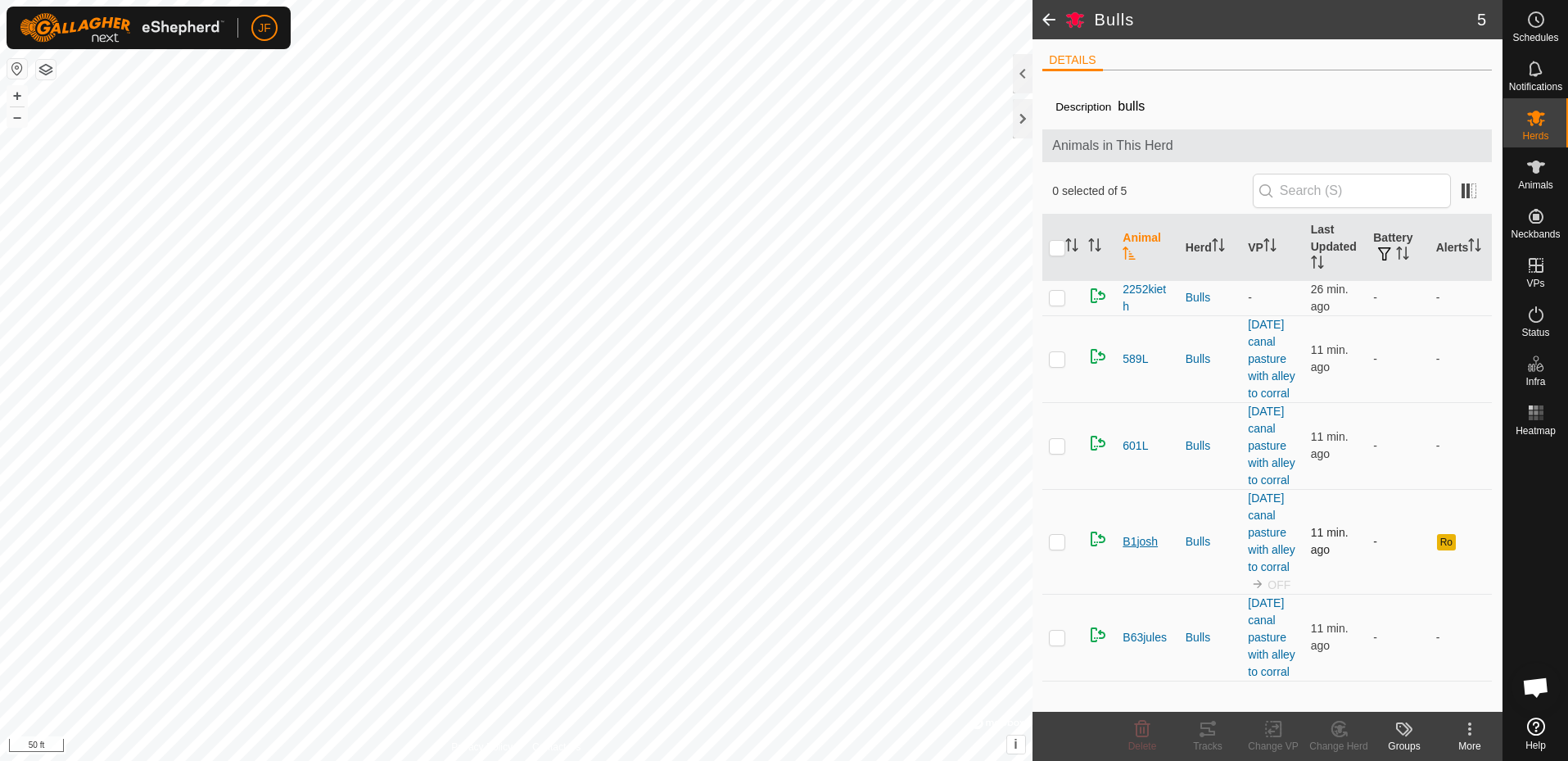
click at [1150, 540] on span "B1josh" at bounding box center [1140, 542] width 35 height 17
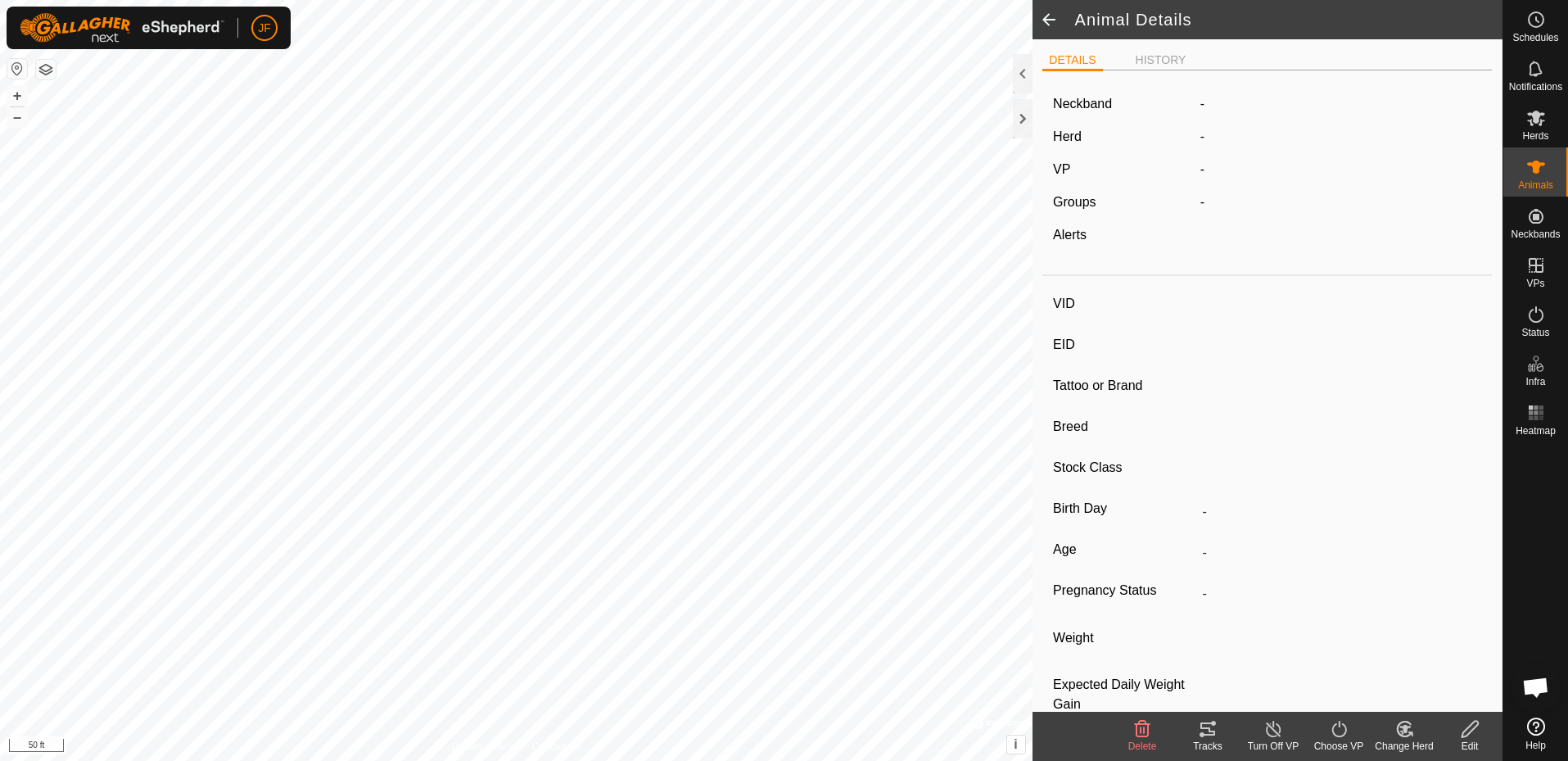
type input "B1josh"
type input "-"
type input "[PERSON_NAME]"
type input "-"
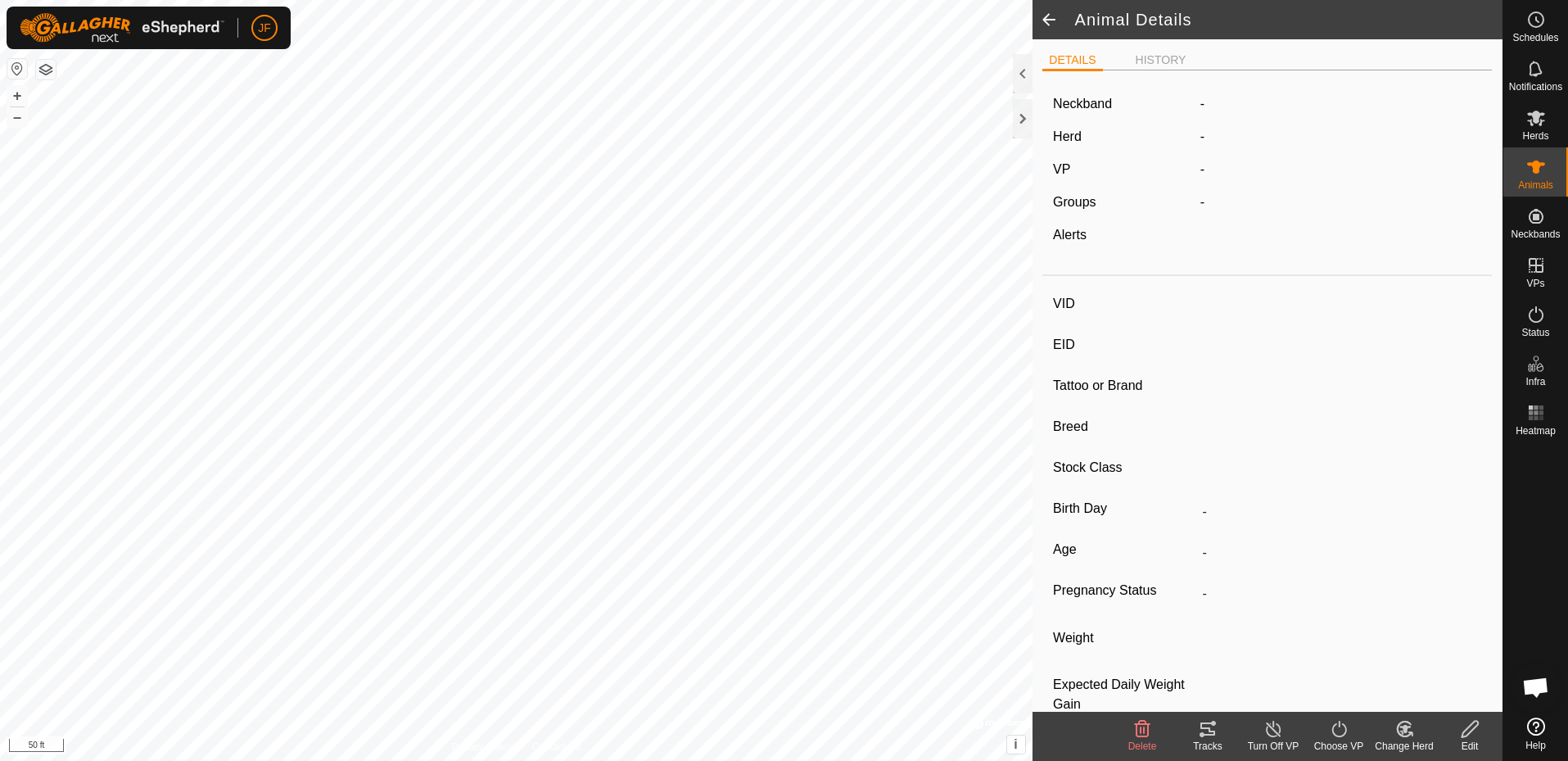
type input "0 kg"
type input "-"
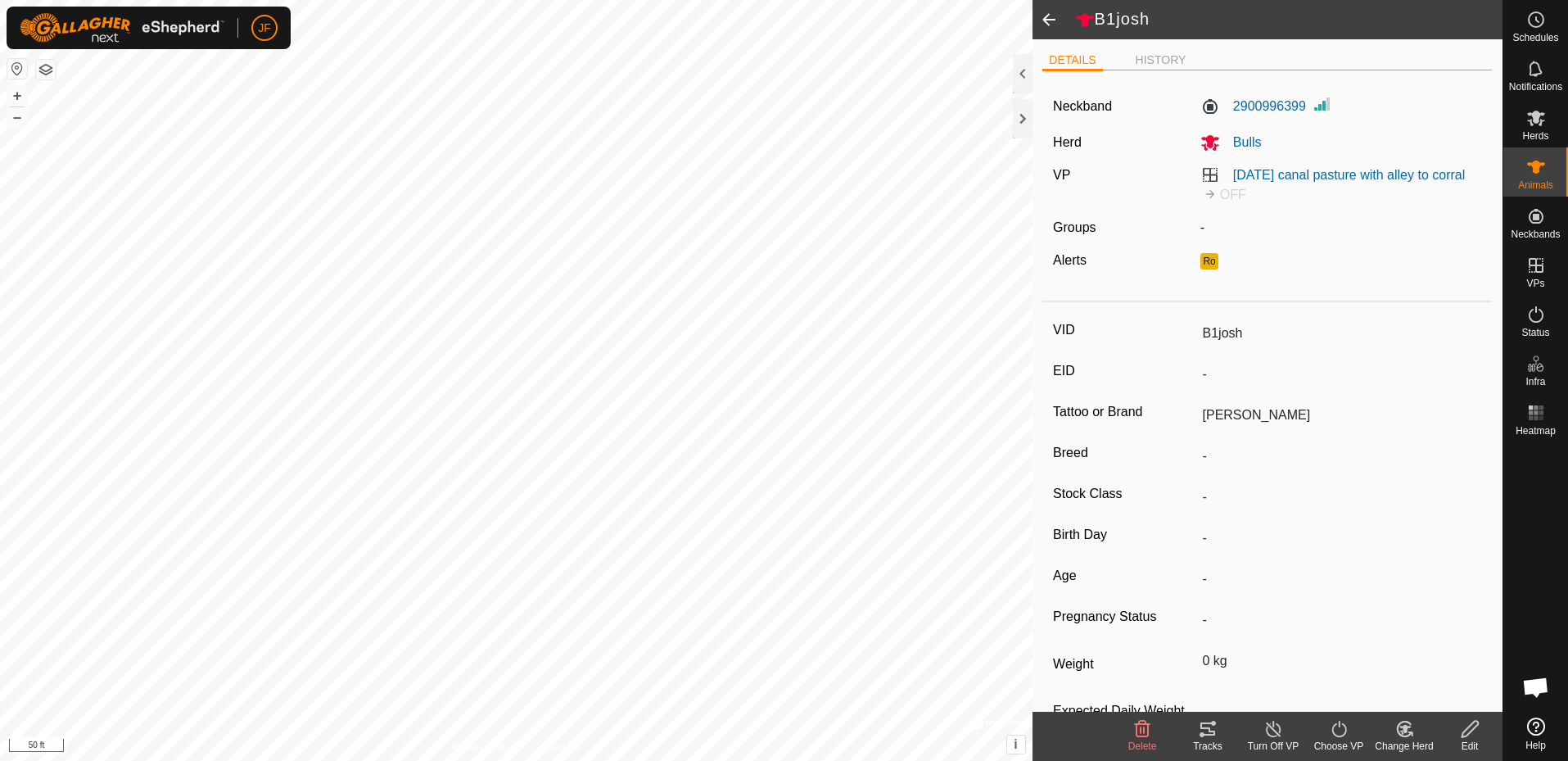
click at [1469, 729] on icon at bounding box center [1470, 729] width 21 height 20
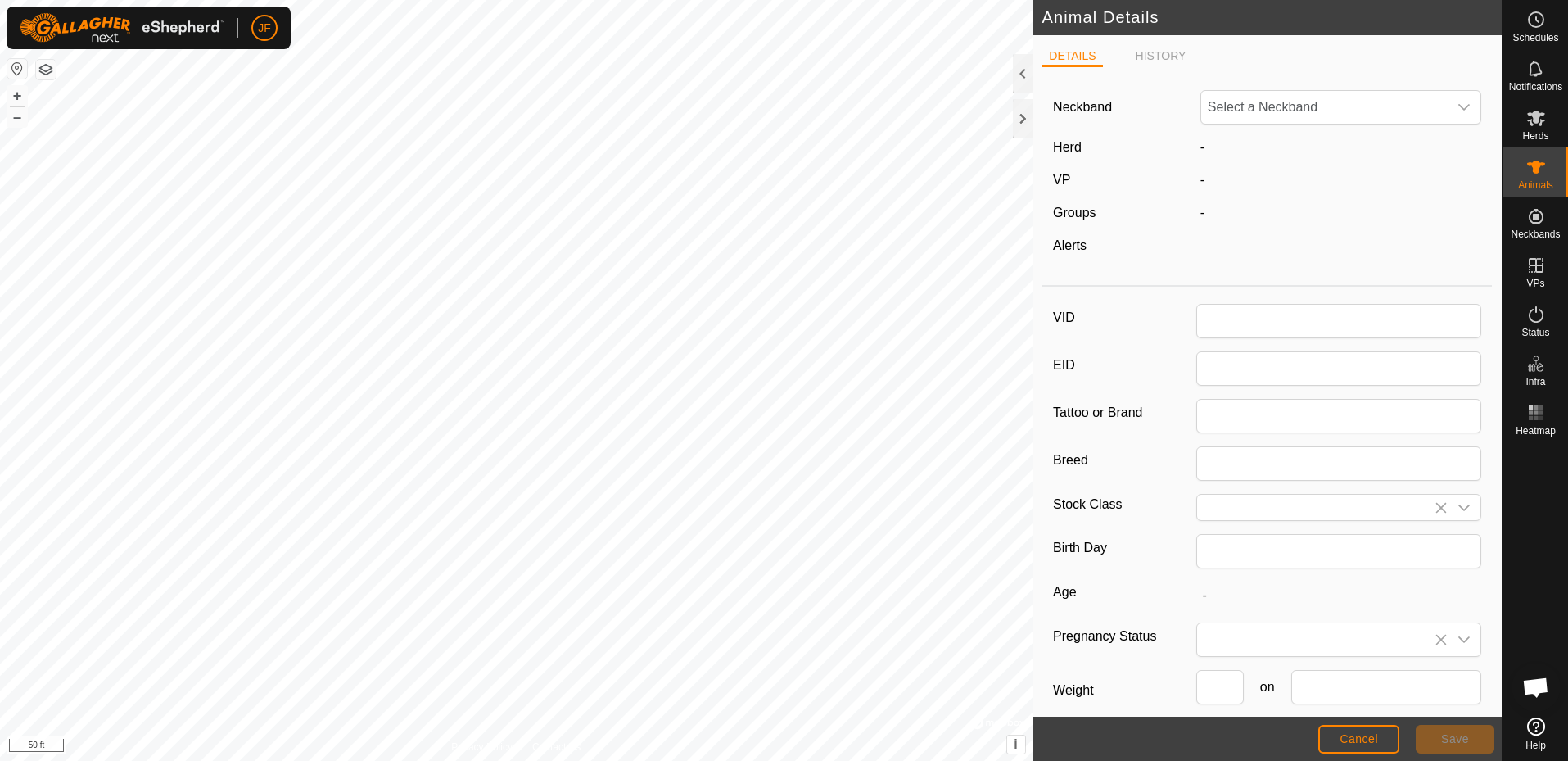
type input "B1josh"
type input "[PERSON_NAME]"
type input "0"
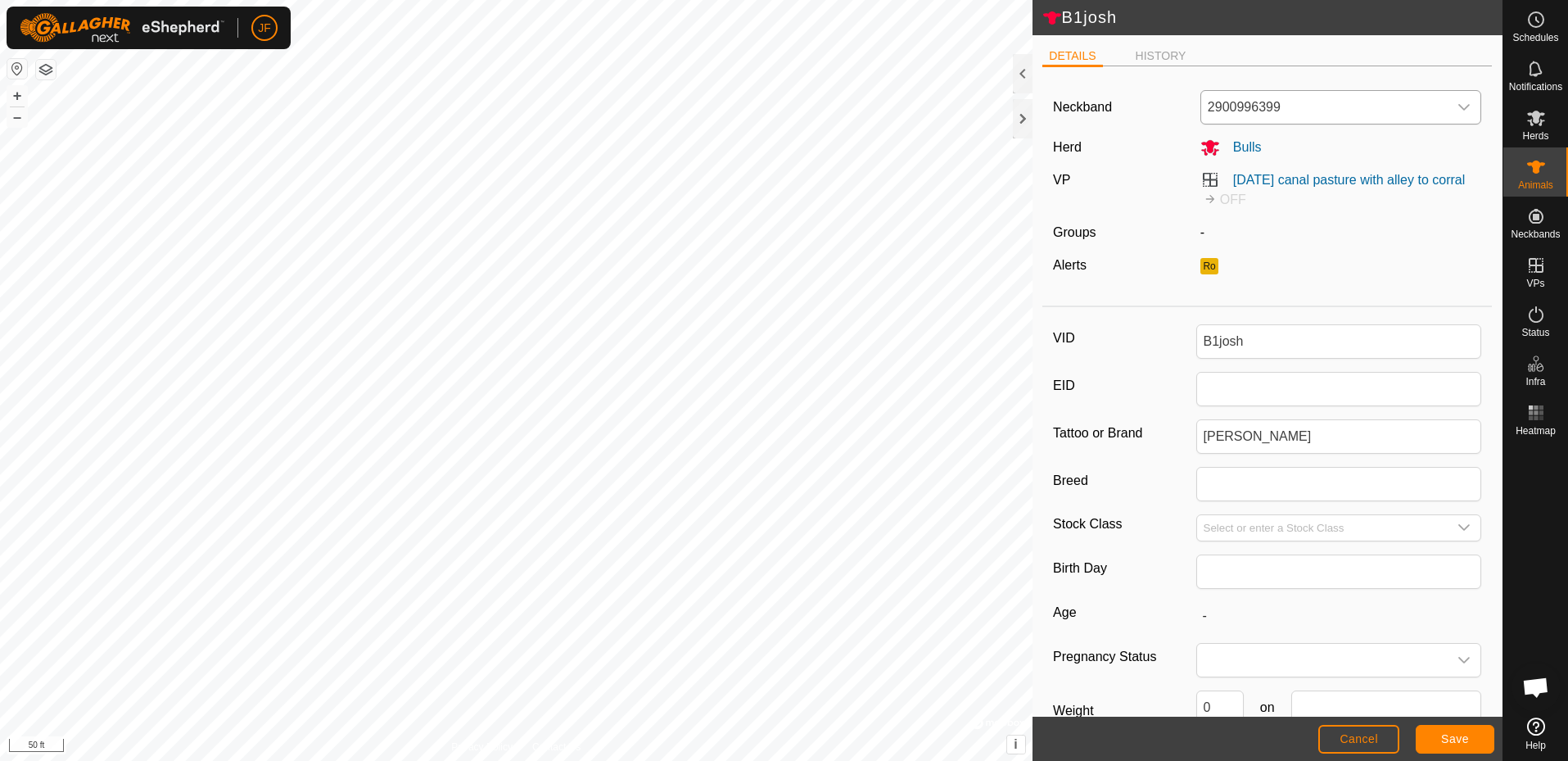
click at [1459, 106] on icon "dropdown trigger" at bounding box center [1465, 107] width 12 height 7
type input "0721"
click at [1274, 193] on li "4028320721" at bounding box center [1337, 191] width 270 height 32
click at [1455, 737] on span "Save" at bounding box center [1455, 739] width 28 height 13
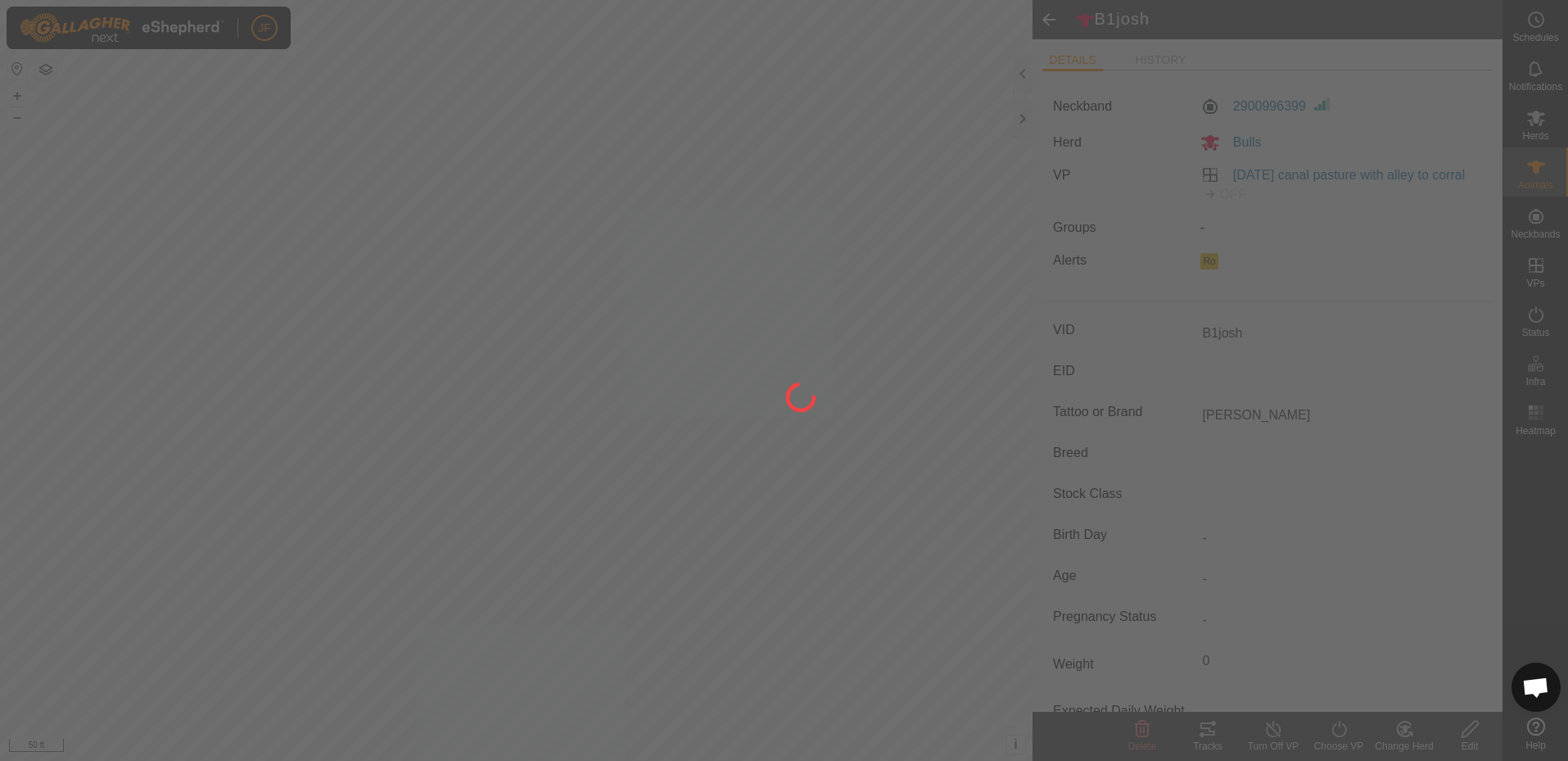
type input "-"
type input "0 kg"
type input "-"
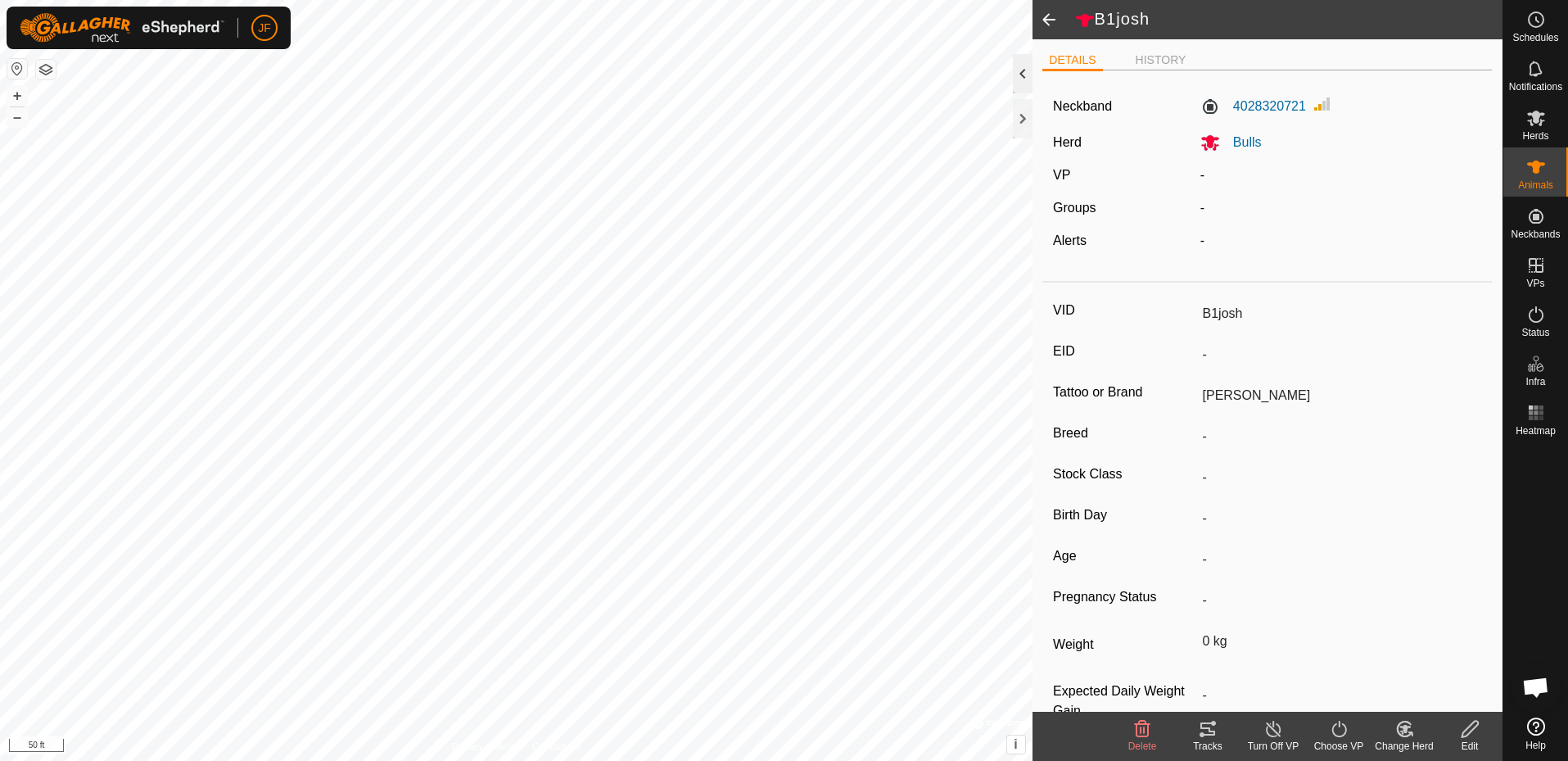
click at [1022, 66] on div at bounding box center [1023, 73] width 20 height 39
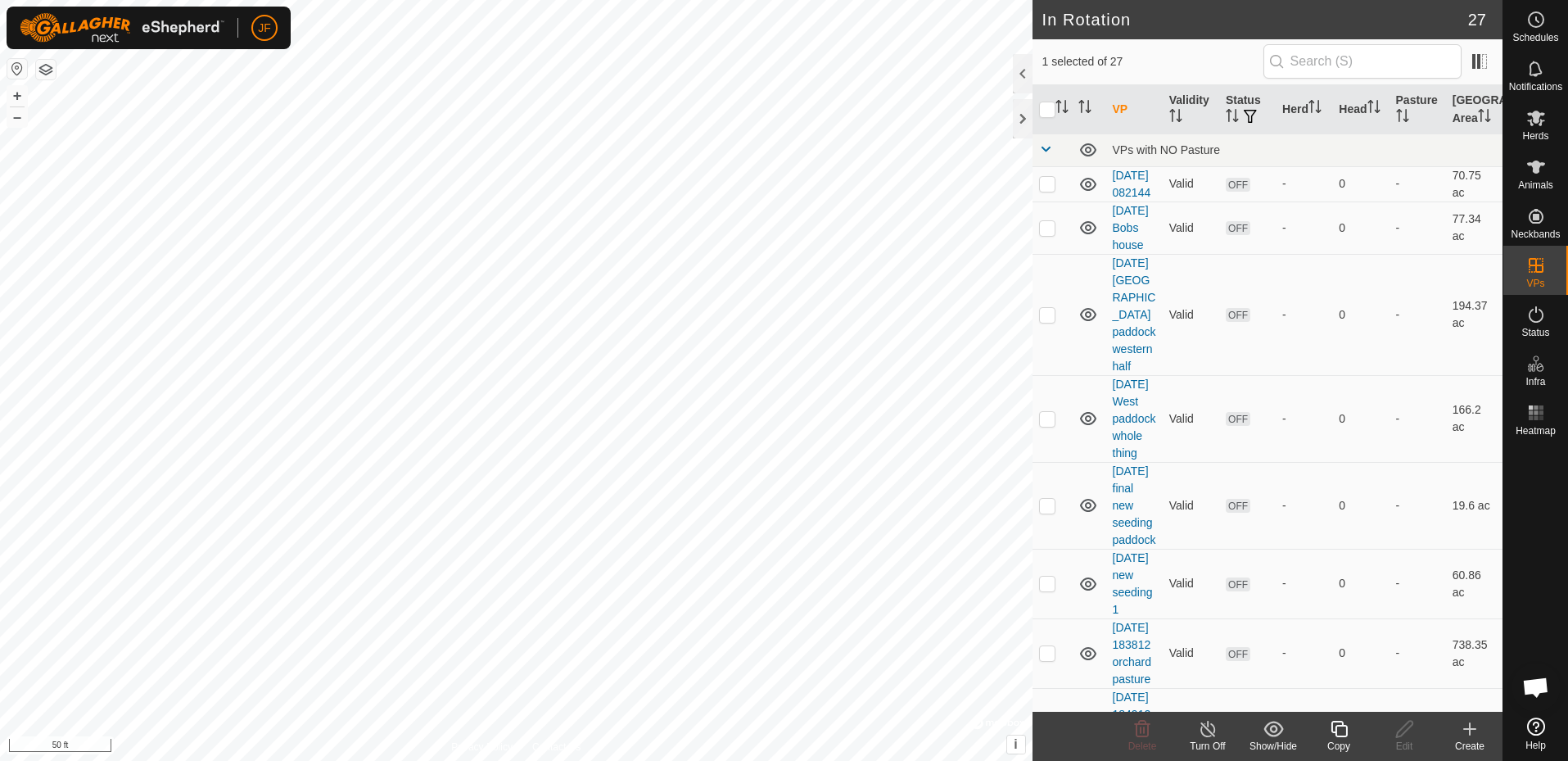
checkbox input "false"
checkbox input "true"
checkbox input "false"
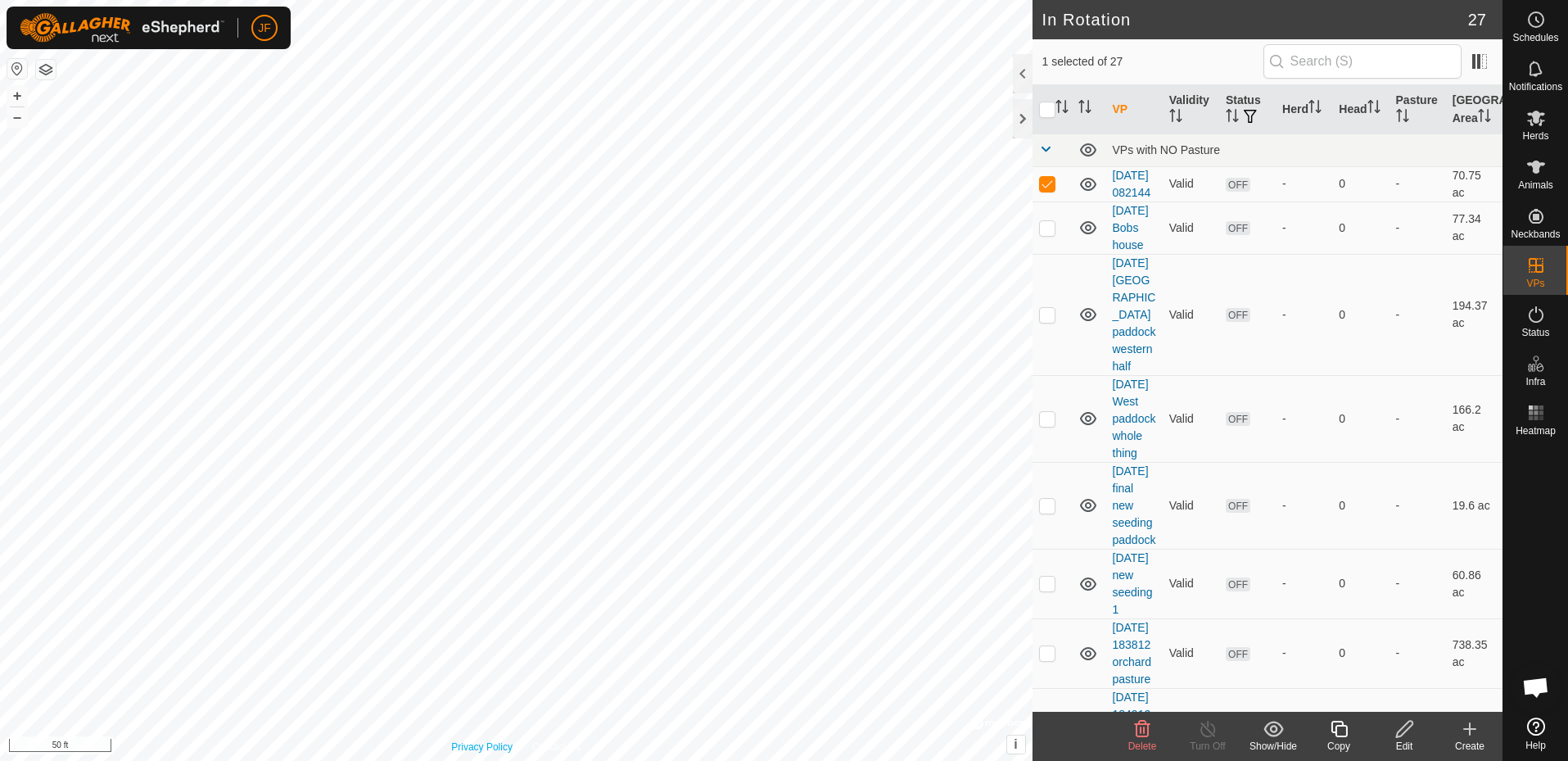
checkbox input "true"
click at [1541, 125] on icon at bounding box center [1536, 118] width 20 height 20
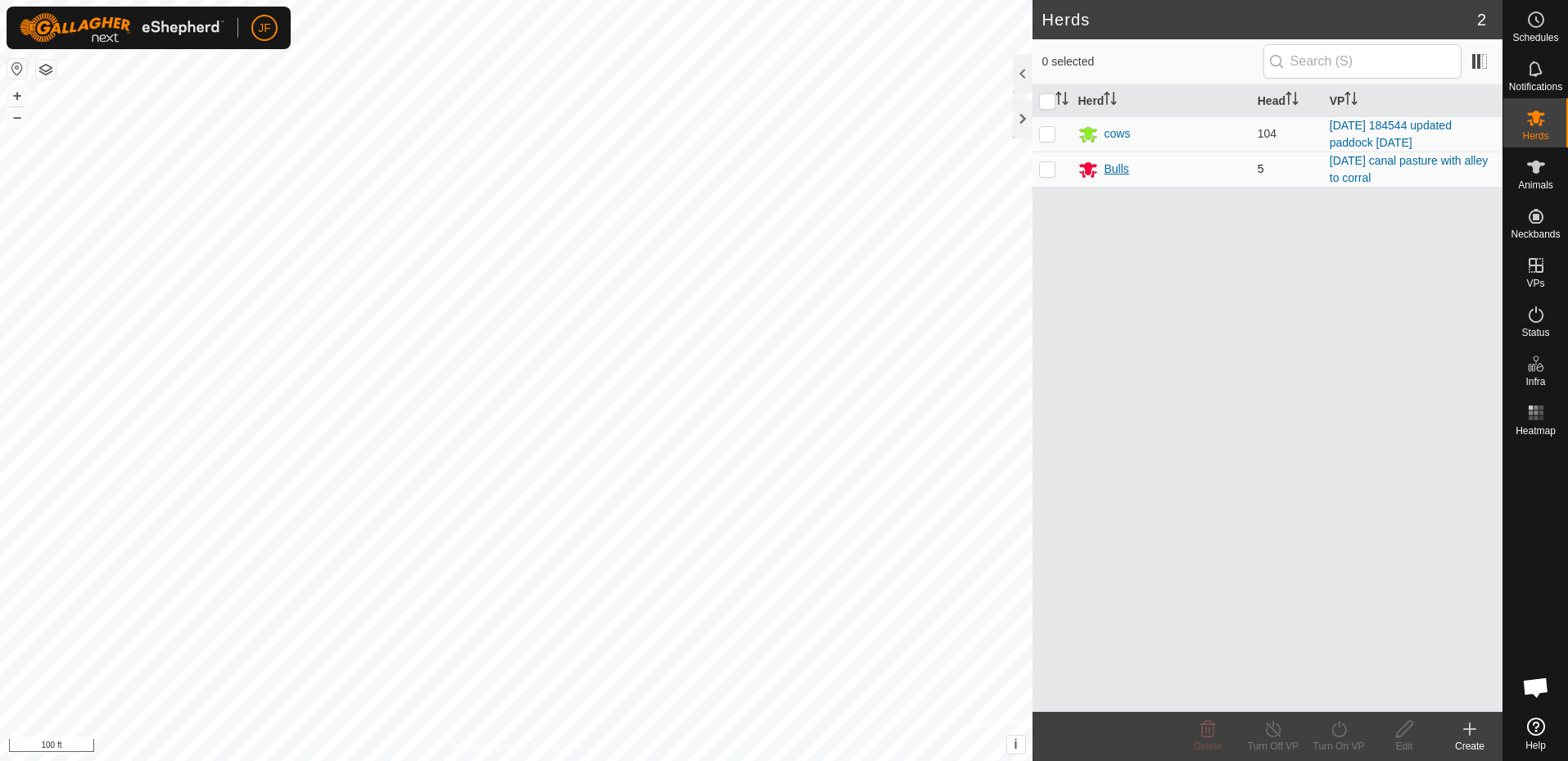
click at [1113, 171] on div "Bulls" at bounding box center [1118, 168] width 25 height 17
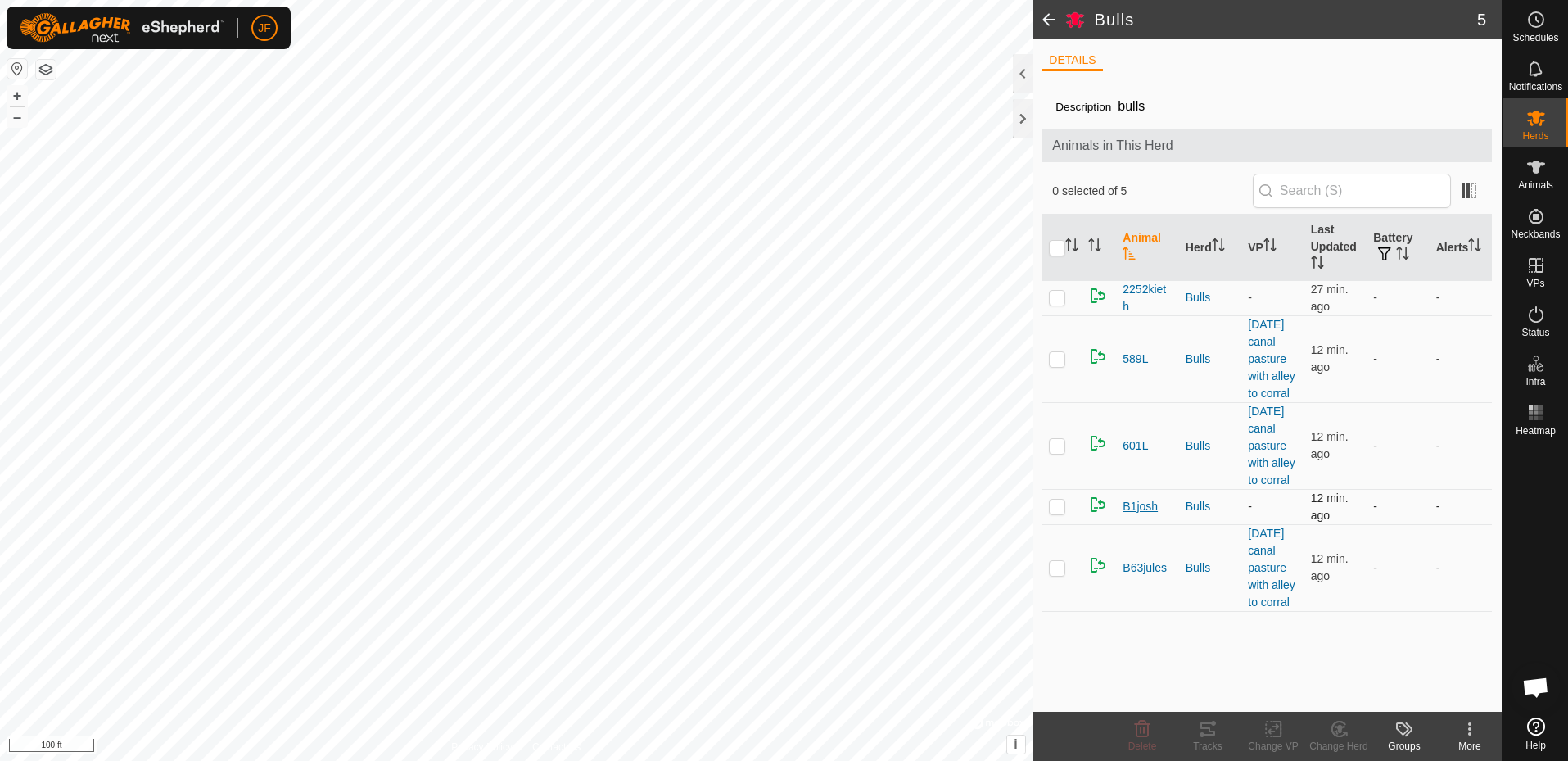
click at [1144, 506] on span "B1josh" at bounding box center [1140, 506] width 35 height 17
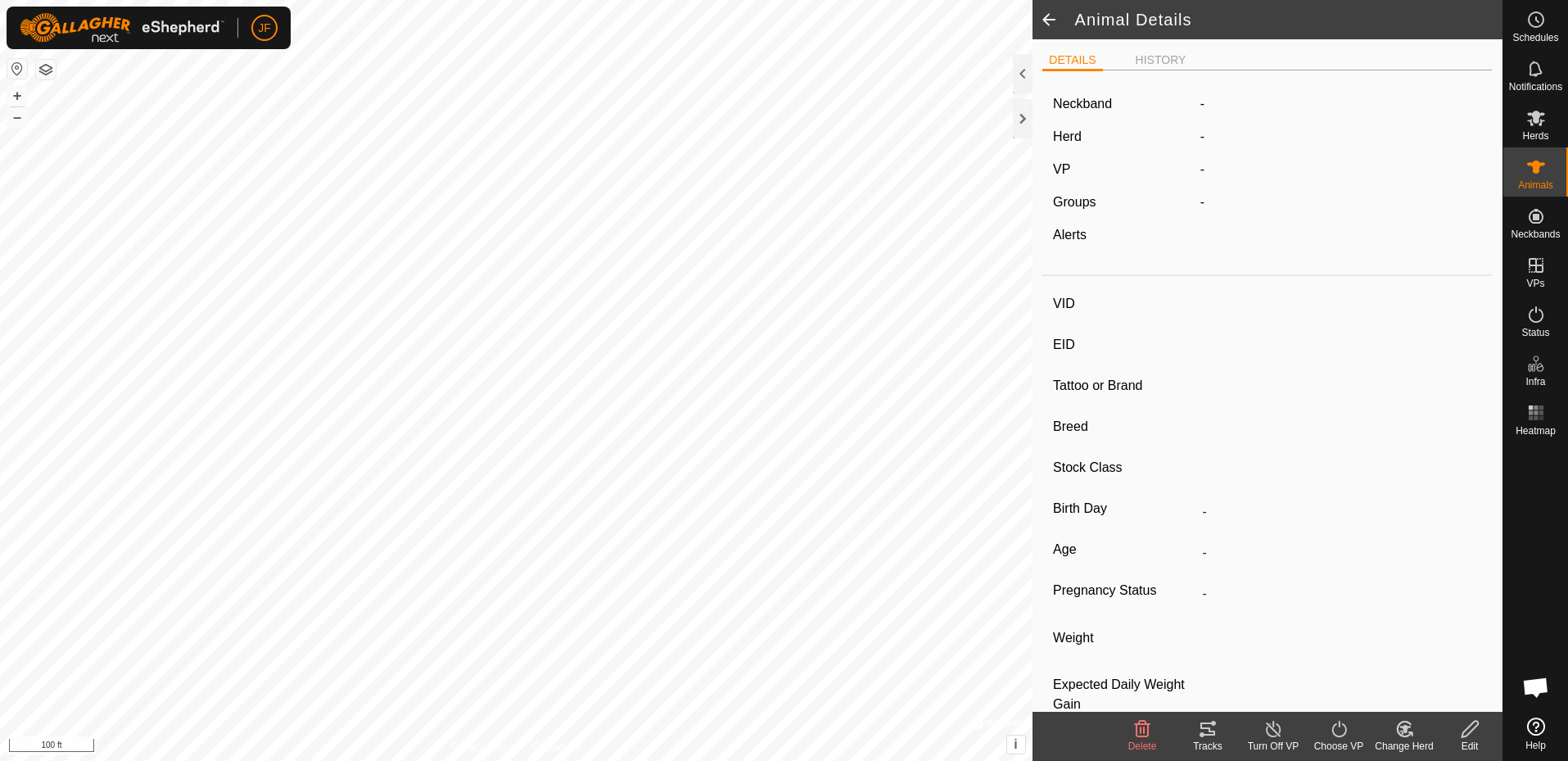
type input "B1josh"
type input "-"
type input "[PERSON_NAME]"
type input "-"
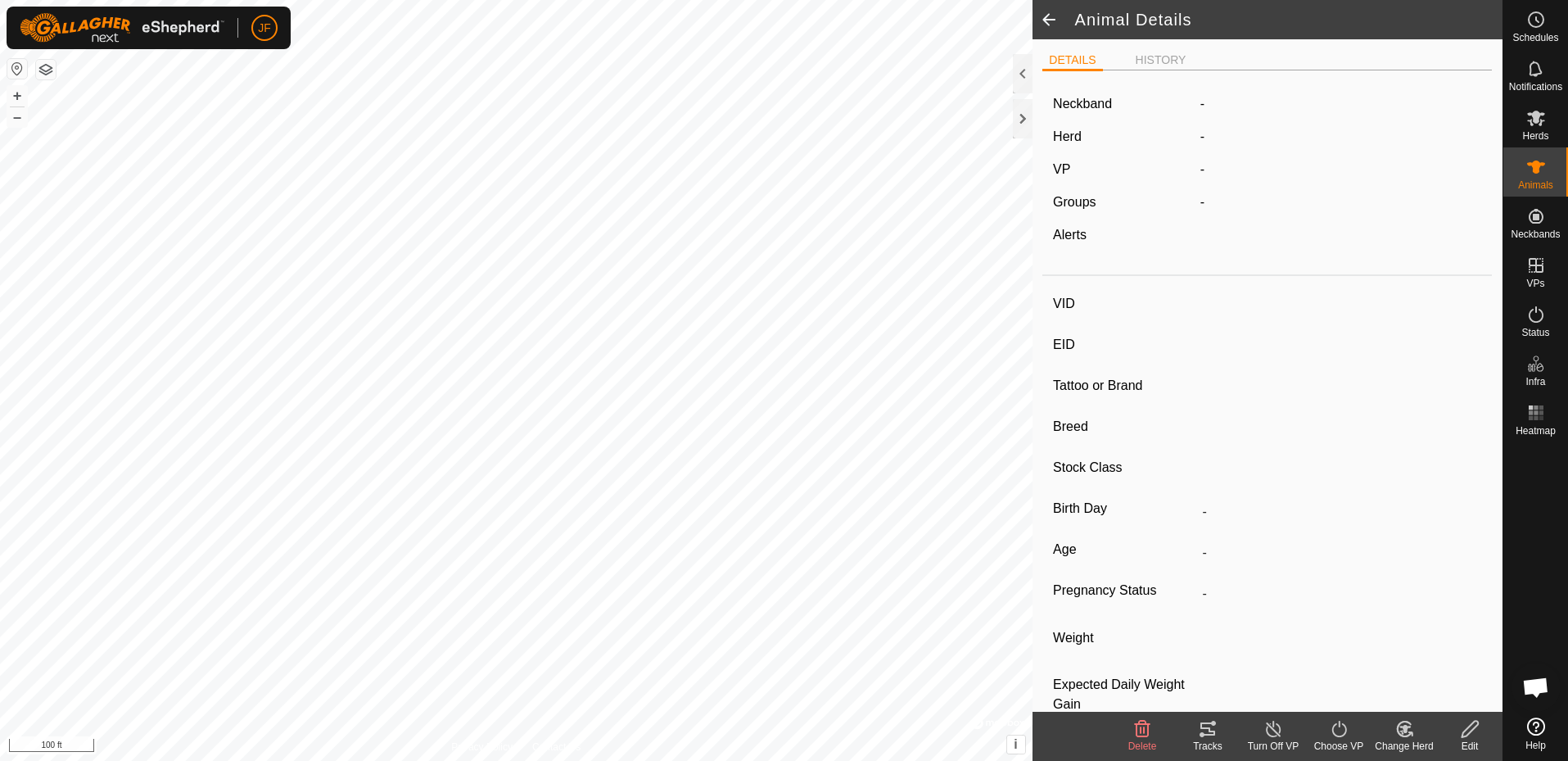
type input "0 kg"
type input "-"
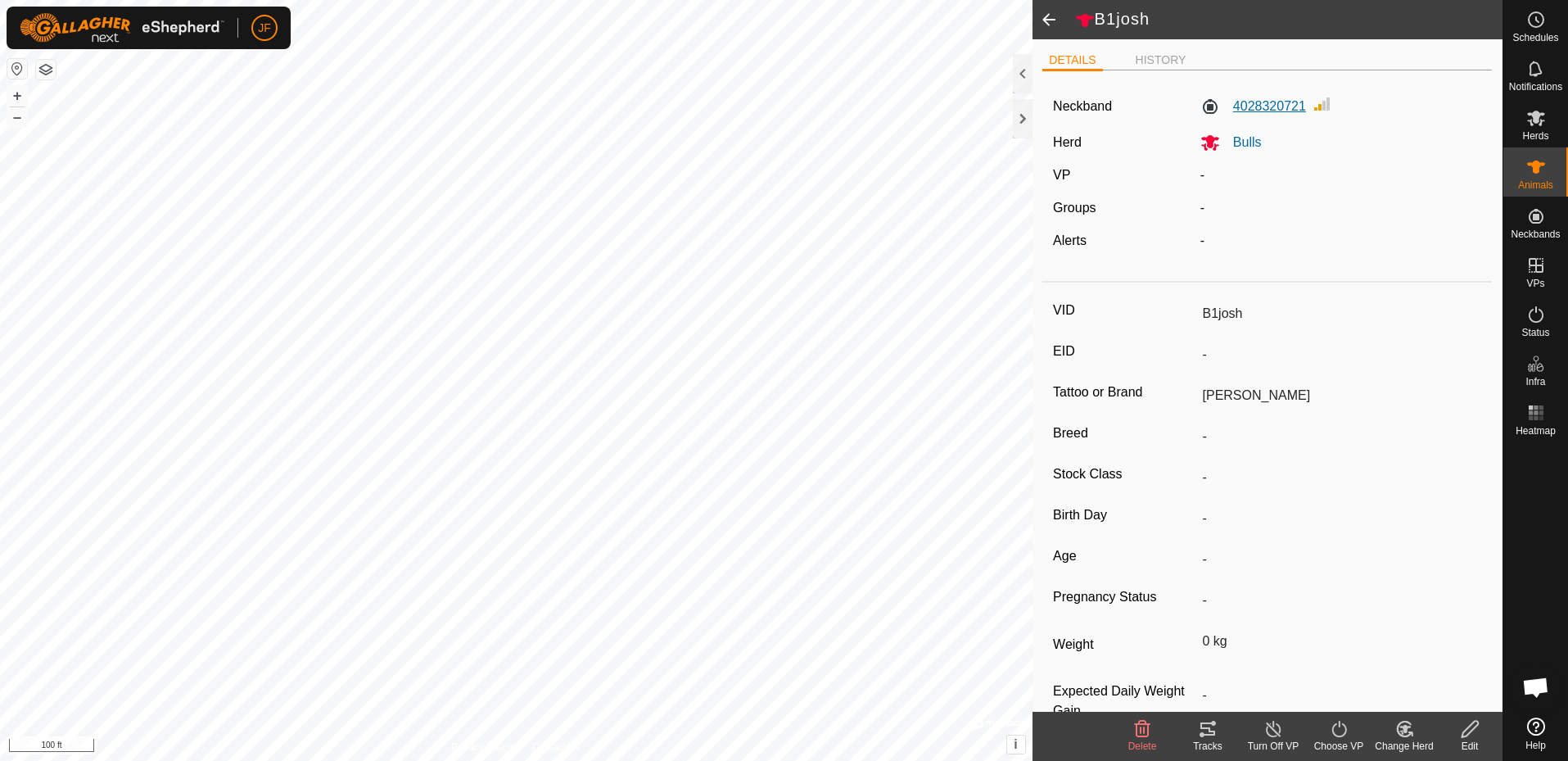
click at [1263, 97] on label "4028320721" at bounding box center [1253, 106] width 105 height 20
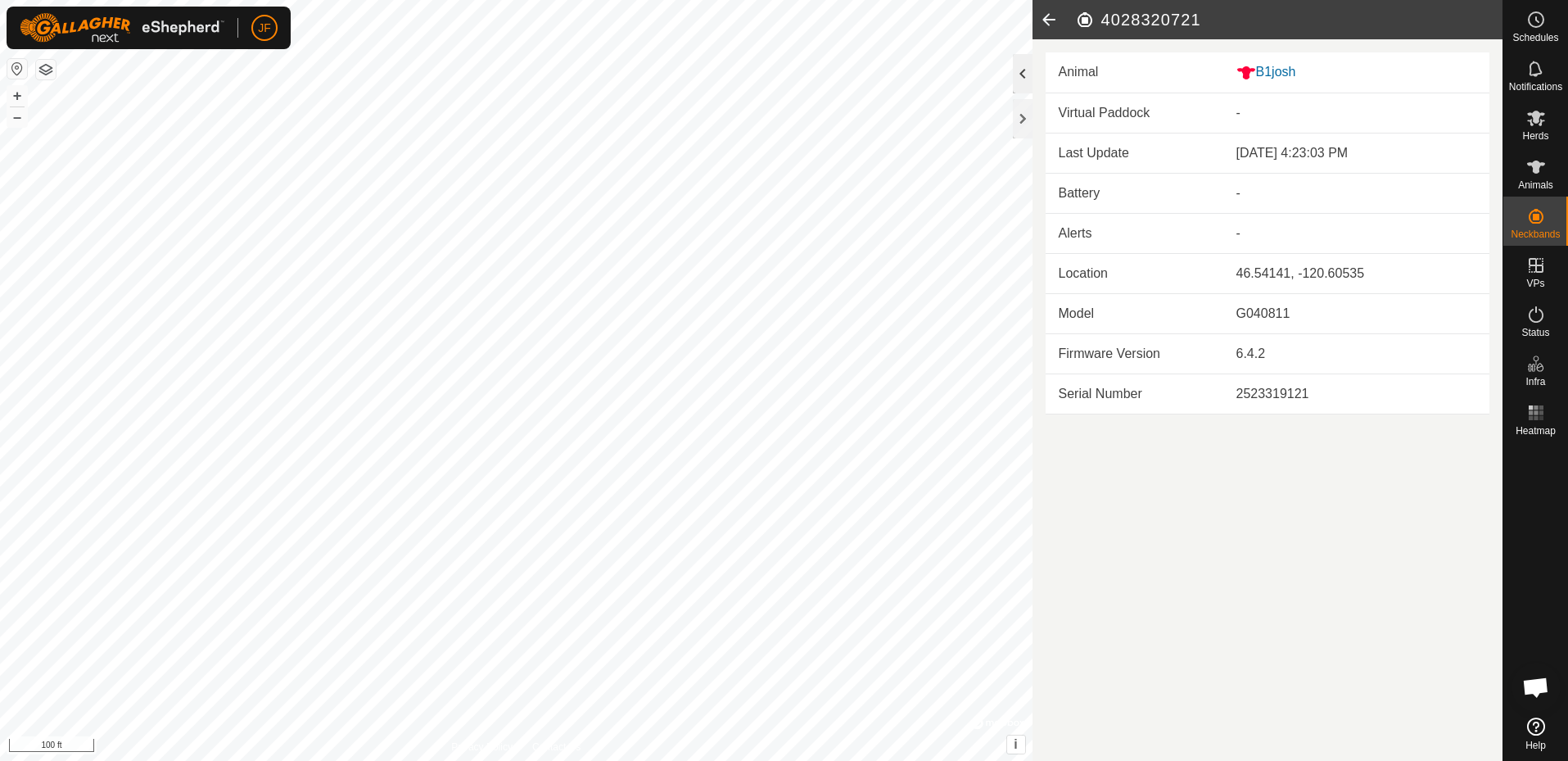
click at [1017, 73] on div at bounding box center [1023, 73] width 20 height 39
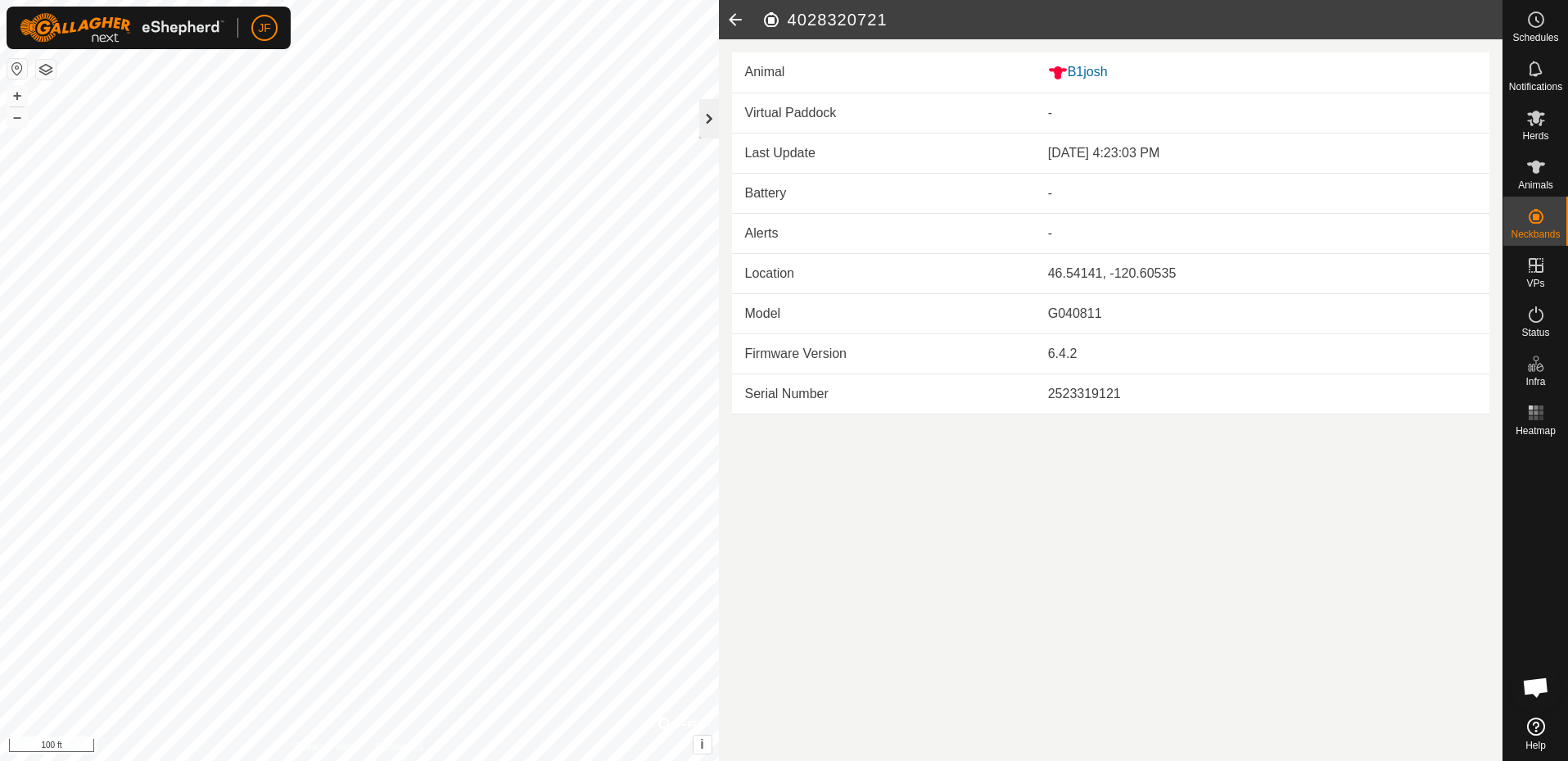
click at [707, 110] on div at bounding box center [709, 118] width 20 height 39
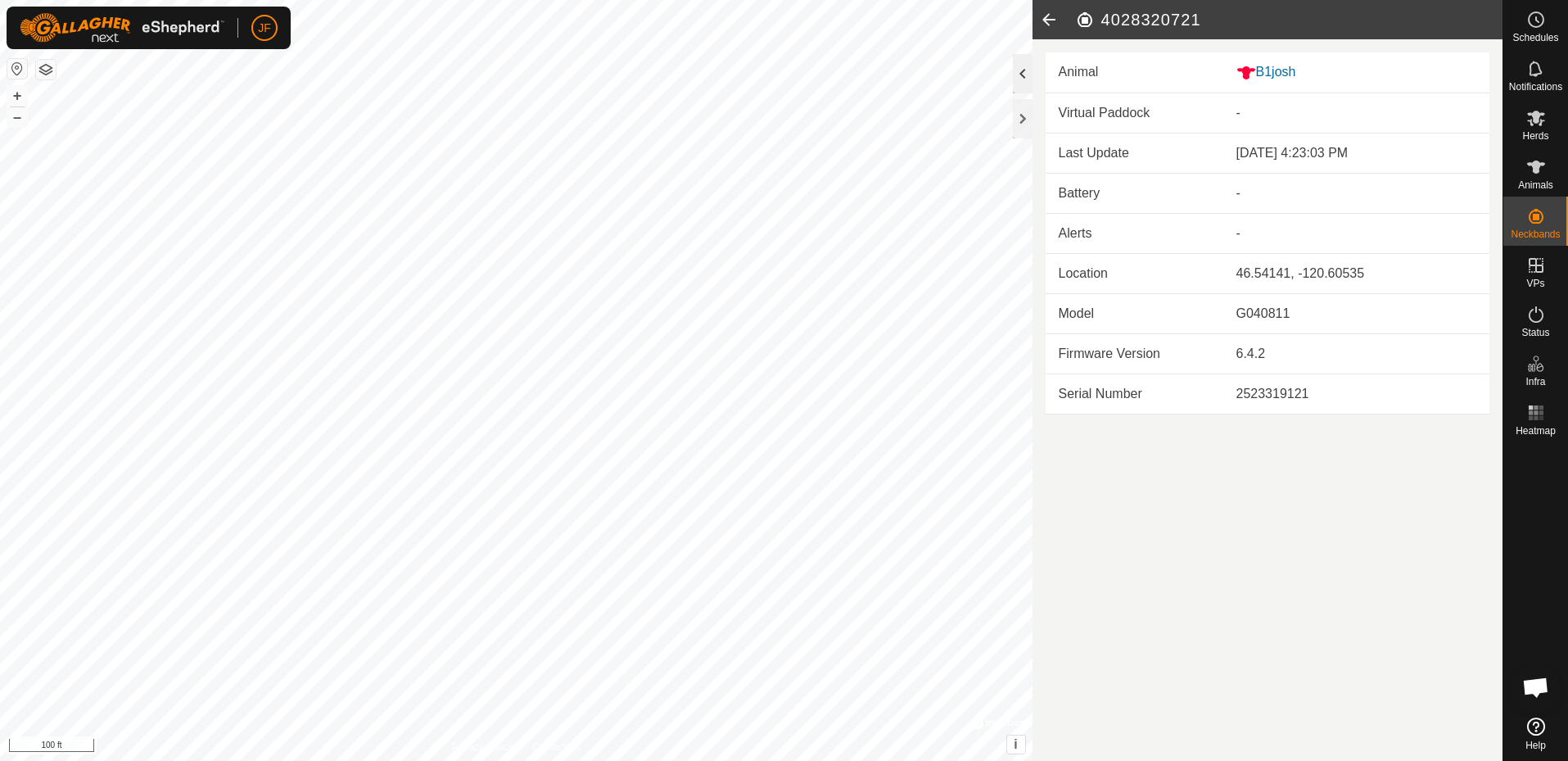
click at [1025, 65] on div at bounding box center [1023, 73] width 20 height 39
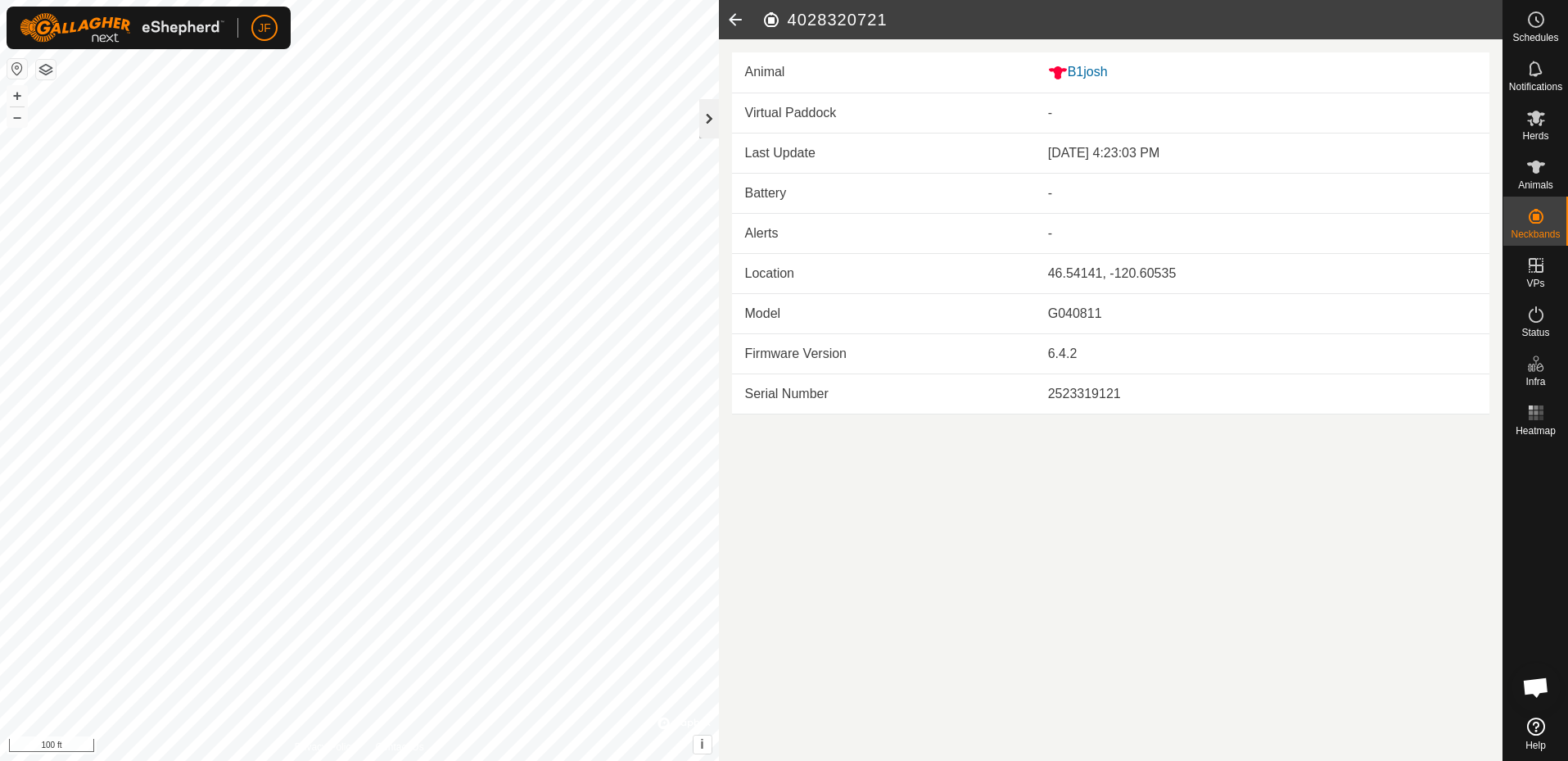
click at [709, 118] on div at bounding box center [709, 118] width 20 height 39
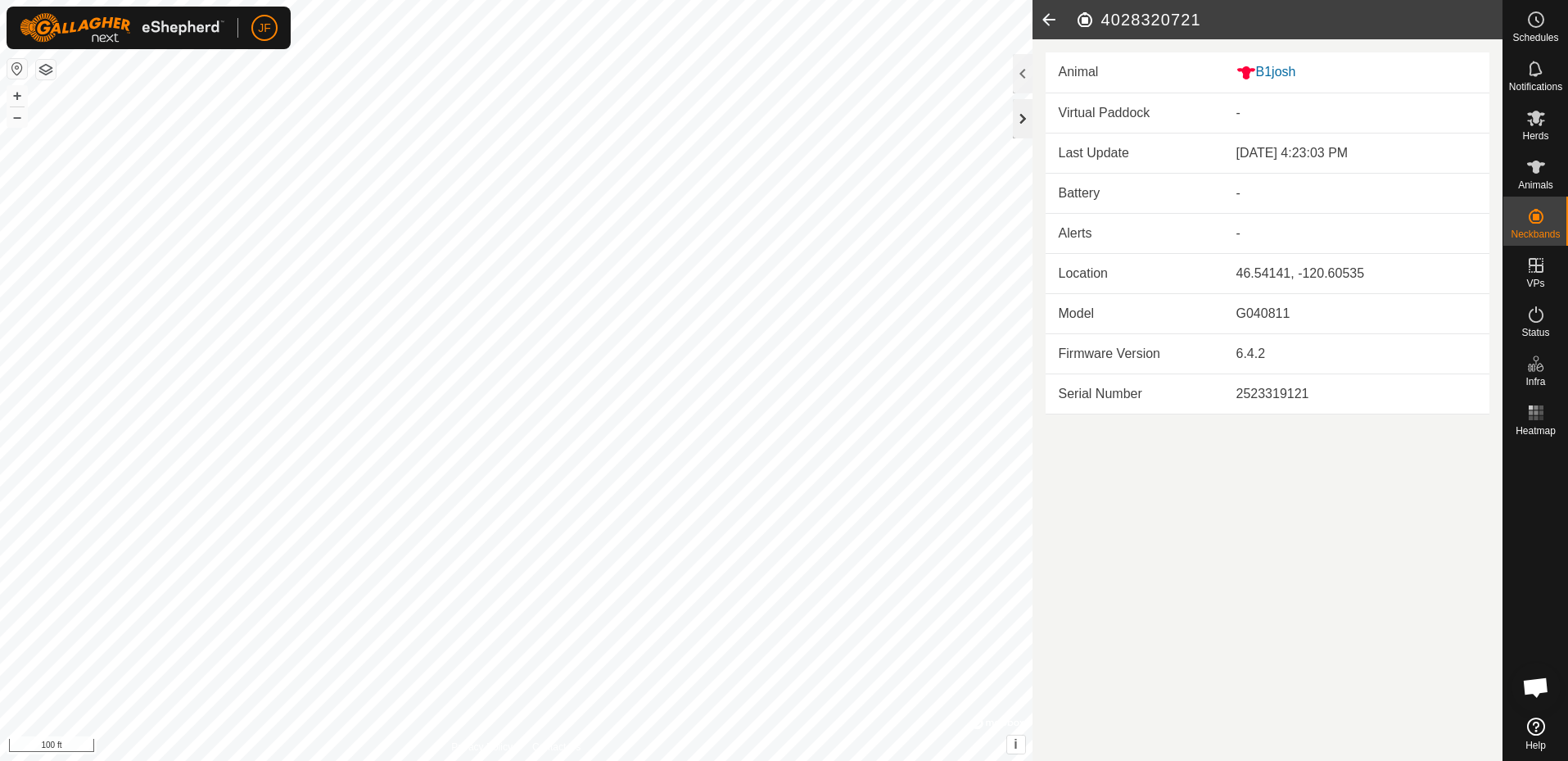
click at [1021, 118] on div at bounding box center [1023, 118] width 20 height 39
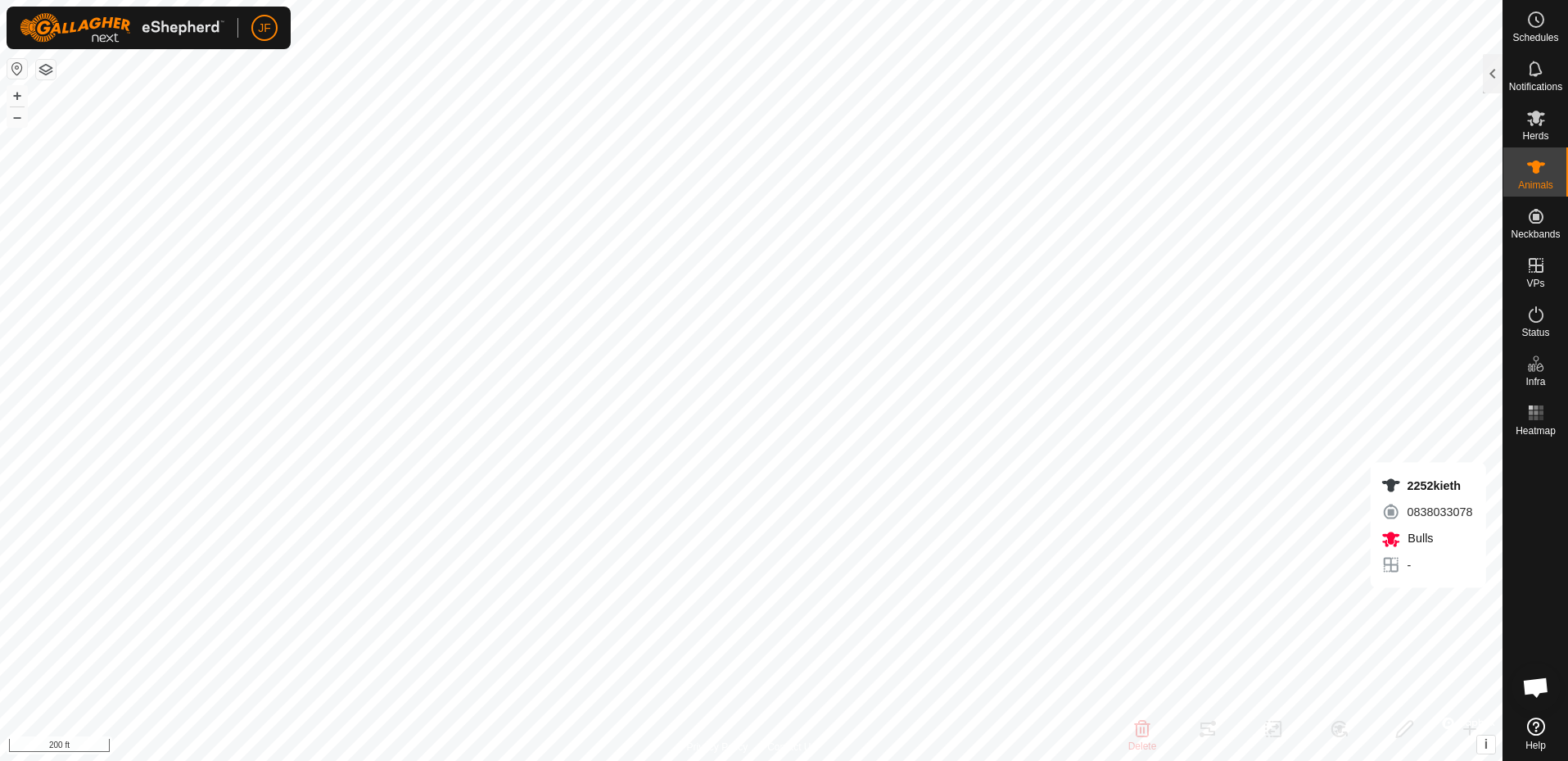
checkbox input "true"
checkbox input "false"
click at [1536, 118] on icon at bounding box center [1536, 118] width 18 height 16
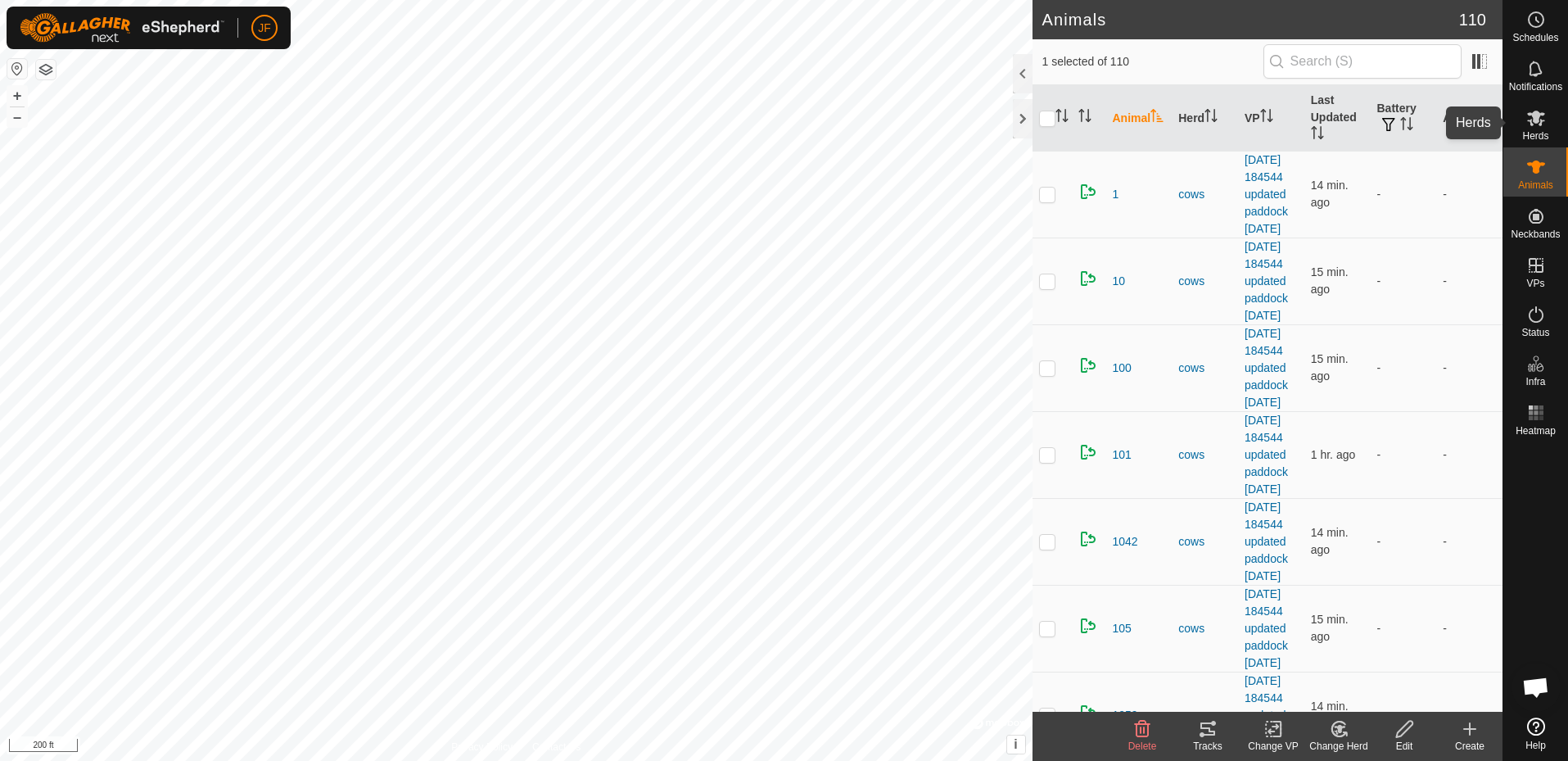
click at [1527, 120] on icon at bounding box center [1536, 118] width 20 height 20
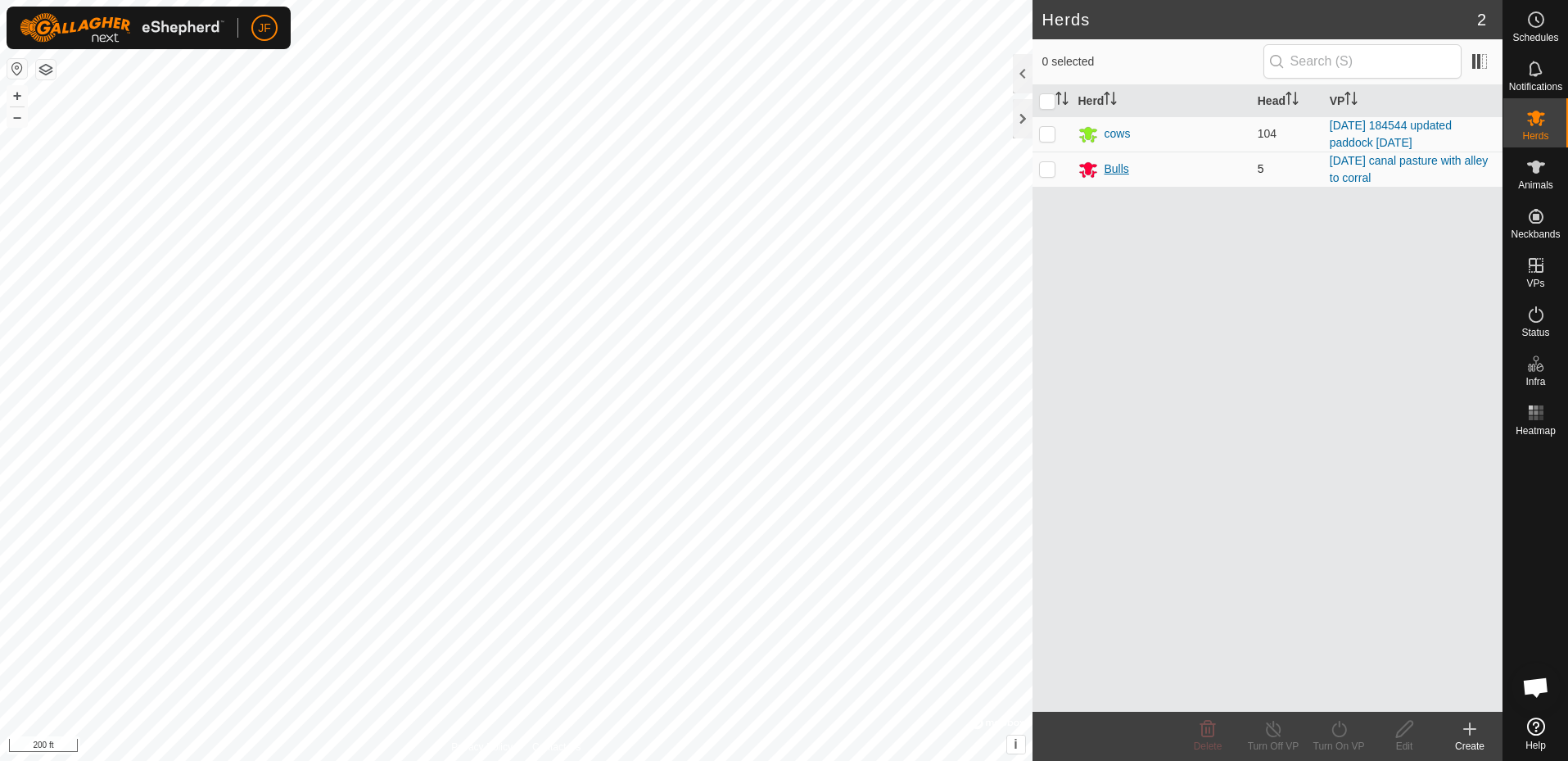
click at [1114, 166] on div "Bulls" at bounding box center [1118, 168] width 25 height 17
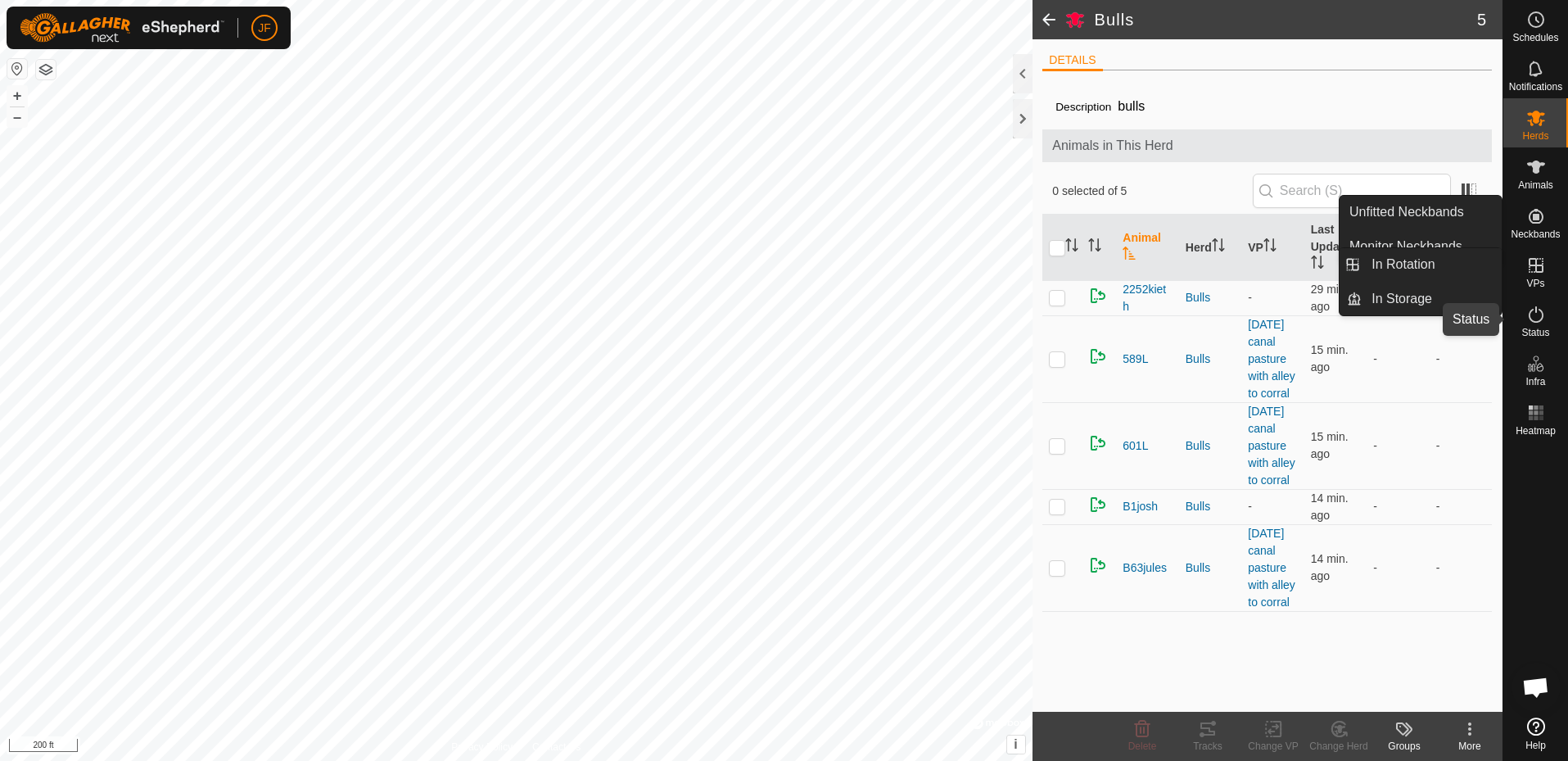
click at [1536, 310] on icon at bounding box center [1536, 315] width 15 height 17
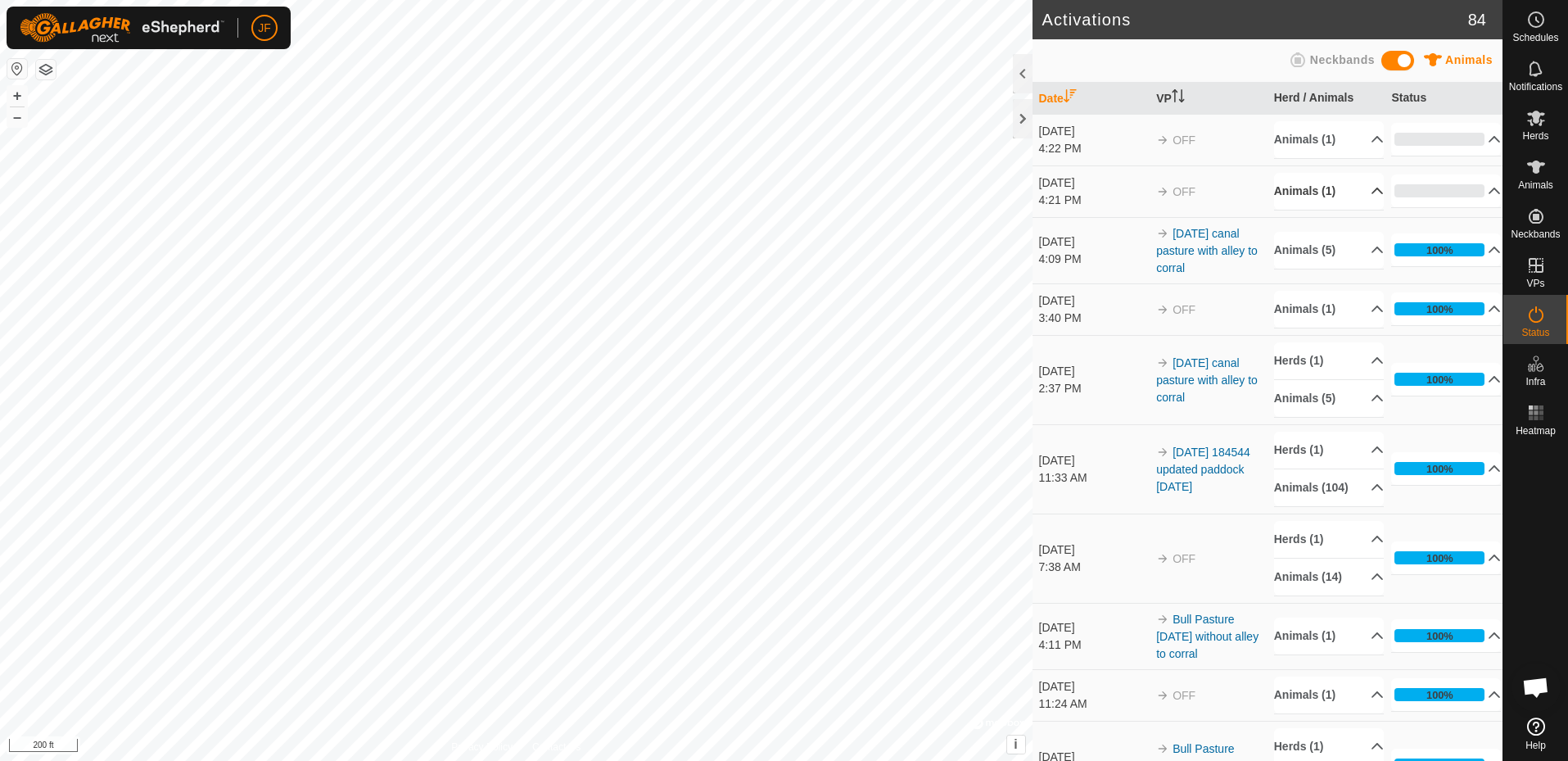
click at [1309, 188] on p-accordion-header "Animals (1)" at bounding box center [1329, 191] width 110 height 37
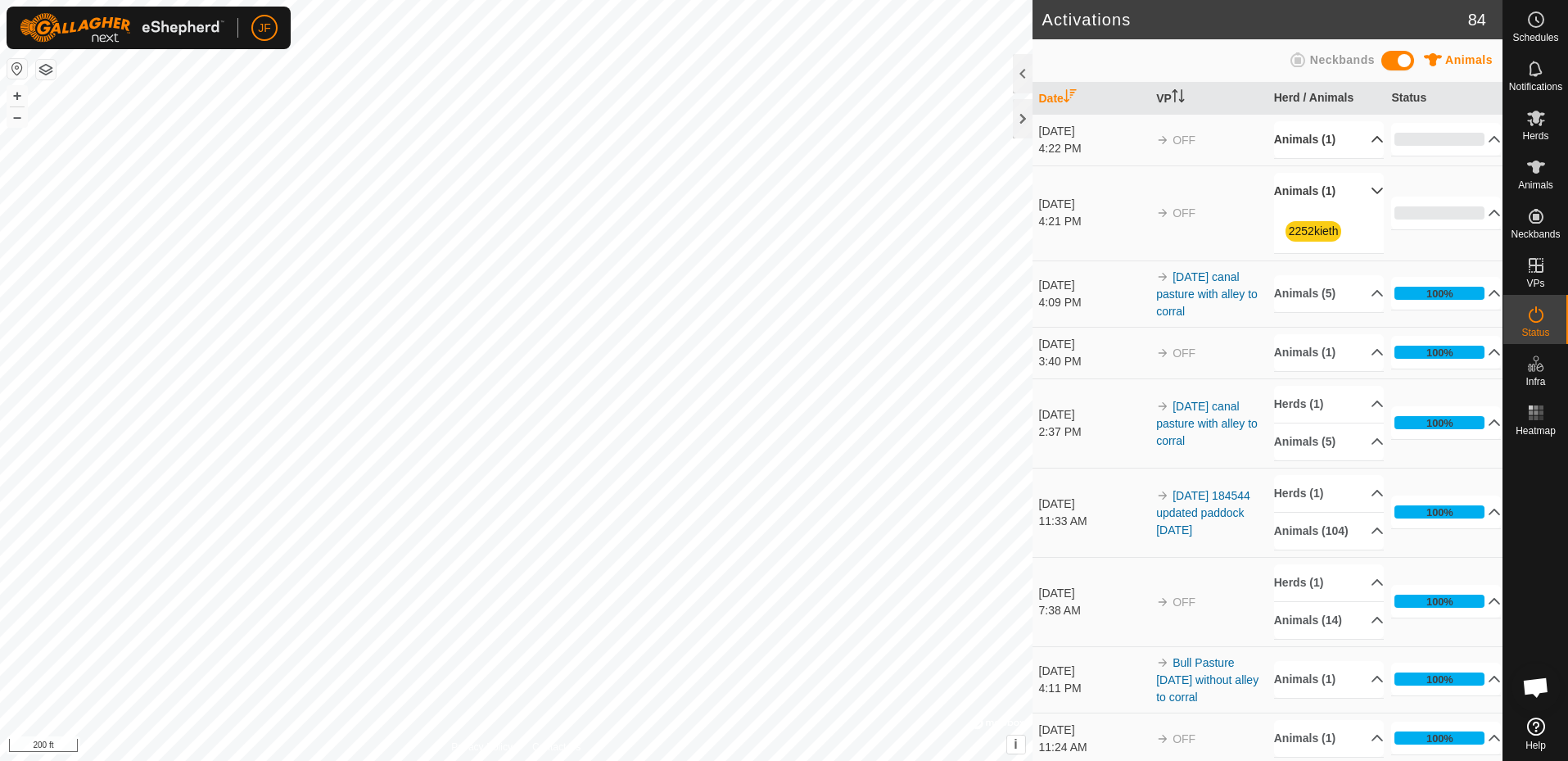
click at [1307, 133] on p-accordion-header "Animals (1)" at bounding box center [1329, 139] width 110 height 37
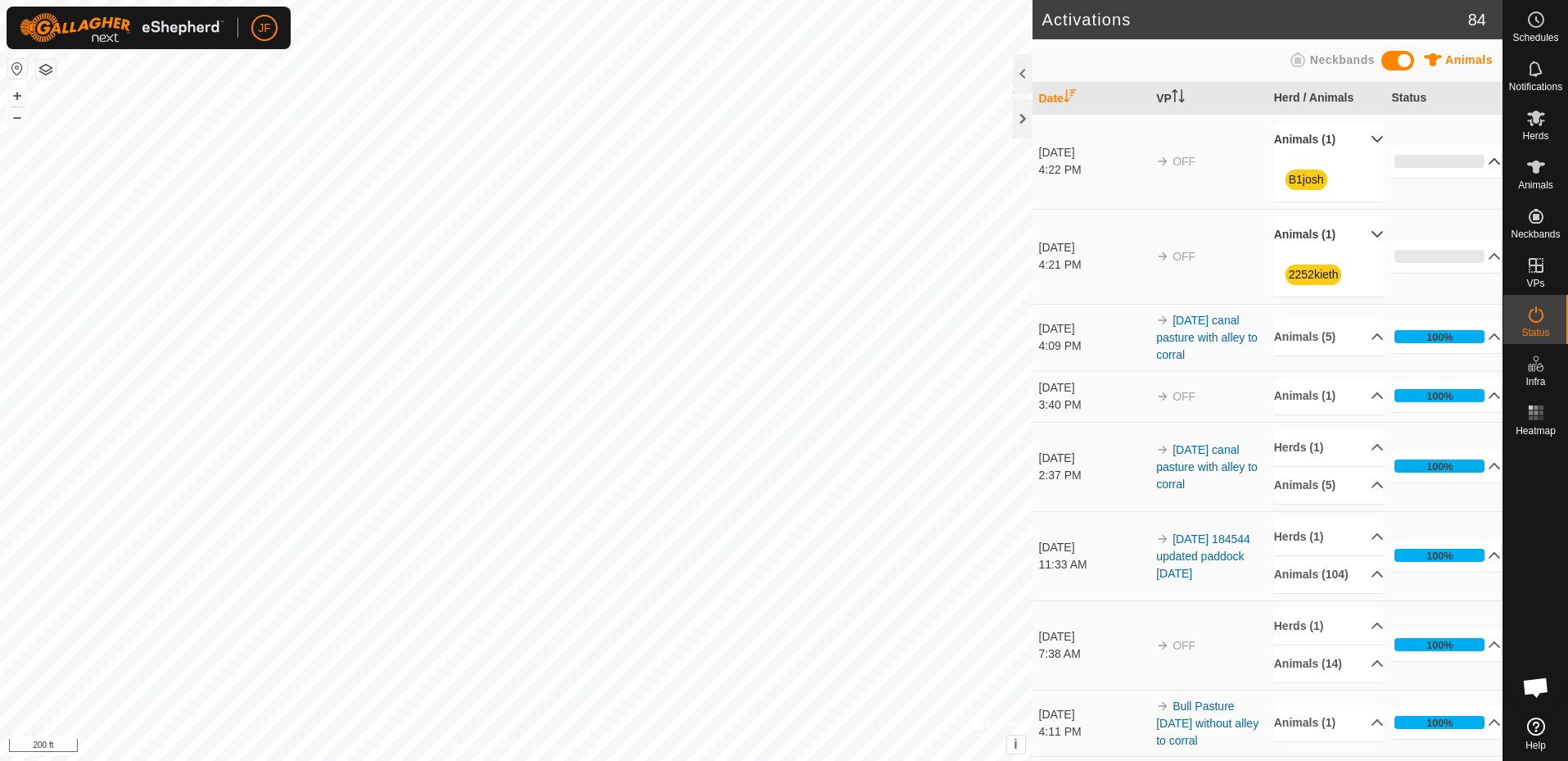
click at [1472, 162] on p-accordion-header "0%" at bounding box center [1446, 161] width 110 height 32
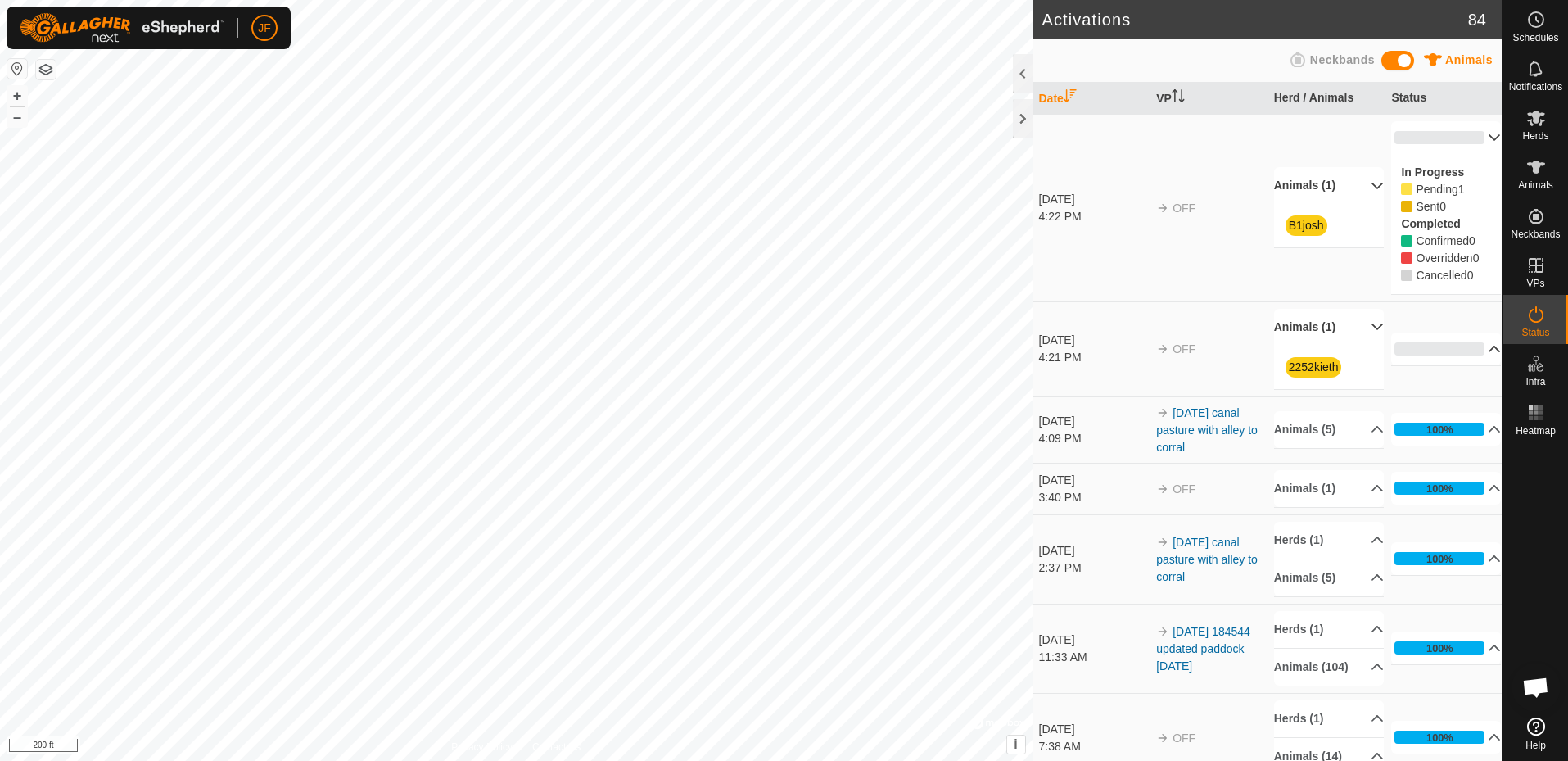
click at [1465, 359] on p-accordion-header "0%" at bounding box center [1446, 349] width 110 height 32
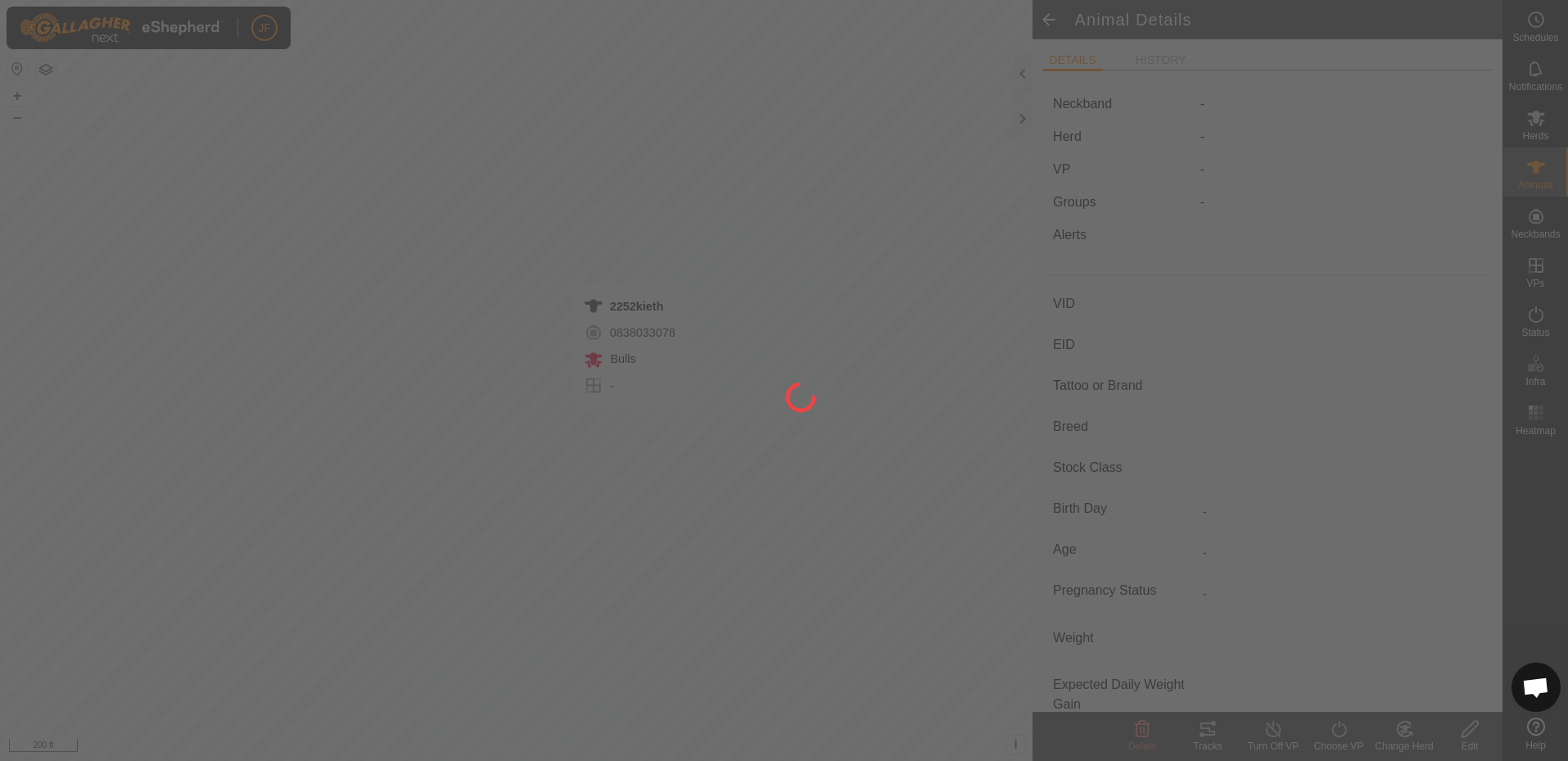
type input "2252kieth"
type input "-"
type input "[PERSON_NAME]"
type input "-"
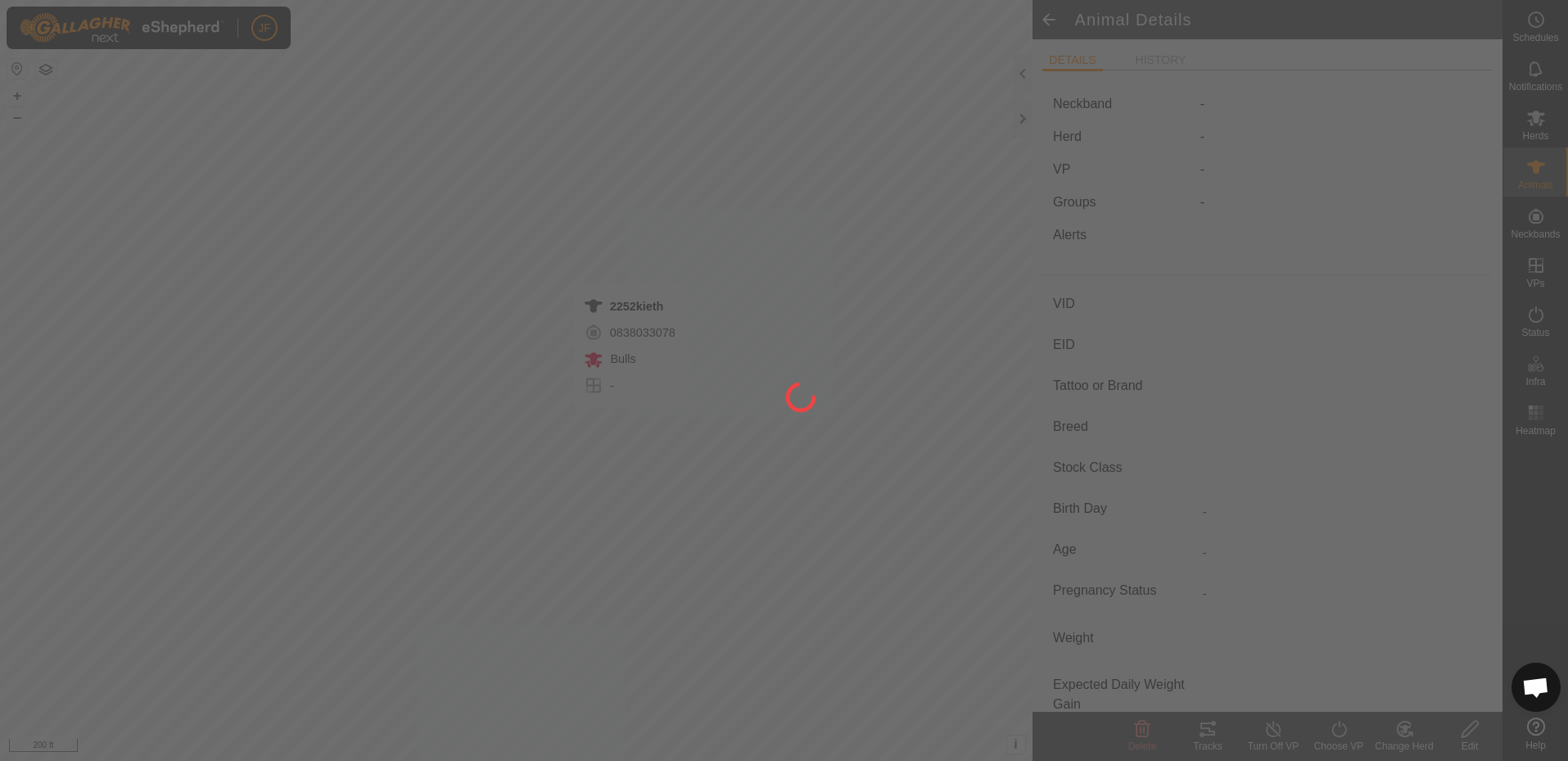
type input "0 kg"
type input "-"
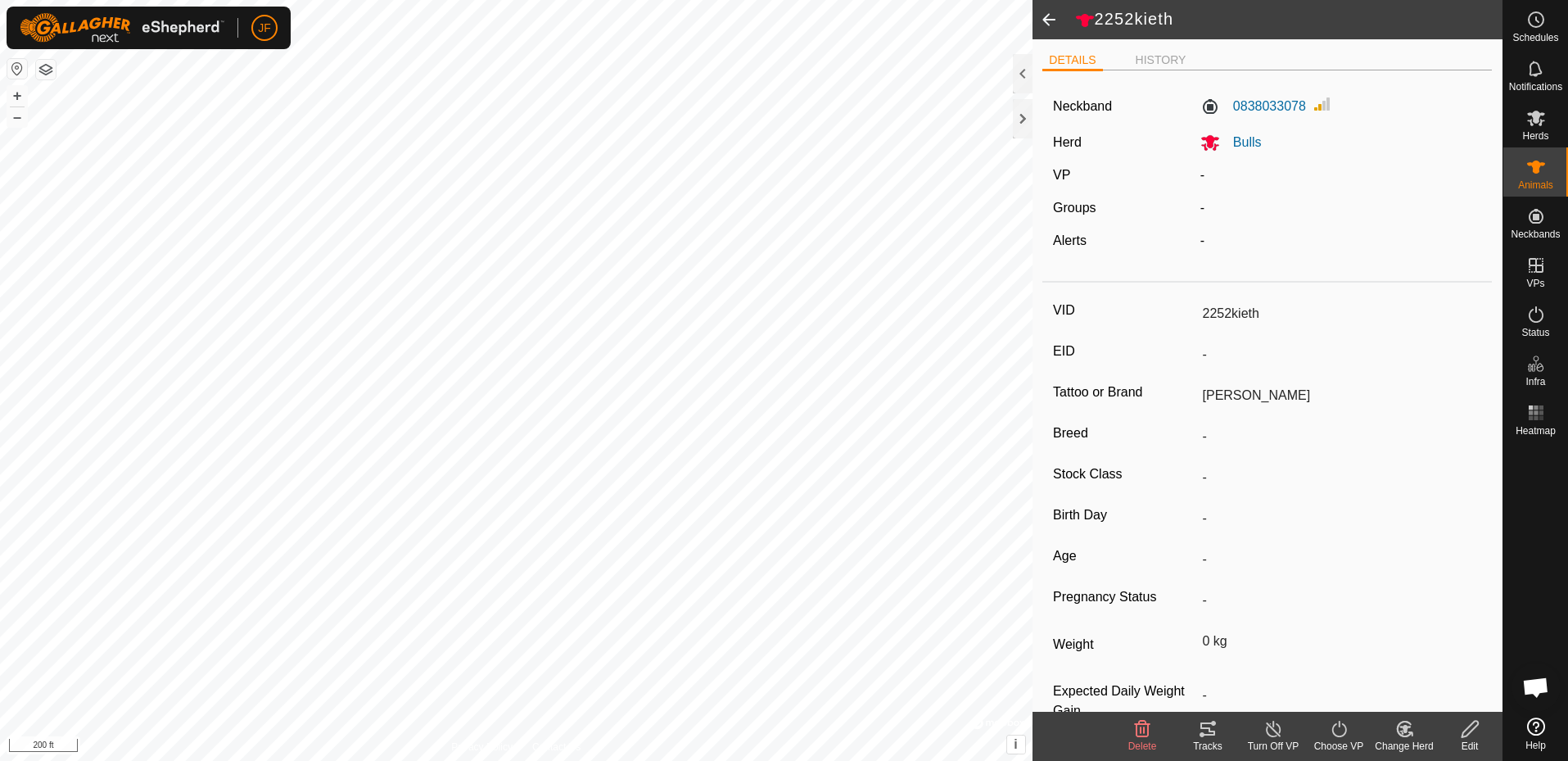
click at [1472, 727] on icon at bounding box center [1470, 729] width 21 height 20
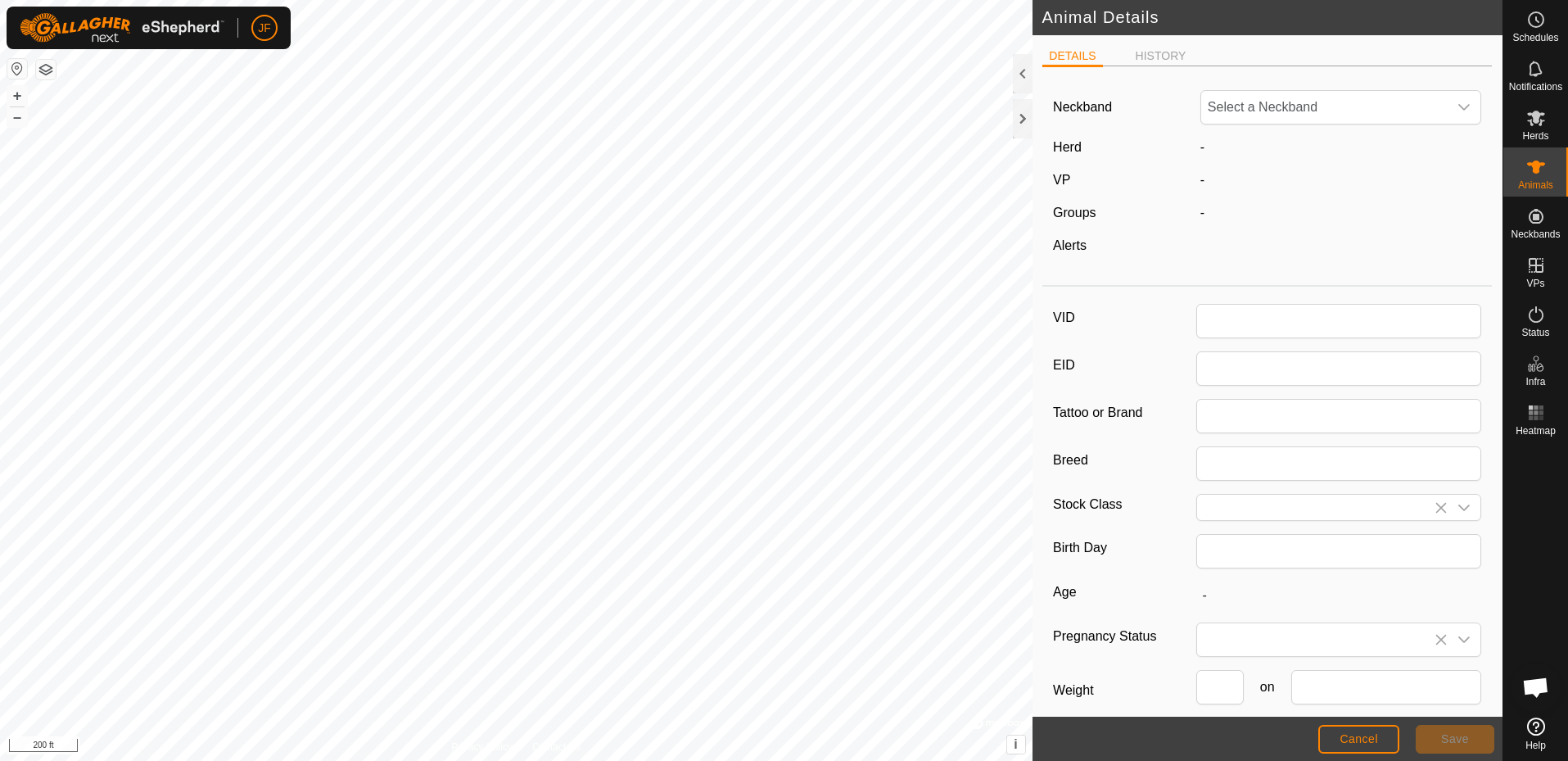
type input "2252kieth"
type input "[PERSON_NAME]"
type input "0"
click at [1453, 725] on button "Save" at bounding box center [1455, 739] width 79 height 29
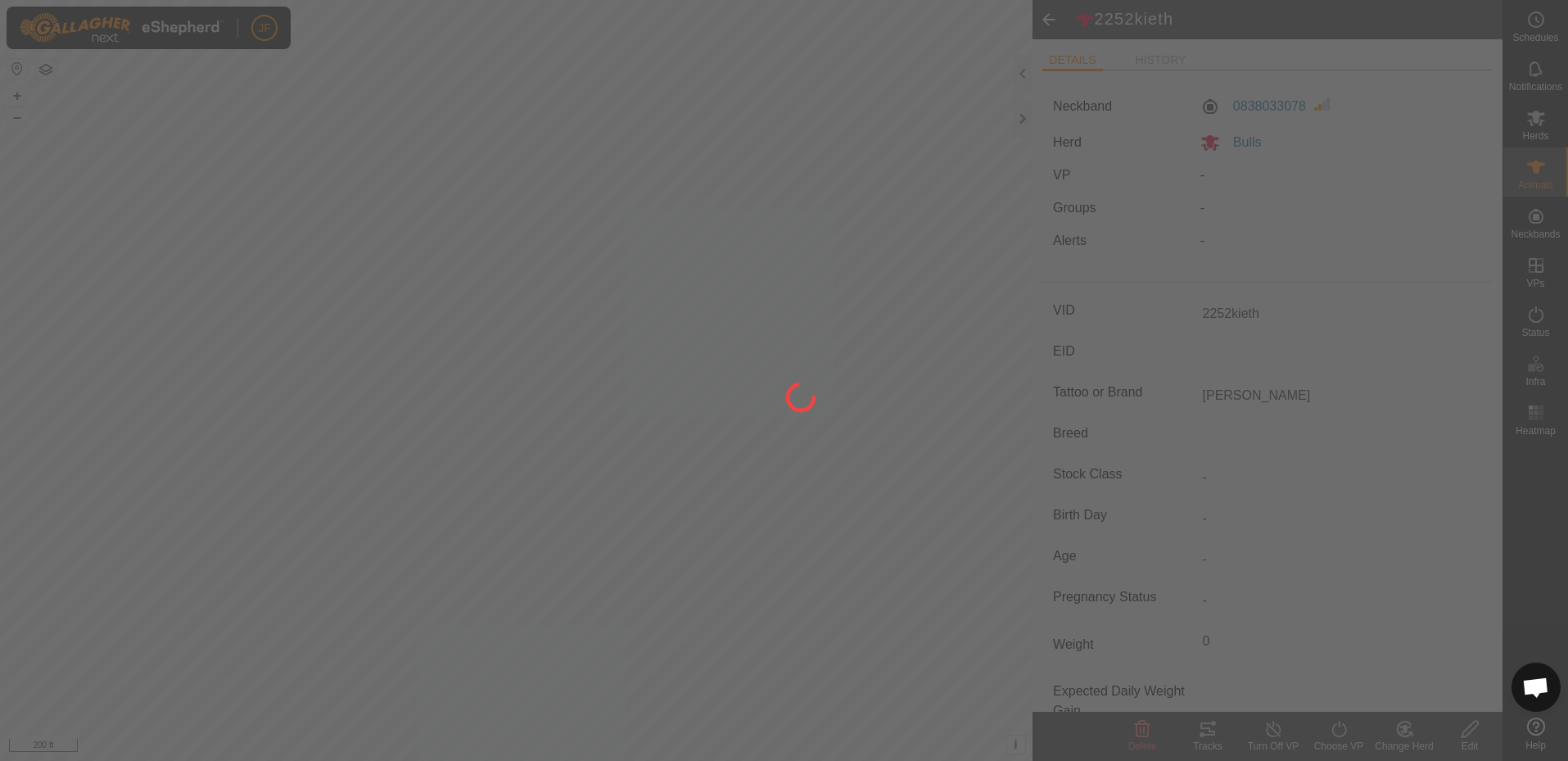
type input "-"
type input "0 kg"
type input "-"
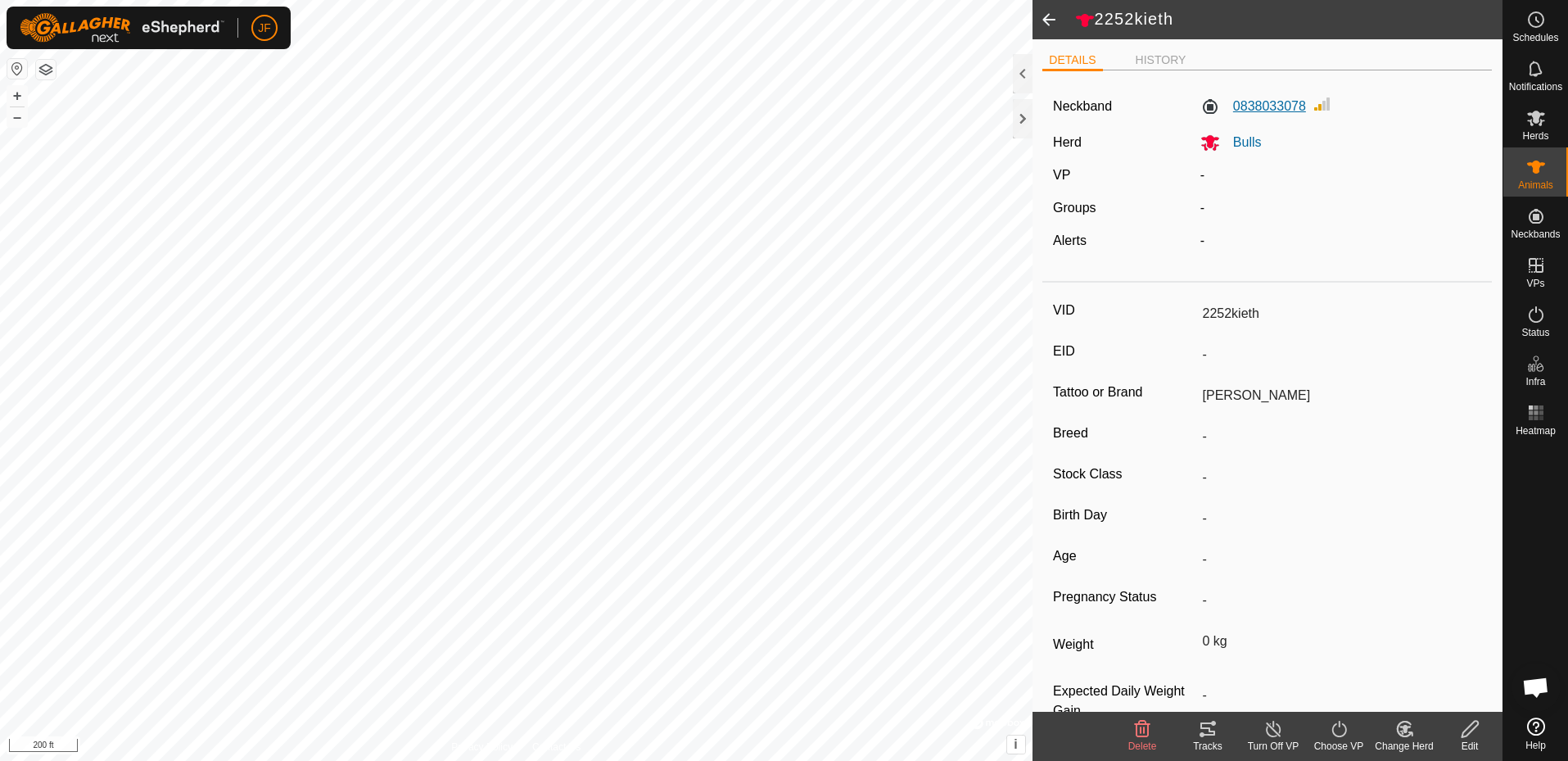
click at [1277, 102] on label "0838033078" at bounding box center [1253, 106] width 105 height 20
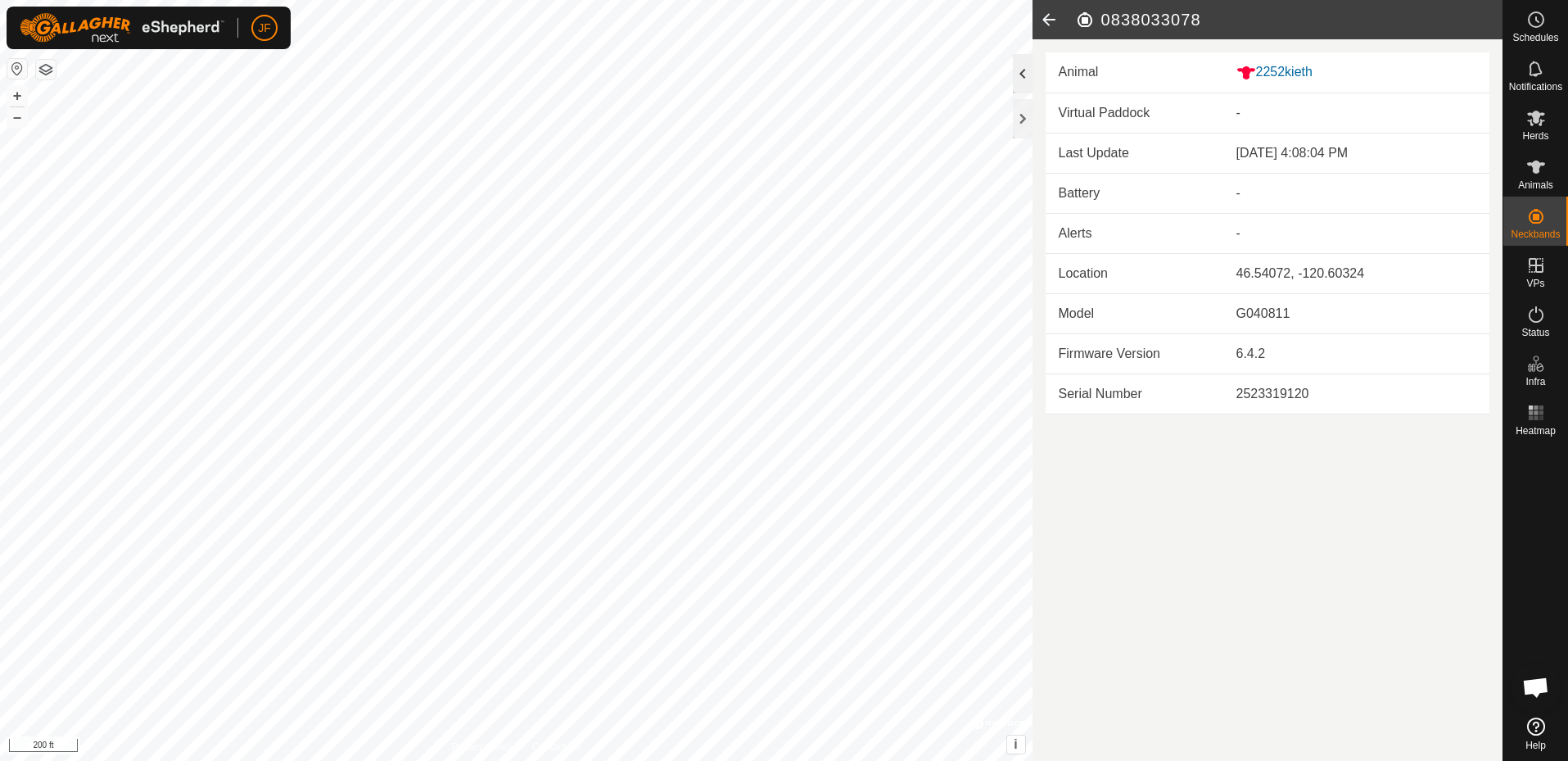
click at [1029, 63] on div at bounding box center [1023, 73] width 20 height 39
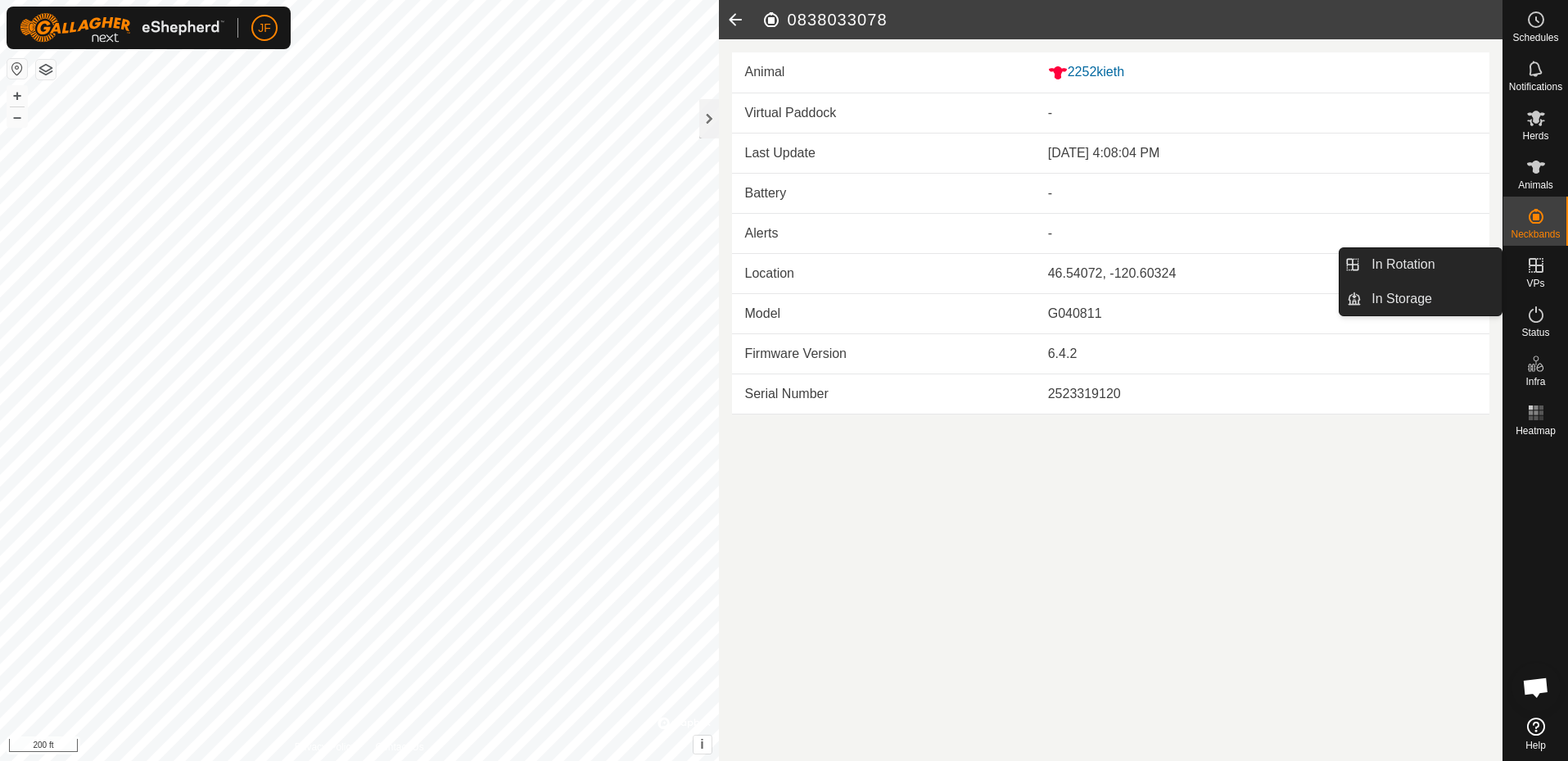
click at [1539, 265] on icon at bounding box center [1536, 266] width 15 height 15
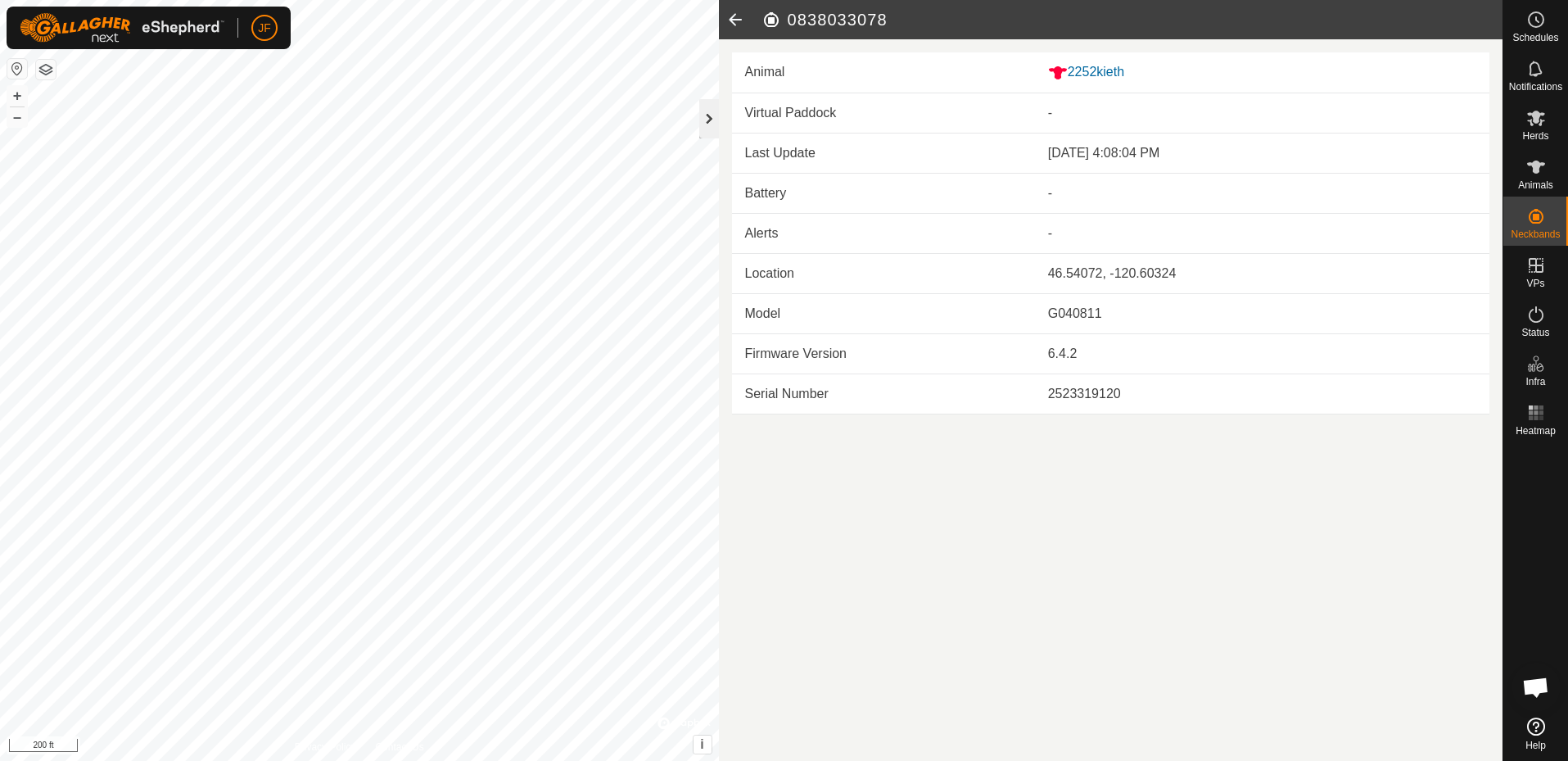
click at [706, 126] on div "0838033078 Animal 2252kieth Virtual Paddock - Last Update [DATE] 4:08:04 PM Bat…" at bounding box center [751, 380] width 1502 height 761
click at [706, 126] on div at bounding box center [709, 118] width 20 height 39
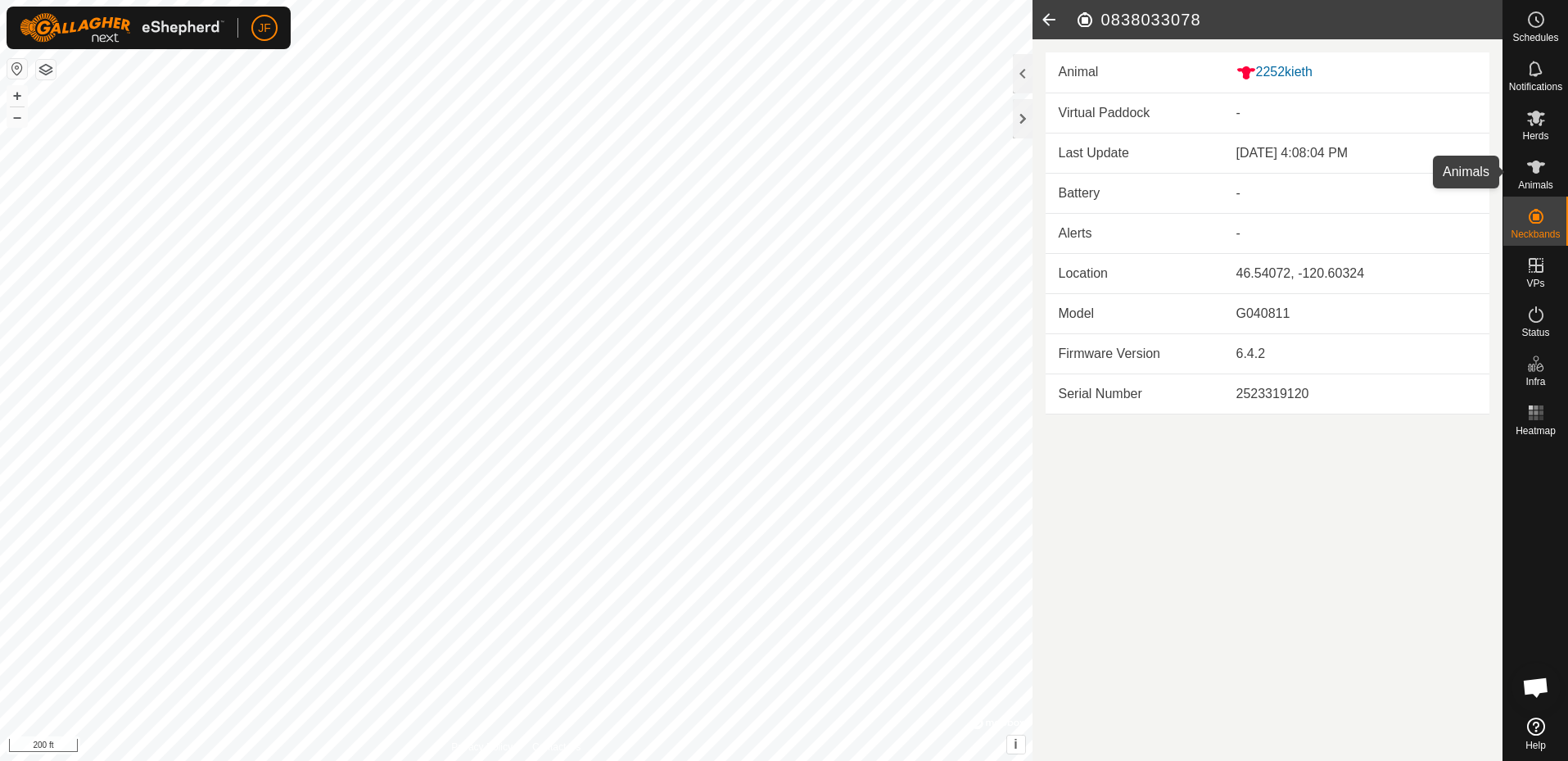
click at [1546, 164] on es-animals-svg-icon at bounding box center [1536, 168] width 30 height 27
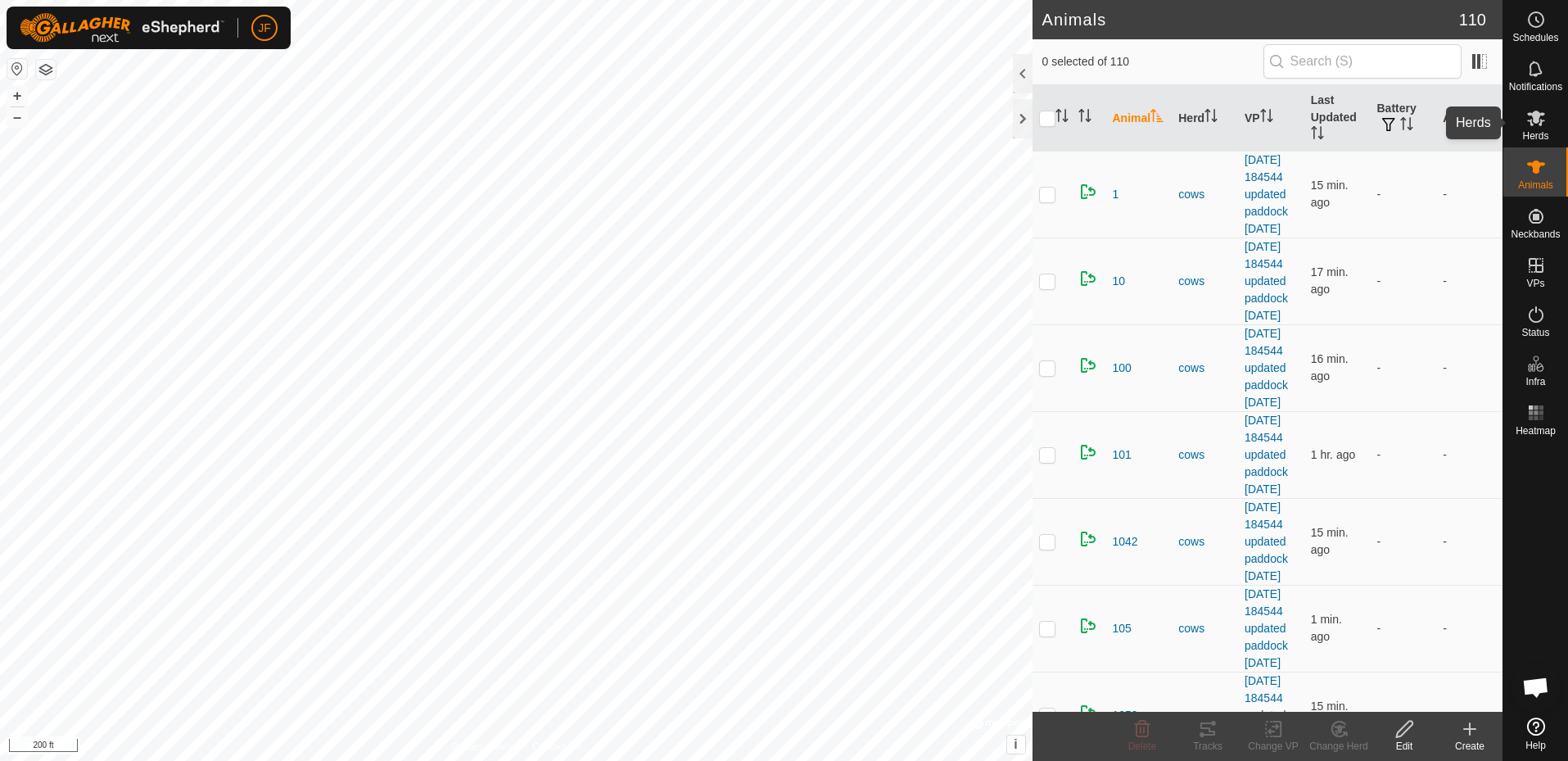
click at [1534, 106] on es-mob-svg-icon at bounding box center [1536, 118] width 30 height 27
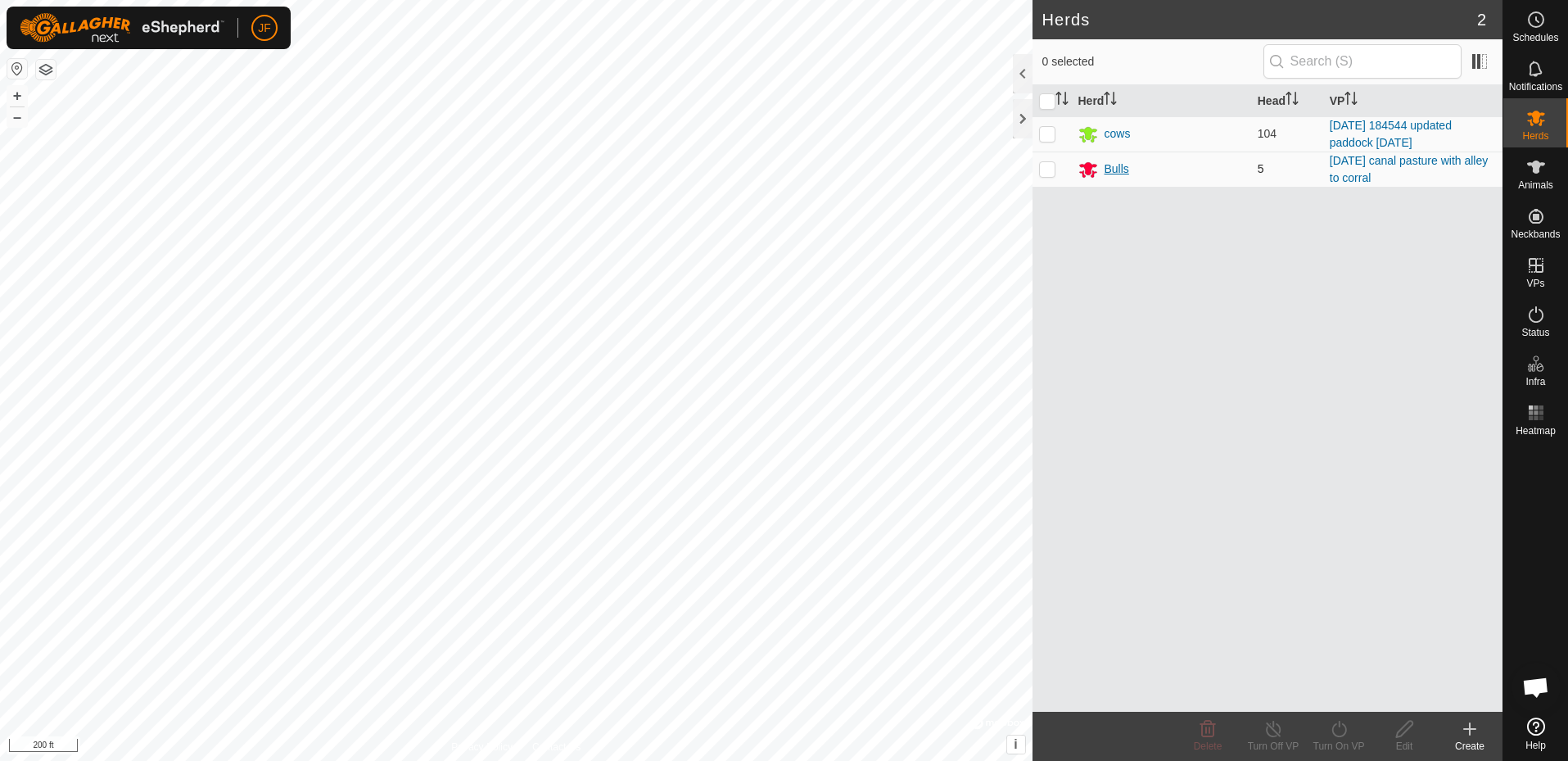
click at [1118, 163] on div "Bulls" at bounding box center [1118, 168] width 25 height 17
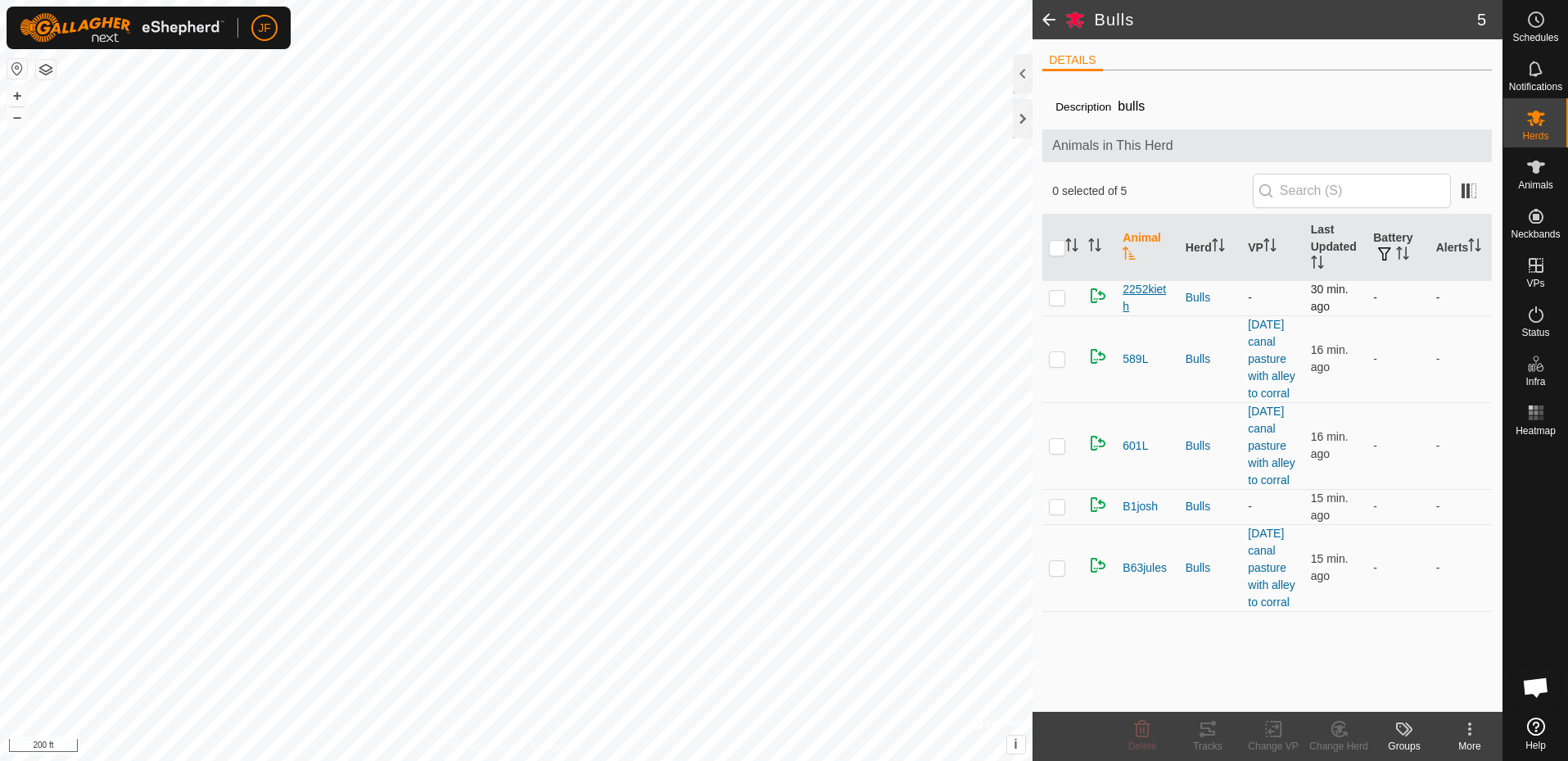
click at [1152, 294] on span "2252kieth" at bounding box center [1147, 298] width 49 height 34
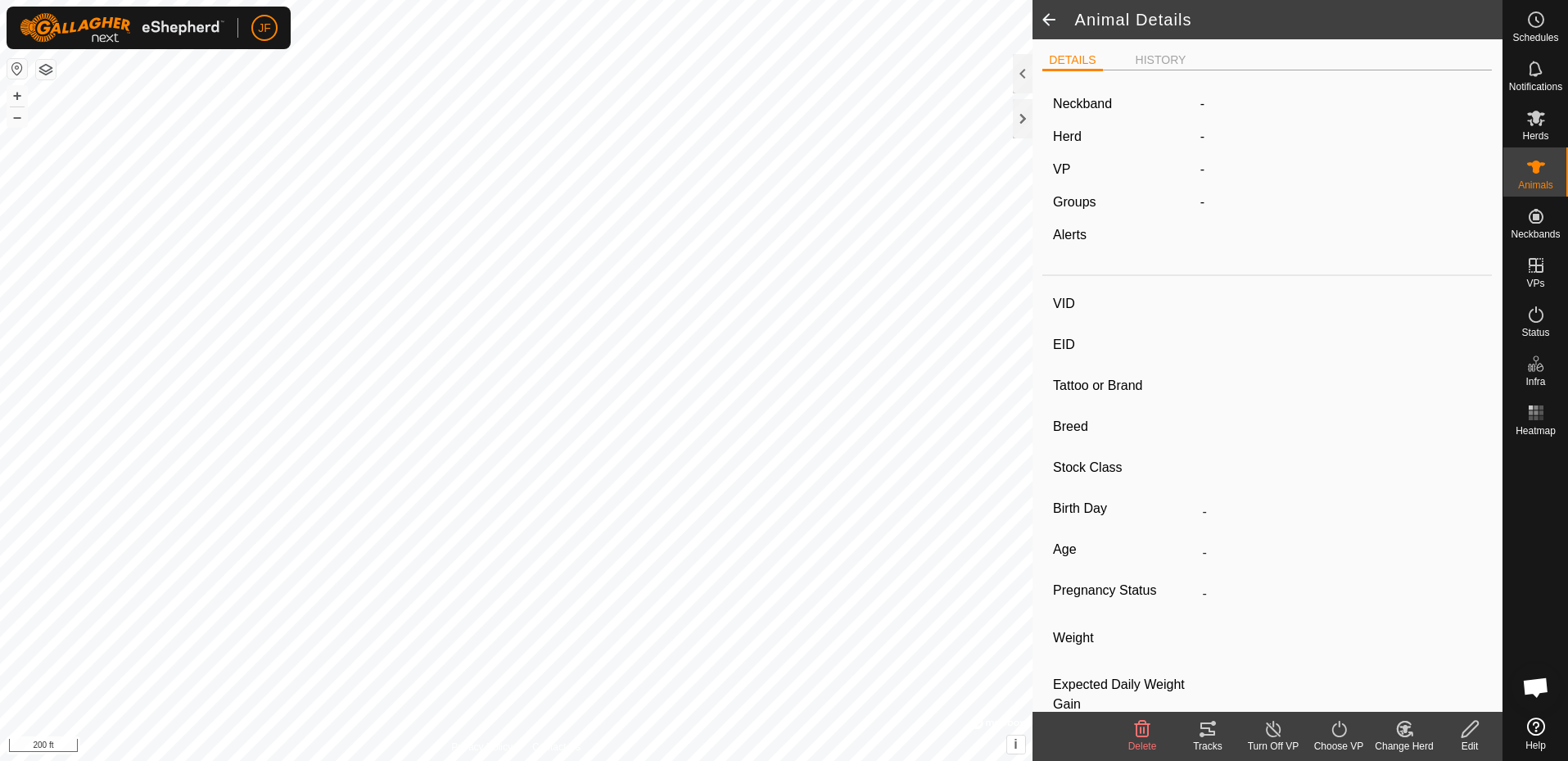
type input "2252kieth"
type input "-"
type input "[PERSON_NAME]"
type input "-"
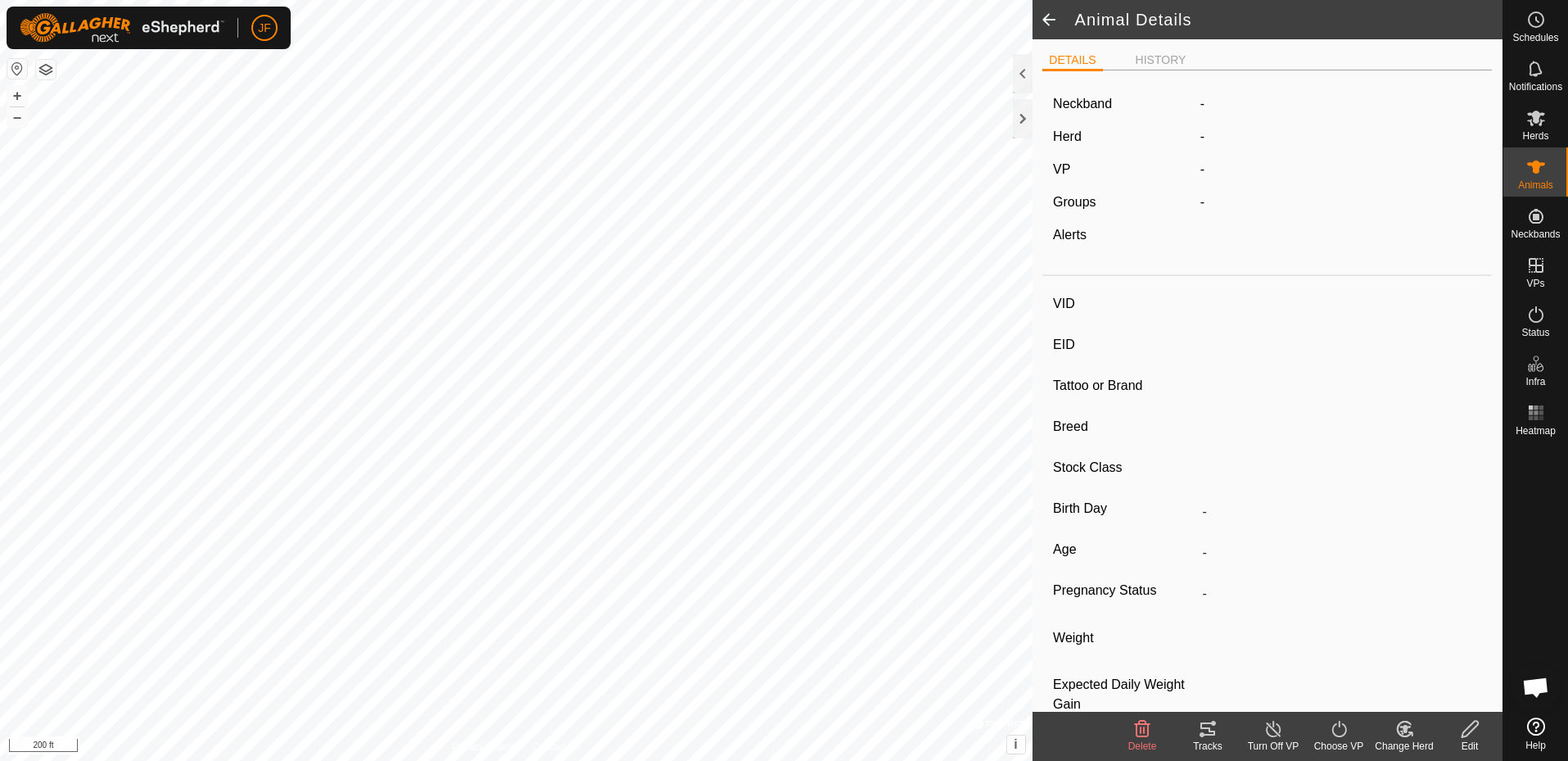
type input "0 kg"
type input "-"
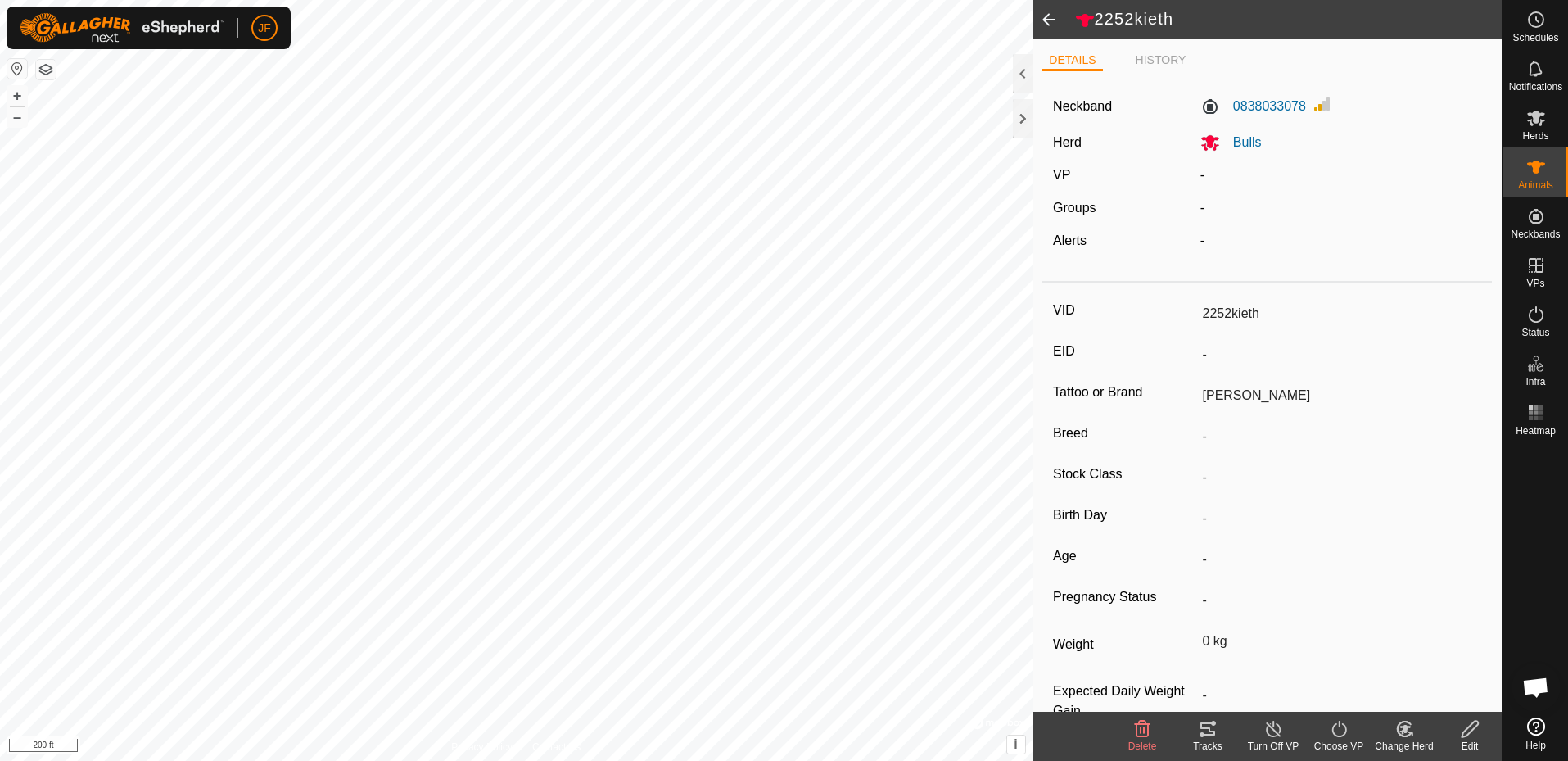
click at [1337, 736] on icon at bounding box center [1339, 729] width 21 height 20
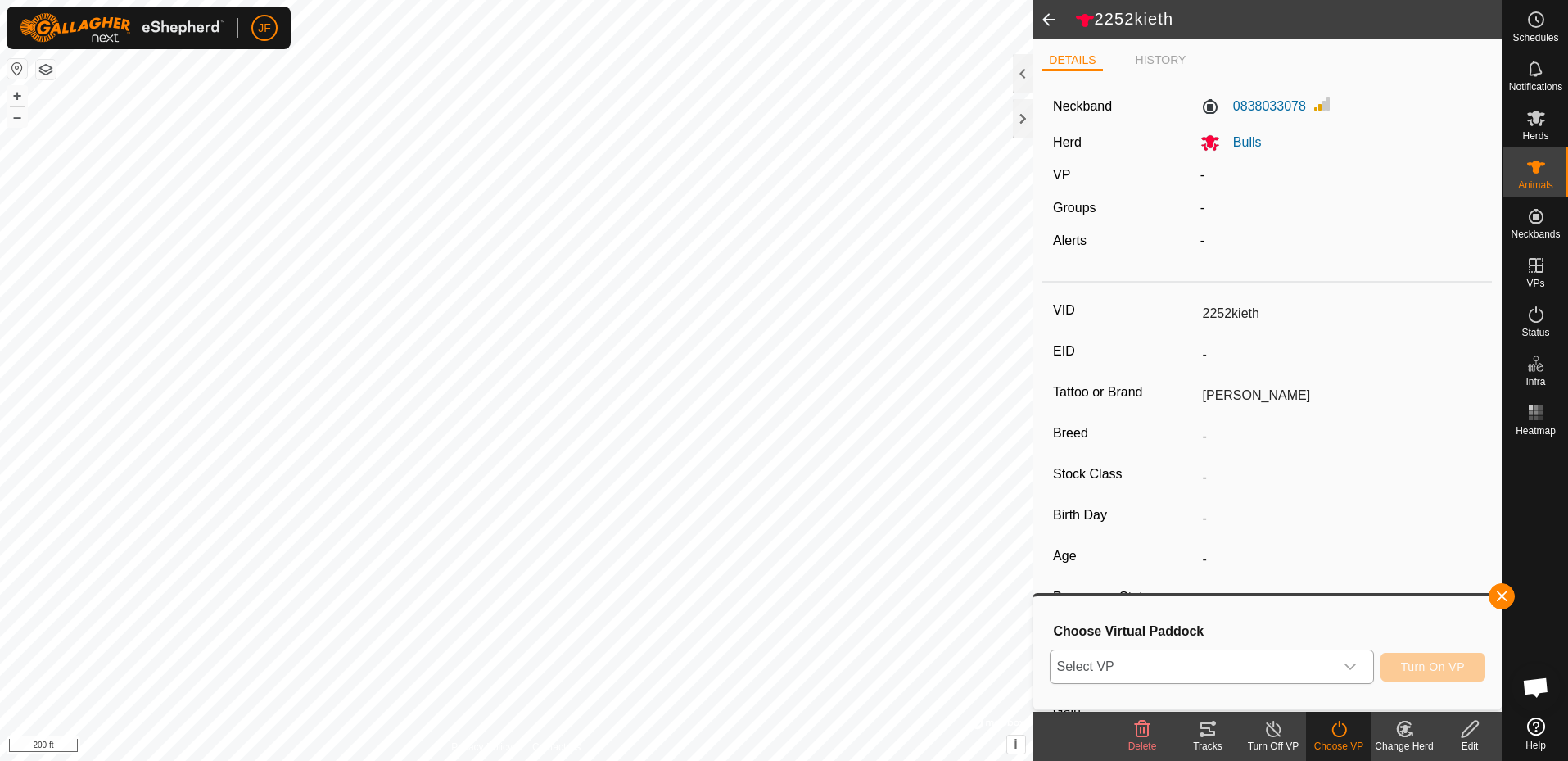
click at [1356, 665] on icon "dropdown trigger" at bounding box center [1351, 667] width 13 height 13
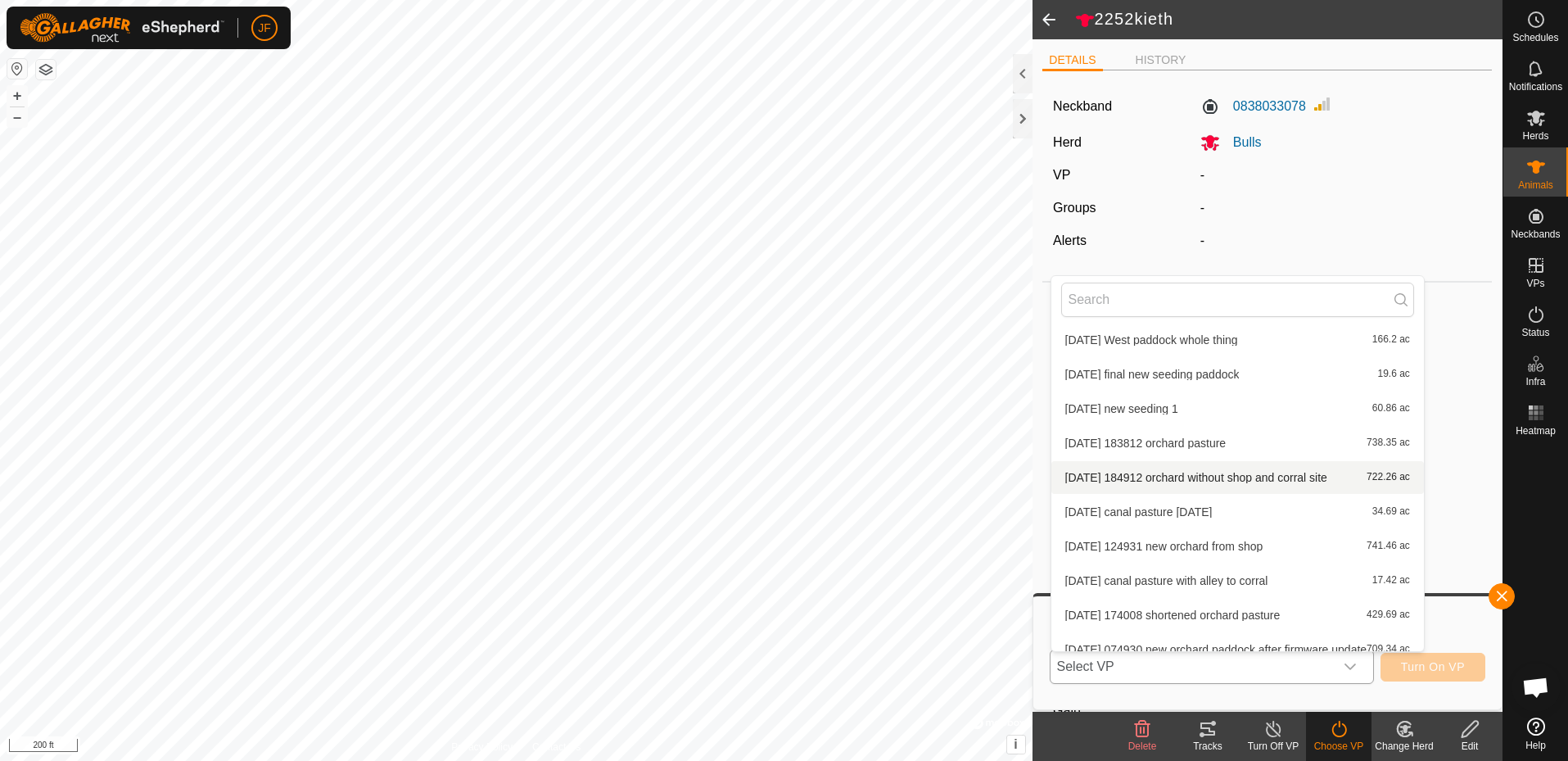
scroll to position [156, 0]
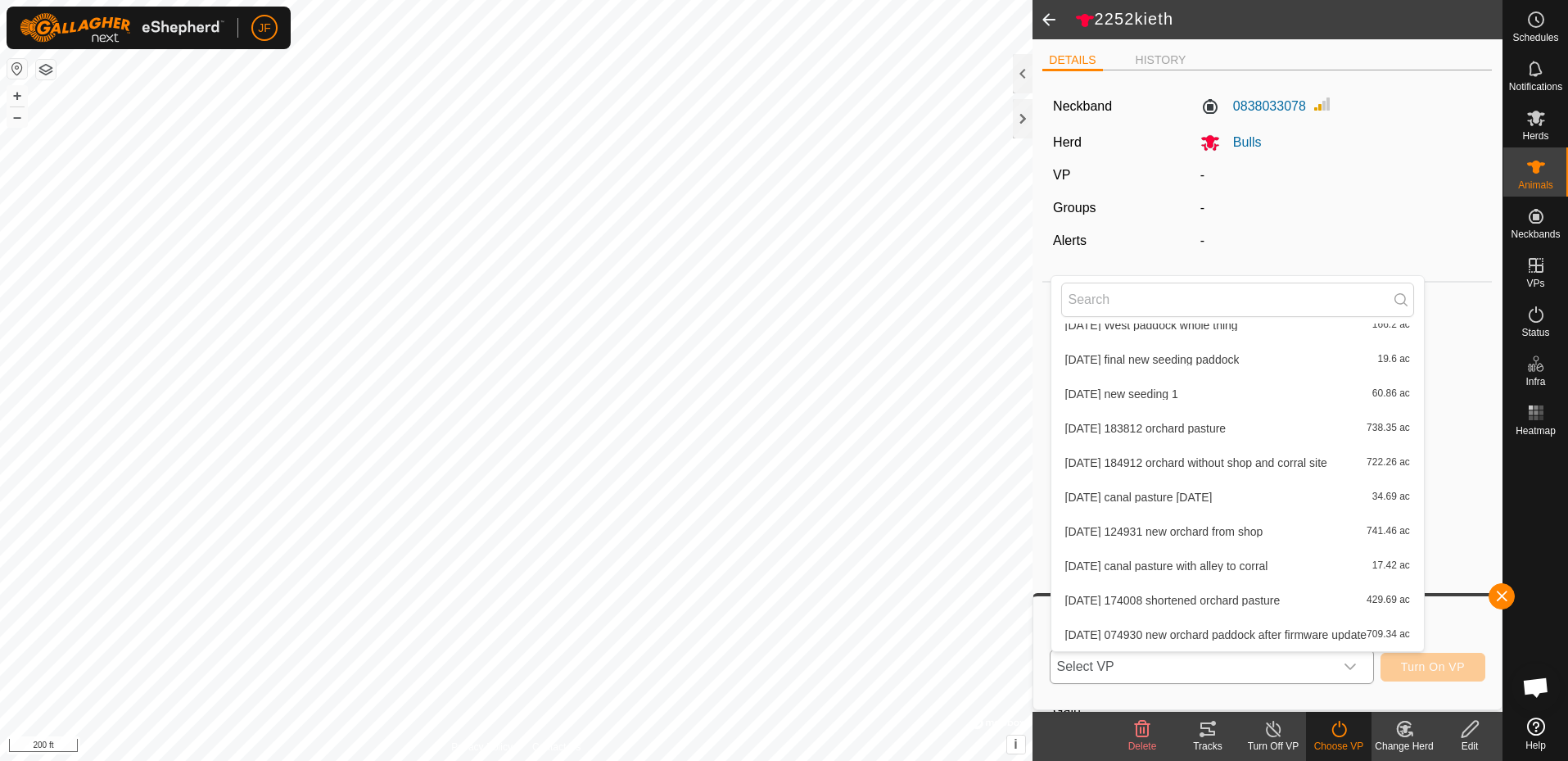
click at [1253, 573] on li "[DATE] canal pasture with alley to corral 17.42 ac" at bounding box center [1237, 565] width 373 height 32
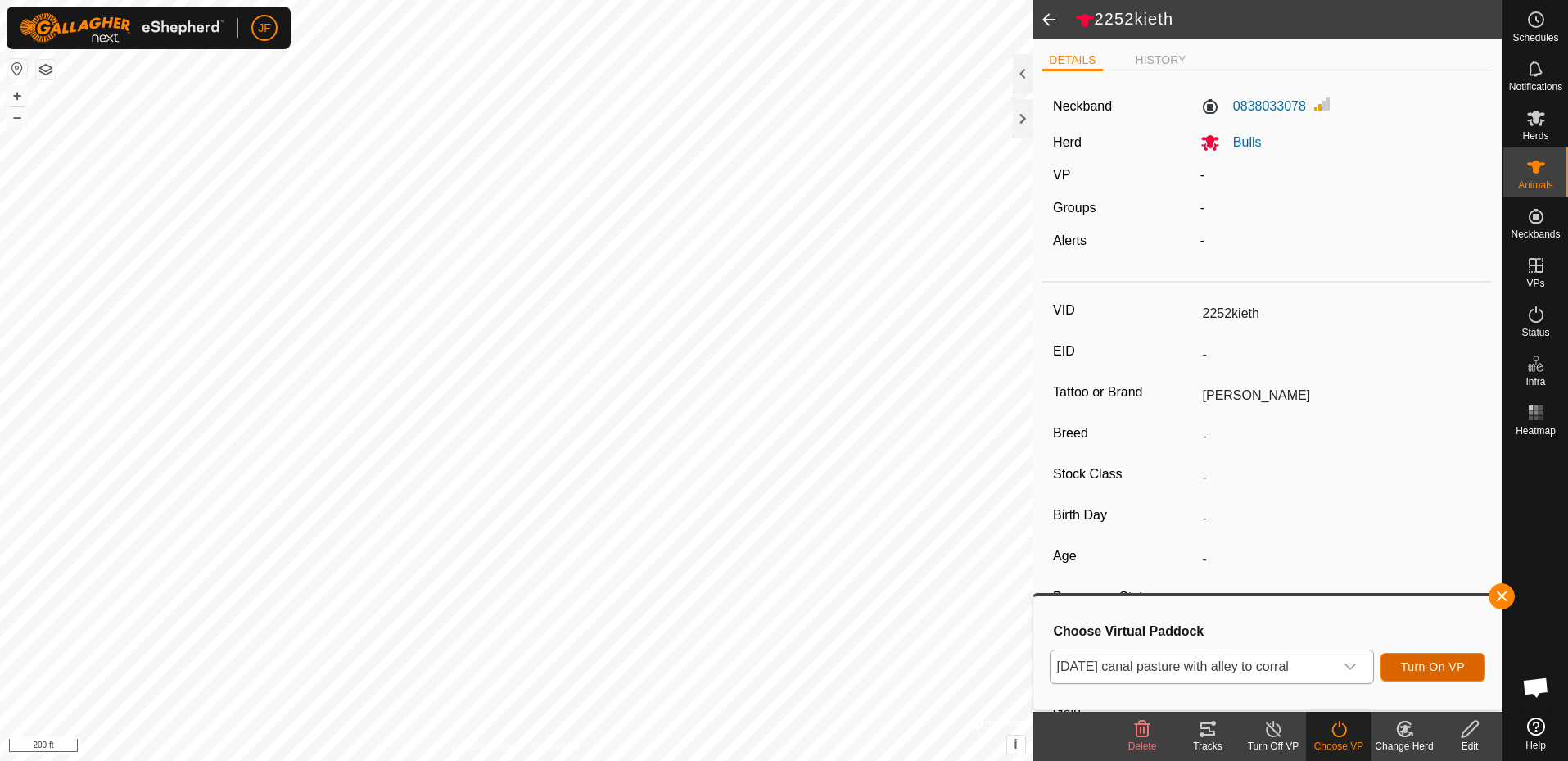
click at [1447, 666] on span "Turn On VP" at bounding box center [1433, 667] width 64 height 13
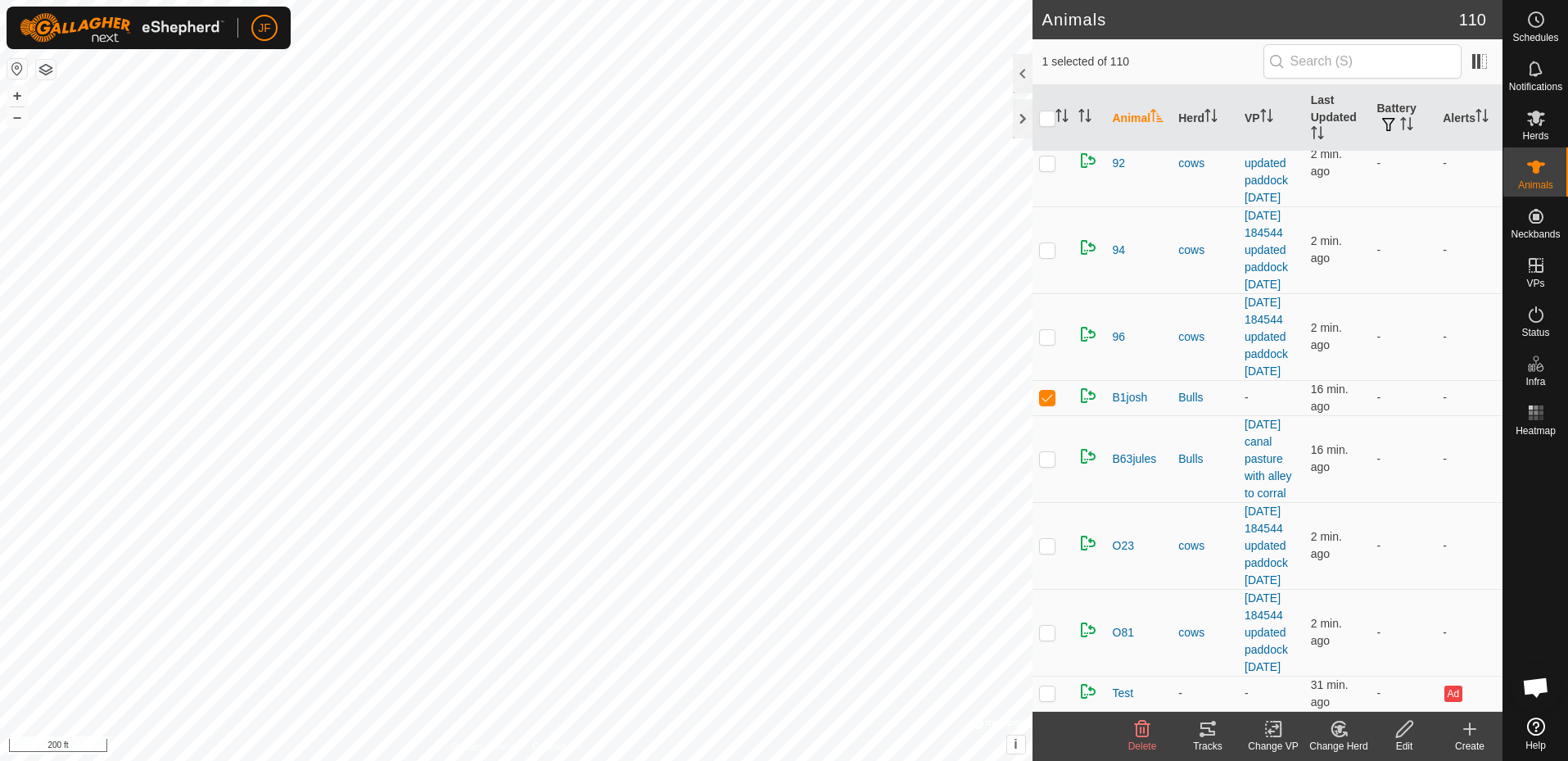
scroll to position [10695, 0]
click at [1050, 391] on p-checkbox at bounding box center [1048, 398] width 17 height 13
checkbox input "false"
click at [1140, 389] on span "B1josh" at bounding box center [1131, 398] width 35 height 17
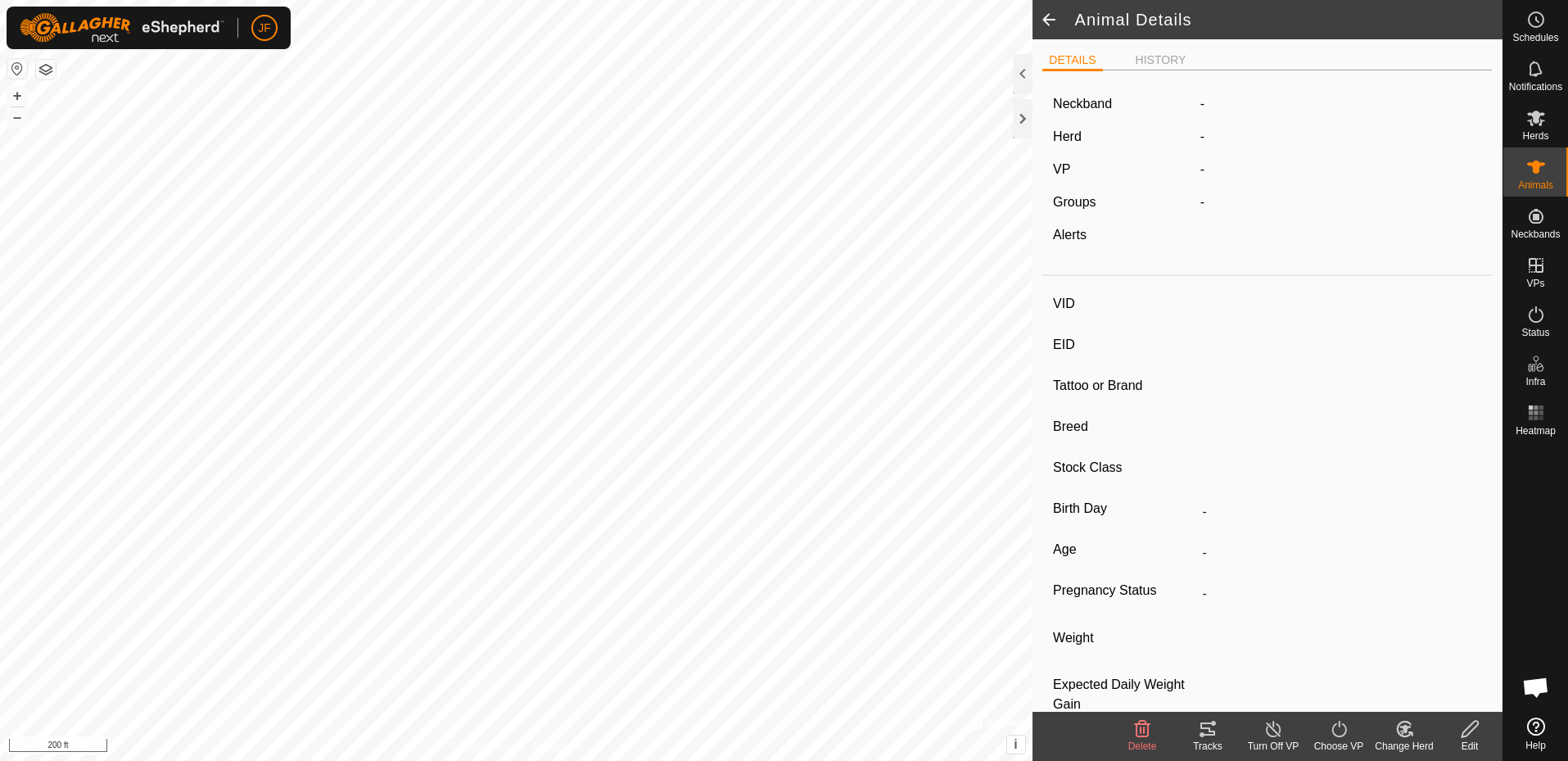
type input "B1josh"
type input "-"
type input "[PERSON_NAME]"
type input "-"
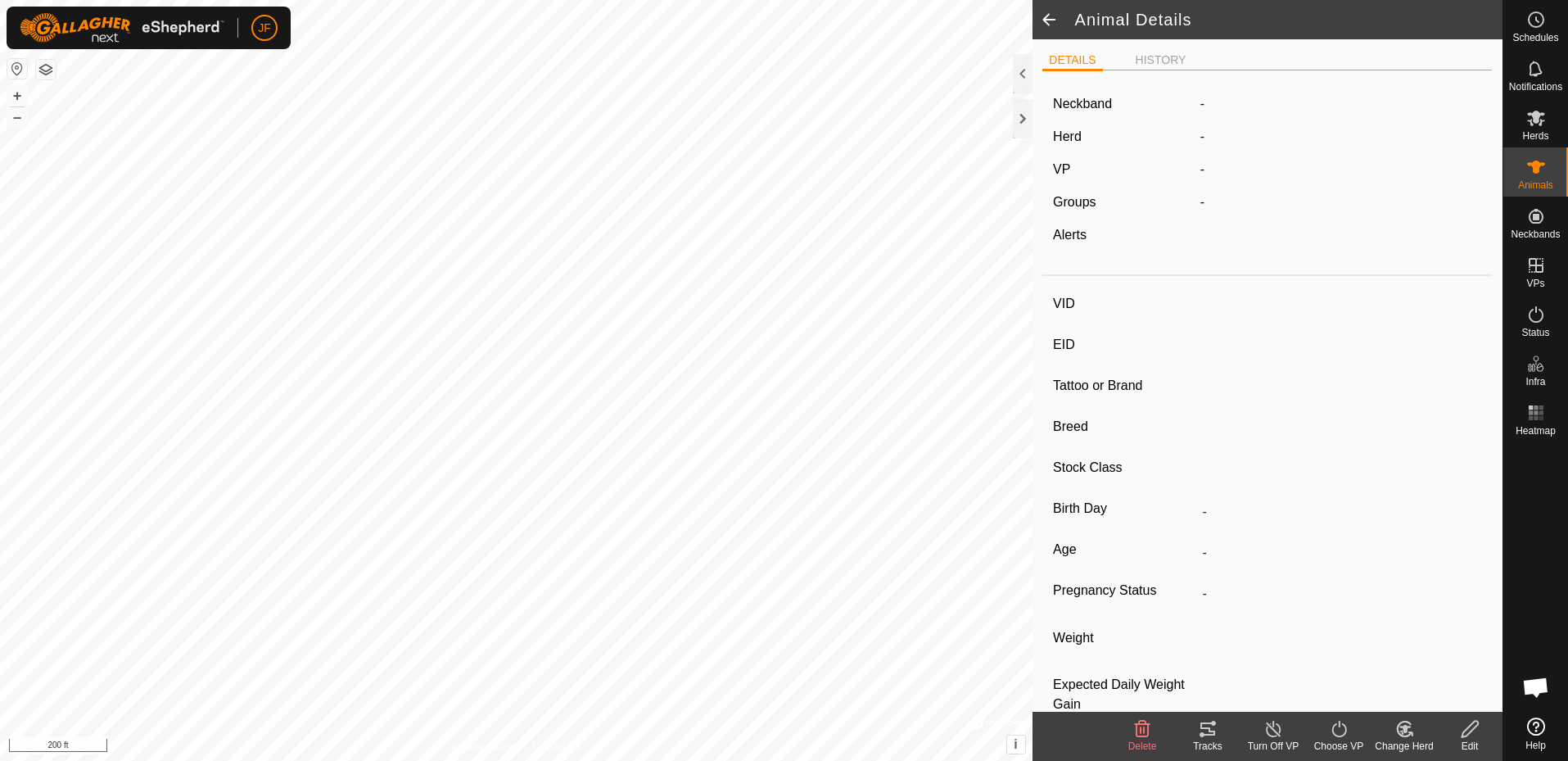
type input "0 kg"
type input "-"
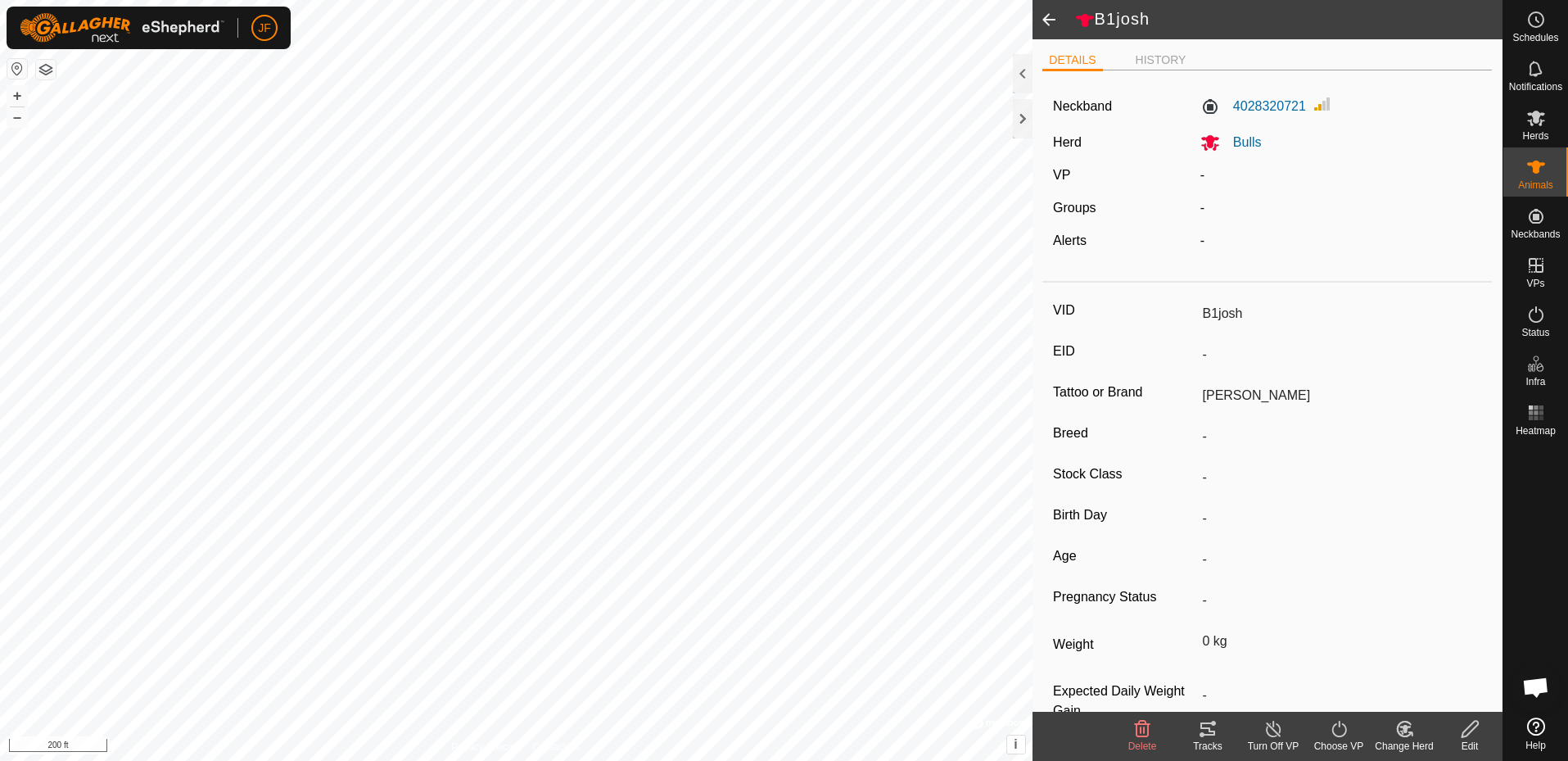
click at [1338, 728] on icon at bounding box center [1339, 729] width 21 height 20
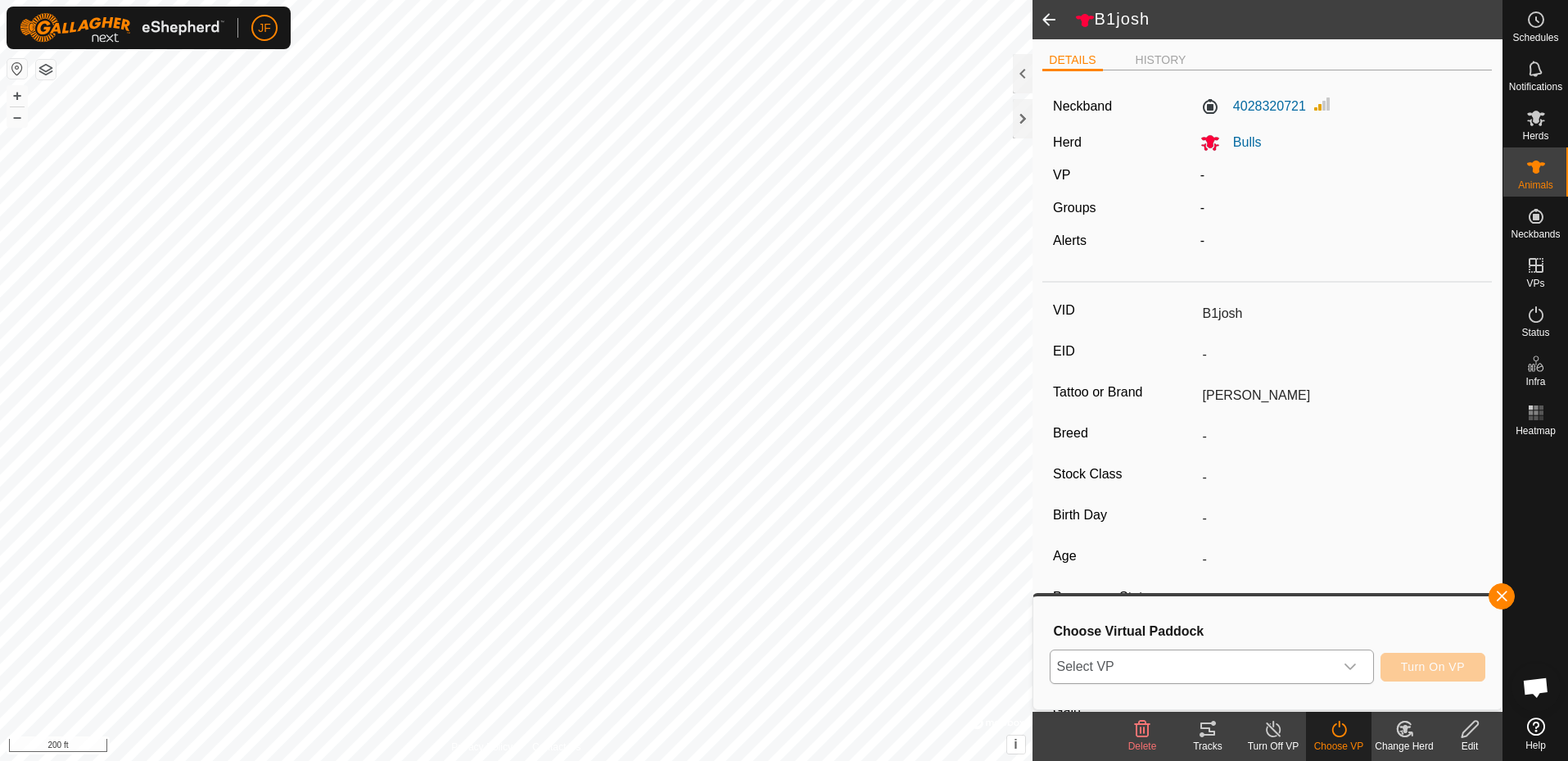
click at [1357, 661] on icon "dropdown trigger" at bounding box center [1351, 667] width 13 height 13
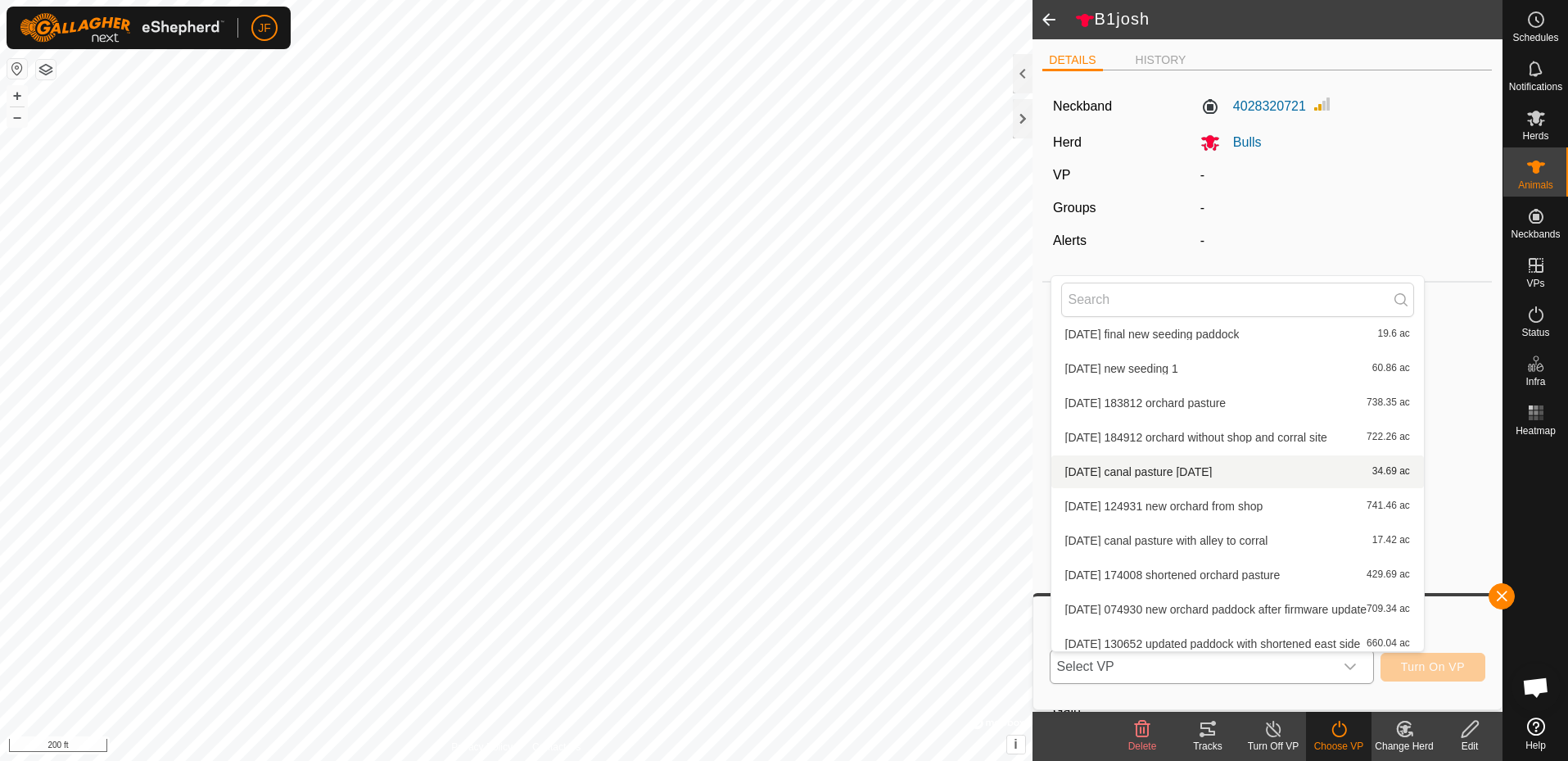
scroll to position [223, 0]
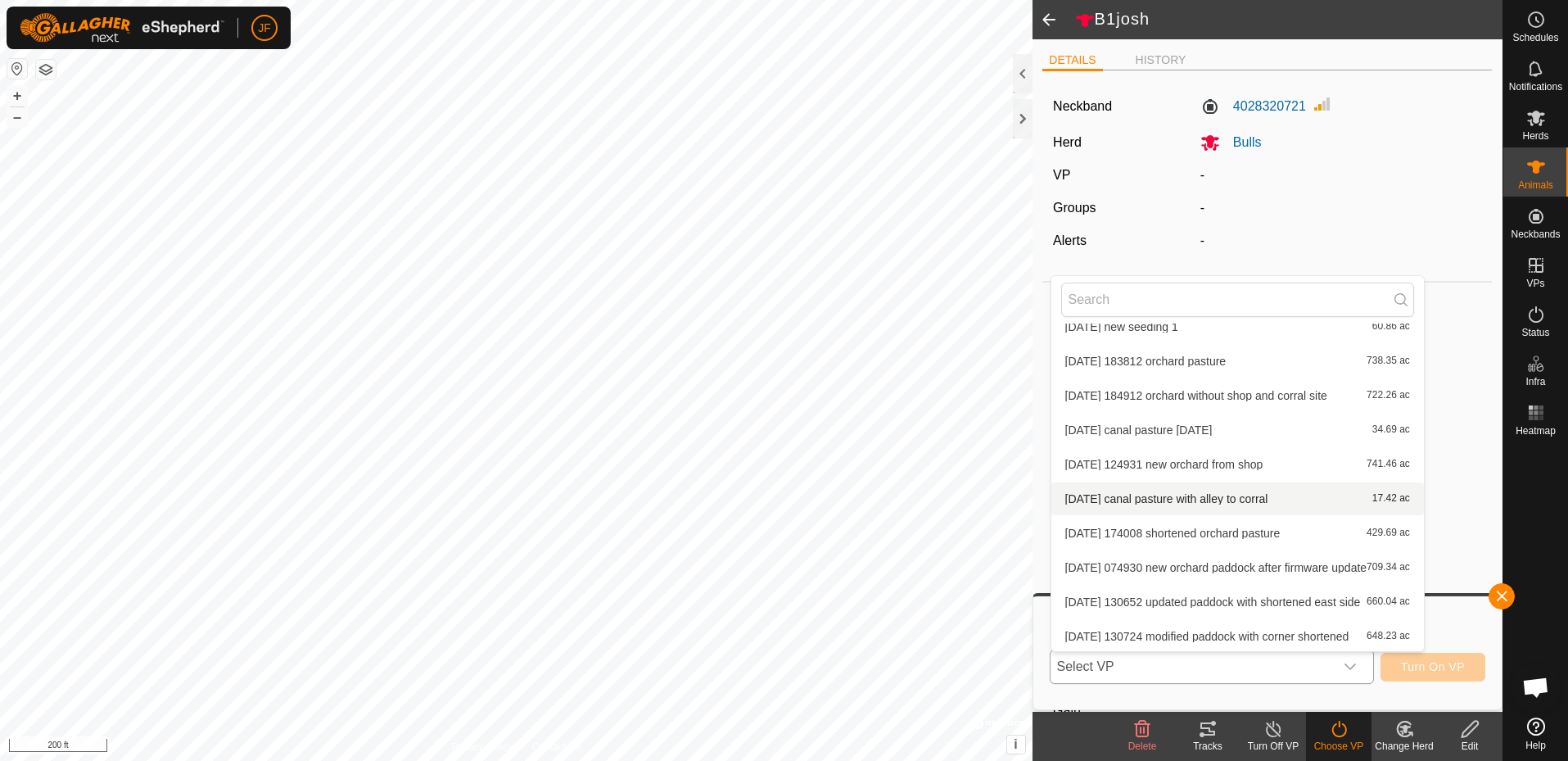
click at [1260, 497] on li "[DATE] canal pasture with alley to corral 17.42 ac" at bounding box center [1237, 498] width 373 height 32
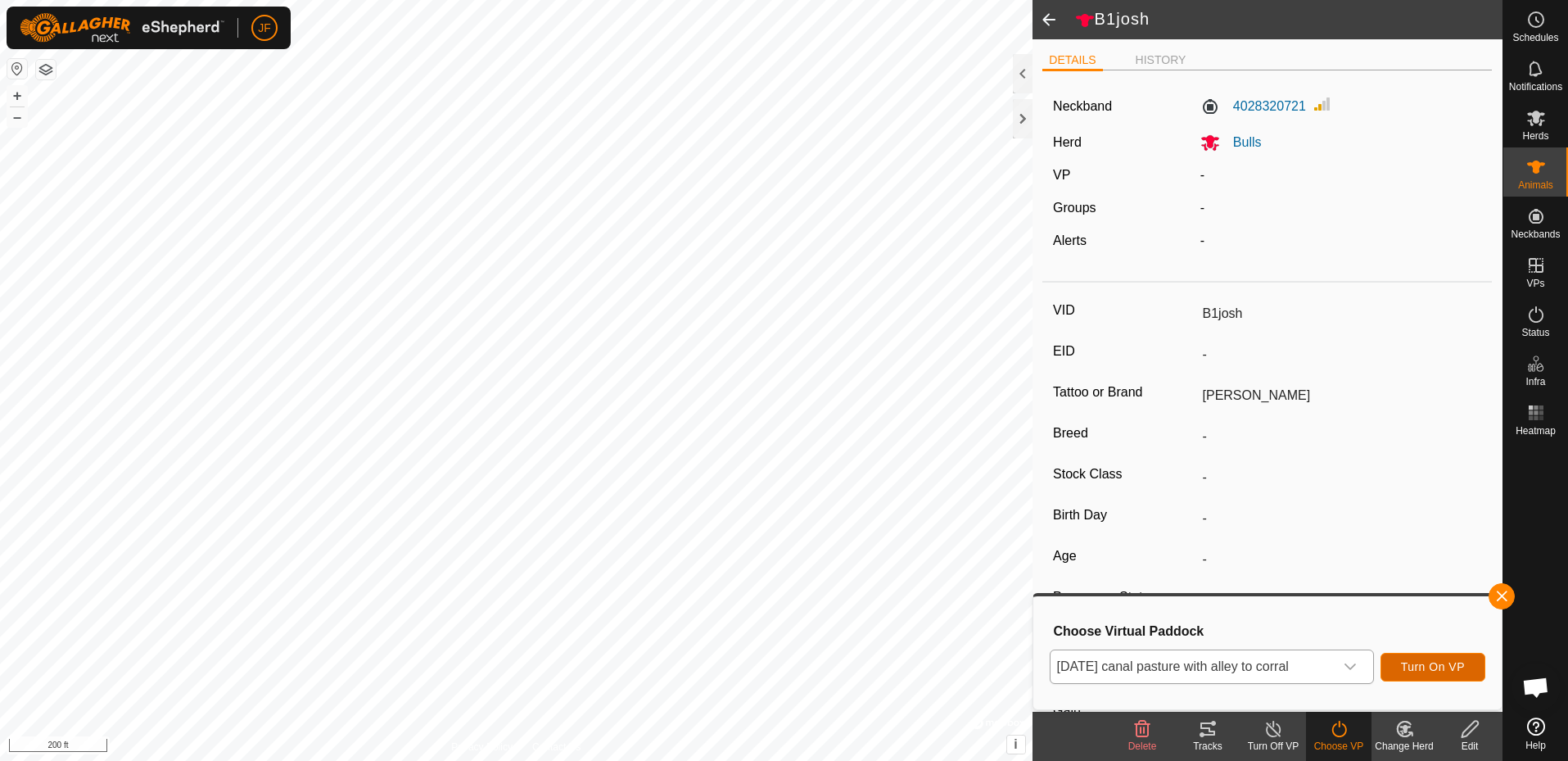
click at [1433, 658] on button "Turn On VP" at bounding box center [1433, 667] width 105 height 29
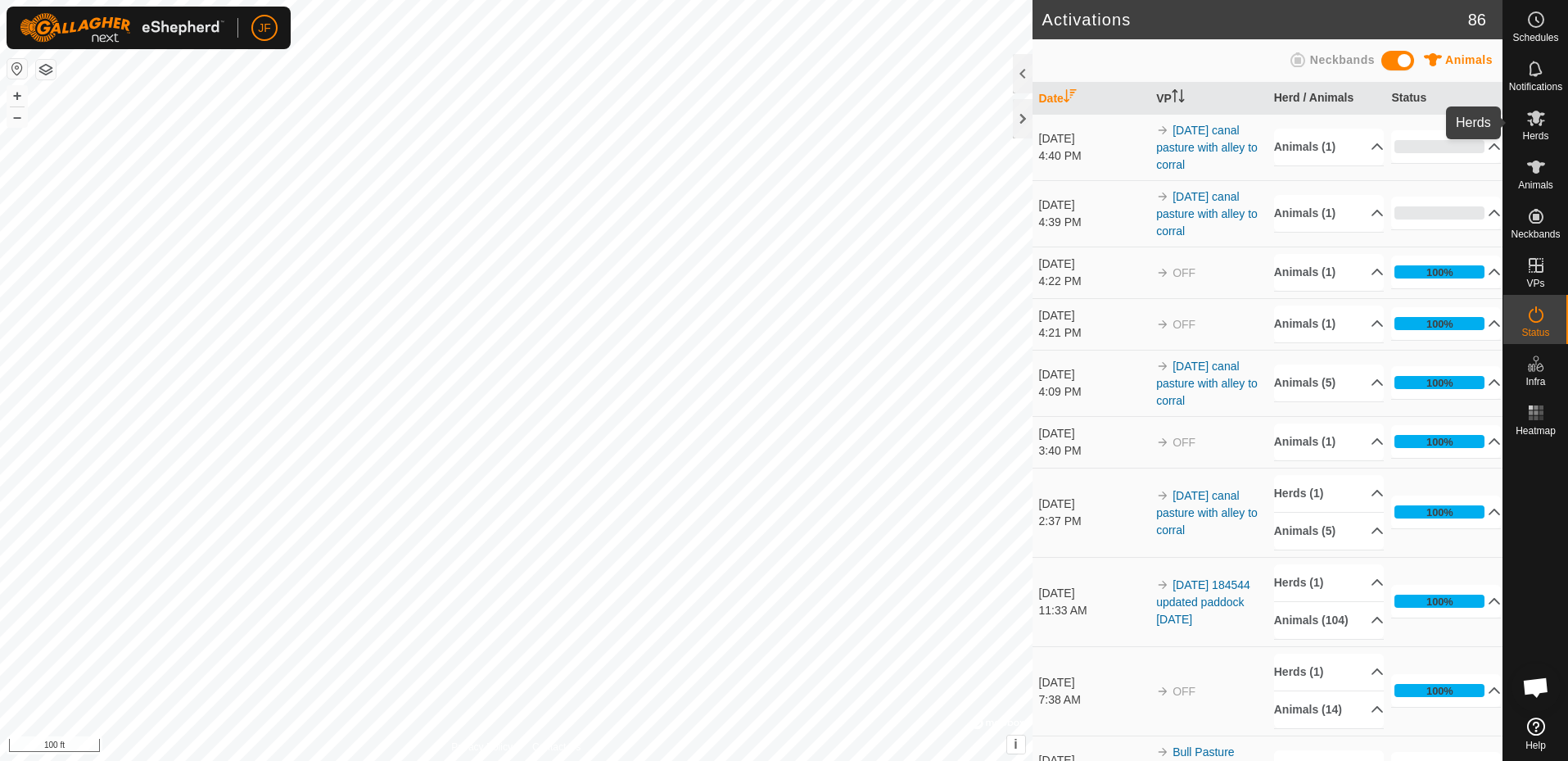
click at [1538, 117] on icon at bounding box center [1536, 118] width 18 height 16
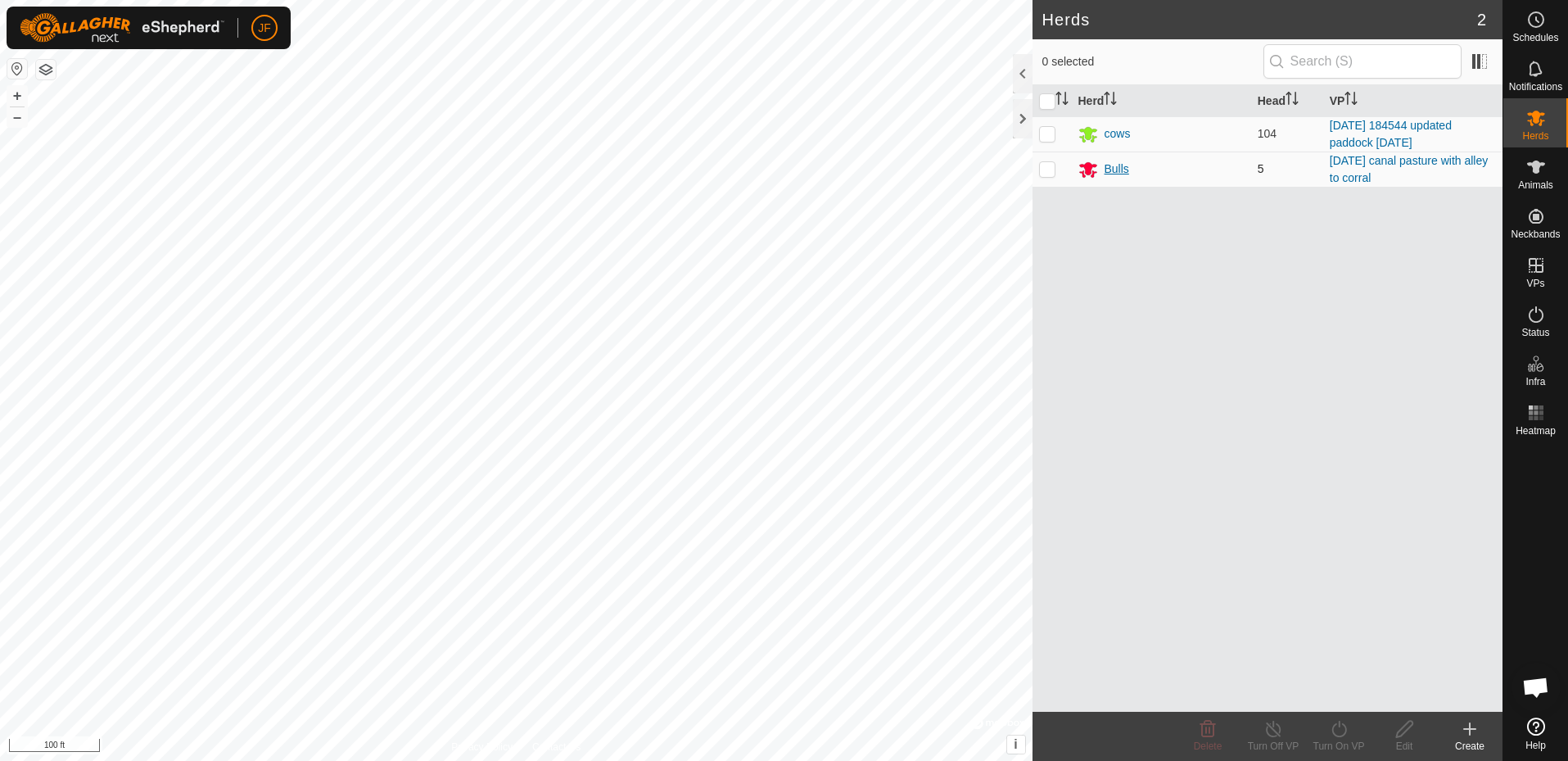
click at [1114, 173] on div "Bulls" at bounding box center [1118, 168] width 25 height 17
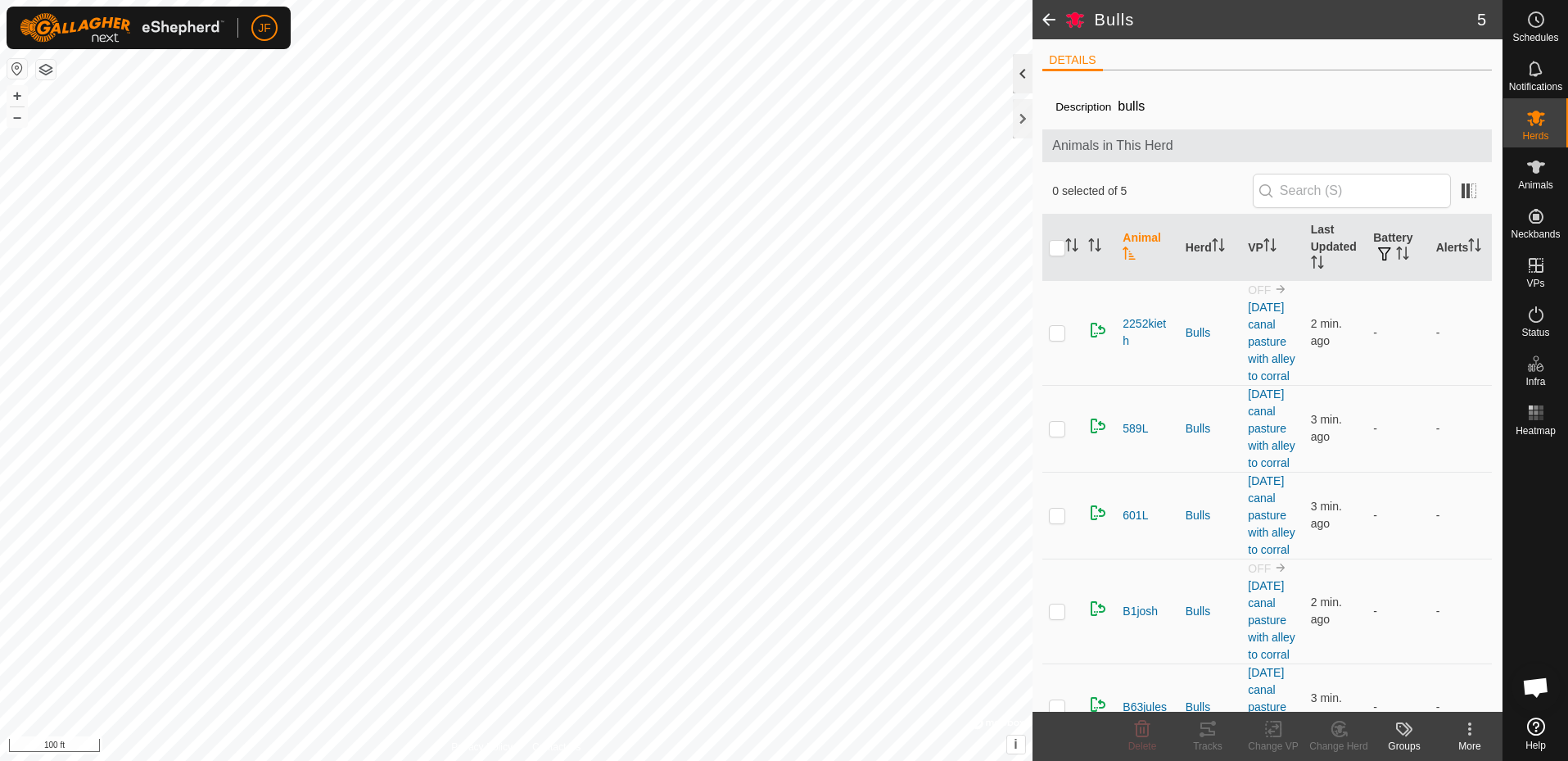
click at [1017, 76] on div at bounding box center [1023, 73] width 20 height 39
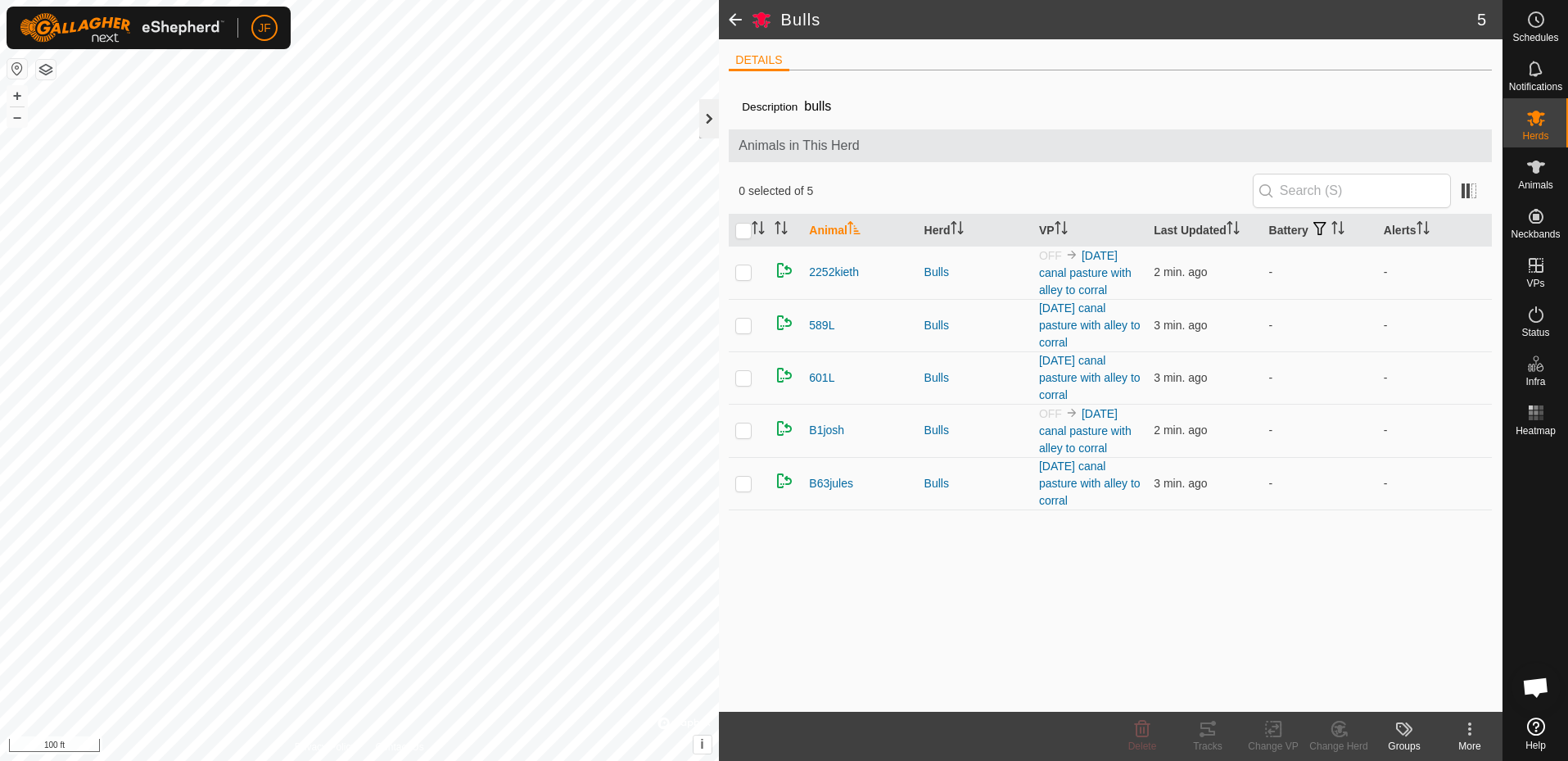
click at [705, 115] on div at bounding box center [709, 118] width 20 height 39
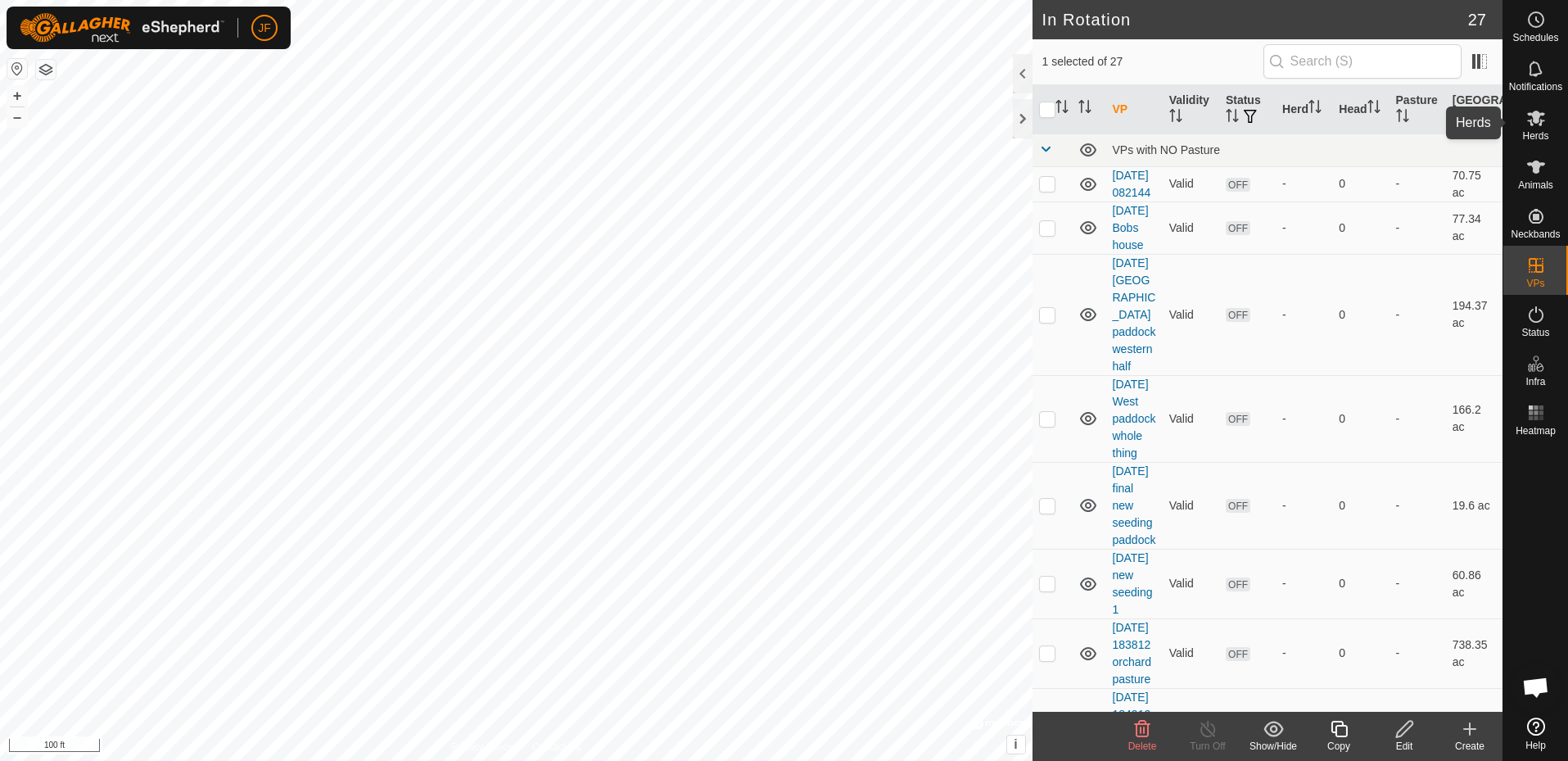
click at [1536, 131] on span "Herds" at bounding box center [1536, 136] width 27 height 10
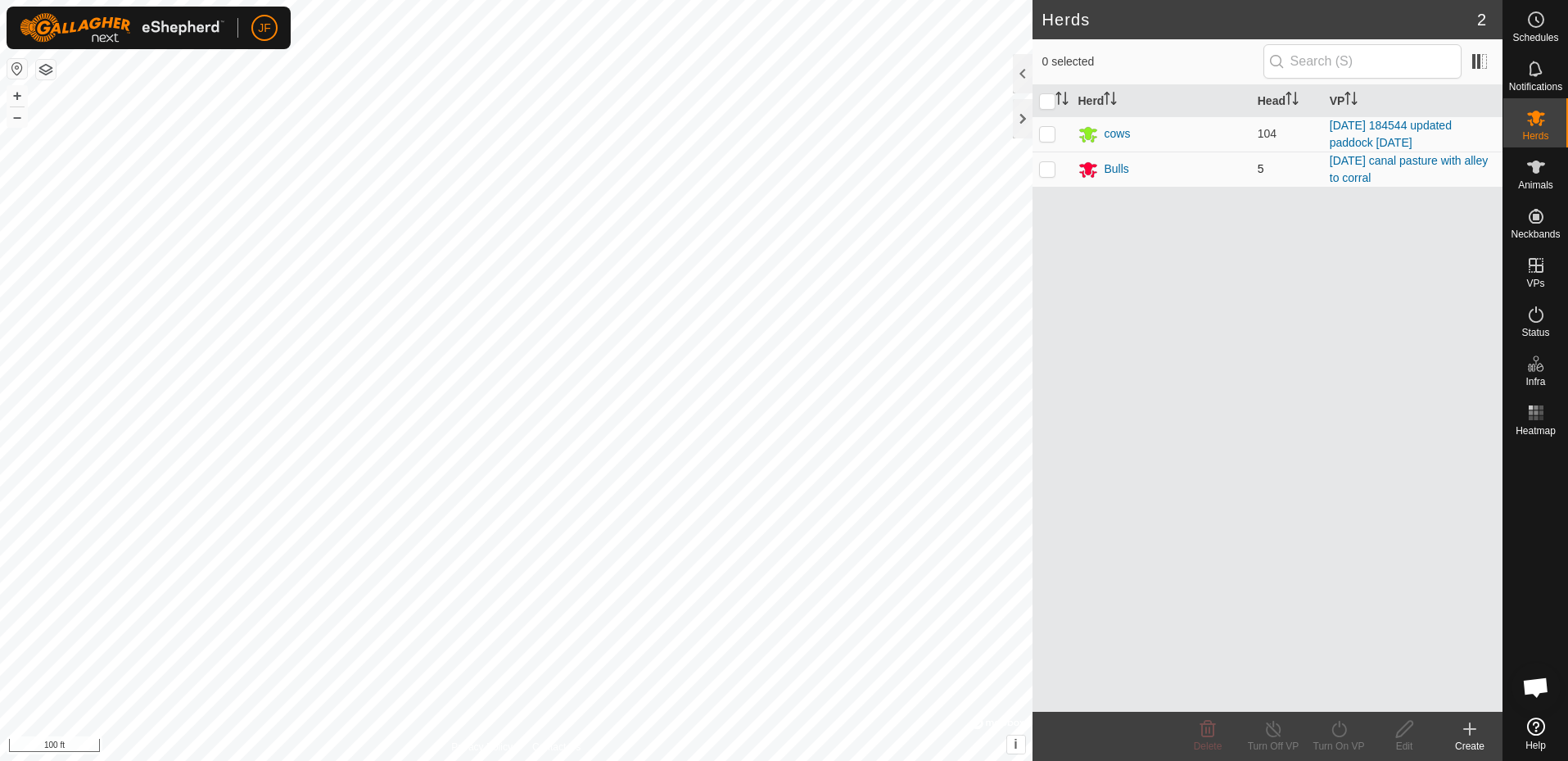
click at [1045, 167] on p-checkbox at bounding box center [1048, 168] width 17 height 13
checkbox input "true"
click at [1342, 720] on icon at bounding box center [1339, 729] width 21 height 20
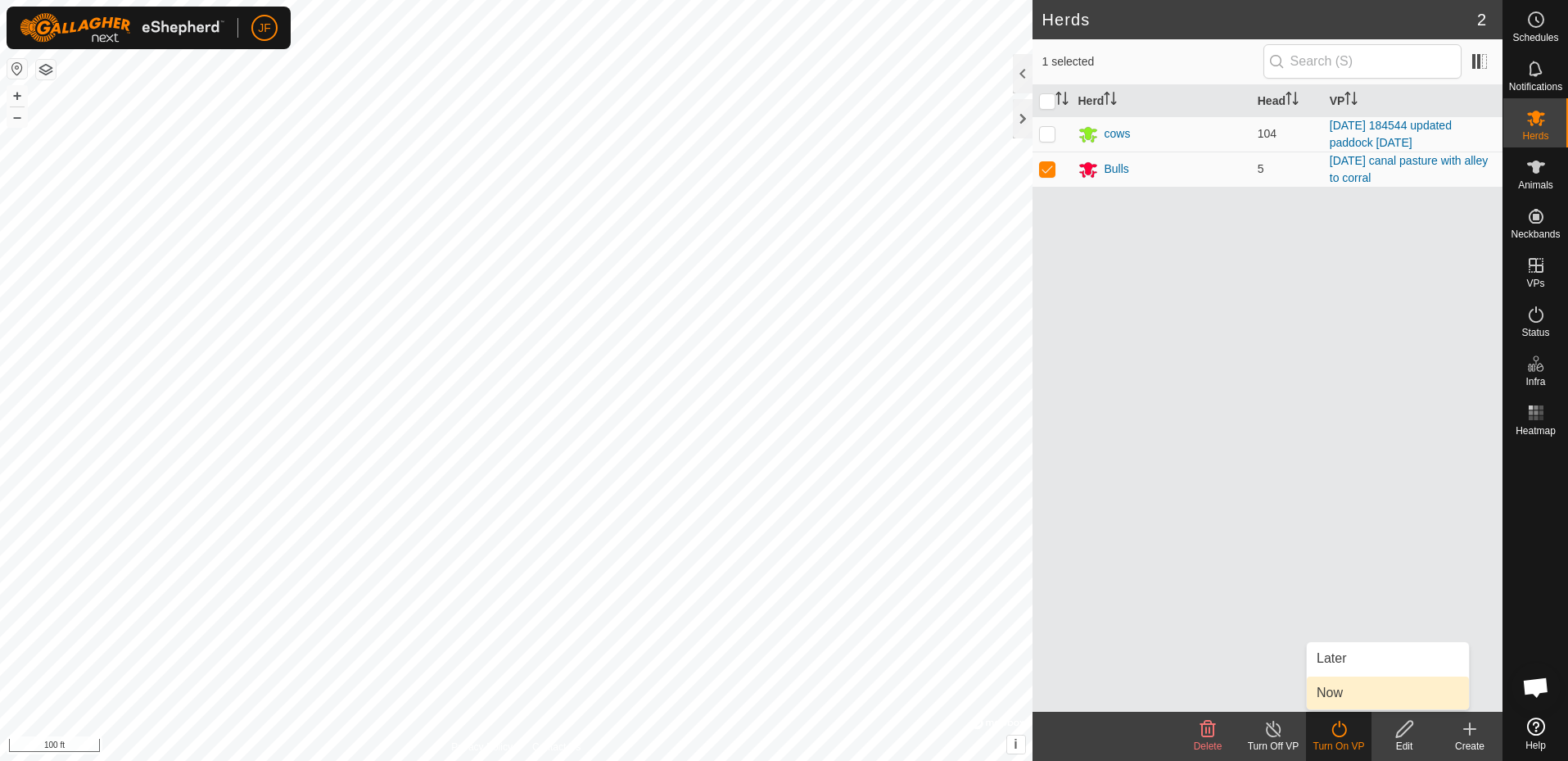
click at [1337, 691] on link "Now" at bounding box center [1387, 692] width 162 height 32
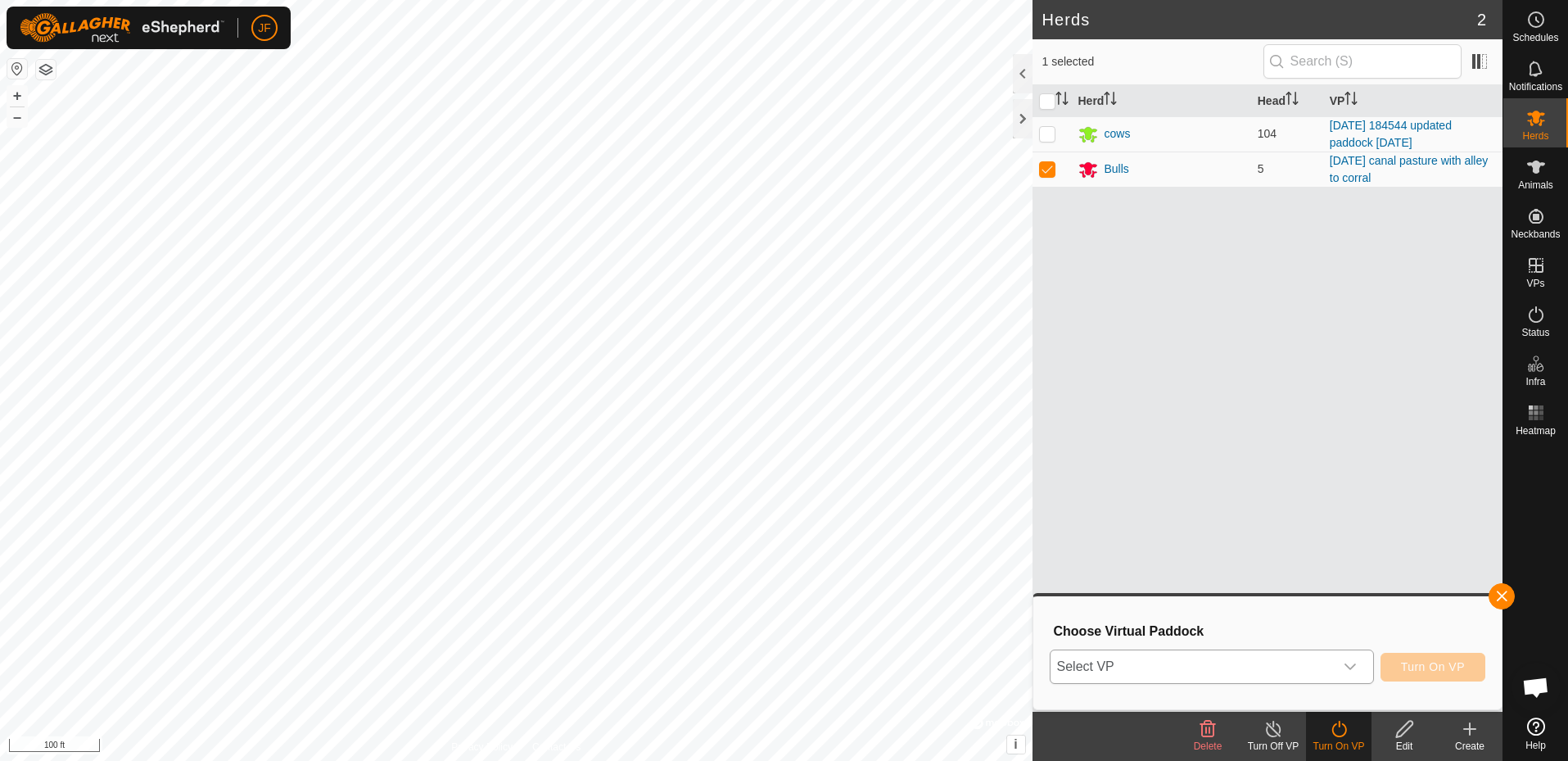
click at [1350, 661] on icon "dropdown trigger" at bounding box center [1351, 667] width 13 height 13
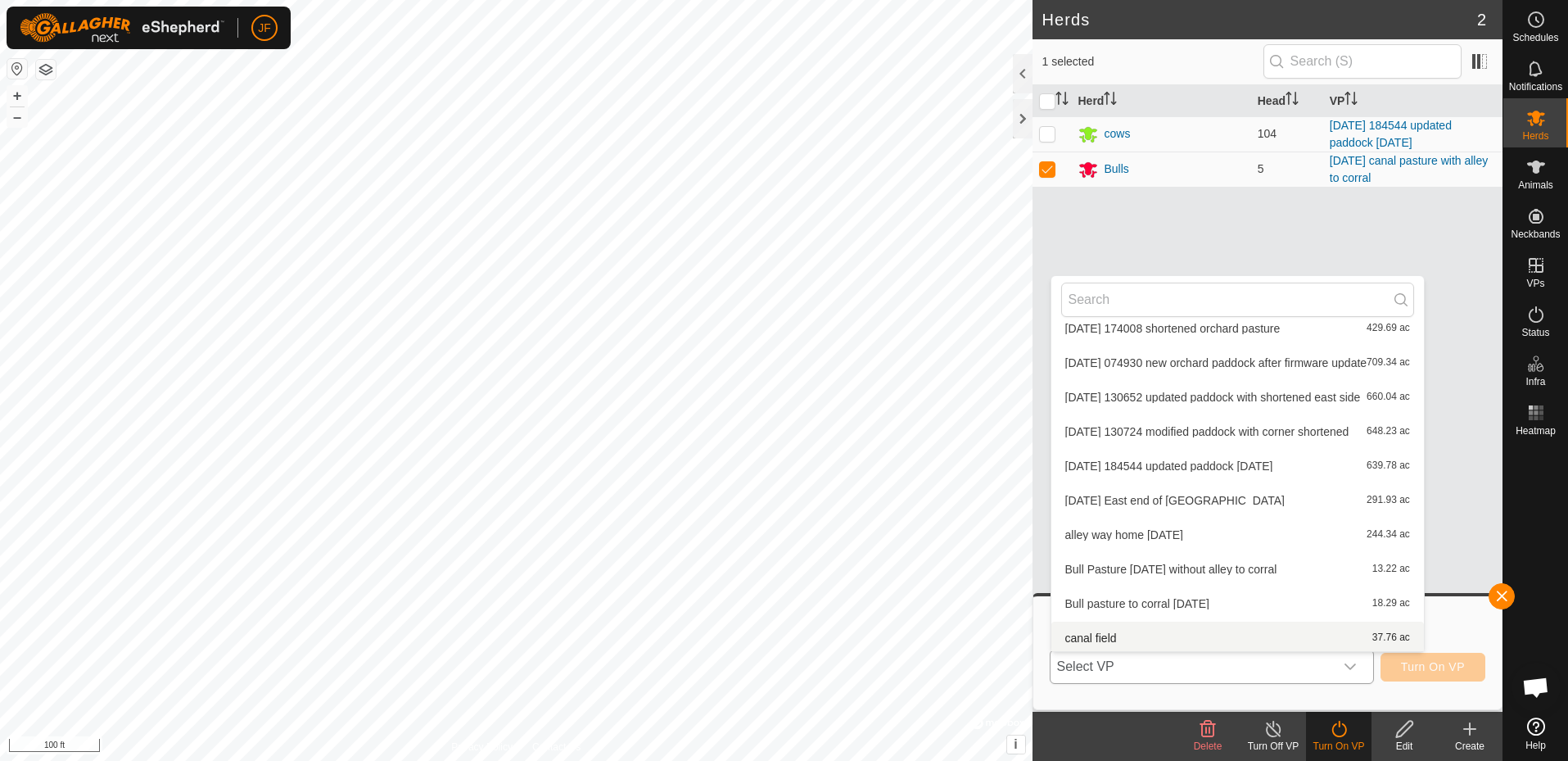
scroll to position [431, 0]
click at [1230, 560] on li "Bull Pasture [DATE] without alley to corral 13.22 ac" at bounding box center [1237, 565] width 373 height 32
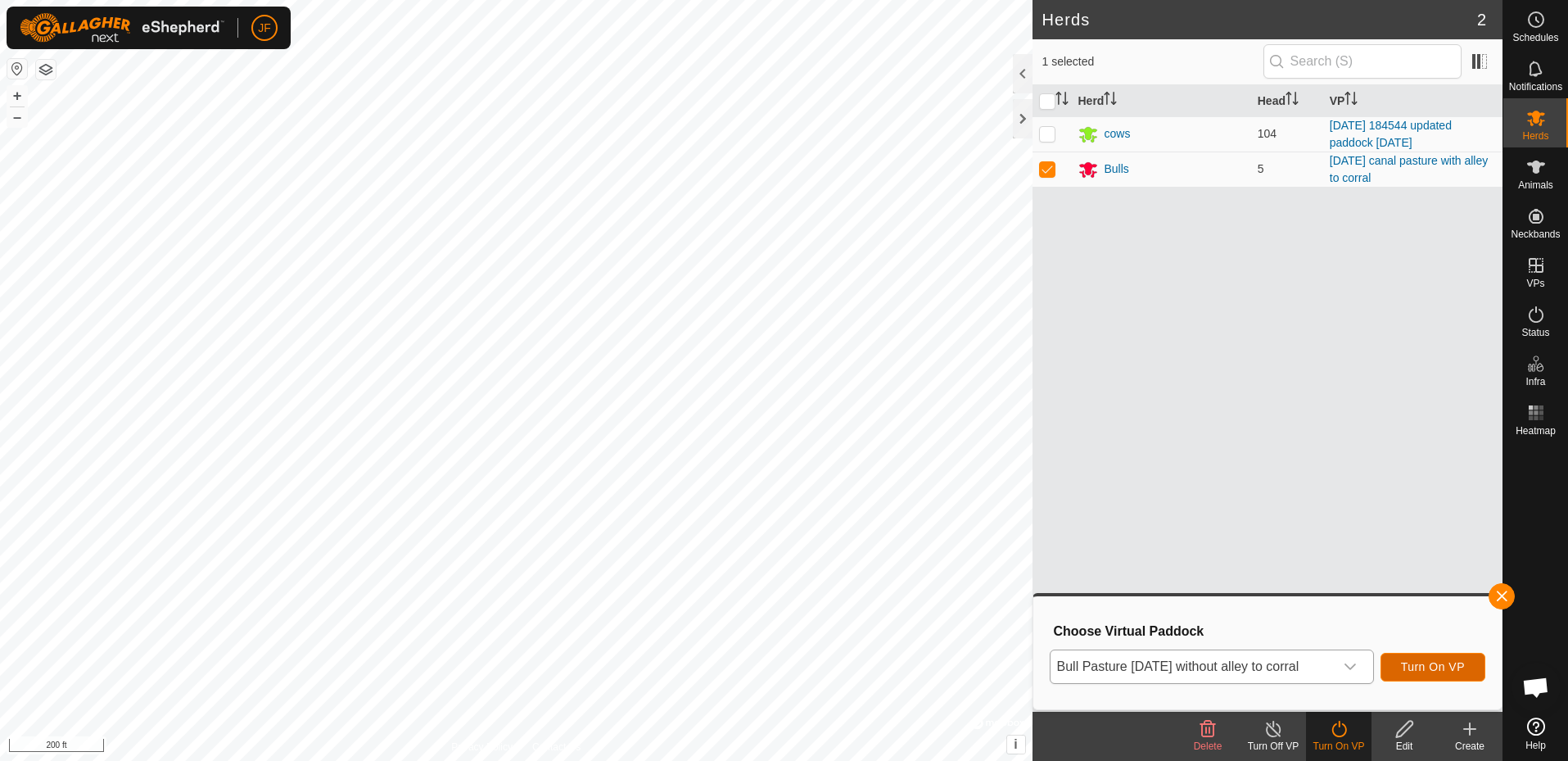
click at [1409, 661] on span "Turn On VP" at bounding box center [1433, 667] width 64 height 13
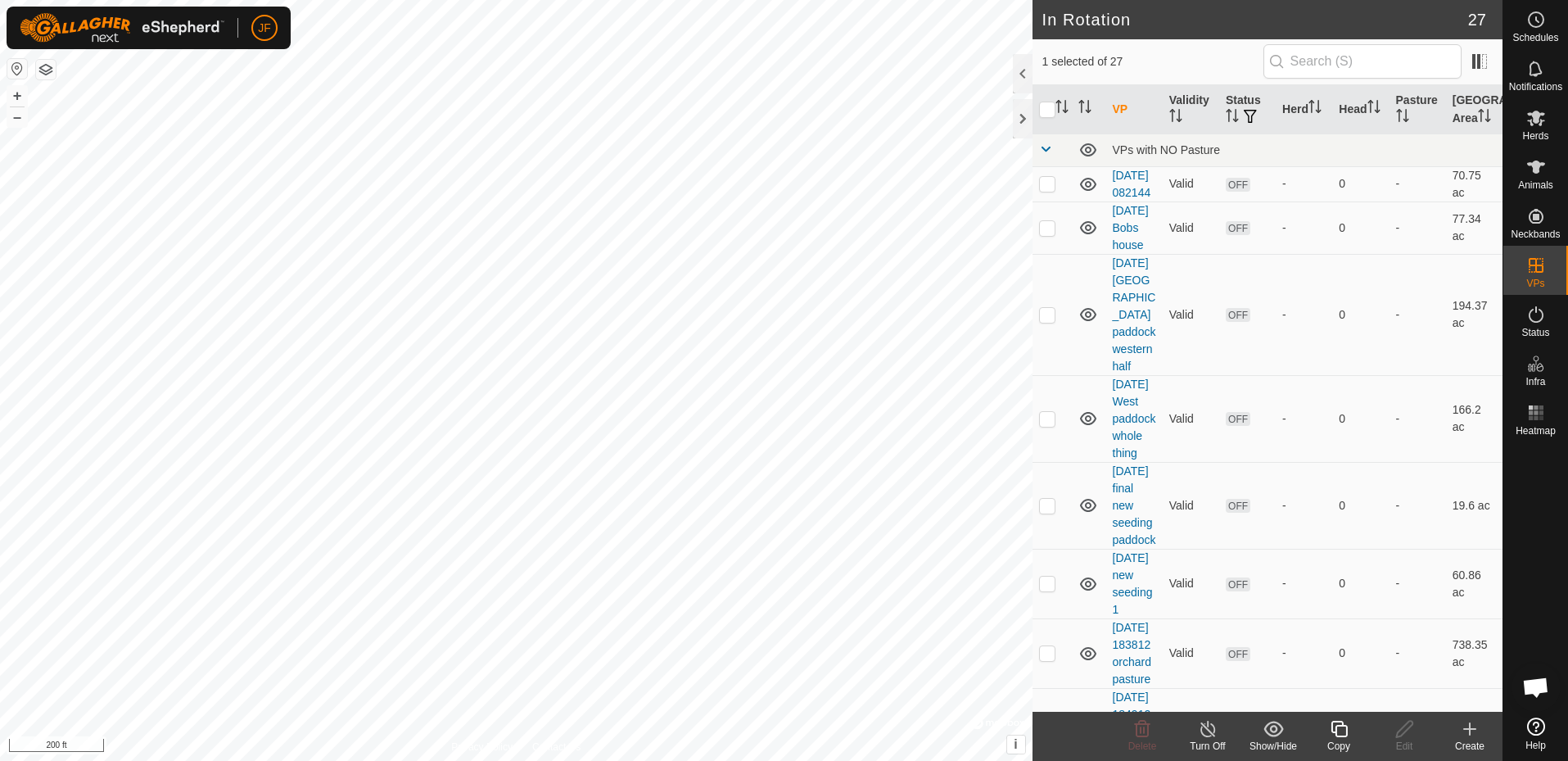
checkbox input "false"
checkbox input "true"
checkbox input "false"
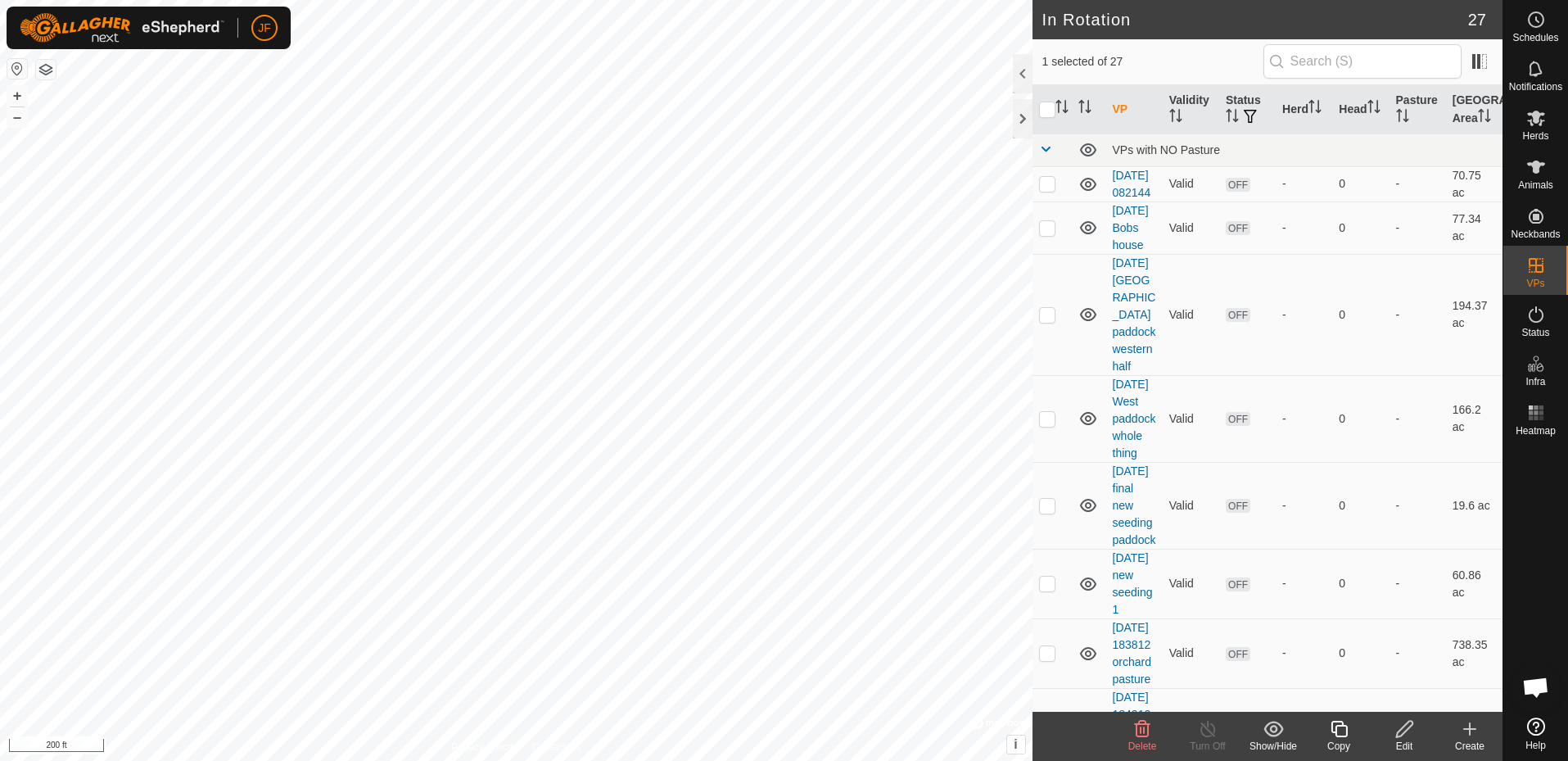
checkbox input "true"
checkbox input "false"
checkbox input "true"
checkbox input "false"
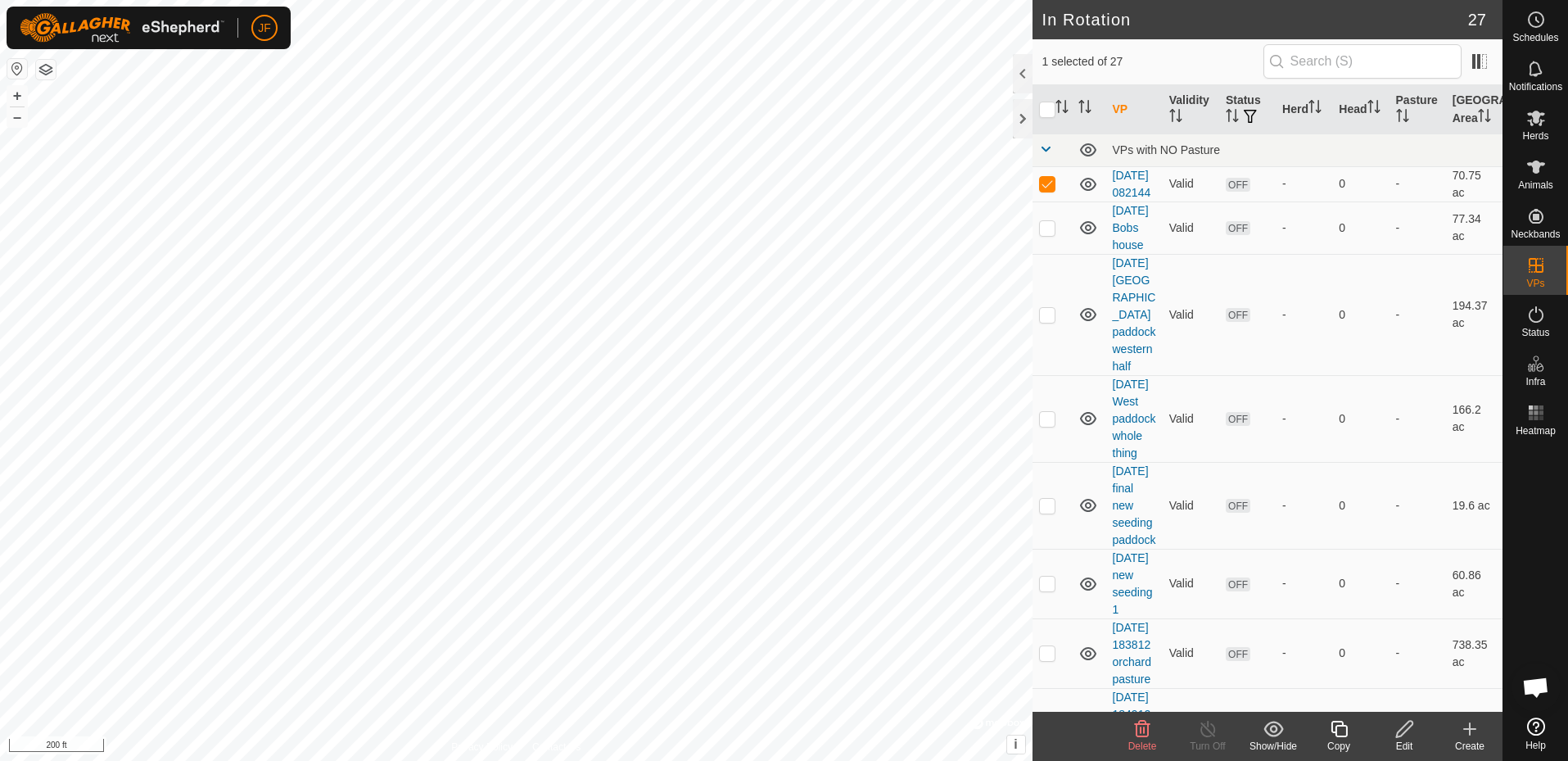
checkbox input "false"
checkbox input "true"
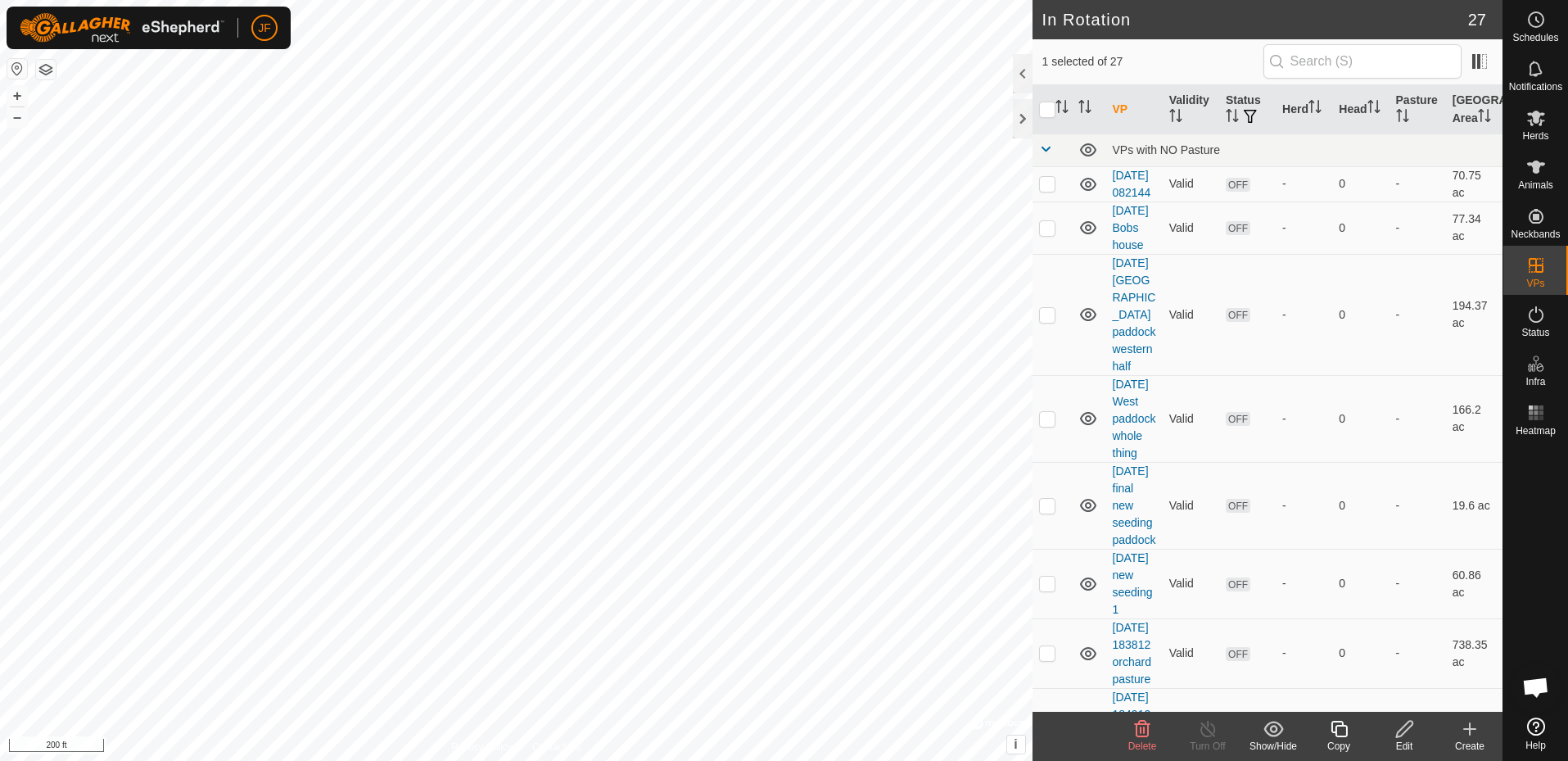
checkbox input "false"
checkbox input "true"
checkbox input "false"
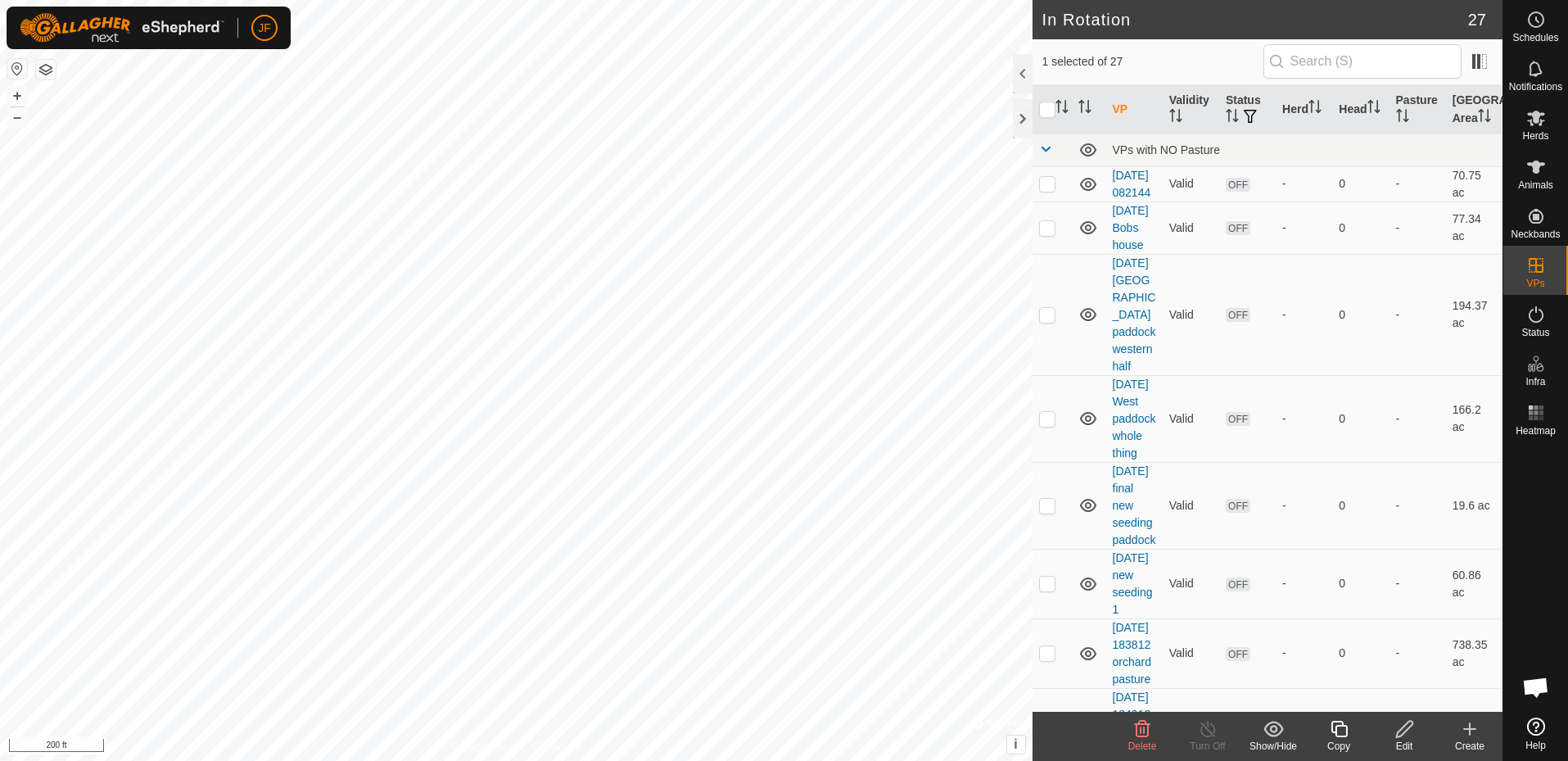
checkbox input "false"
checkbox input "true"
checkbox input "false"
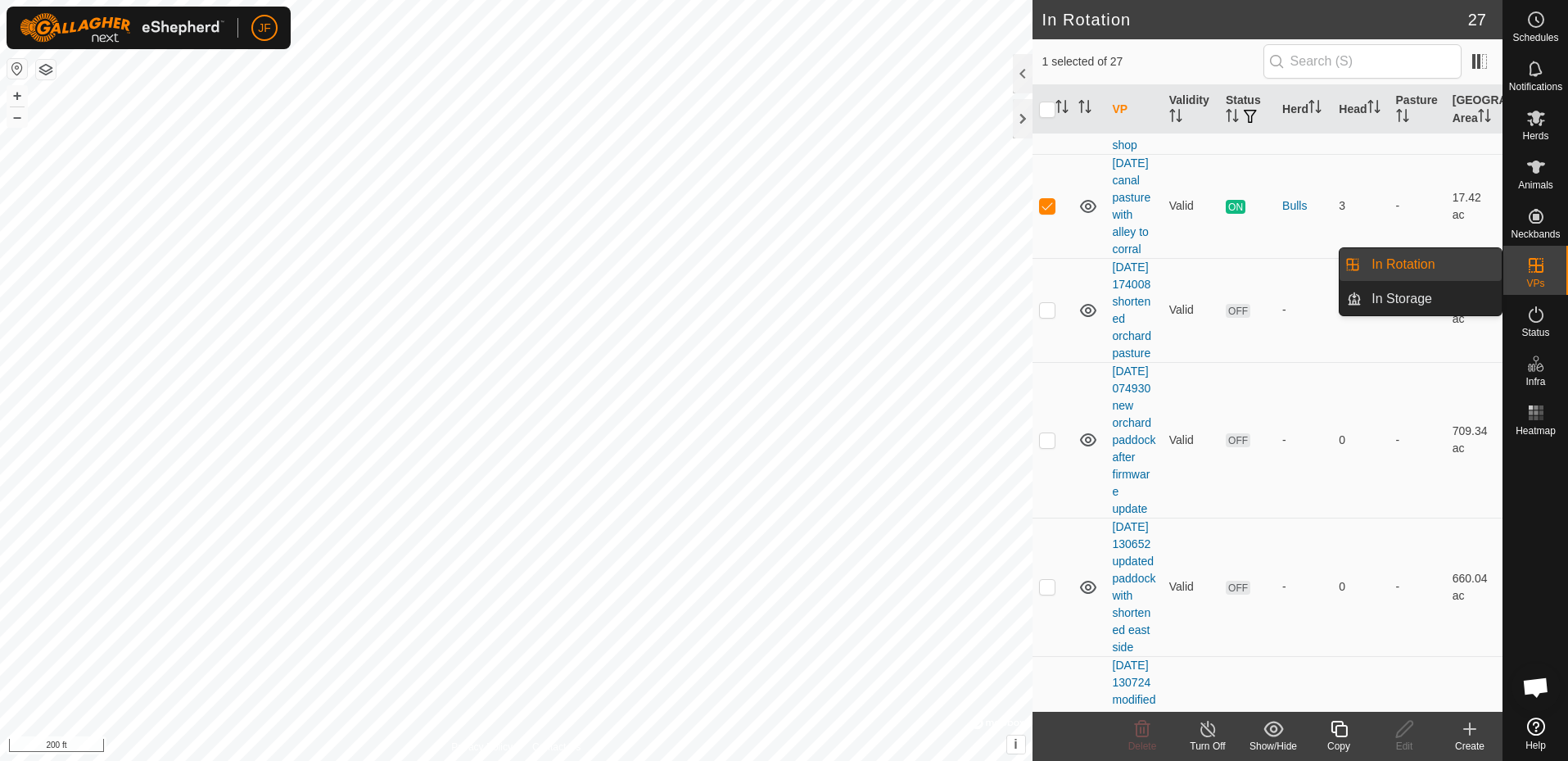
scroll to position [955, 0]
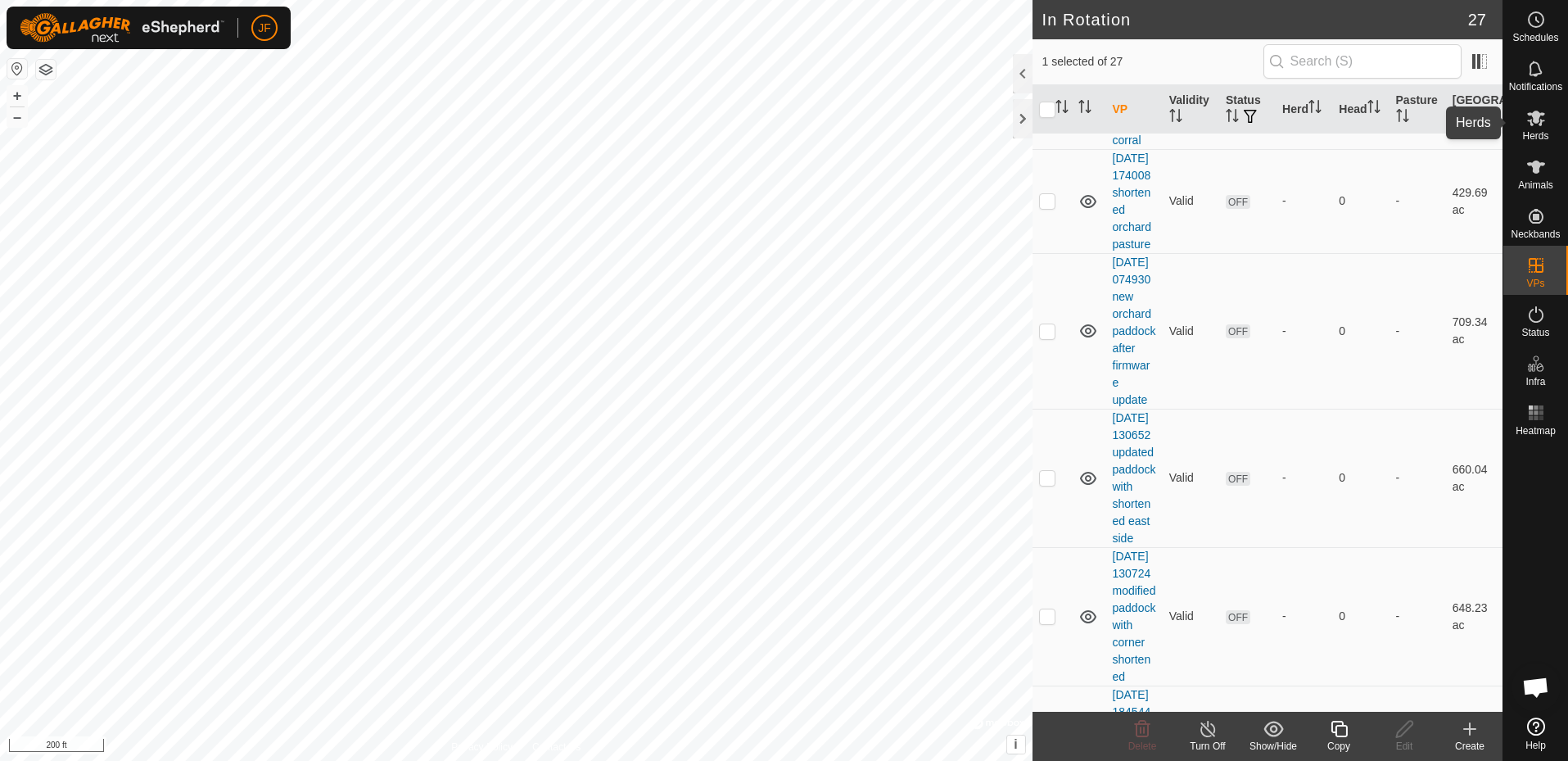
click at [1541, 119] on icon at bounding box center [1536, 118] width 18 height 16
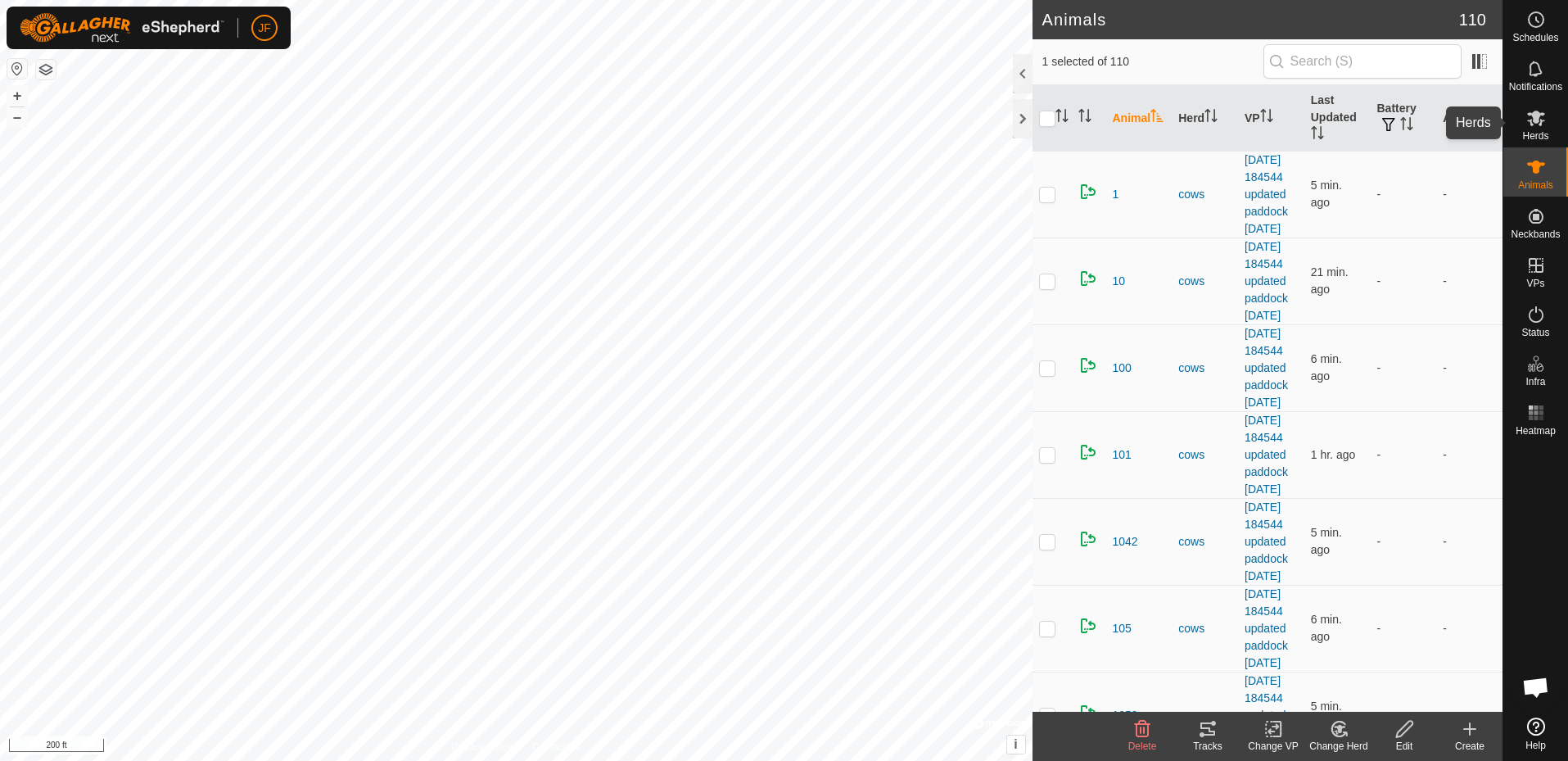
click at [1534, 120] on icon at bounding box center [1536, 118] width 18 height 16
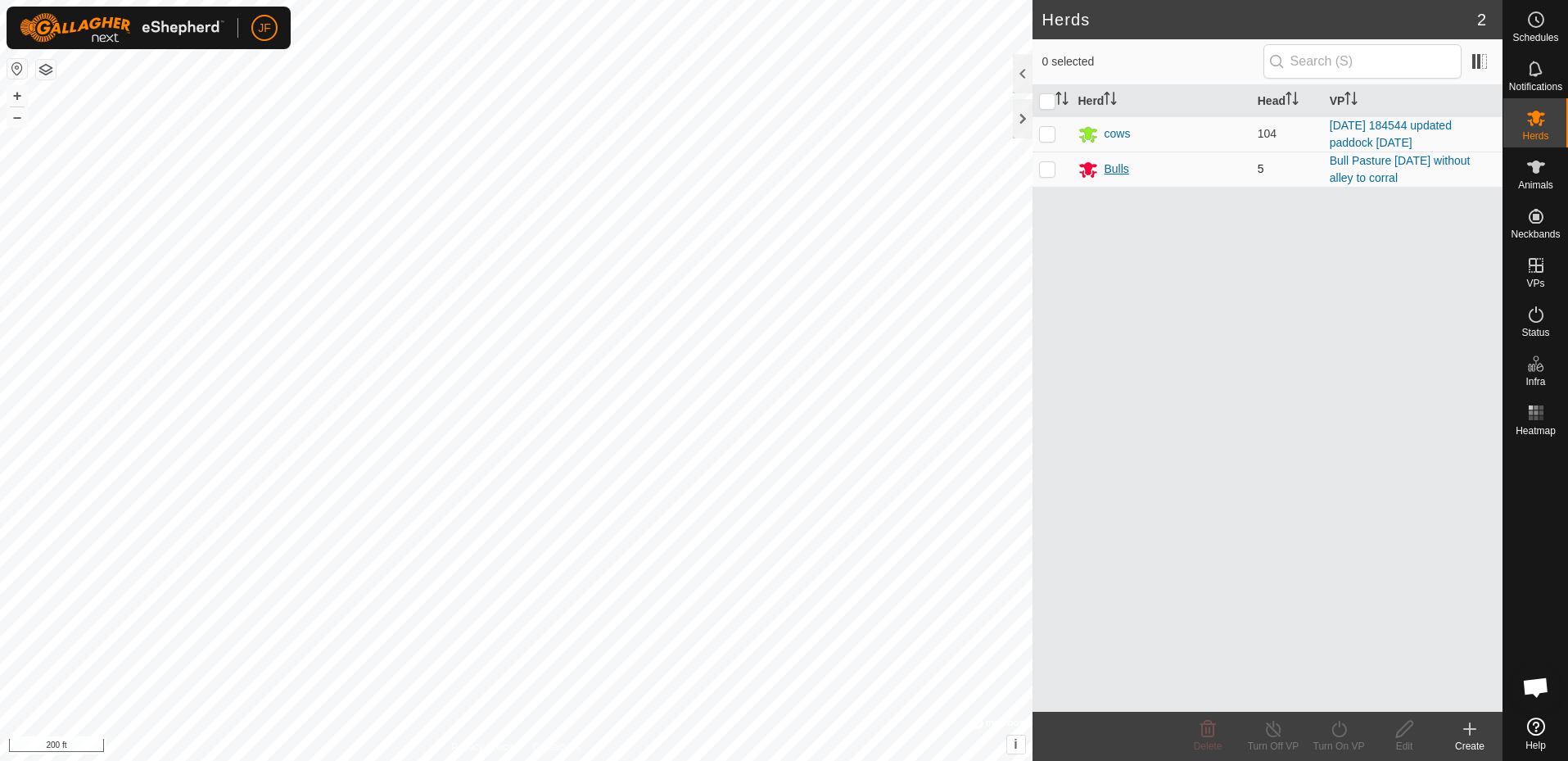
click at [1110, 165] on div "Bulls" at bounding box center [1118, 168] width 25 height 17
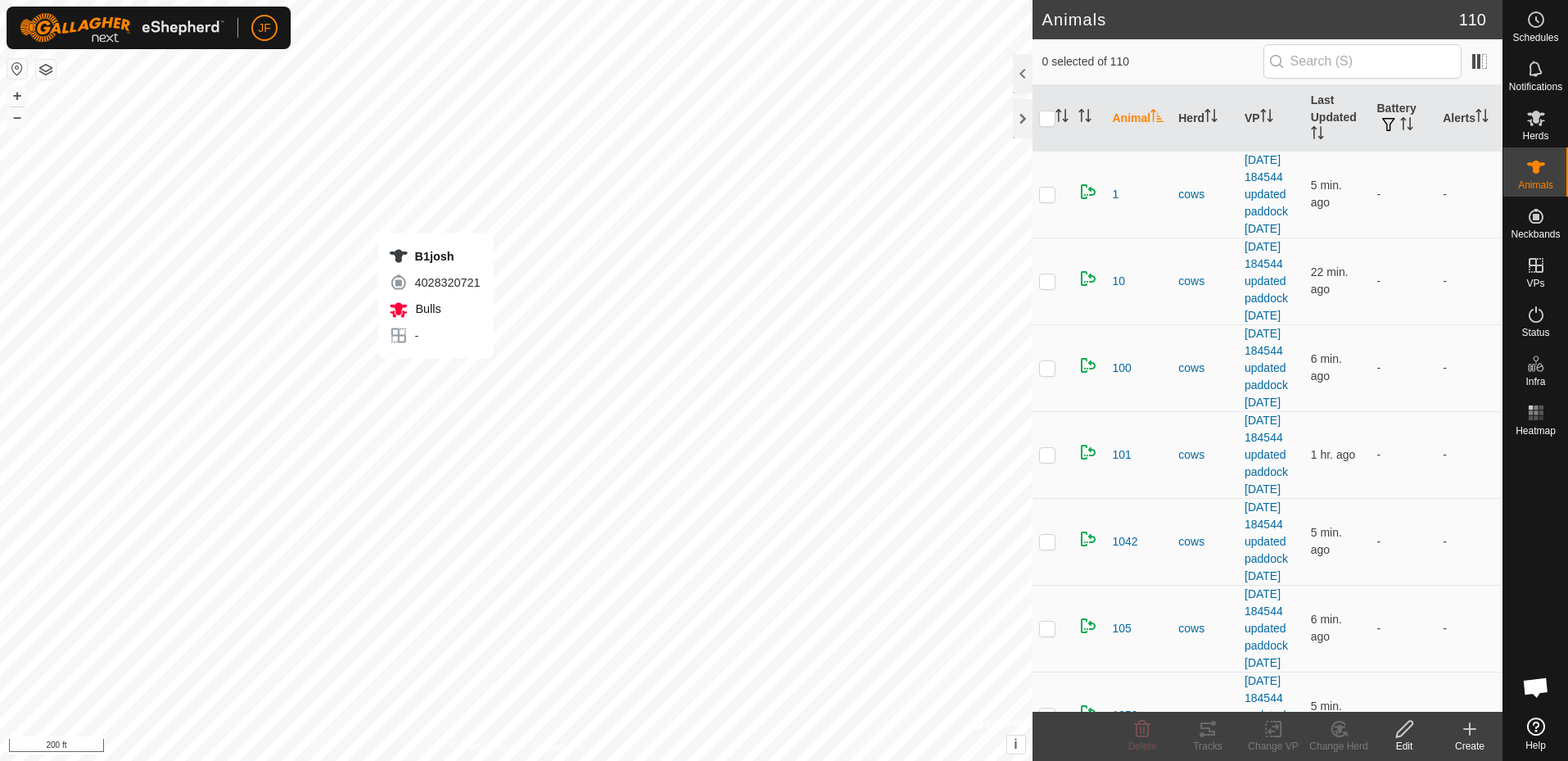
checkbox input "true"
click at [1212, 734] on icon at bounding box center [1208, 729] width 15 height 13
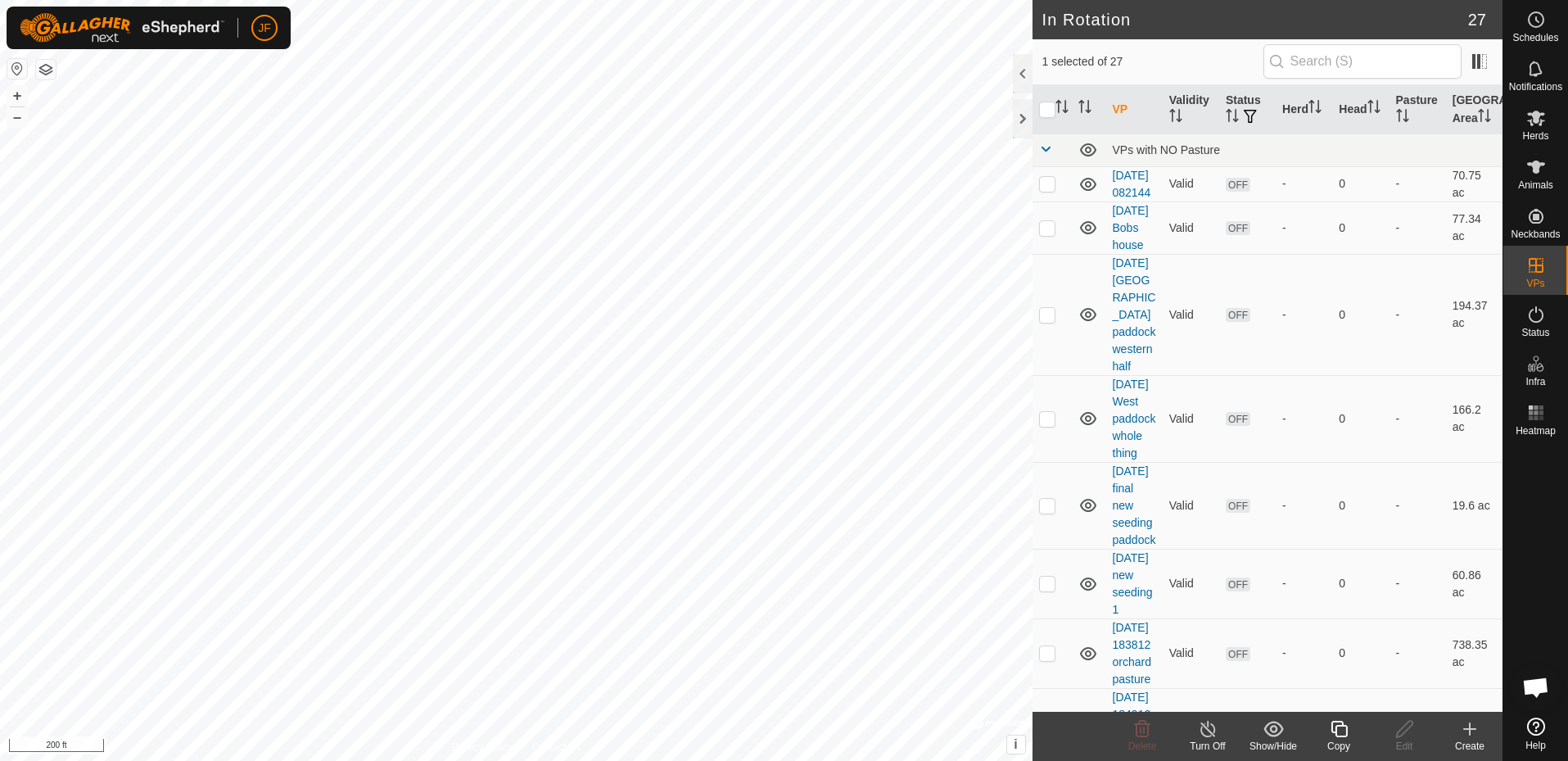
checkbox input "true"
checkbox input "false"
